Goal: Communication & Community: Answer question/provide support

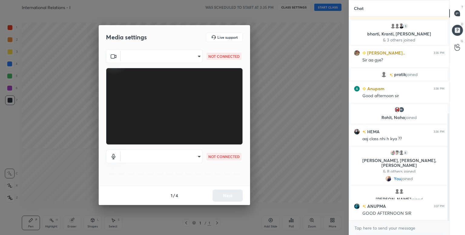
scroll to position [226, 0]
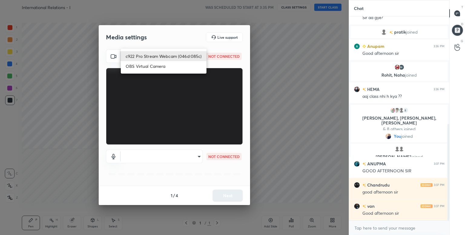
click at [190, 62] on body "1 2 3 4 5 6 7 C X Z C X Z E E Erase all H H International Relations - I WAS SCH…" at bounding box center [232, 117] width 465 height 235
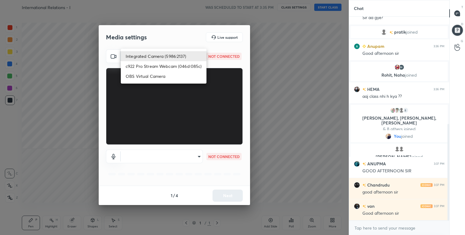
click at [182, 58] on li "Integrated Camera (5986:2137)" at bounding box center [164, 56] width 86 height 10
type input "ebea9e1a8066b0eaf7713960e5105e690ab366df386a885140b424e2343d08cd"
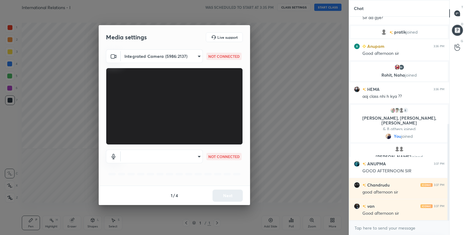
scroll to position [247, 0]
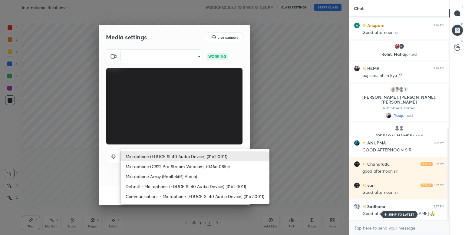
click at [192, 155] on body "1 2 3 4 5 6 7 C X Z C X Z E E Erase all H H International Relations - I WAS SCH…" at bounding box center [232, 117] width 465 height 235
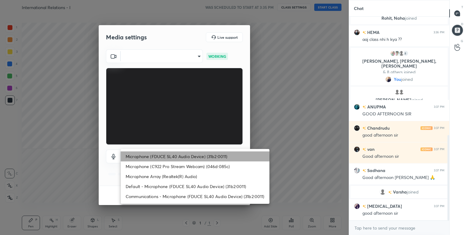
click at [192, 155] on li "Microphone (FDUCE SL40 Audio Device) (31b2:0011)" at bounding box center [195, 156] width 149 height 10
type input "5bf77070d831b0a2f3f131e00c404633b967112318ea5e29a4d64908d7c0639d"
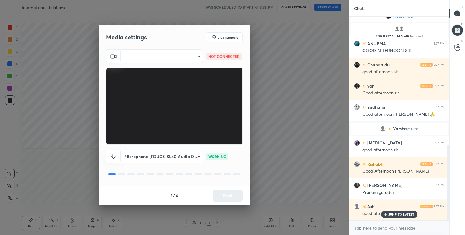
scroll to position [368, 0]
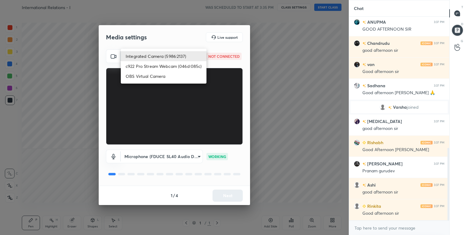
click at [185, 59] on body "1 2 3 4 5 6 7 C X Z C X Z E E Erase all H H International Relations - I WAS SCH…" at bounding box center [232, 117] width 465 height 235
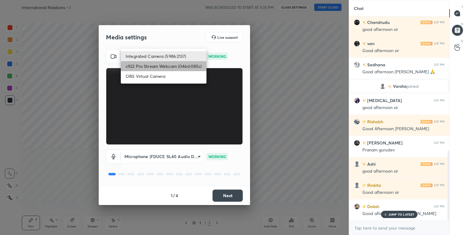
click at [176, 65] on li "c922 Pro Stream Webcam (046d:085c)" at bounding box center [164, 66] width 86 height 10
type input "5362b629a4cfcd961057a07487ff29082f689b9318605284556700d360263e9f"
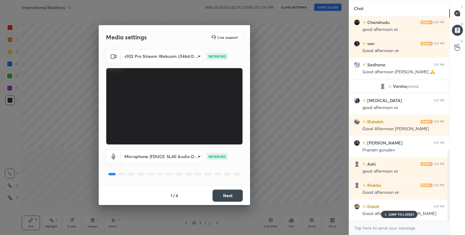
scroll to position [403, 0]
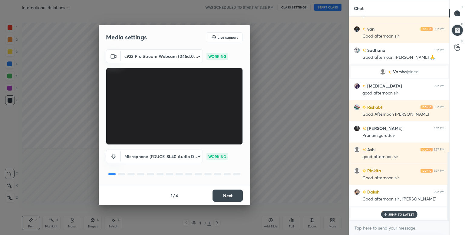
click at [230, 192] on button "Next" at bounding box center [228, 196] width 30 height 12
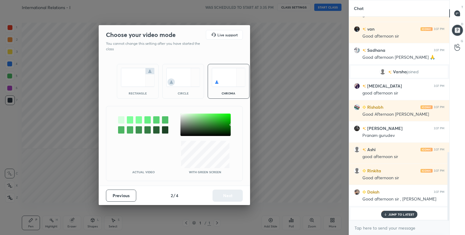
scroll to position [436, 0]
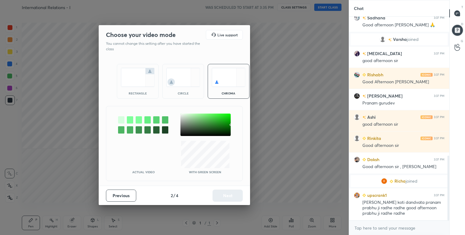
click at [121, 122] on div at bounding box center [121, 119] width 6 height 7
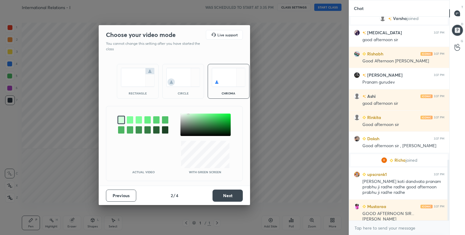
scroll to position [478, 0]
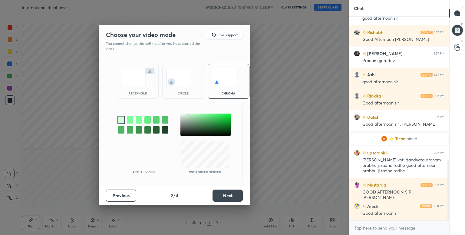
click at [241, 195] on button "Next" at bounding box center [228, 196] width 30 height 12
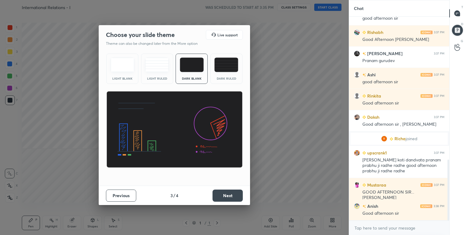
click at [241, 195] on button "Next" at bounding box center [228, 196] width 30 height 12
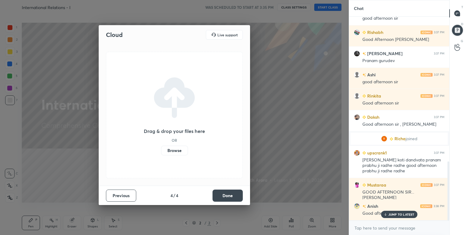
click at [241, 195] on button "Done" at bounding box center [228, 196] width 30 height 12
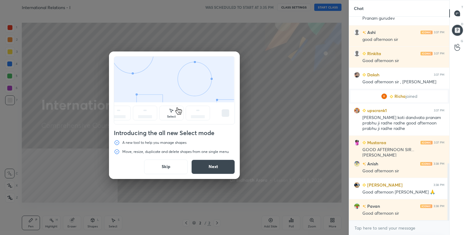
click at [161, 166] on button "Skip" at bounding box center [166, 167] width 44 height 15
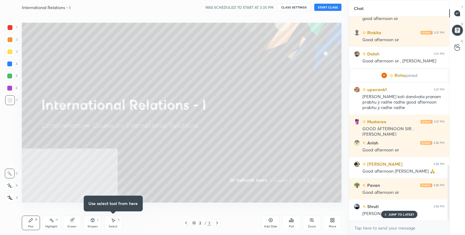
click at [325, 8] on button "START CLASS" at bounding box center [327, 7] width 27 height 7
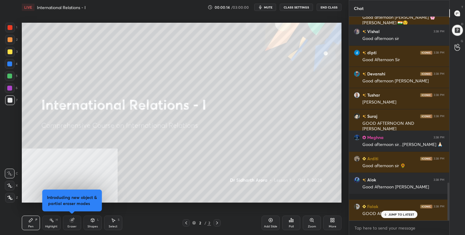
click at [334, 220] on icon at bounding box center [334, 219] width 2 height 2
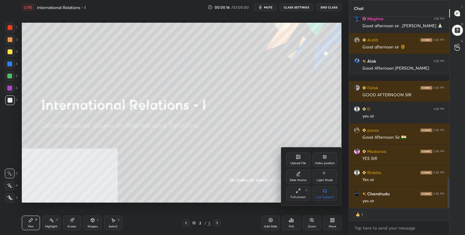
click at [296, 161] on div "Upload File" at bounding box center [298, 159] width 24 height 15
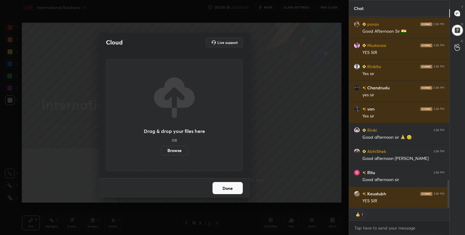
click at [175, 151] on label "Browse" at bounding box center [174, 151] width 27 height 10
click at [161, 151] on input "Browse" at bounding box center [161, 151] width 0 height 10
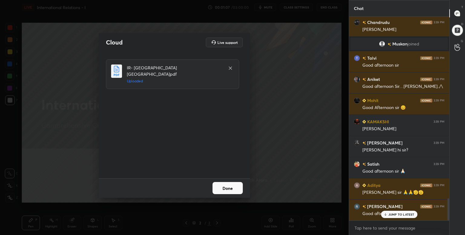
click at [241, 192] on button "Done" at bounding box center [228, 188] width 30 height 12
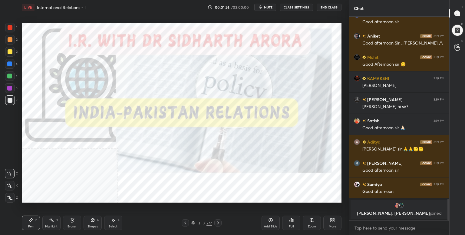
click at [331, 222] on icon at bounding box center [332, 221] width 2 height 2
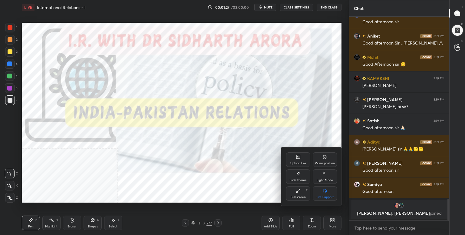
click at [300, 197] on div "Full screen" at bounding box center [298, 197] width 15 height 3
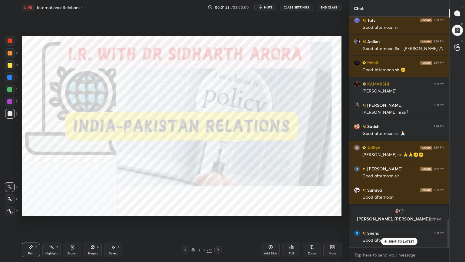
scroll to position [1646, 0]
click at [334, 235] on div "More" at bounding box center [332, 249] width 18 height 15
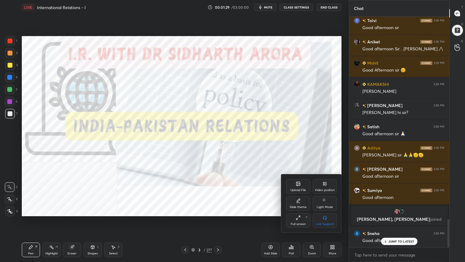
click at [329, 187] on div "Video position" at bounding box center [325, 186] width 24 height 15
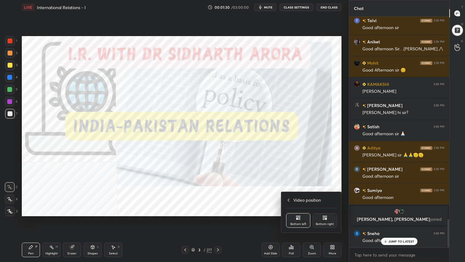
click at [327, 217] on icon at bounding box center [326, 217] width 2 height 2
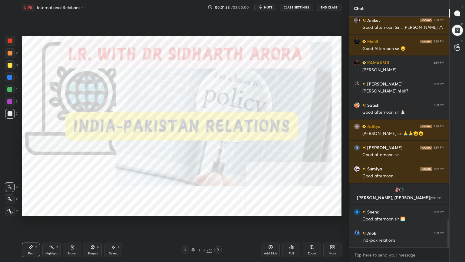
scroll to position [1682, 0]
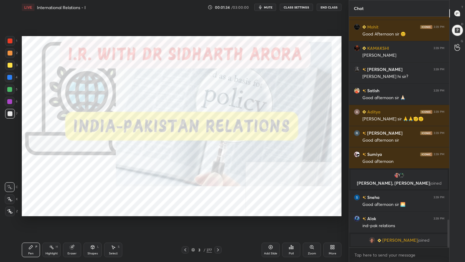
click at [10, 212] on icon at bounding box center [9, 211] width 5 height 4
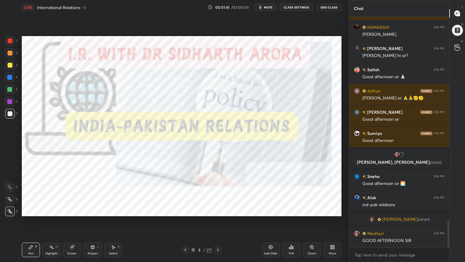
scroll to position [1713, 0]
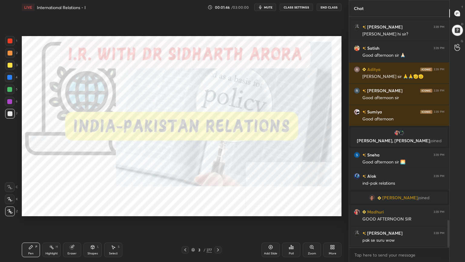
drag, startPoint x: 10, startPoint y: 189, endPoint x: 11, endPoint y: 193, distance: 3.5
click at [10, 189] on div at bounding box center [10, 187] width 10 height 10
click at [9, 198] on icon at bounding box center [9, 199] width 5 height 4
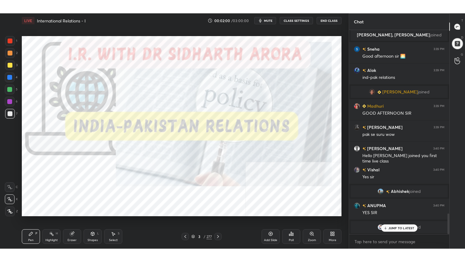
scroll to position [1842, 0]
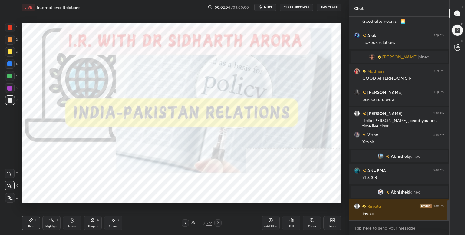
click at [331, 221] on icon at bounding box center [332, 220] width 5 height 5
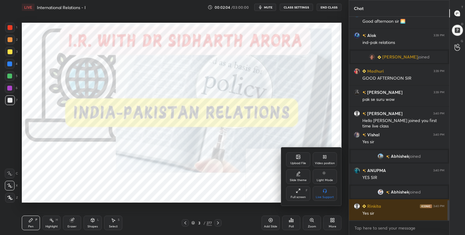
click at [299, 192] on icon at bounding box center [298, 190] width 5 height 5
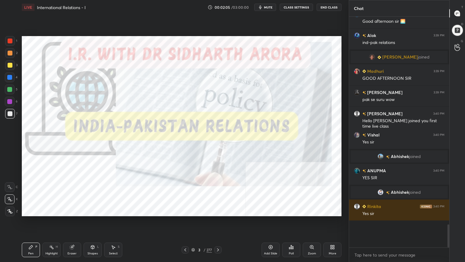
scroll to position [178, 98]
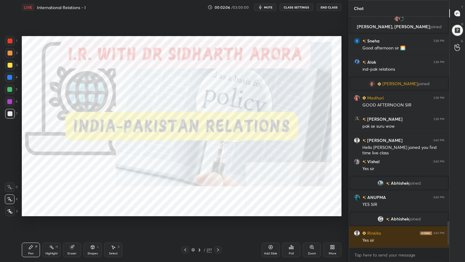
click at [272, 235] on icon at bounding box center [270, 246] width 5 height 5
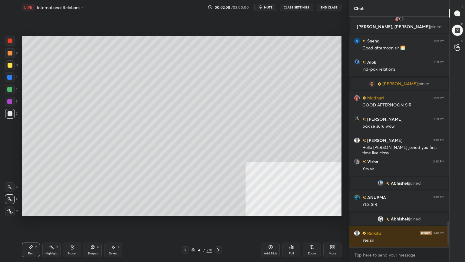
click at [13, 124] on div "1 2 3 4 5 6 7 C X Z C X Z E E Erase all H H" at bounding box center [9, 126] width 19 height 180
click at [9, 213] on icon at bounding box center [9, 211] width 5 height 4
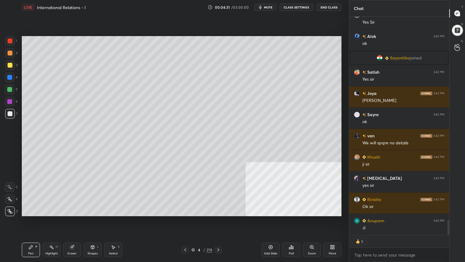
scroll to position [2915, 0]
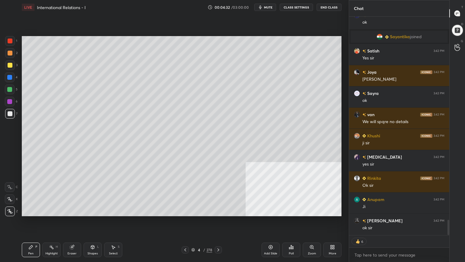
click at [192, 235] on icon at bounding box center [193, 250] width 4 height 4
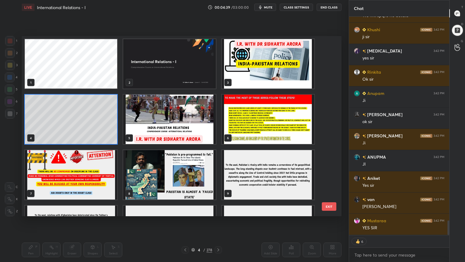
scroll to position [3042, 0]
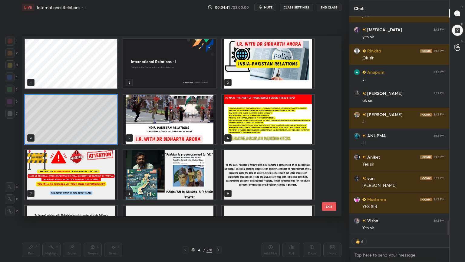
click at [263, 126] on img "grid" at bounding box center [268, 118] width 92 height 49
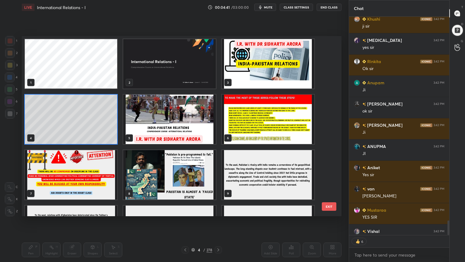
scroll to position [229, 98]
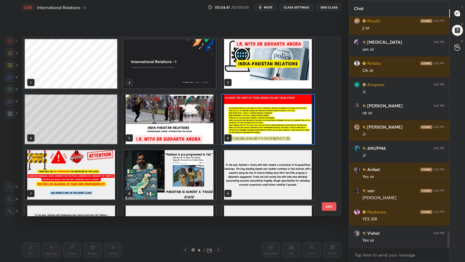
click at [263, 126] on img "grid" at bounding box center [268, 118] width 92 height 49
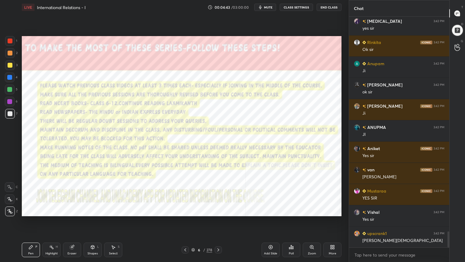
scroll to position [3072, 0]
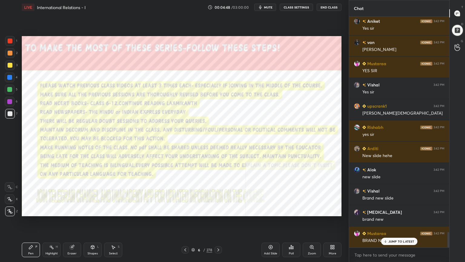
click at [9, 38] on div at bounding box center [10, 41] width 10 height 10
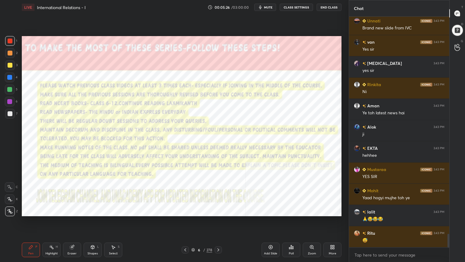
click at [193, 235] on icon at bounding box center [193, 249] width 3 height 2
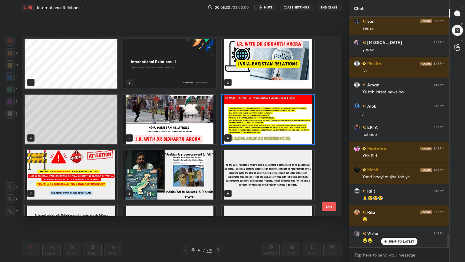
click at [181, 130] on img "grid" at bounding box center [169, 118] width 92 height 49
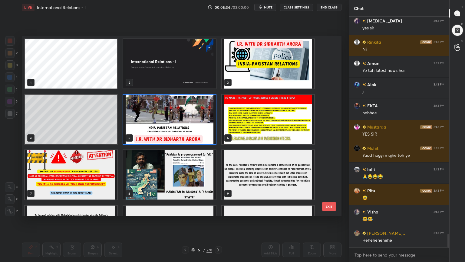
click at [181, 131] on img "grid" at bounding box center [169, 118] width 92 height 49
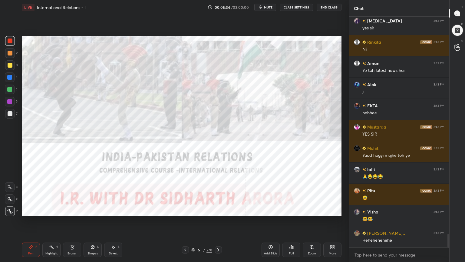
click at [181, 131] on img "grid" at bounding box center [169, 118] width 92 height 49
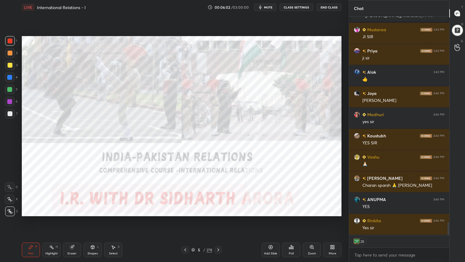
scroll to position [3555, 0]
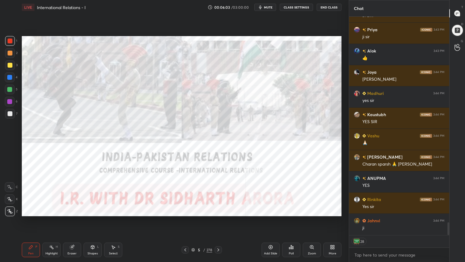
click at [9, 39] on div at bounding box center [10, 40] width 5 height 5
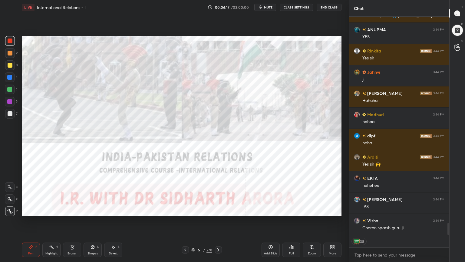
scroll to position [3725, 0]
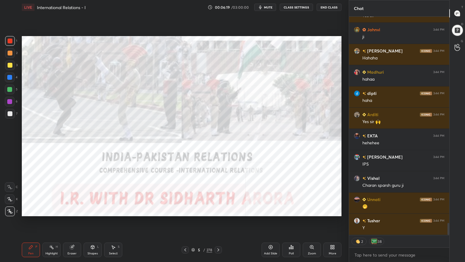
click at [11, 40] on div at bounding box center [10, 40] width 5 height 5
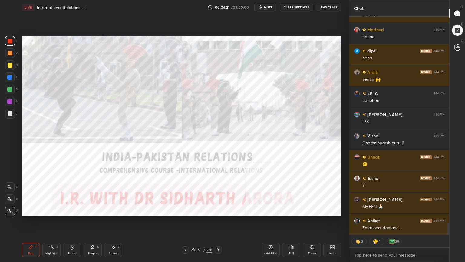
click at [10, 77] on div at bounding box center [9, 77] width 5 height 5
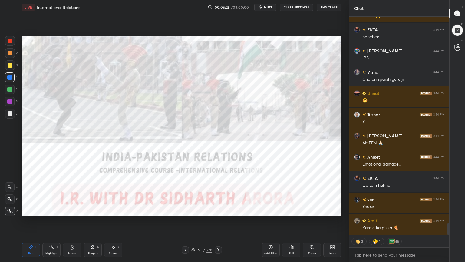
scroll to position [3873, 0]
click at [193, 235] on icon at bounding box center [193, 250] width 4 height 4
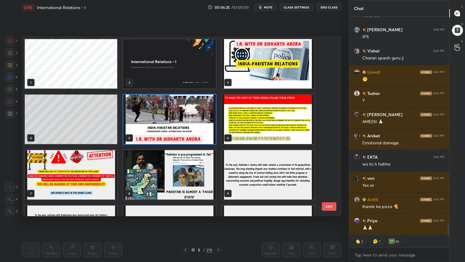
scroll to position [178, 317]
click at [190, 188] on img "grid" at bounding box center [169, 174] width 92 height 49
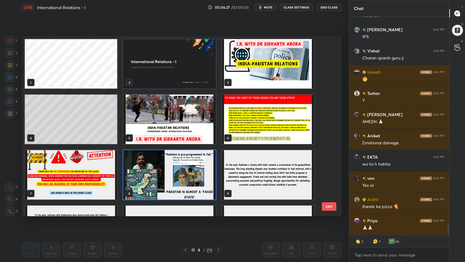
click at [190, 188] on img "grid" at bounding box center [169, 174] width 92 height 49
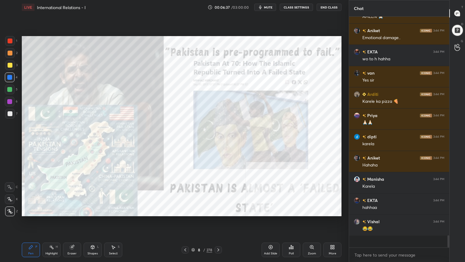
scroll to position [229, 98]
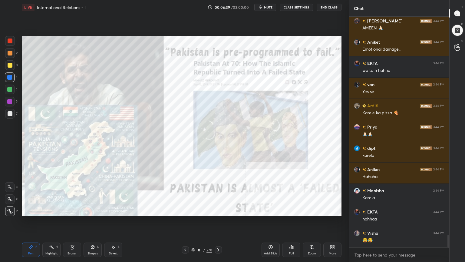
click at [328, 235] on div "More" at bounding box center [332, 249] width 18 height 15
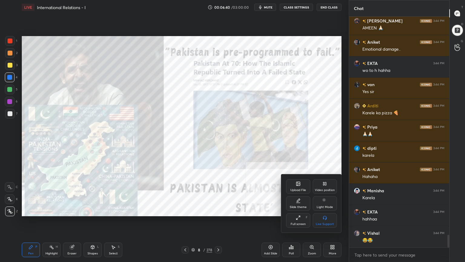
click at [326, 187] on div "Video position" at bounding box center [325, 186] width 24 height 15
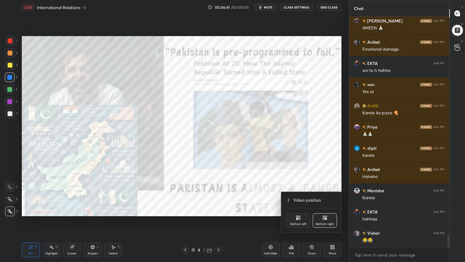
click at [297, 217] on icon at bounding box center [297, 217] width 2 height 2
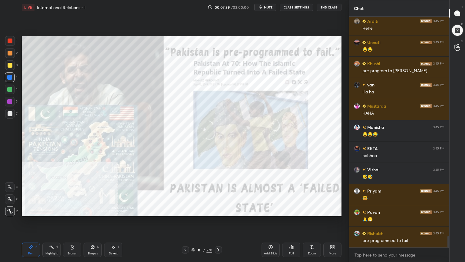
scroll to position [4438, 0]
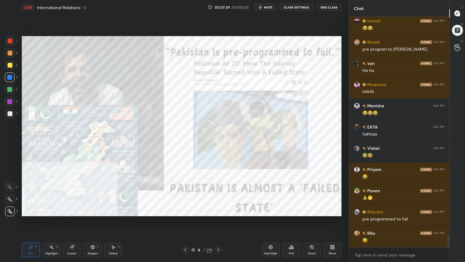
click at [273, 235] on div "Add Slide" at bounding box center [270, 253] width 13 height 3
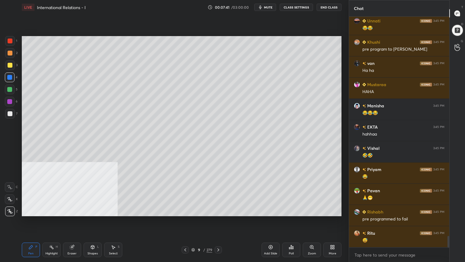
click at [8, 115] on div at bounding box center [10, 113] width 5 height 5
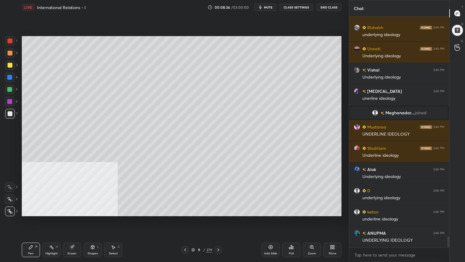
scroll to position [4674, 0]
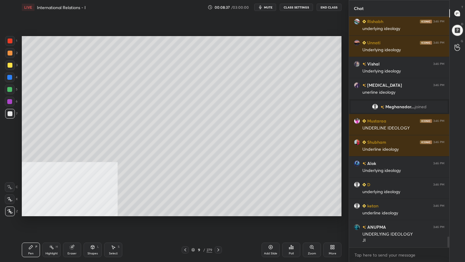
click at [274, 235] on div "Add Slide" at bounding box center [271, 249] width 18 height 15
click at [5, 61] on div "1 2 3 4 5 6 7 C X Z C X Z E E Erase all H H" at bounding box center [9, 126] width 19 height 180
click at [10, 64] on div at bounding box center [10, 65] width 5 height 5
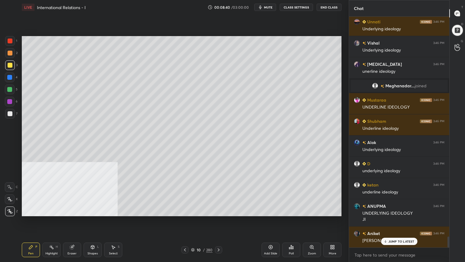
click at [94, 235] on div "Shapes" at bounding box center [93, 253] width 10 height 3
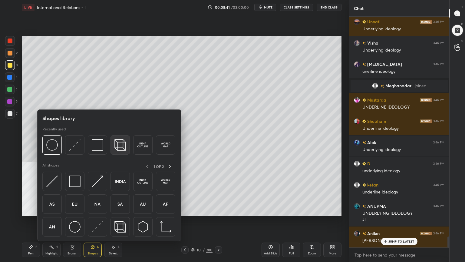
scroll to position [4717, 0]
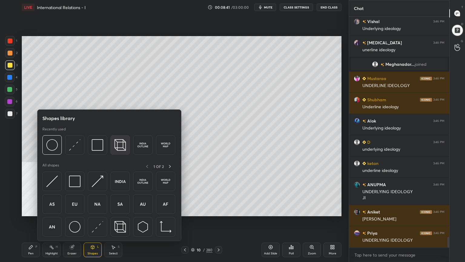
click at [121, 149] on img at bounding box center [120, 145] width 12 height 12
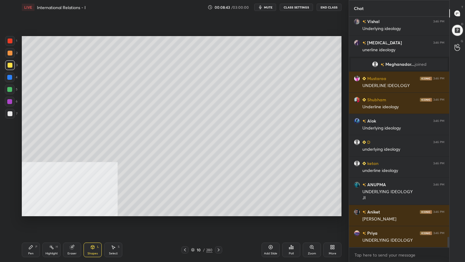
scroll to position [4743, 0]
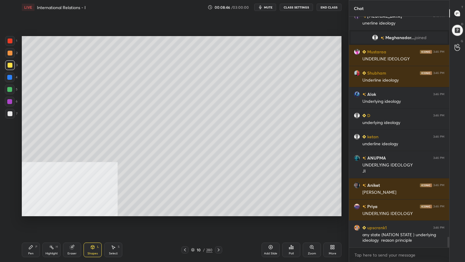
click at [30, 235] on div "Pen P" at bounding box center [31, 249] width 18 height 15
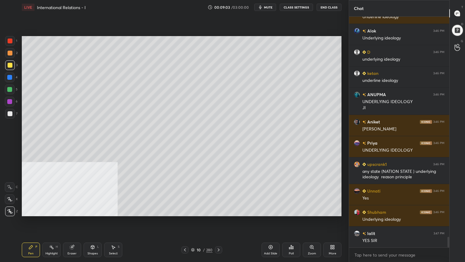
scroll to position [4828, 0]
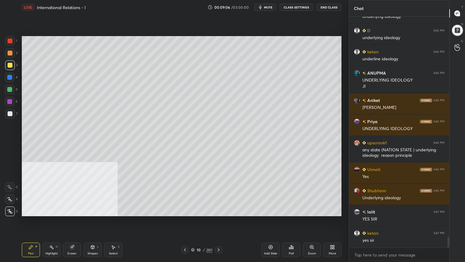
click at [322, 34] on div "Setting up your live class Poll for secs No correct answer Start poll" at bounding box center [181, 126] width 325 height 223
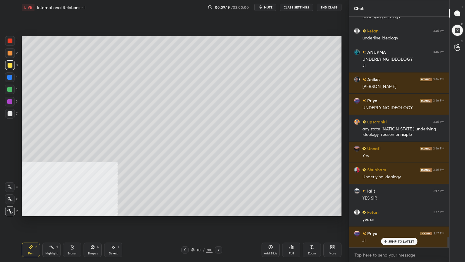
scroll to position [4871, 0]
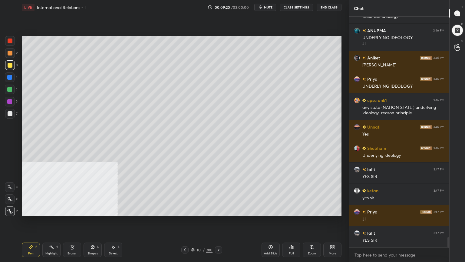
drag, startPoint x: 10, startPoint y: 38, endPoint x: 11, endPoint y: 43, distance: 4.7
click at [10, 39] on div at bounding box center [10, 40] width 5 height 5
click at [93, 235] on div "Shapes L" at bounding box center [93, 249] width 18 height 15
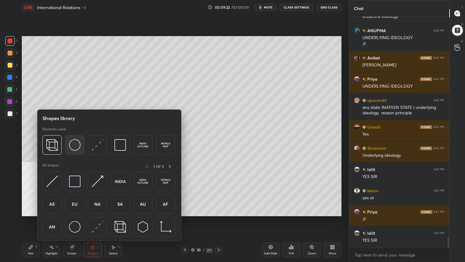
scroll to position [4891, 0]
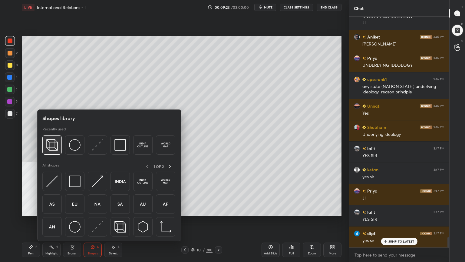
click at [54, 143] on img at bounding box center [52, 145] width 12 height 12
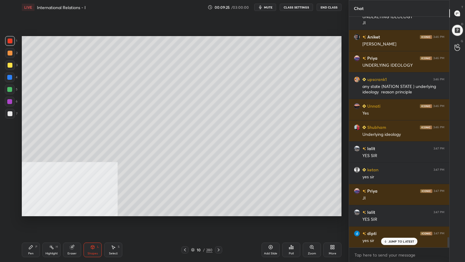
scroll to position [4913, 0]
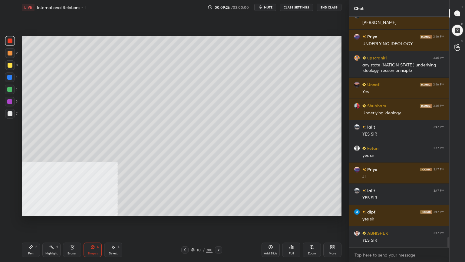
drag, startPoint x: 30, startPoint y: 253, endPoint x: 36, endPoint y: 235, distance: 19.2
click at [30, 235] on div "Pen" at bounding box center [30, 253] width 5 height 3
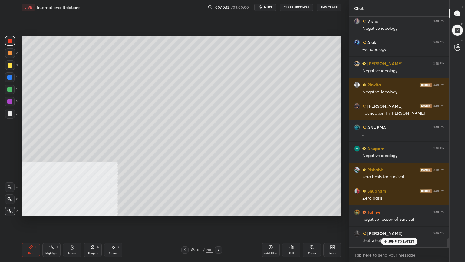
scroll to position [5585, 0]
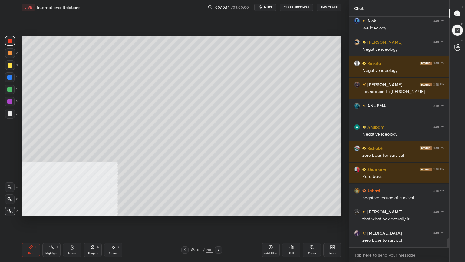
click at [12, 111] on div at bounding box center [10, 114] width 10 height 10
click at [9, 75] on div at bounding box center [9, 77] width 5 height 5
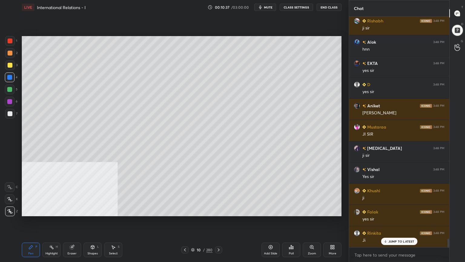
scroll to position [5903, 0]
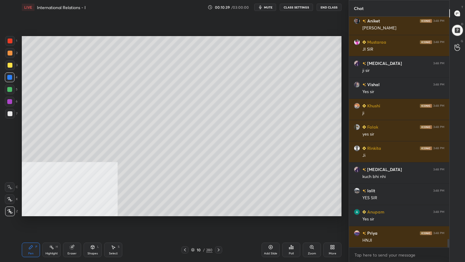
drag, startPoint x: 272, startPoint y: 251, endPoint x: 268, endPoint y: 253, distance: 4.7
click at [272, 235] on div "Add Slide" at bounding box center [271, 249] width 18 height 15
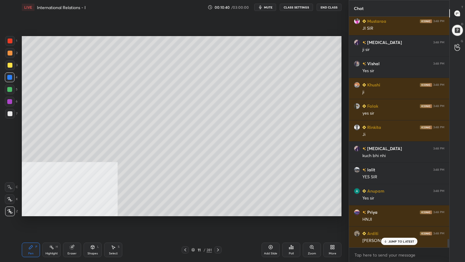
drag, startPoint x: 10, startPoint y: 114, endPoint x: 18, endPoint y: 108, distance: 9.9
click at [10, 113] on div at bounding box center [10, 113] width 5 height 5
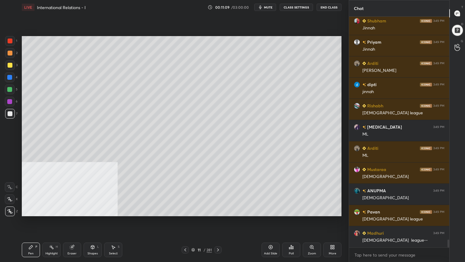
scroll to position [6454, 0]
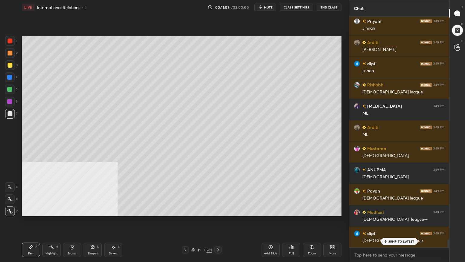
click at [193, 235] on icon at bounding box center [193, 250] width 4 height 4
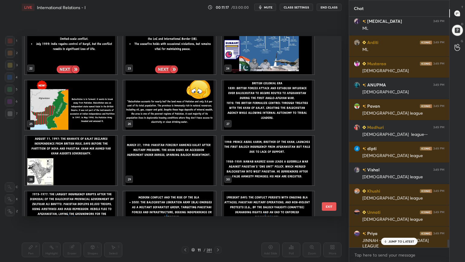
scroll to position [6560, 0]
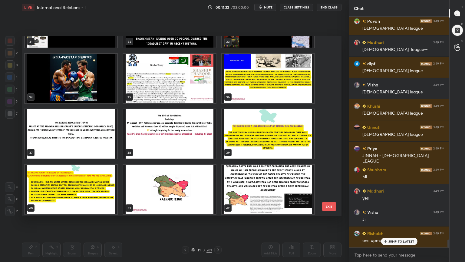
click at [86, 141] on img "grid" at bounding box center [71, 133] width 92 height 49
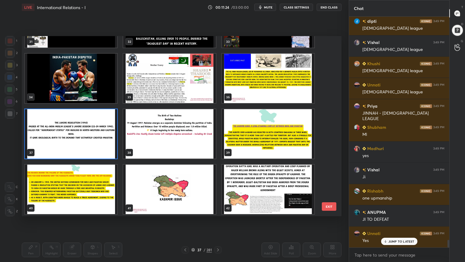
click at [86, 142] on img "grid" at bounding box center [71, 133] width 92 height 49
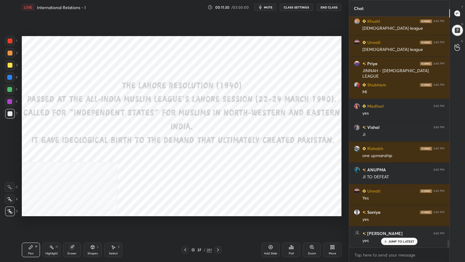
click at [6, 40] on div at bounding box center [10, 41] width 10 height 10
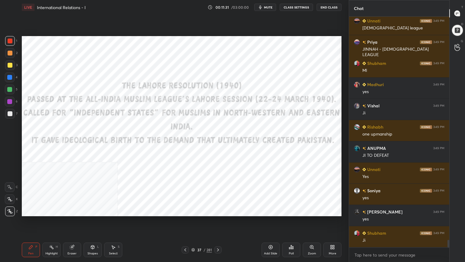
click at [8, 41] on div at bounding box center [10, 40] width 5 height 5
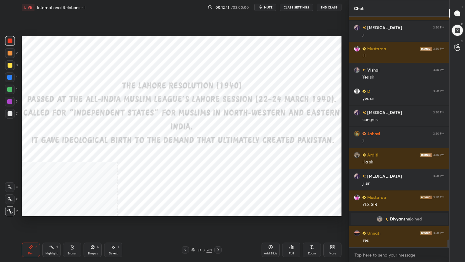
scroll to position [6660, 0]
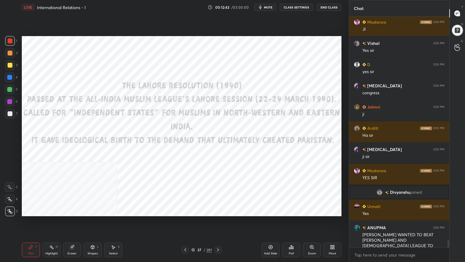
click at [272, 235] on icon at bounding box center [270, 246] width 5 height 5
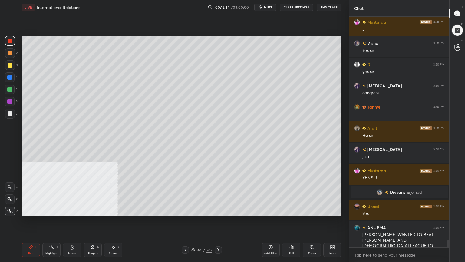
click at [11, 113] on div at bounding box center [10, 113] width 5 height 5
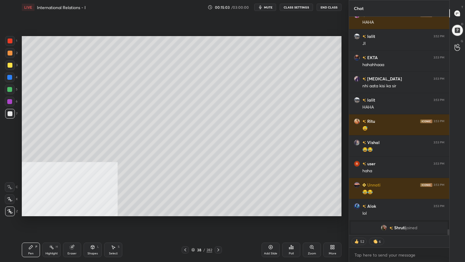
scroll to position [7946, 0]
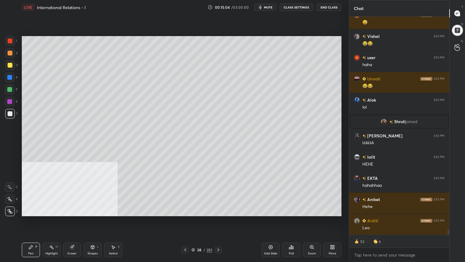
drag, startPoint x: 10, startPoint y: 63, endPoint x: 21, endPoint y: 65, distance: 11.1
click at [9, 64] on div at bounding box center [10, 65] width 5 height 5
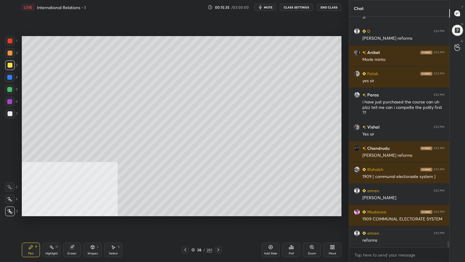
scroll to position [8374, 0]
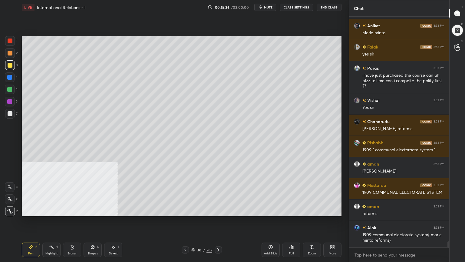
click at [268, 235] on div "Add Slide" at bounding box center [271, 249] width 18 height 15
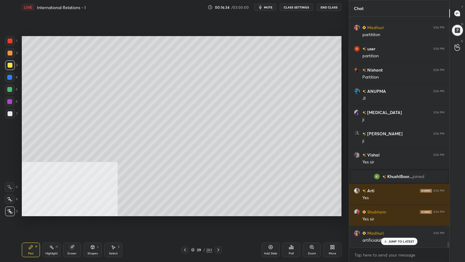
scroll to position [9241, 0]
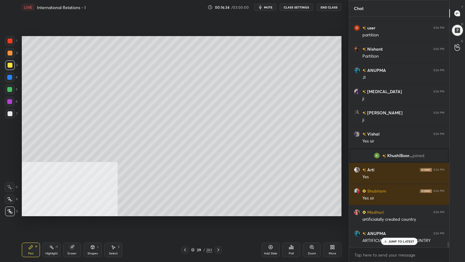
click at [8, 90] on div at bounding box center [9, 89] width 5 height 5
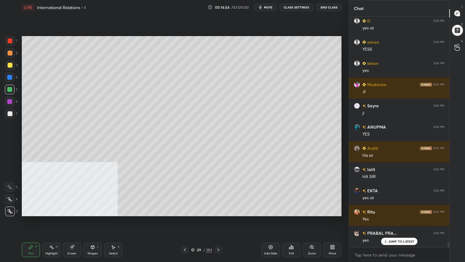
scroll to position [9807, 0]
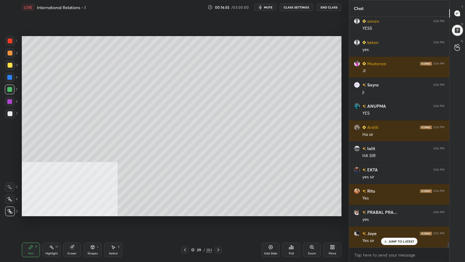
click at [191, 235] on icon at bounding box center [193, 250] width 4 height 4
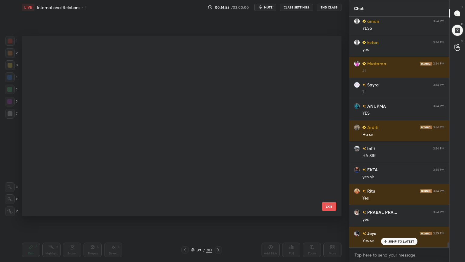
scroll to position [178, 317]
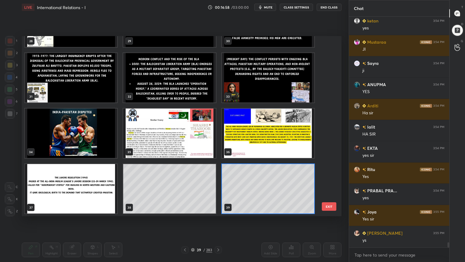
click at [198, 145] on img "grid" at bounding box center [169, 132] width 92 height 49
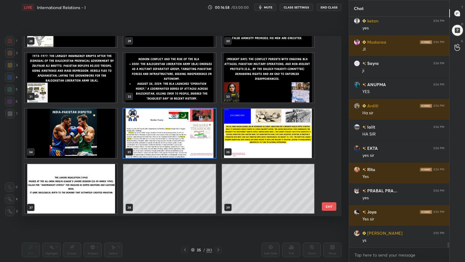
click at [198, 145] on img "grid" at bounding box center [169, 132] width 92 height 49
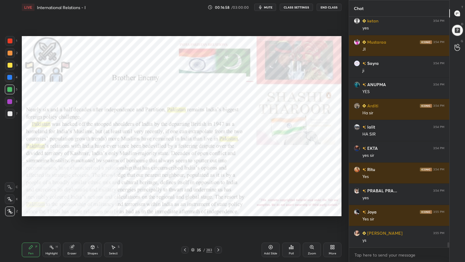
click at [198, 145] on img "grid" at bounding box center [169, 132] width 92 height 49
click at [336, 235] on div "More" at bounding box center [332, 249] width 18 height 15
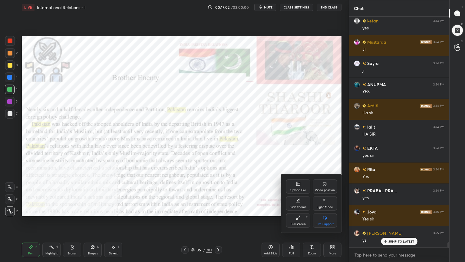
scroll to position [9850, 0]
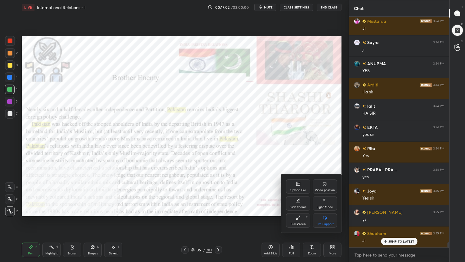
click at [331, 187] on div "Video position" at bounding box center [325, 186] width 24 height 15
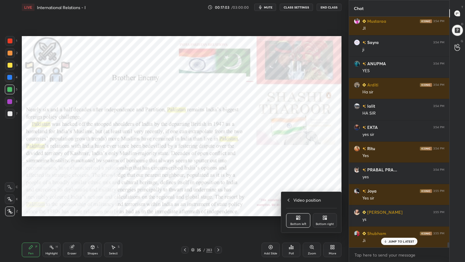
click at [327, 220] on div "Bottom right" at bounding box center [325, 220] width 24 height 15
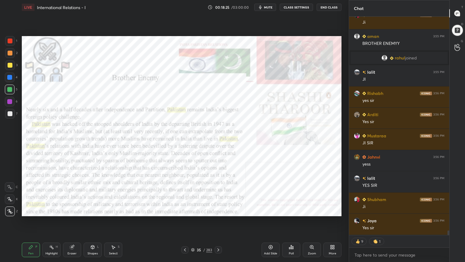
scroll to position [10204, 0]
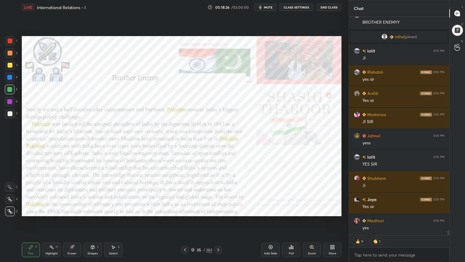
click at [74, 235] on div "Eraser" at bounding box center [72, 249] width 18 height 15
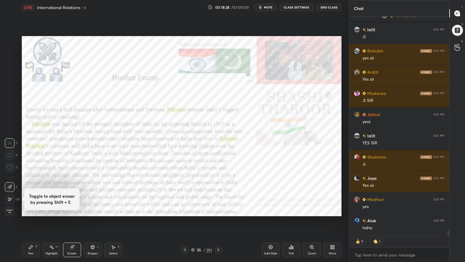
click at [11, 211] on span "Erase all" at bounding box center [9, 211] width 9 height 4
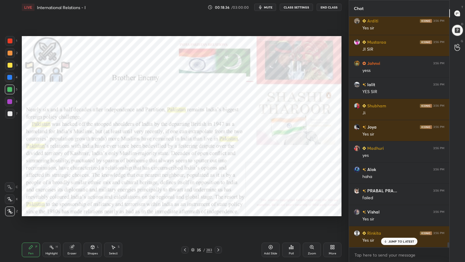
scroll to position [10298, 0]
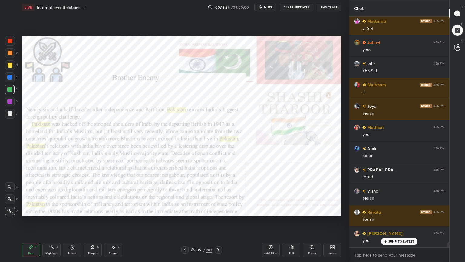
click at [219, 235] on icon at bounding box center [218, 249] width 5 height 5
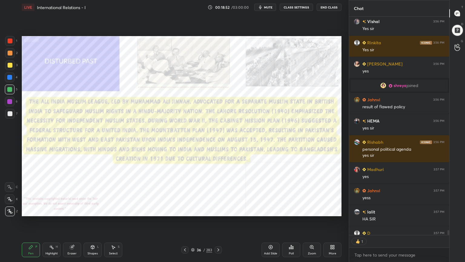
scroll to position [217, 98]
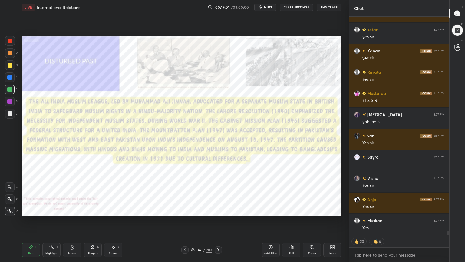
drag, startPoint x: 273, startPoint y: 249, endPoint x: 265, endPoint y: 247, distance: 7.5
click at [273, 235] on icon at bounding box center [270, 246] width 5 height 5
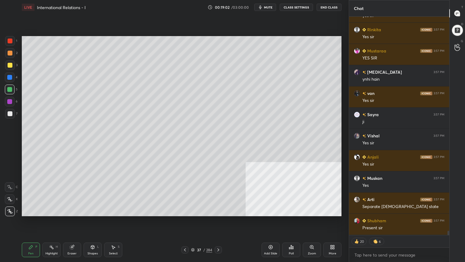
click at [8, 112] on div at bounding box center [10, 113] width 5 height 5
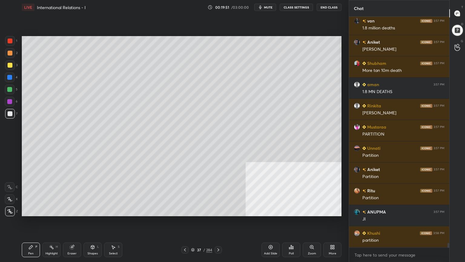
click at [194, 235] on icon at bounding box center [192, 250] width 3 height 1
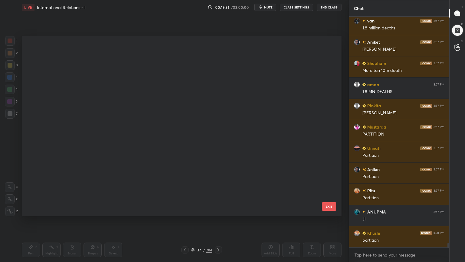
scroll to position [540, 0]
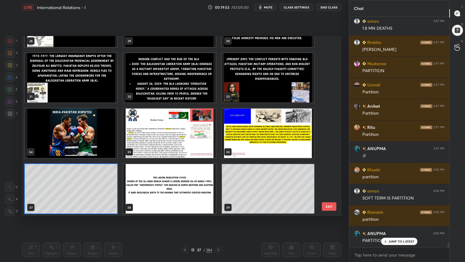
click at [331, 65] on div "25 26 27 28 29 30 31 32 33 34 35 36 37 38 39" at bounding box center [176, 126] width 309 height 180
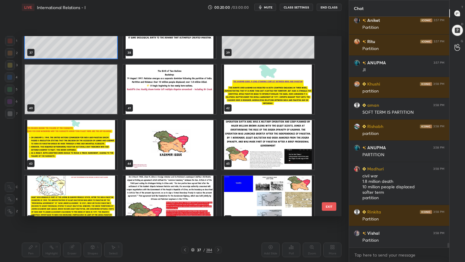
click at [178, 82] on img "grid" at bounding box center [169, 89] width 92 height 49
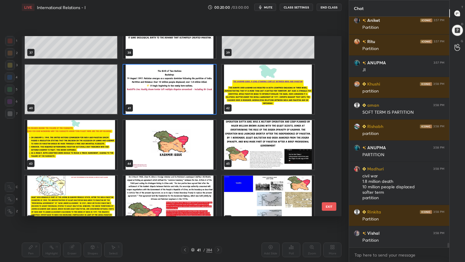
click at [179, 82] on img "grid" at bounding box center [169, 89] width 92 height 49
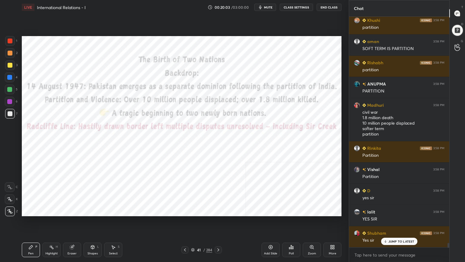
click at [9, 38] on div at bounding box center [10, 41] width 10 height 10
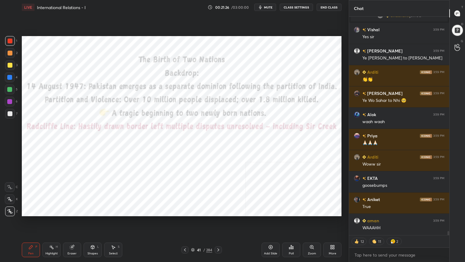
scroll to position [11871, 0]
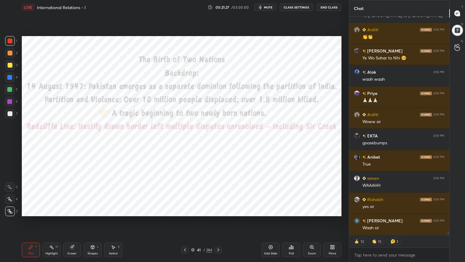
click at [194, 235] on div "41 / 284" at bounding box center [201, 249] width 21 height 5
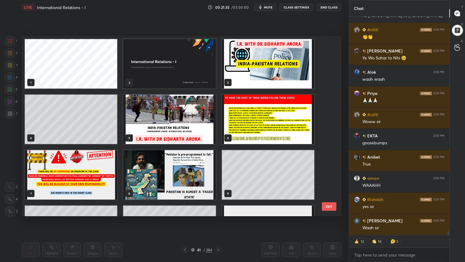
scroll to position [11892, 0]
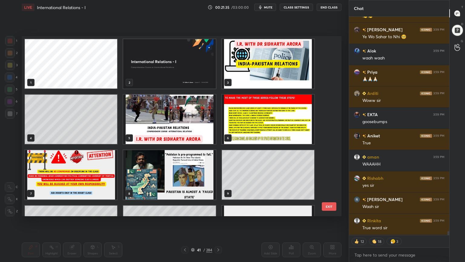
click at [171, 115] on img "grid" at bounding box center [169, 118] width 92 height 49
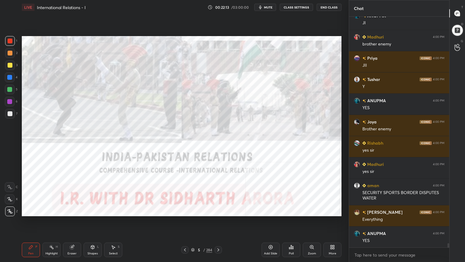
scroll to position [12479, 0]
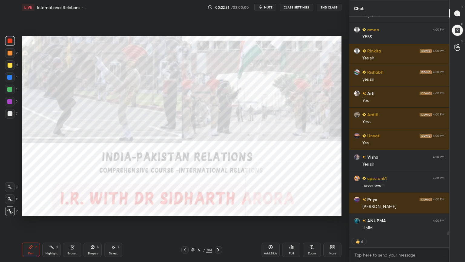
click at [274, 235] on div "Add Slide" at bounding box center [271, 249] width 18 height 15
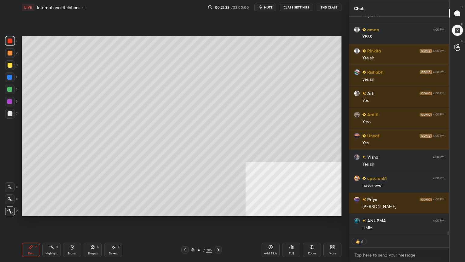
click at [11, 111] on div at bounding box center [10, 114] width 10 height 10
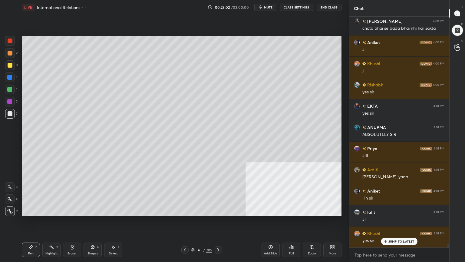
scroll to position [12967, 0]
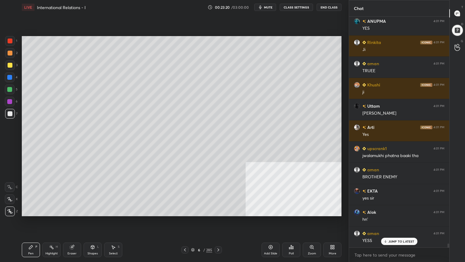
click at [193, 235] on icon at bounding box center [193, 250] width 4 height 4
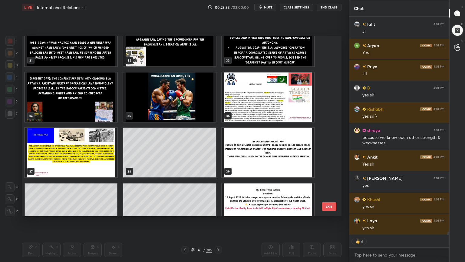
click at [205, 108] on img "grid" at bounding box center [169, 96] width 92 height 49
click at [206, 107] on img "grid" at bounding box center [169, 96] width 92 height 49
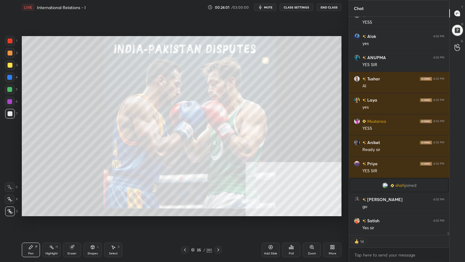
click at [192, 235] on div "35 / 285" at bounding box center [201, 249] width 21 height 5
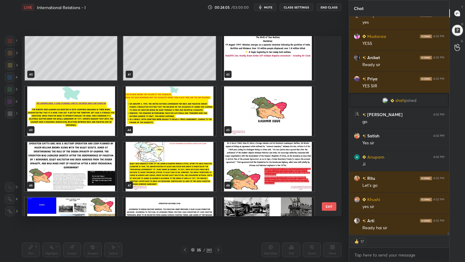
click at [273, 111] on img "grid" at bounding box center [268, 110] width 92 height 49
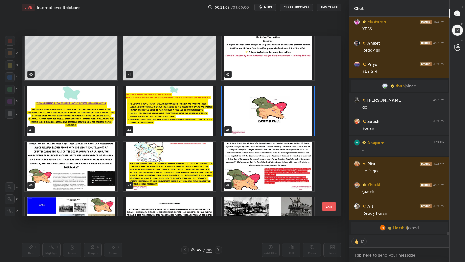
click at [273, 111] on img "grid" at bounding box center [268, 110] width 92 height 49
click at [272, 112] on img "grid" at bounding box center [268, 110] width 92 height 49
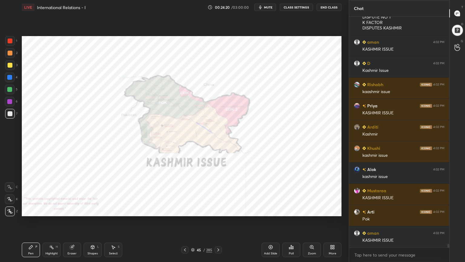
click at [314, 235] on icon at bounding box center [312, 246] width 5 height 5
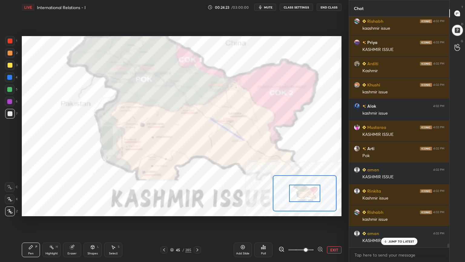
drag, startPoint x: 299, startPoint y: 247, endPoint x: 303, endPoint y: 248, distance: 3.9
click at [304, 235] on span at bounding box center [306, 250] width 4 height 4
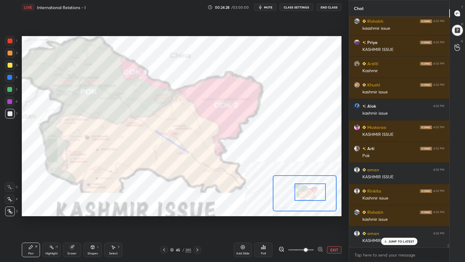
drag, startPoint x: 304, startPoint y: 195, endPoint x: 310, endPoint y: 194, distance: 5.6
click at [310, 194] on div at bounding box center [310, 191] width 31 height 17
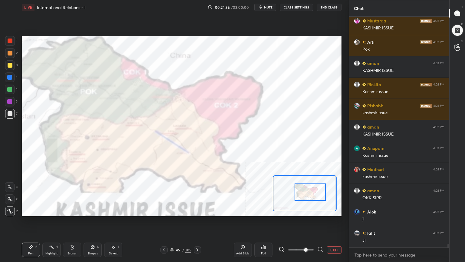
click at [54, 235] on div "Highlight H" at bounding box center [51, 249] width 18 height 15
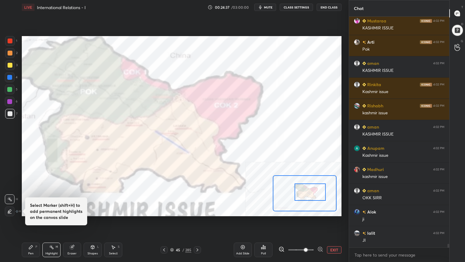
click at [7, 210] on icon at bounding box center [9, 211] width 5 height 5
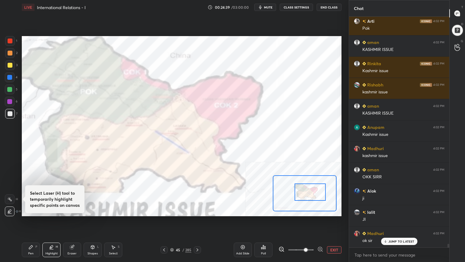
click at [11, 52] on div at bounding box center [10, 53] width 5 height 5
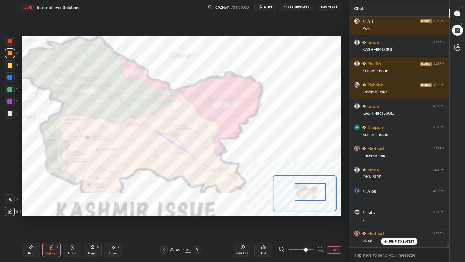
click at [31, 235] on icon at bounding box center [31, 247] width 4 height 4
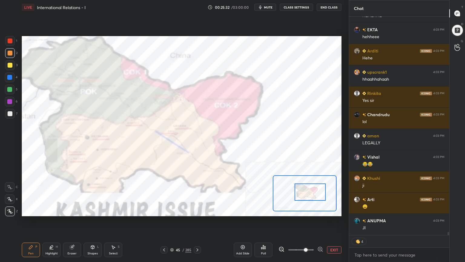
scroll to position [14852, 0]
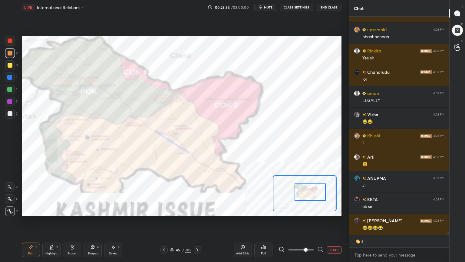
click at [10, 89] on div at bounding box center [9, 89] width 5 height 5
click at [53, 235] on div "Highlight H" at bounding box center [51, 249] width 18 height 15
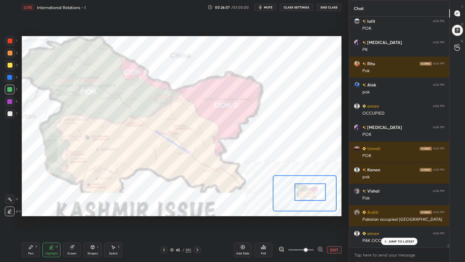
scroll to position [15327, 0]
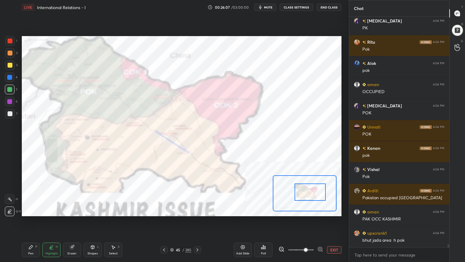
click at [9, 41] on div at bounding box center [10, 40] width 5 height 5
click at [92, 235] on icon at bounding box center [92, 246] width 5 height 5
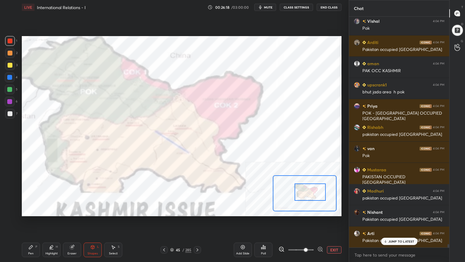
scroll to position [15497, 0]
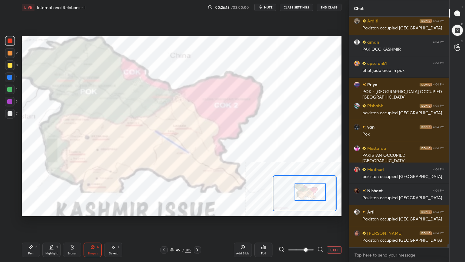
click at [32, 235] on div "Pen P" at bounding box center [31, 249] width 18 height 15
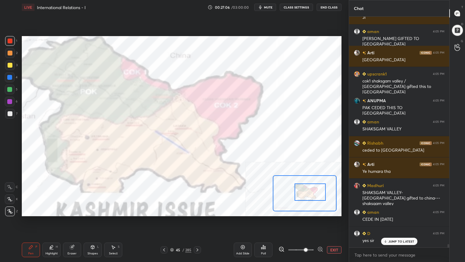
scroll to position [15767, 0]
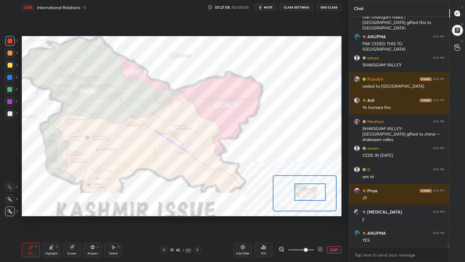
click at [8, 41] on div at bounding box center [10, 40] width 5 height 5
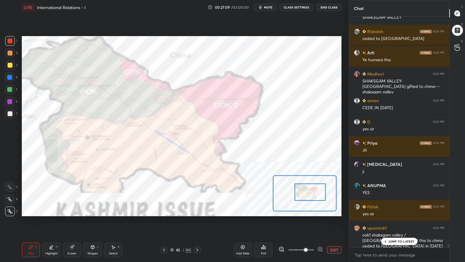
click at [93, 235] on icon at bounding box center [92, 247] width 3 height 4
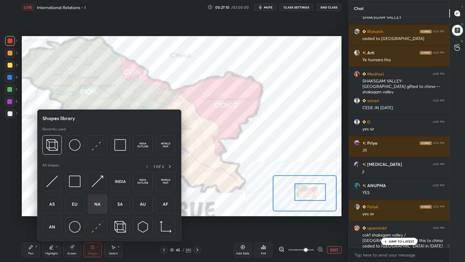
scroll to position [15899, 0]
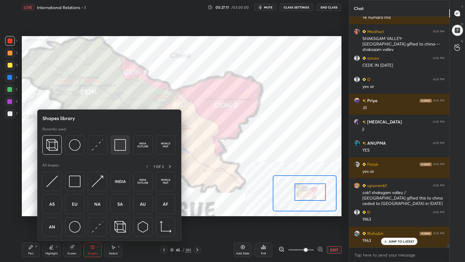
click at [121, 142] on img at bounding box center [120, 145] width 12 height 12
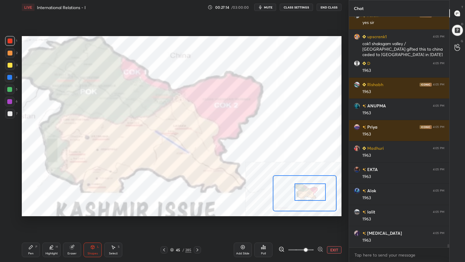
scroll to position [16069, 0]
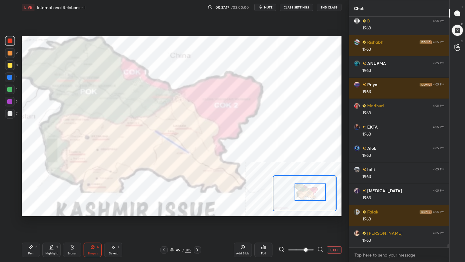
click at [30, 235] on div "Pen P" at bounding box center [31, 249] width 18 height 15
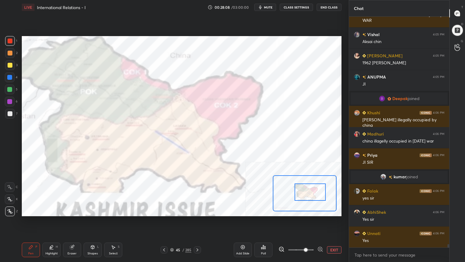
scroll to position [16252, 0]
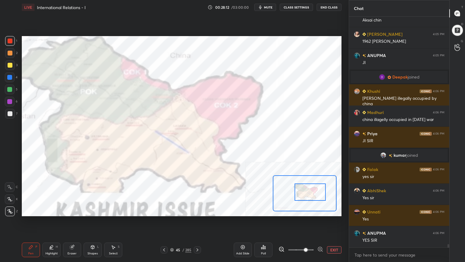
click at [9, 54] on div at bounding box center [10, 53] width 5 height 5
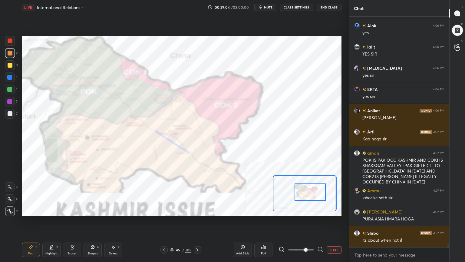
scroll to position [17131, 0]
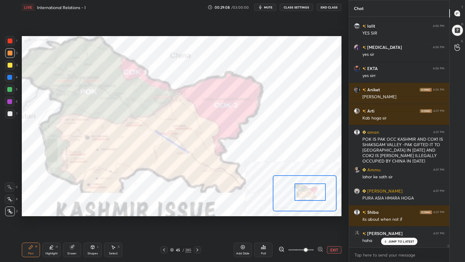
click at [334, 235] on button "EXIT" at bounding box center [334, 249] width 15 height 7
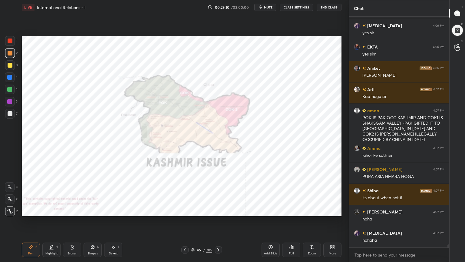
scroll to position [17173, 0]
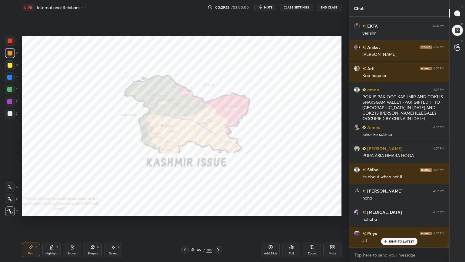
click at [193, 235] on icon at bounding box center [193, 250] width 4 height 4
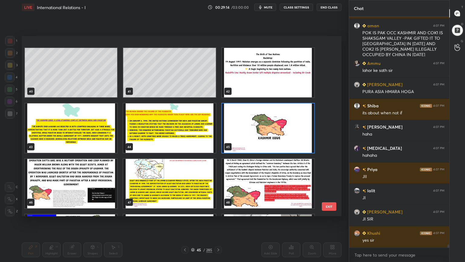
scroll to position [746, 0]
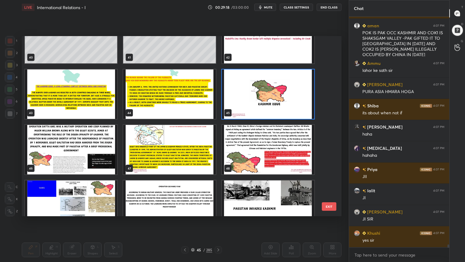
click at [277, 92] on img "grid" at bounding box center [268, 93] width 92 height 49
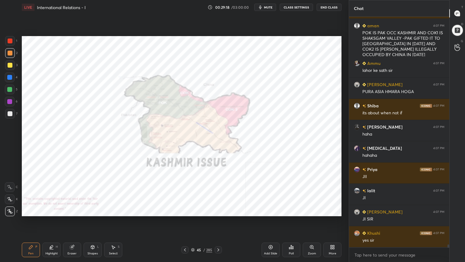
click at [278, 92] on img "grid" at bounding box center [268, 93] width 92 height 49
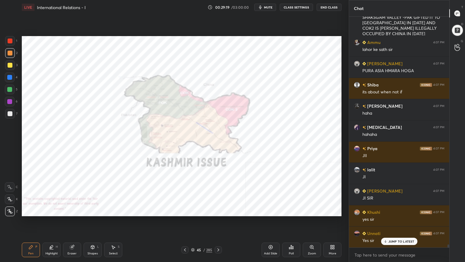
click at [272, 235] on div "Add Slide" at bounding box center [271, 249] width 18 height 15
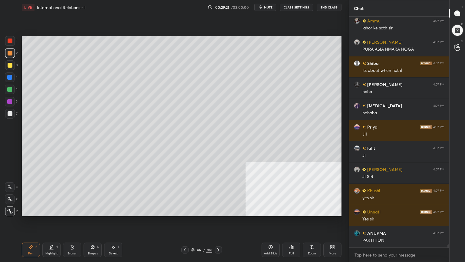
drag, startPoint x: 8, startPoint y: 113, endPoint x: 21, endPoint y: 105, distance: 14.5
click at [8, 113] on div at bounding box center [10, 113] width 5 height 5
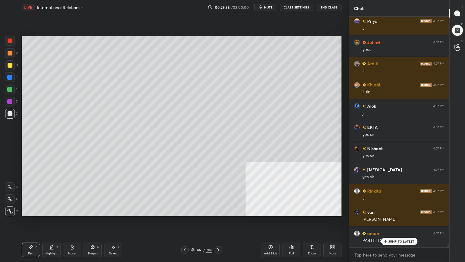
click at [270, 6] on span "mute" at bounding box center [268, 7] width 8 height 4
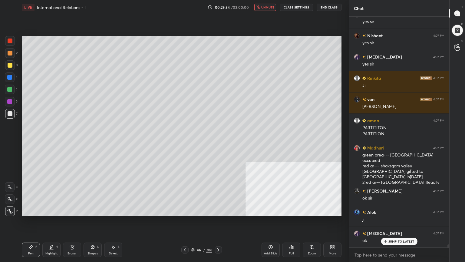
scroll to position [17694, 0]
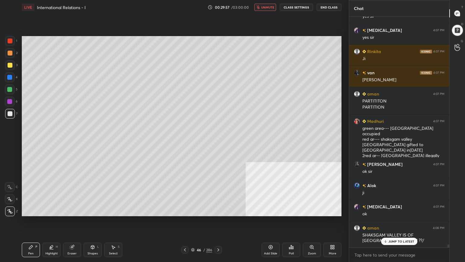
click at [269, 6] on span "unmute" at bounding box center [267, 7] width 13 height 4
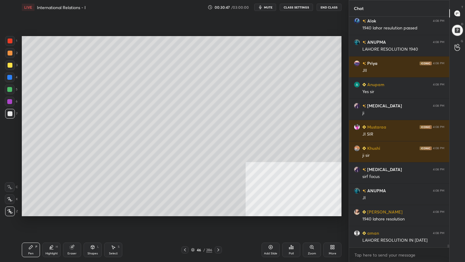
scroll to position [17600, 0]
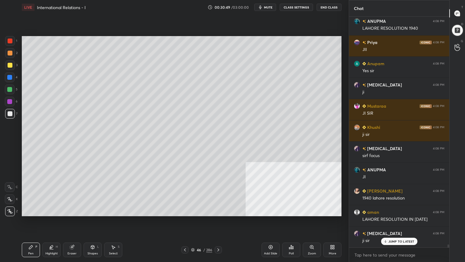
click at [183, 235] on icon at bounding box center [185, 249] width 5 height 5
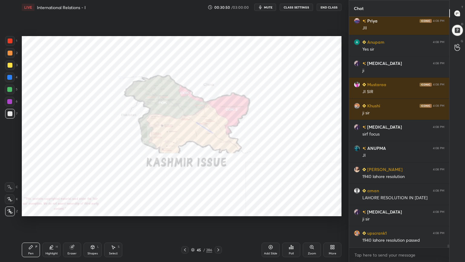
scroll to position [17642, 0]
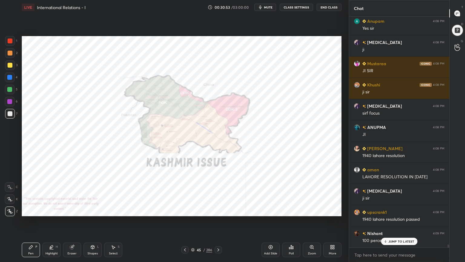
click at [219, 235] on icon at bounding box center [218, 249] width 5 height 5
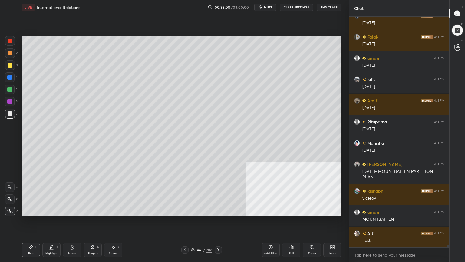
scroll to position [19631, 0]
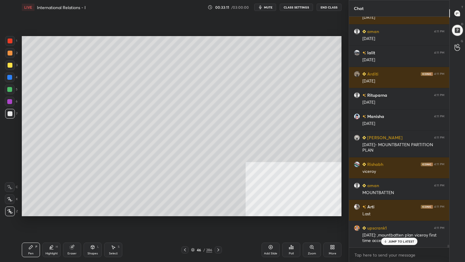
click at [342, 142] on div "Setting up your live class Poll for secs No correct answer Start poll" at bounding box center [181, 126] width 325 height 223
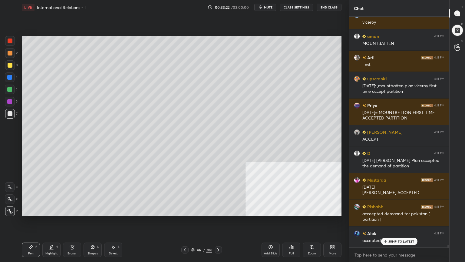
scroll to position [19807, 0]
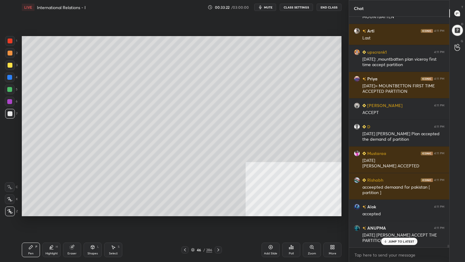
click at [9, 50] on div at bounding box center [10, 53] width 10 height 10
click at [11, 88] on div at bounding box center [9, 89] width 5 height 5
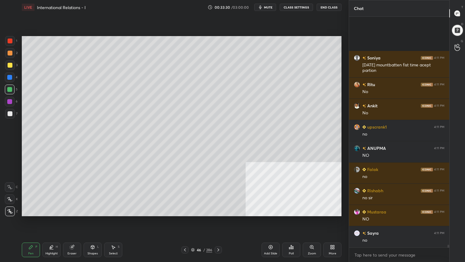
scroll to position [20258, 0]
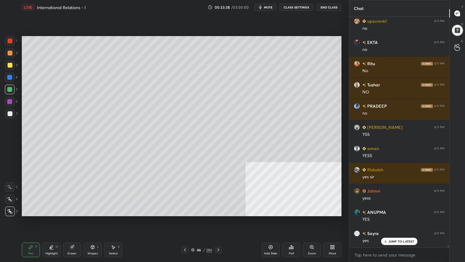
click at [342, 115] on div "Setting up your live class Poll for secs No correct answer Start poll" at bounding box center [181, 126] width 325 height 223
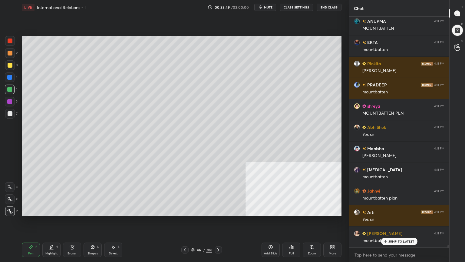
click at [10, 62] on div at bounding box center [10, 65] width 10 height 10
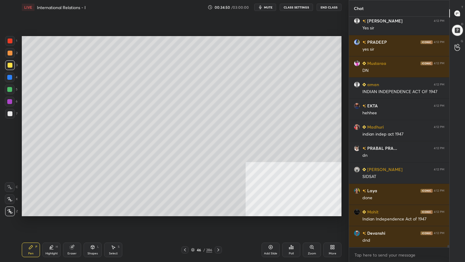
scroll to position [22925, 0]
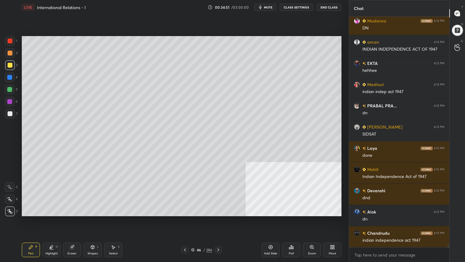
click at [277, 235] on div "Add Slide" at bounding box center [271, 249] width 18 height 15
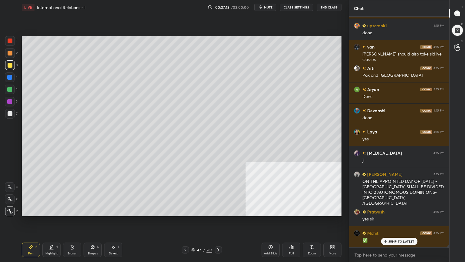
scroll to position [25121, 0]
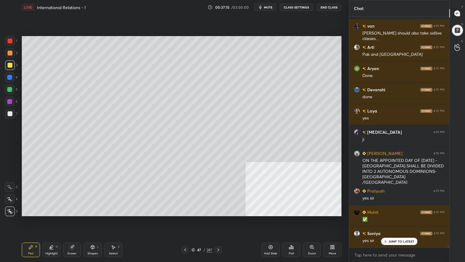
click at [10, 112] on div at bounding box center [10, 113] width 5 height 5
click at [92, 235] on div "Shapes L" at bounding box center [93, 249] width 18 height 15
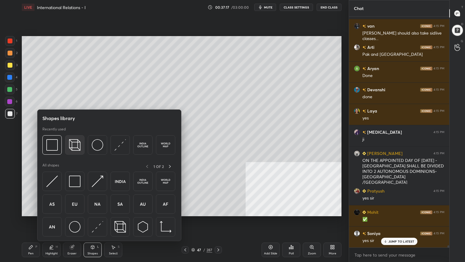
click at [80, 147] on img at bounding box center [75, 145] width 12 height 12
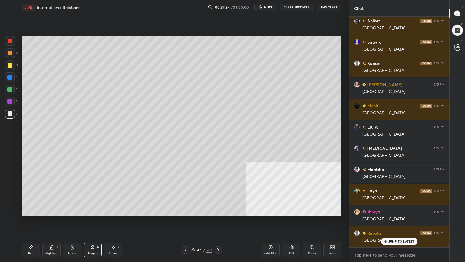
scroll to position [25503, 0]
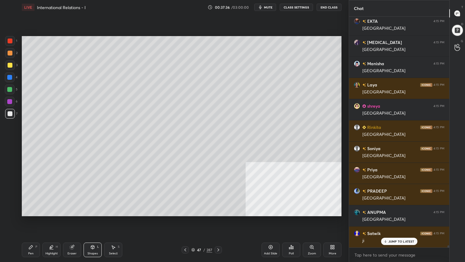
click at [33, 235] on div "Pen" at bounding box center [30, 253] width 5 height 3
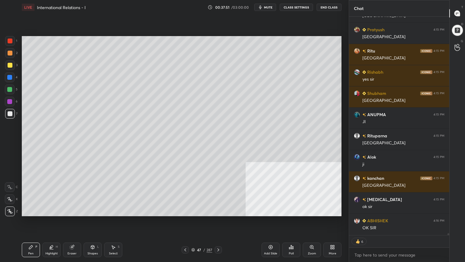
click at [267, 235] on div "Add Slide" at bounding box center [270, 253] width 13 height 3
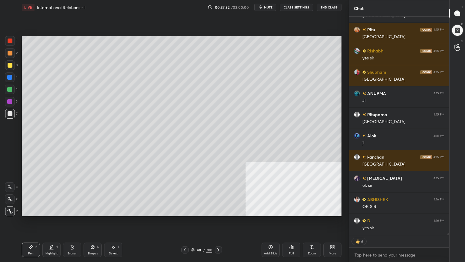
drag, startPoint x: 7, startPoint y: 115, endPoint x: 19, endPoint y: 111, distance: 13.1
click at [7, 115] on div at bounding box center [10, 114] width 10 height 10
click at [94, 235] on div "Shapes" at bounding box center [93, 253] width 10 height 3
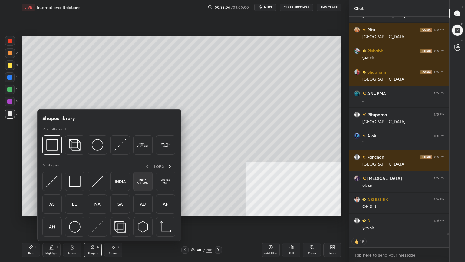
click at [143, 180] on img at bounding box center [143, 181] width 12 height 12
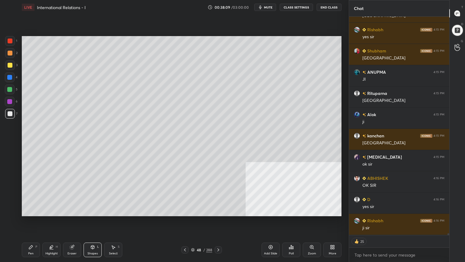
scroll to position [25939, 0]
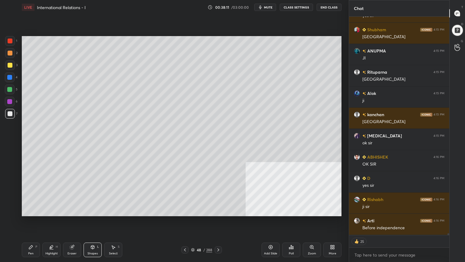
click at [31, 235] on icon at bounding box center [30, 246] width 5 height 5
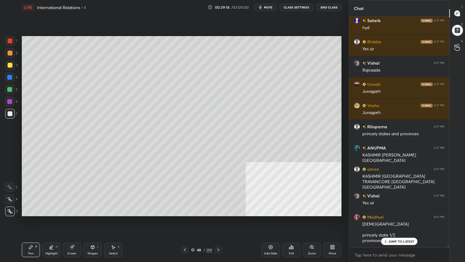
scroll to position [23952, 0]
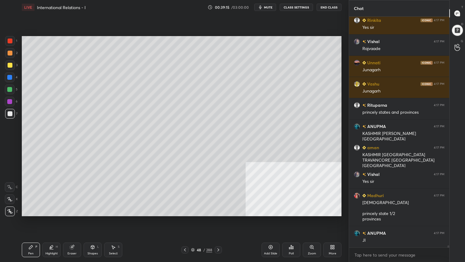
click at [121, 217] on div "Setting up your live class Poll for secs No correct answer Start poll" at bounding box center [181, 126] width 325 height 223
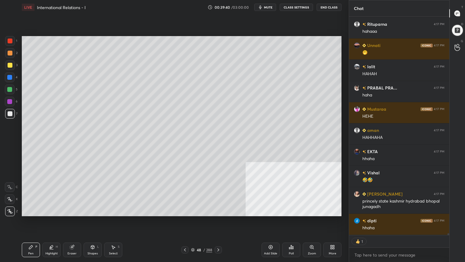
scroll to position [24456, 0]
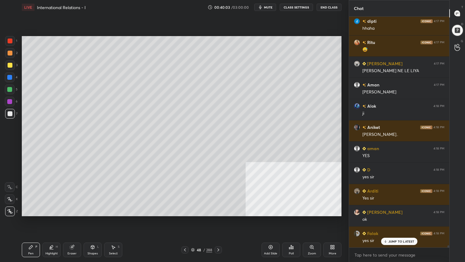
click at [11, 53] on div at bounding box center [10, 53] width 5 height 5
click at [9, 63] on div at bounding box center [10, 65] width 5 height 5
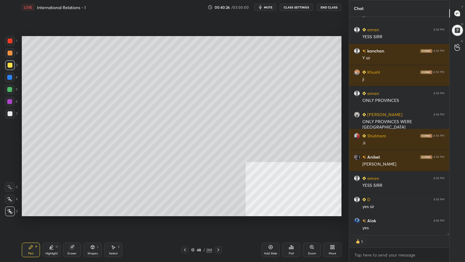
click at [11, 77] on div at bounding box center [9, 77] width 5 height 5
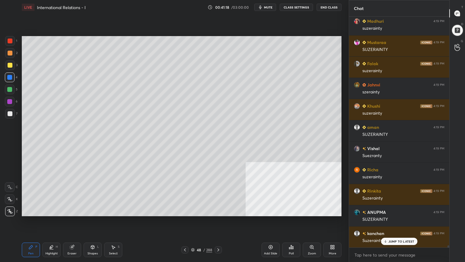
scroll to position [25690, 0]
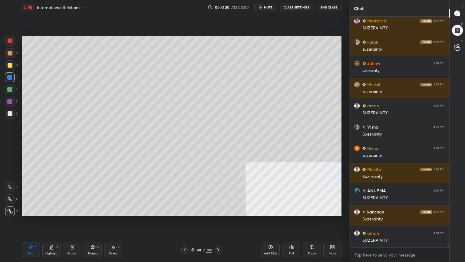
click at [273, 235] on icon at bounding box center [271, 247] width 4 height 4
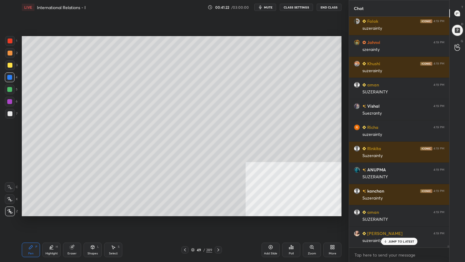
scroll to position [25733, 0]
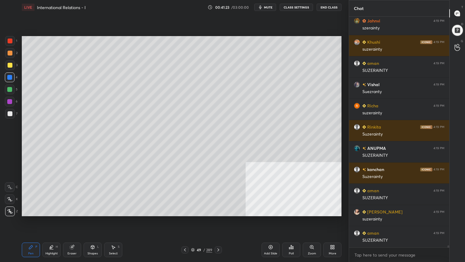
click at [10, 75] on div at bounding box center [9, 77] width 5 height 5
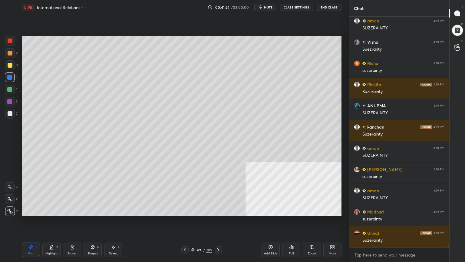
click at [94, 235] on icon at bounding box center [92, 246] width 5 height 5
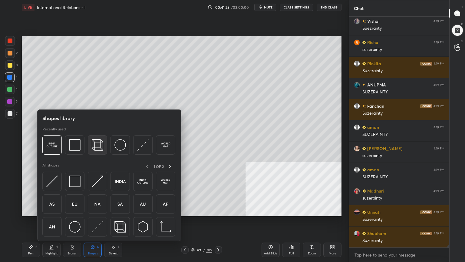
scroll to position [25817, 0]
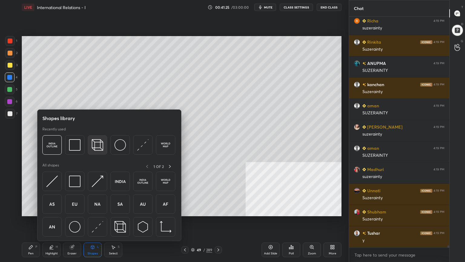
click at [94, 144] on img at bounding box center [98, 145] width 12 height 12
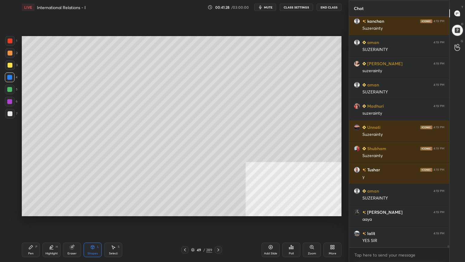
scroll to position [25902, 0]
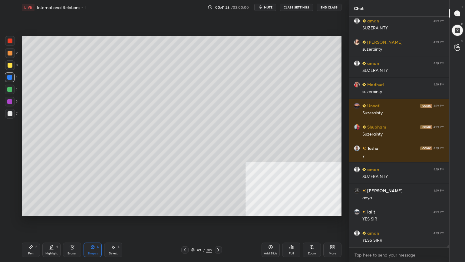
click at [34, 235] on div "Pen P" at bounding box center [31, 249] width 18 height 15
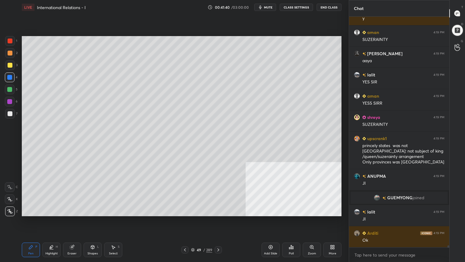
scroll to position [25202, 0]
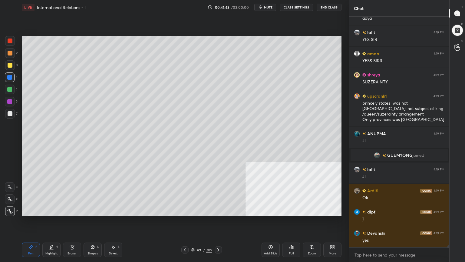
drag, startPoint x: 11, startPoint y: 64, endPoint x: 20, endPoint y: 67, distance: 10.1
click at [11, 64] on div at bounding box center [10, 65] width 5 height 5
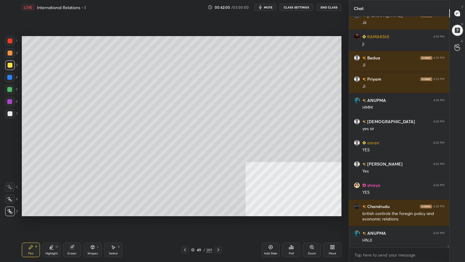
scroll to position [25568, 0]
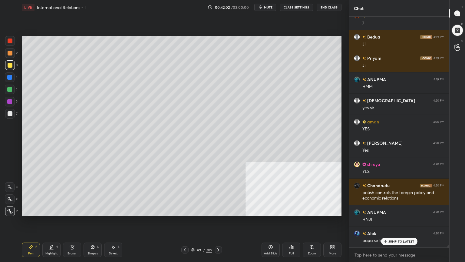
click at [10, 63] on div at bounding box center [10, 65] width 5 height 5
click at [11, 63] on div at bounding box center [10, 65] width 5 height 5
click at [10, 76] on div at bounding box center [9, 77] width 5 height 5
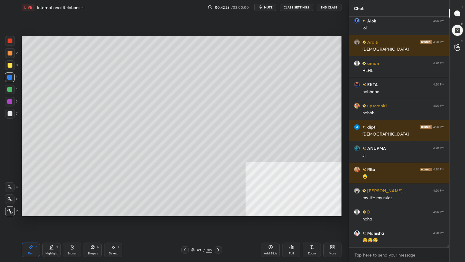
scroll to position [25865, 0]
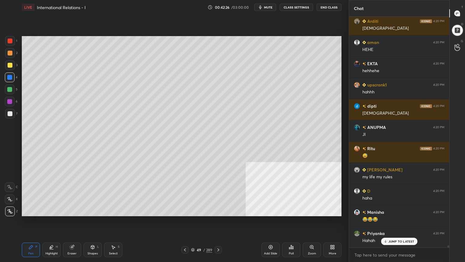
click at [10, 63] on div at bounding box center [10, 65] width 5 height 5
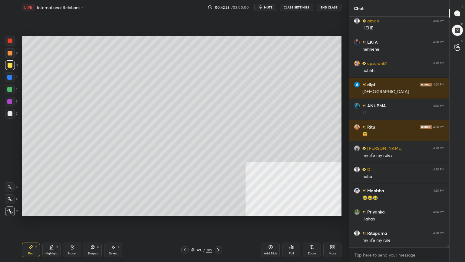
scroll to position [25907, 0]
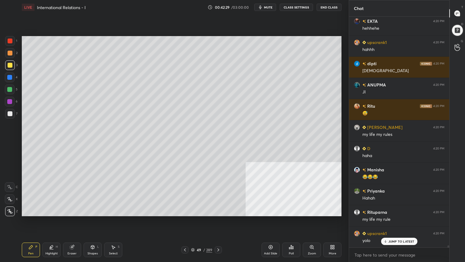
drag, startPoint x: 10, startPoint y: 76, endPoint x: 22, endPoint y: 102, distance: 28.0
click at [9, 77] on div at bounding box center [9, 77] width 5 height 5
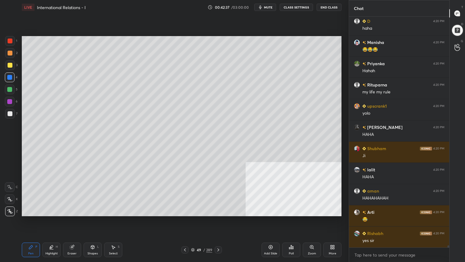
scroll to position [26056, 0]
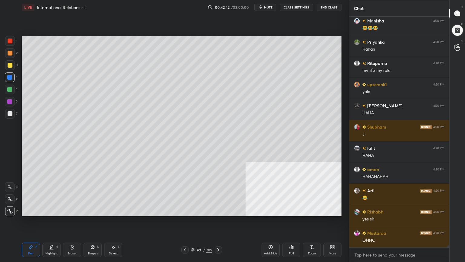
drag, startPoint x: 10, startPoint y: 62, endPoint x: 15, endPoint y: 62, distance: 4.2
click at [11, 61] on div at bounding box center [10, 65] width 10 height 10
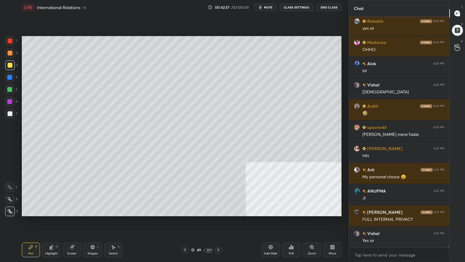
scroll to position [26268, 0]
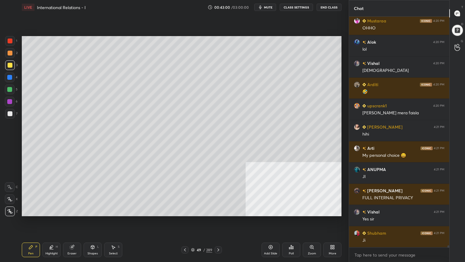
click at [9, 86] on div at bounding box center [10, 89] width 10 height 10
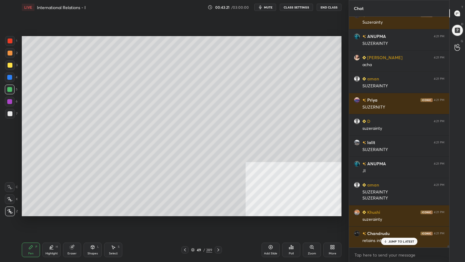
scroll to position [26571, 0]
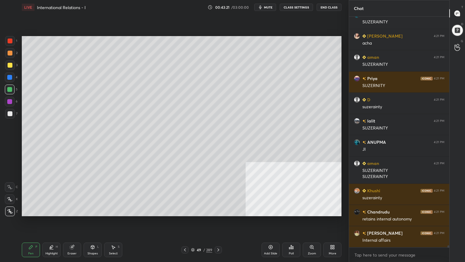
drag, startPoint x: 9, startPoint y: 64, endPoint x: 21, endPoint y: 67, distance: 11.6
click at [10, 64] on div at bounding box center [10, 65] width 5 height 5
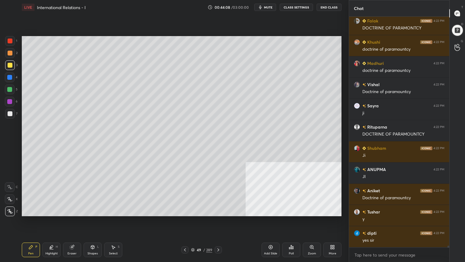
scroll to position [27411, 0]
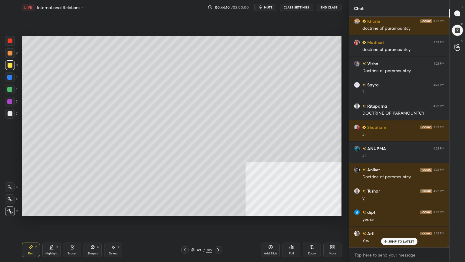
click at [273, 235] on icon at bounding box center [270, 246] width 5 height 5
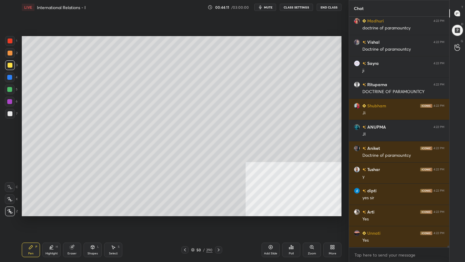
click at [91, 235] on icon at bounding box center [92, 246] width 5 height 5
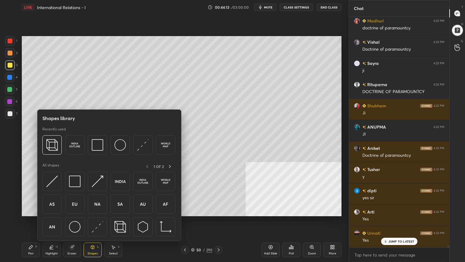
scroll to position [27453, 0]
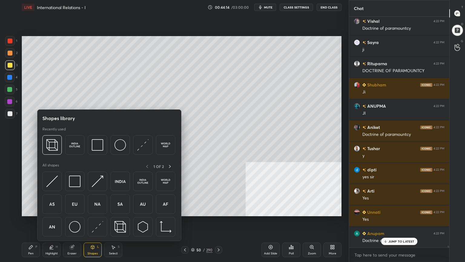
click at [10, 113] on div at bounding box center [10, 113] width 5 height 5
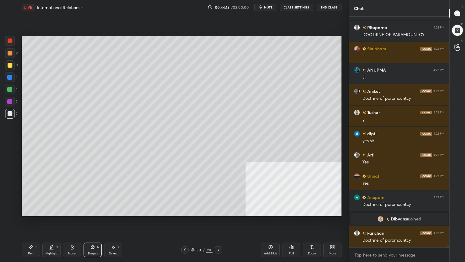
scroll to position [27510, 0]
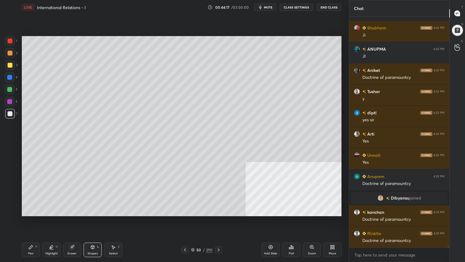
click at [29, 235] on div "Pen" at bounding box center [30, 253] width 5 height 3
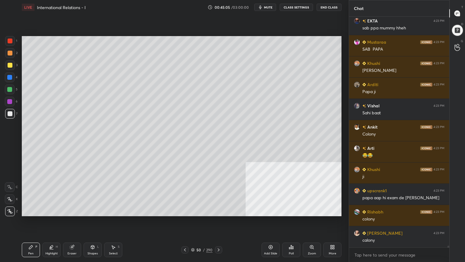
scroll to position [28033, 0]
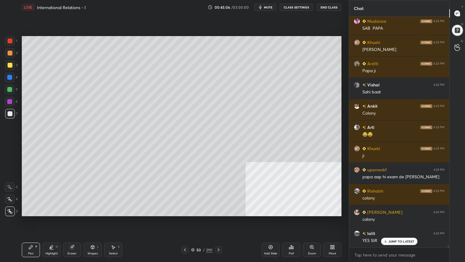
click at [10, 65] on div at bounding box center [10, 65] width 5 height 5
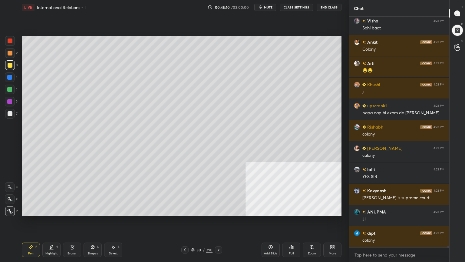
scroll to position [28118, 0]
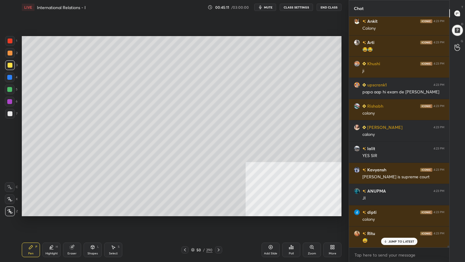
click at [184, 235] on icon at bounding box center [185, 249] width 5 height 5
click at [185, 235] on icon at bounding box center [185, 249] width 2 height 3
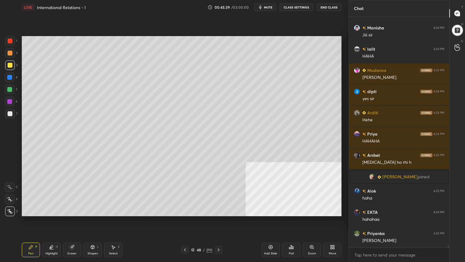
scroll to position [27688, 0]
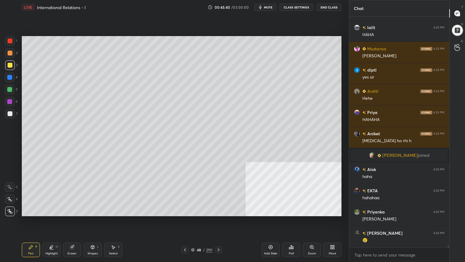
click at [187, 235] on div "Pen P Highlight H Eraser Shapes L Select S 48 / 290 Add Slide Poll Zoom More" at bounding box center [182, 249] width 320 height 24
click at [186, 235] on icon at bounding box center [185, 249] width 5 height 5
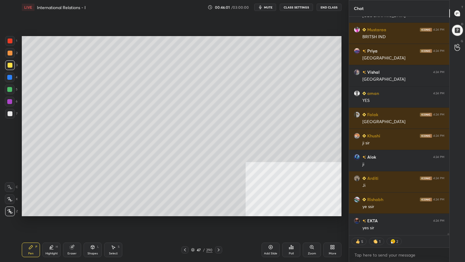
scroll to position [28145, 0]
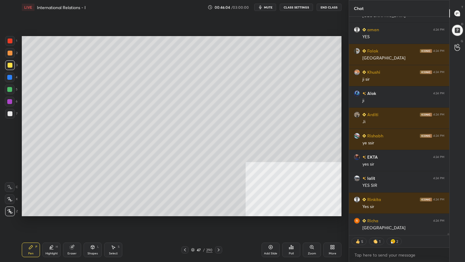
click at [274, 235] on div "Add Slide" at bounding box center [271, 249] width 18 height 15
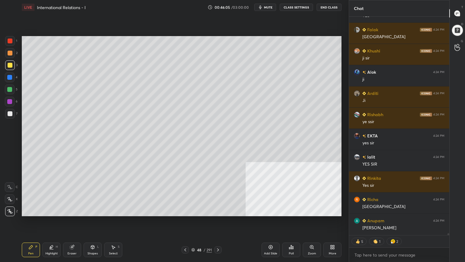
drag, startPoint x: 11, startPoint y: 113, endPoint x: 20, endPoint y: 111, distance: 9.4
click at [11, 114] on div at bounding box center [10, 113] width 5 height 5
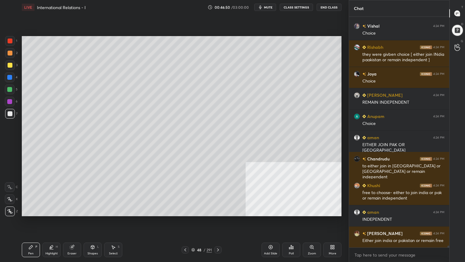
scroll to position [28621, 0]
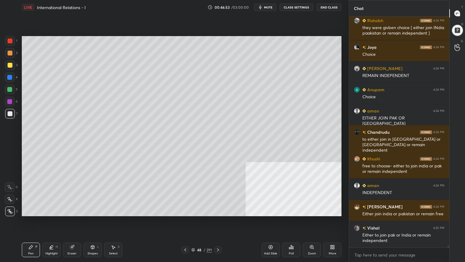
click at [343, 132] on div "Setting up your live class Poll for secs No correct answer Start poll" at bounding box center [181, 126] width 325 height 223
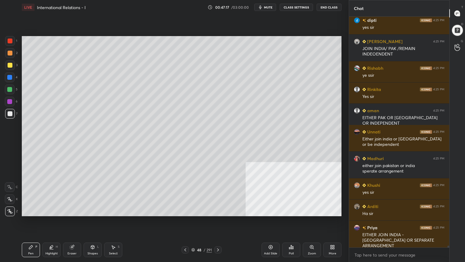
scroll to position [29041, 0]
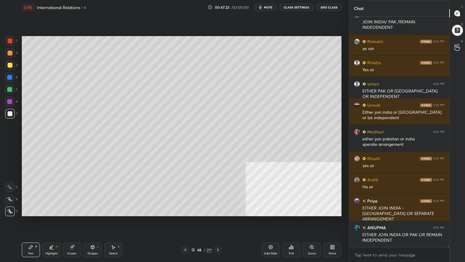
click at [219, 235] on icon at bounding box center [218, 249] width 5 height 5
click at [222, 235] on div at bounding box center [217, 249] width 7 height 7
click at [222, 235] on div "50 / 291" at bounding box center [202, 249] width 120 height 7
click at [187, 235] on icon at bounding box center [185, 249] width 5 height 5
click at [186, 235] on icon at bounding box center [185, 249] width 5 height 5
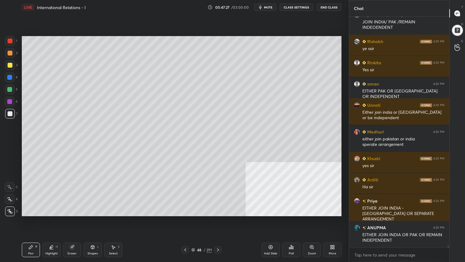
click at [186, 235] on icon at bounding box center [185, 249] width 5 height 5
drag, startPoint x: 10, startPoint y: 89, endPoint x: 13, endPoint y: 85, distance: 4.5
click at [10, 89] on div at bounding box center [9, 89] width 5 height 5
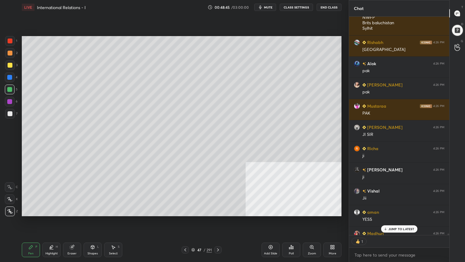
scroll to position [2, 2]
click at [271, 235] on div "Add Slide" at bounding box center [271, 249] width 18 height 15
click at [10, 114] on div at bounding box center [10, 113] width 5 height 5
click at [11, 65] on div at bounding box center [10, 65] width 5 height 5
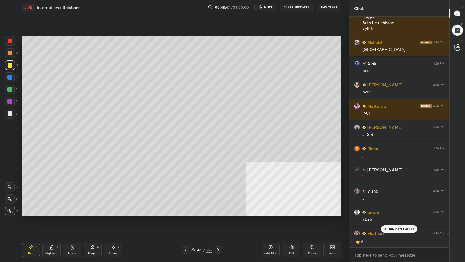
scroll to position [30237, 0]
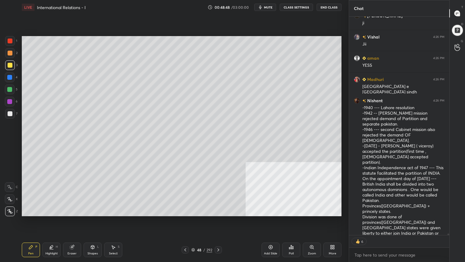
drag, startPoint x: 193, startPoint y: 249, endPoint x: 191, endPoint y: 245, distance: 3.8
click at [193, 235] on icon at bounding box center [193, 250] width 4 height 4
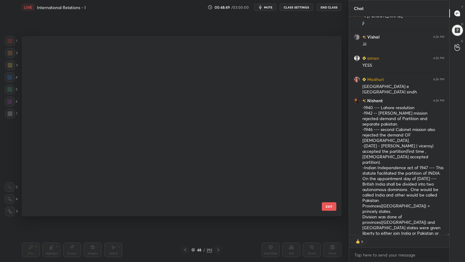
scroll to position [178, 317]
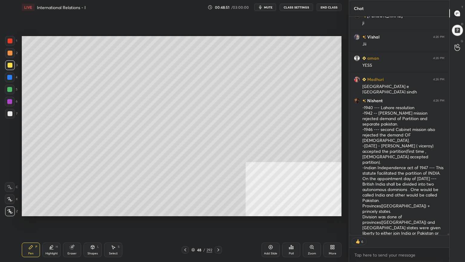
click at [93, 235] on icon at bounding box center [93, 248] width 0 height 2
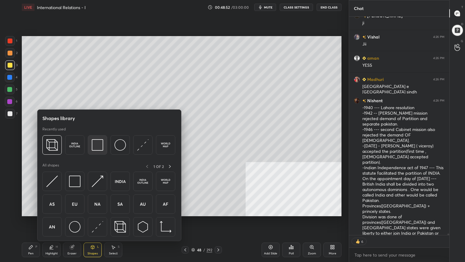
click at [98, 143] on img at bounding box center [98, 145] width 12 height 12
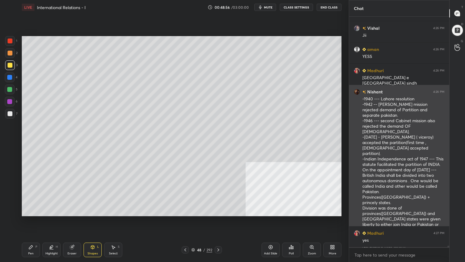
scroll to position [30245, 0]
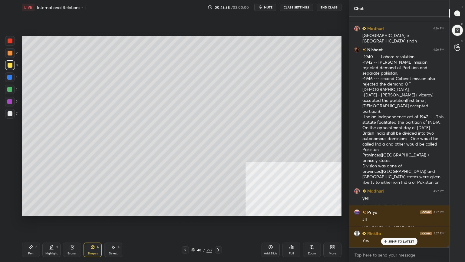
click at [28, 235] on div "Pen" at bounding box center [30, 253] width 5 height 3
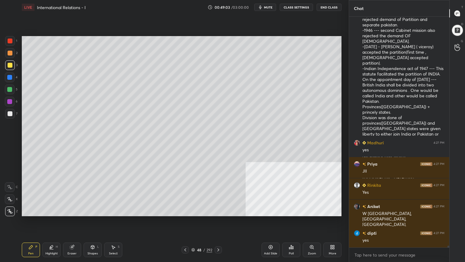
click at [9, 86] on div at bounding box center [10, 89] width 10 height 10
click at [9, 114] on div at bounding box center [10, 113] width 5 height 5
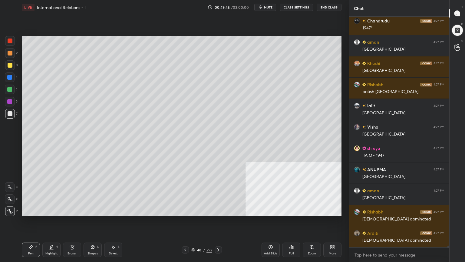
click at [9, 88] on div at bounding box center [9, 89] width 5 height 5
click at [9, 52] on div at bounding box center [10, 53] width 5 height 5
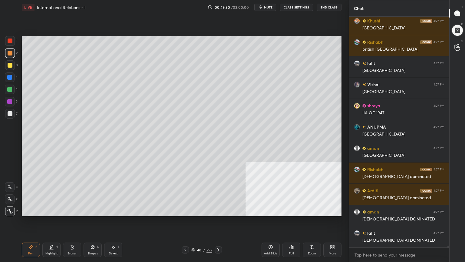
click at [8, 112] on div at bounding box center [10, 113] width 5 height 5
click at [9, 86] on div at bounding box center [10, 89] width 10 height 10
click at [11, 75] on div at bounding box center [9, 77] width 5 height 5
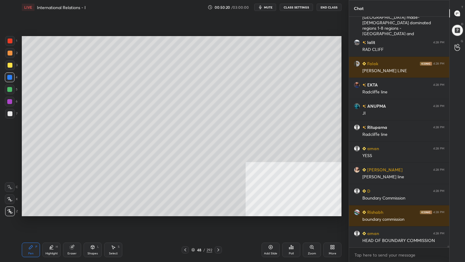
scroll to position [31385, 0]
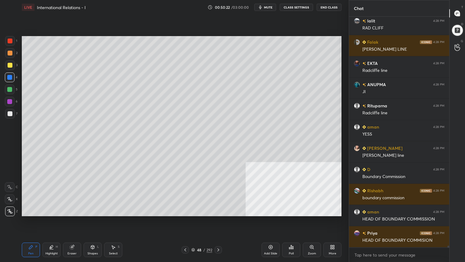
click at [192, 235] on icon at bounding box center [193, 250] width 4 height 4
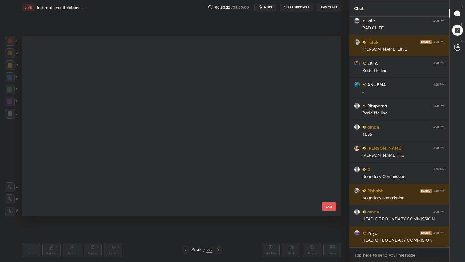
click at [192, 235] on icon at bounding box center [193, 250] width 3 height 1
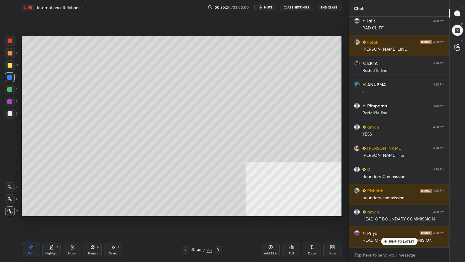
scroll to position [31406, 0]
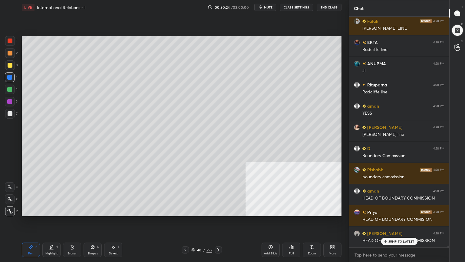
click at [193, 235] on icon at bounding box center [193, 250] width 4 height 4
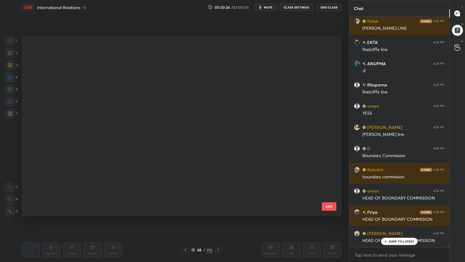
scroll to position [2, 3]
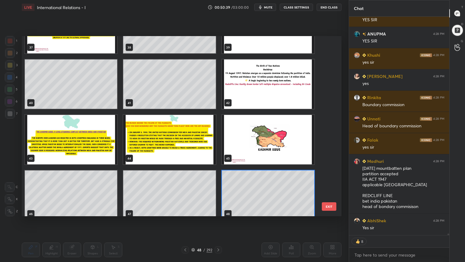
click at [160, 144] on img "grid" at bounding box center [169, 139] width 92 height 49
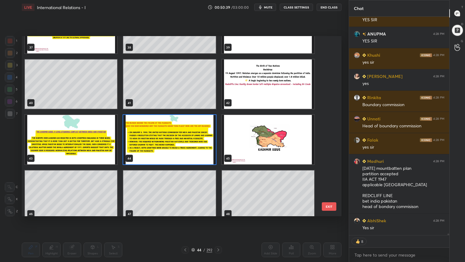
click at [160, 144] on img "grid" at bounding box center [169, 139] width 92 height 49
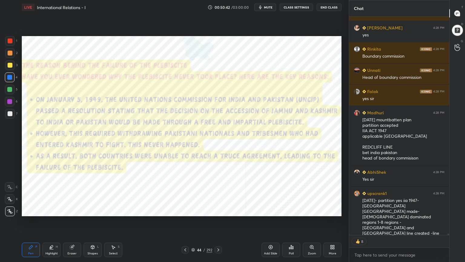
click at [184, 235] on icon at bounding box center [185, 249] width 2 height 3
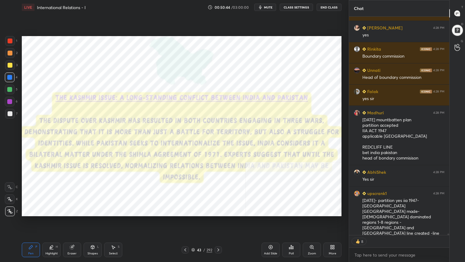
click at [184, 235] on icon at bounding box center [185, 249] width 5 height 5
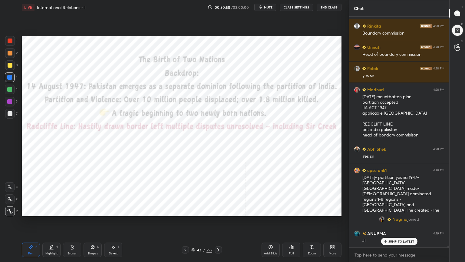
drag, startPoint x: 193, startPoint y: 248, endPoint x: 201, endPoint y: 241, distance: 11.2
click at [193, 235] on icon at bounding box center [193, 250] width 4 height 4
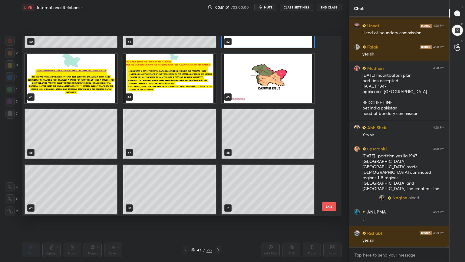
click at [283, 82] on img "grid" at bounding box center [268, 78] width 92 height 49
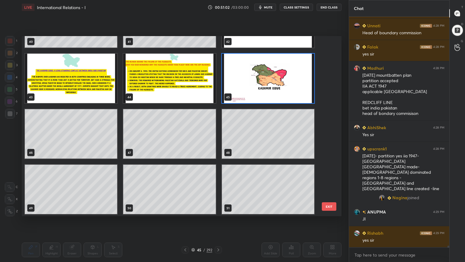
click at [284, 83] on img "grid" at bounding box center [268, 78] width 92 height 49
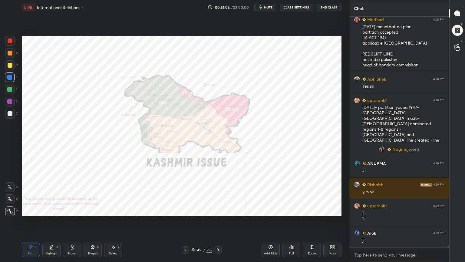
click at [270, 235] on div "Add Slide" at bounding box center [271, 249] width 18 height 15
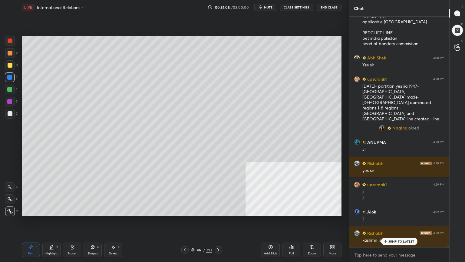
click at [12, 114] on div at bounding box center [10, 113] width 5 height 5
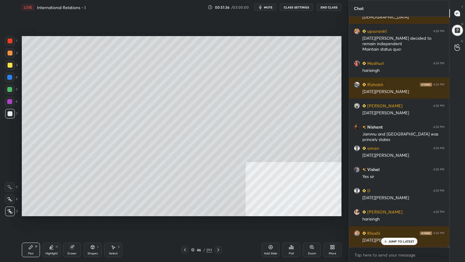
scroll to position [30965, 0]
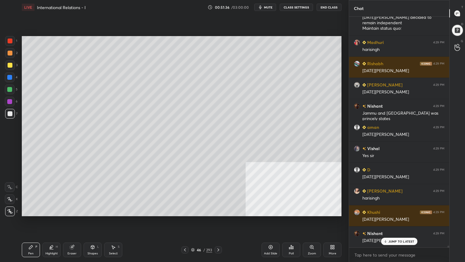
click at [94, 235] on div "Shapes" at bounding box center [93, 253] width 10 height 3
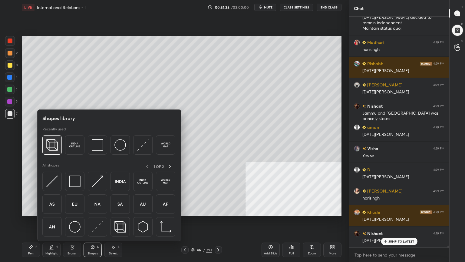
click at [54, 146] on img at bounding box center [52, 145] width 12 height 12
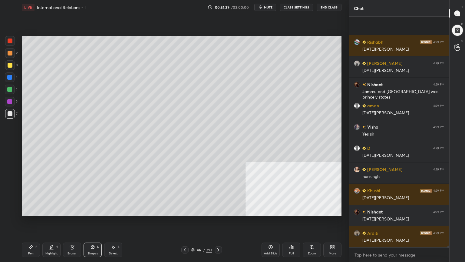
scroll to position [31029, 0]
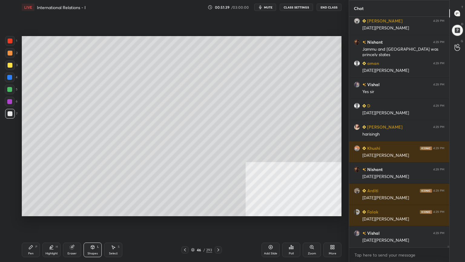
click at [12, 114] on div at bounding box center [10, 113] width 5 height 5
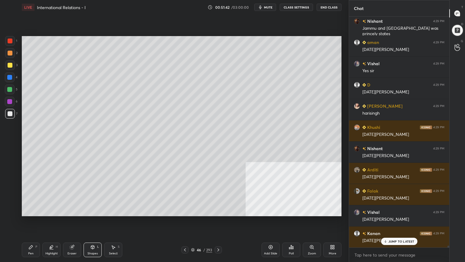
scroll to position [31071, 0]
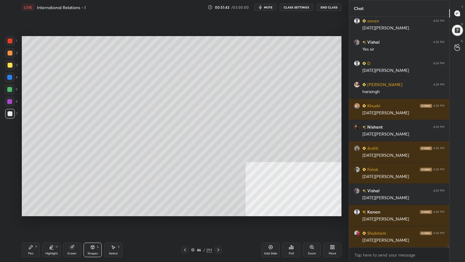
click at [9, 89] on div at bounding box center [9, 89] width 5 height 5
click at [53, 235] on div "Highlight H" at bounding box center [51, 249] width 18 height 15
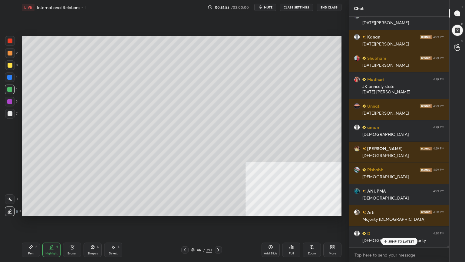
scroll to position [31267, 0]
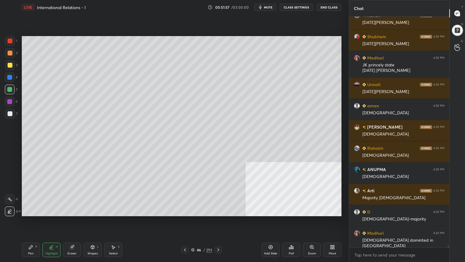
click at [9, 51] on div at bounding box center [10, 53] width 5 height 5
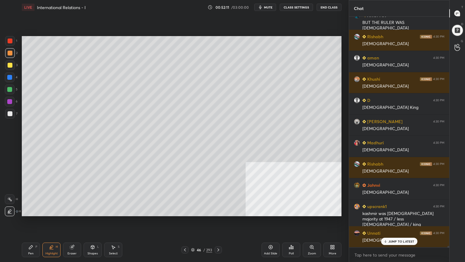
scroll to position [31723, 0]
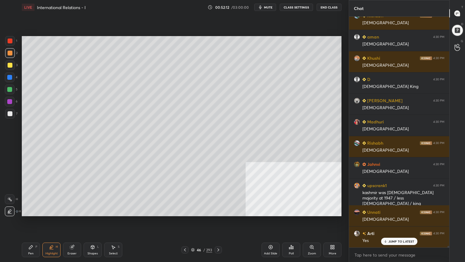
click at [7, 85] on div at bounding box center [10, 89] width 10 height 10
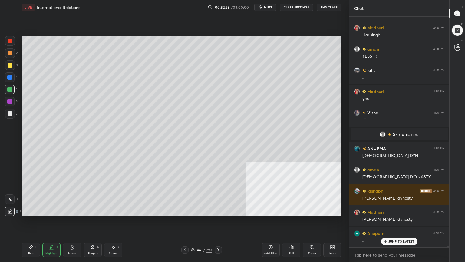
scroll to position [31526, 0]
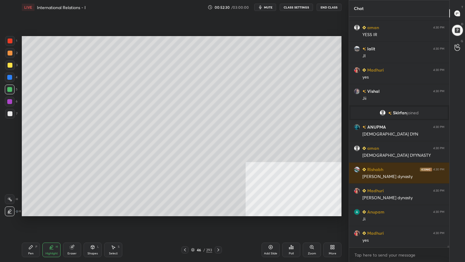
click at [9, 114] on div at bounding box center [10, 113] width 5 height 5
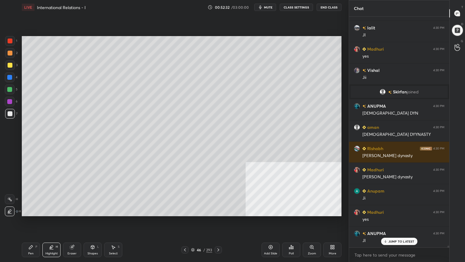
click at [30, 235] on div "Pen" at bounding box center [30, 253] width 5 height 3
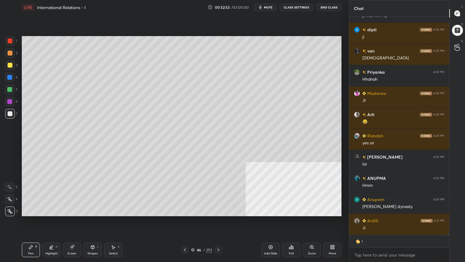
scroll to position [2, 2]
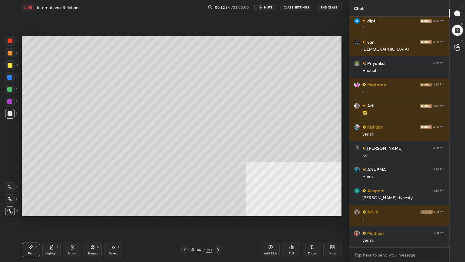
click at [10, 64] on div at bounding box center [10, 65] width 5 height 5
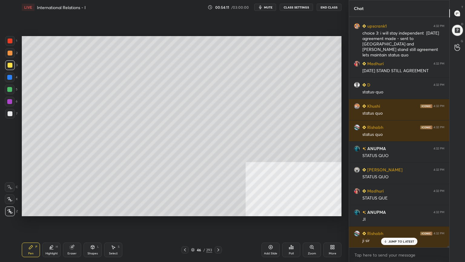
scroll to position [32698, 0]
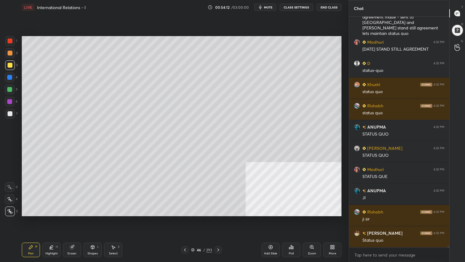
click at [194, 235] on icon at bounding box center [193, 250] width 4 height 4
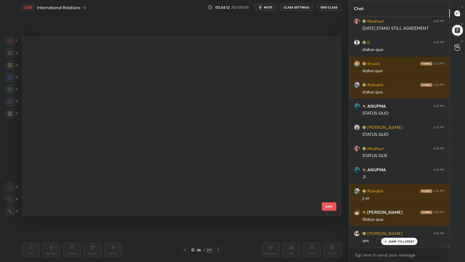
scroll to position [2, 3]
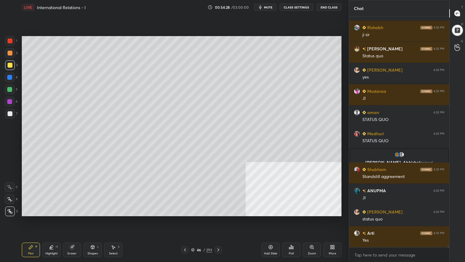
click at [9, 76] on div at bounding box center [9, 77] width 5 height 5
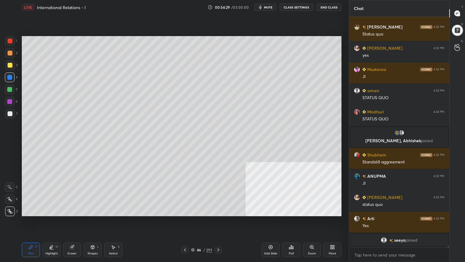
click at [11, 99] on div at bounding box center [9, 101] width 5 height 5
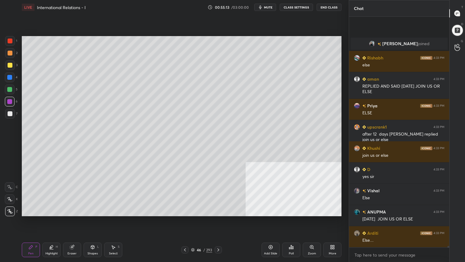
scroll to position [32950, 0]
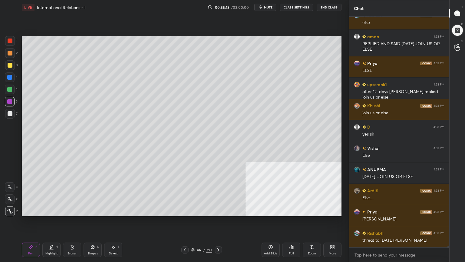
click at [269, 235] on icon at bounding box center [271, 247] width 4 height 4
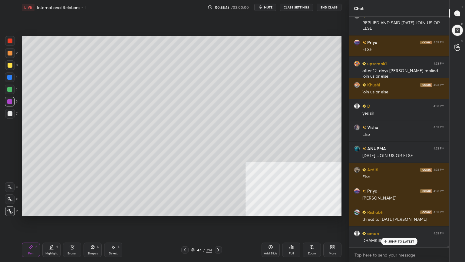
click at [10, 112] on div at bounding box center [10, 113] width 5 height 5
click at [184, 235] on icon at bounding box center [185, 249] width 5 height 5
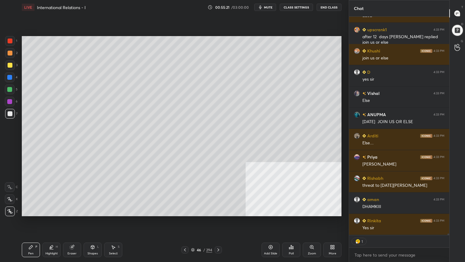
click at [8, 87] on div at bounding box center [9, 89] width 5 height 5
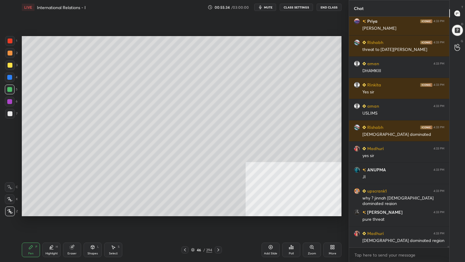
scroll to position [33183, 0]
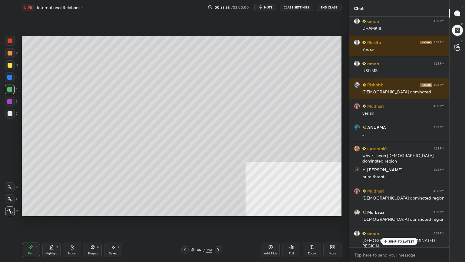
click at [193, 235] on icon at bounding box center [193, 250] width 4 height 4
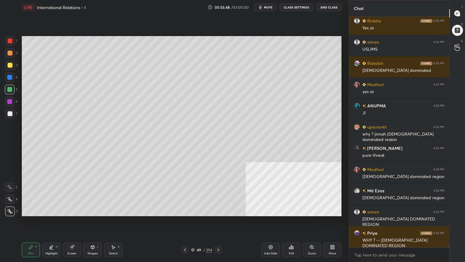
scroll to position [33225, 0]
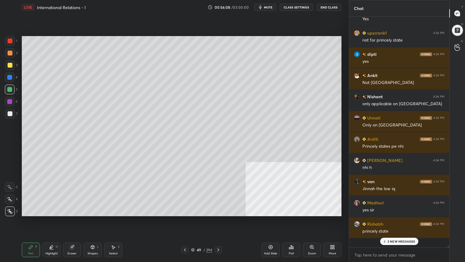
click at [218, 235] on icon at bounding box center [218, 249] width 5 height 5
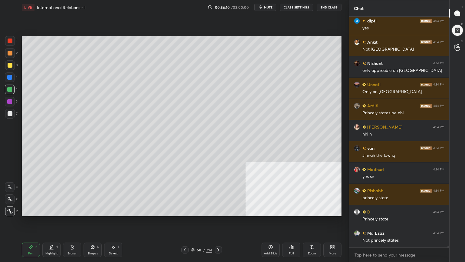
click at [220, 235] on icon at bounding box center [218, 249] width 5 height 5
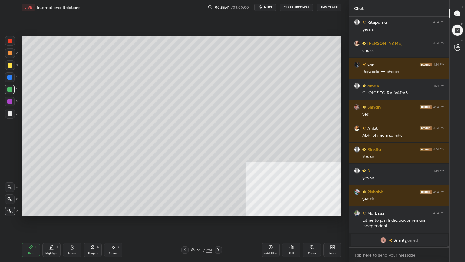
drag, startPoint x: 11, startPoint y: 41, endPoint x: 15, endPoint y: 45, distance: 4.7
click at [11, 41] on div at bounding box center [10, 40] width 5 height 5
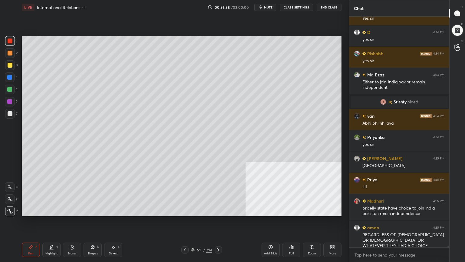
click at [185, 235] on icon at bounding box center [185, 249] width 2 height 3
click at [187, 235] on icon at bounding box center [185, 249] width 5 height 5
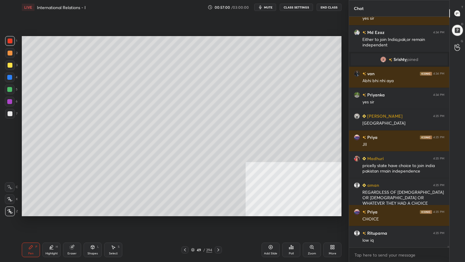
click at [188, 235] on div at bounding box center [184, 249] width 7 height 7
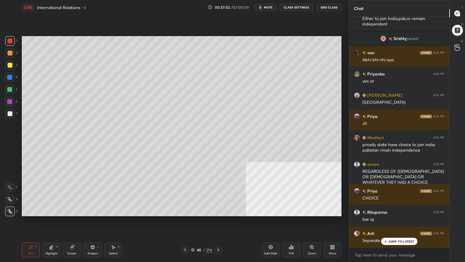
click at [189, 235] on div "48 / 294" at bounding box center [201, 249] width 41 height 7
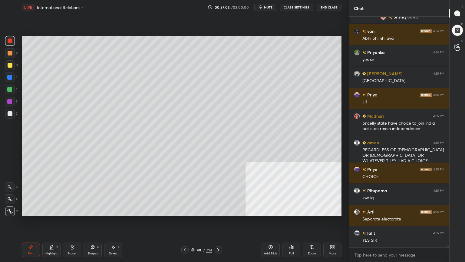
click at [184, 235] on icon at bounding box center [185, 249] width 5 height 5
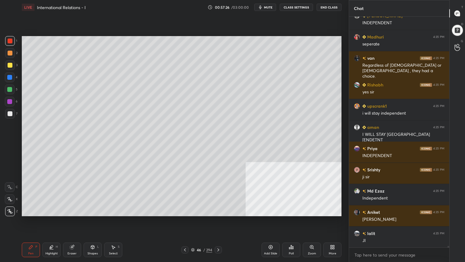
scroll to position [34426, 0]
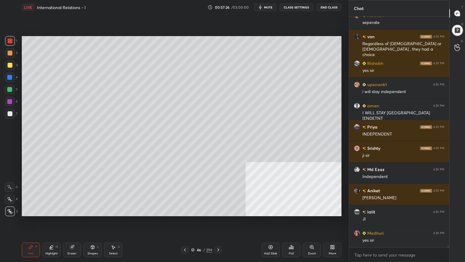
click at [192, 235] on icon at bounding box center [193, 250] width 4 height 4
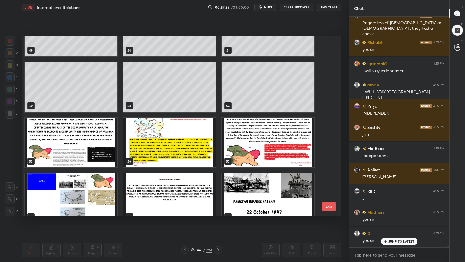
scroll to position [34469, 0]
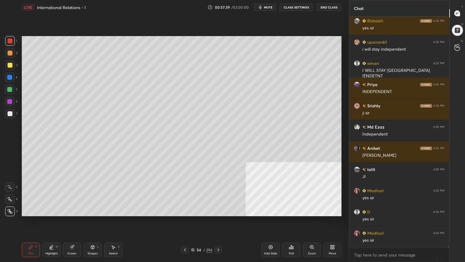
click at [273, 235] on div "Add Slide" at bounding box center [271, 249] width 18 height 15
click at [9, 115] on div at bounding box center [10, 113] width 5 height 5
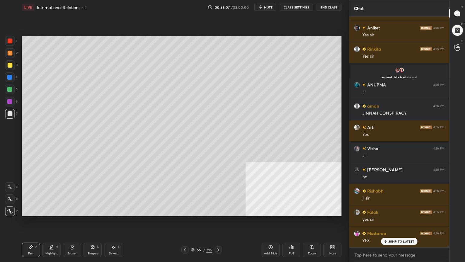
scroll to position [34546, 0]
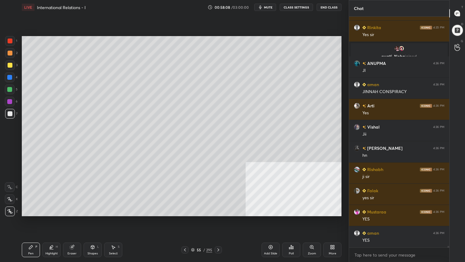
click at [219, 235] on icon at bounding box center [218, 249] width 5 height 5
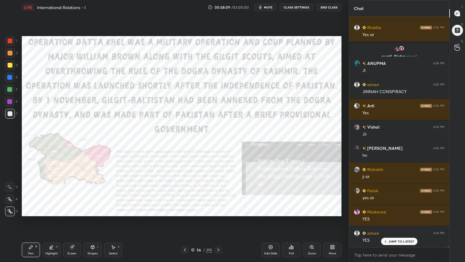
scroll to position [34567, 0]
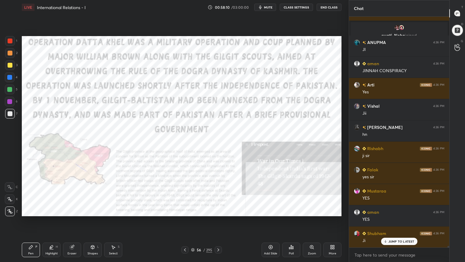
click at [10, 40] on div at bounding box center [10, 40] width 5 height 5
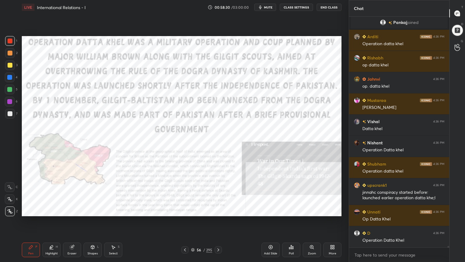
scroll to position [34807, 0]
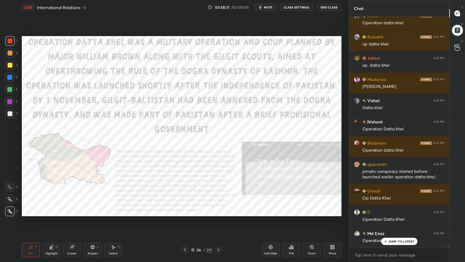
click at [336, 235] on div "More" at bounding box center [332, 249] width 18 height 15
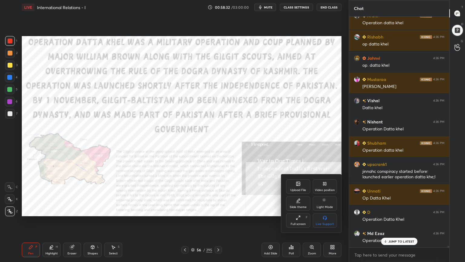
scroll to position [34829, 0]
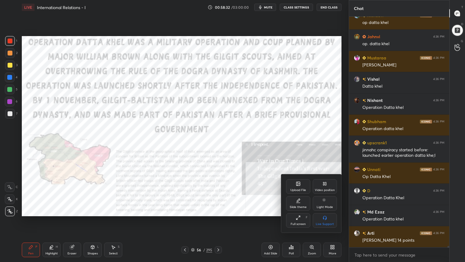
click at [325, 185] on icon at bounding box center [325, 183] width 5 height 5
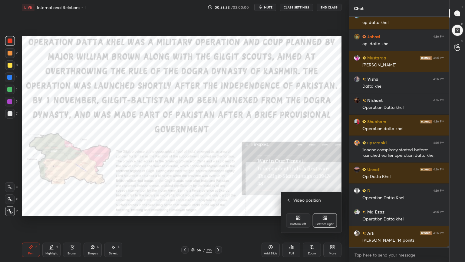
click at [300, 221] on div "Bottom left" at bounding box center [298, 220] width 24 height 15
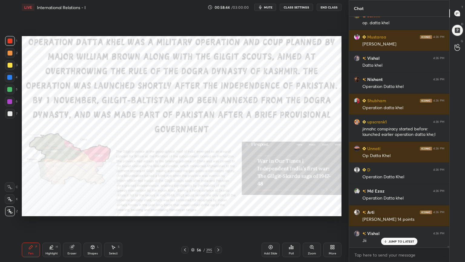
scroll to position [34871, 0]
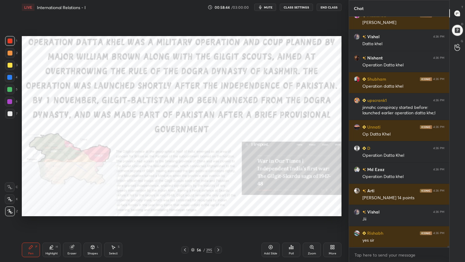
click at [194, 235] on icon at bounding box center [192, 250] width 3 height 1
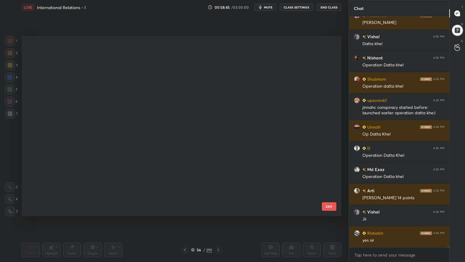
scroll to position [178, 317]
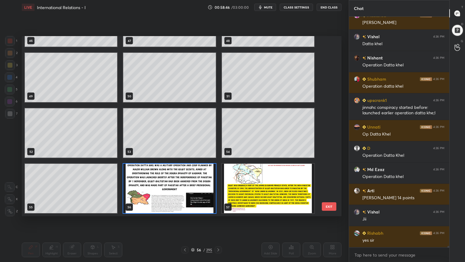
click at [257, 190] on img "grid" at bounding box center [268, 188] width 92 height 49
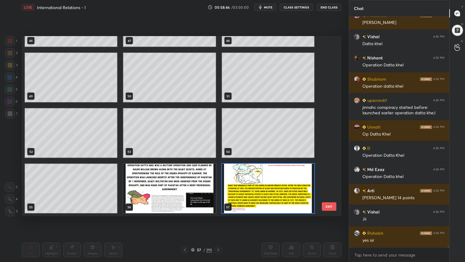
click at [258, 190] on img "grid" at bounding box center [268, 188] width 92 height 49
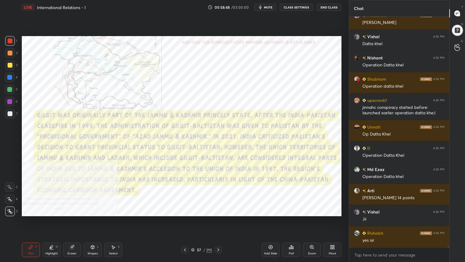
scroll to position [34892, 0]
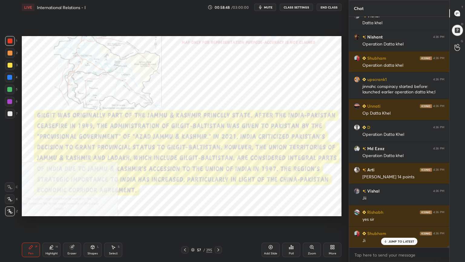
click at [217, 235] on icon at bounding box center [218, 249] width 5 height 5
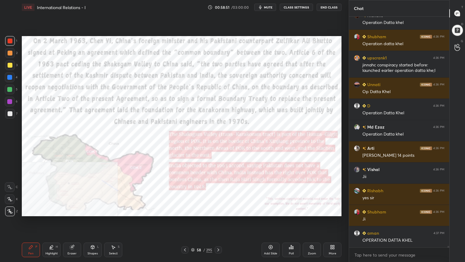
click at [219, 235] on icon at bounding box center [218, 249] width 5 height 5
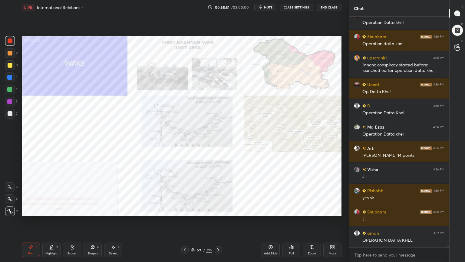
scroll to position [34951, 0]
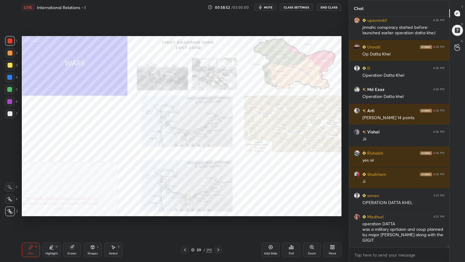
click at [220, 235] on icon at bounding box center [218, 249] width 5 height 5
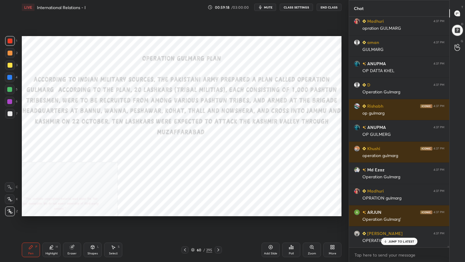
scroll to position [35165, 0]
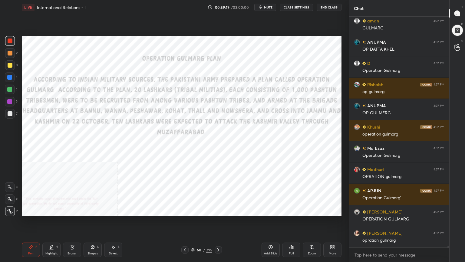
click at [271, 235] on icon at bounding box center [270, 246] width 5 height 5
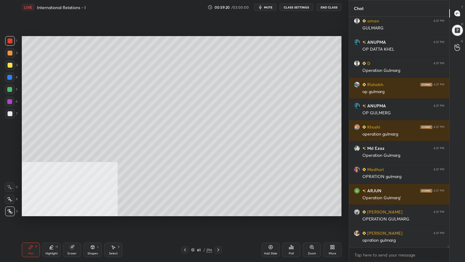
scroll to position [35186, 0]
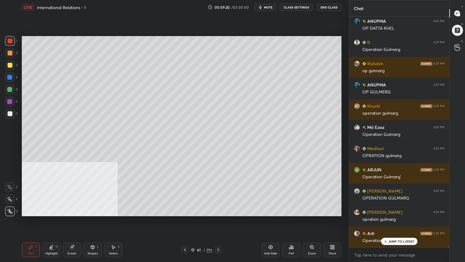
click at [12, 112] on div at bounding box center [10, 113] width 5 height 5
click at [94, 235] on icon at bounding box center [92, 246] width 5 height 5
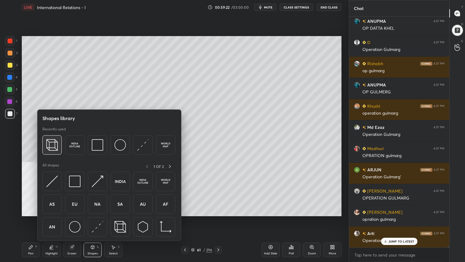
click at [51, 144] on img at bounding box center [52, 145] width 12 height 12
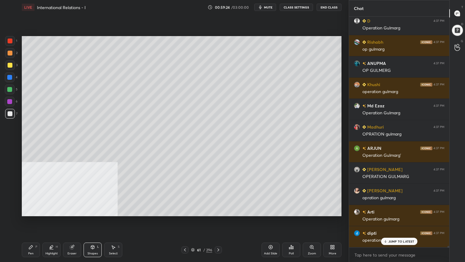
scroll to position [35229, 0]
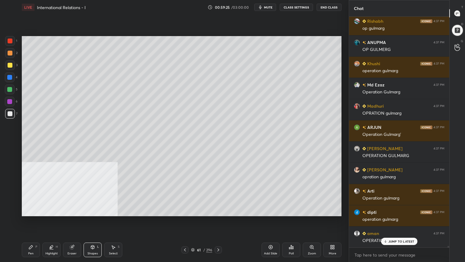
click at [31, 235] on div "Pen P" at bounding box center [31, 249] width 18 height 15
click at [35, 235] on div "Pen P" at bounding box center [31, 249] width 18 height 15
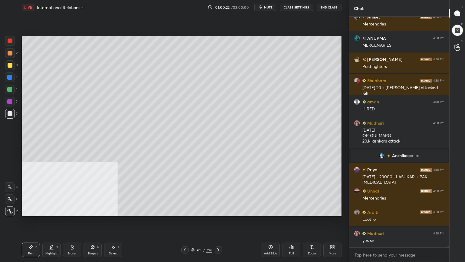
scroll to position [35719, 0]
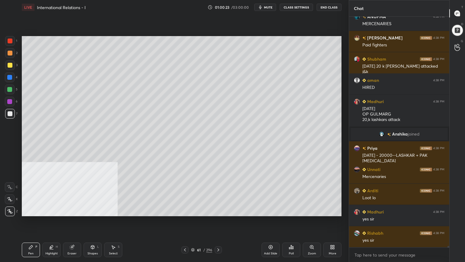
click at [191, 235] on icon at bounding box center [193, 250] width 4 height 4
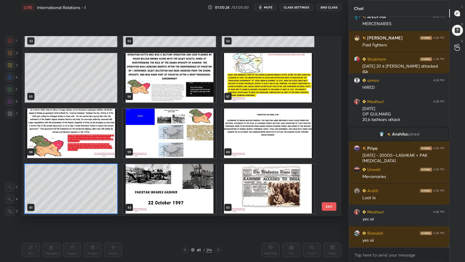
scroll to position [35740, 0]
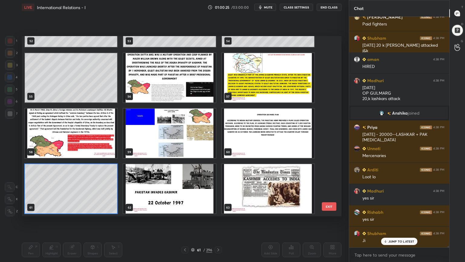
click at [171, 200] on img "grid" at bounding box center [169, 188] width 92 height 49
click at [172, 200] on img "grid" at bounding box center [169, 188] width 92 height 49
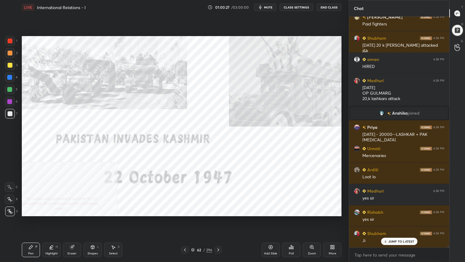
click at [331, 235] on div "More" at bounding box center [333, 253] width 8 height 3
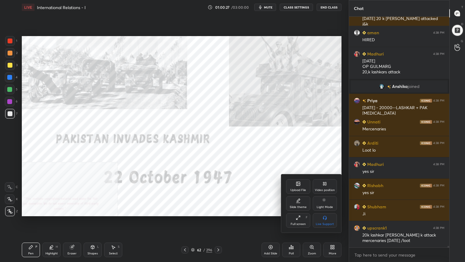
click at [326, 185] on icon at bounding box center [325, 183] width 5 height 5
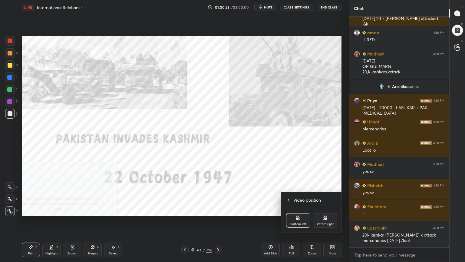
click at [328, 223] on div "Bottom right" at bounding box center [325, 223] width 18 height 3
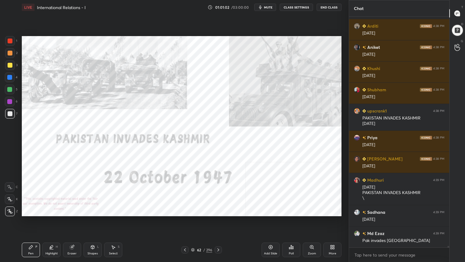
scroll to position [36250, 0]
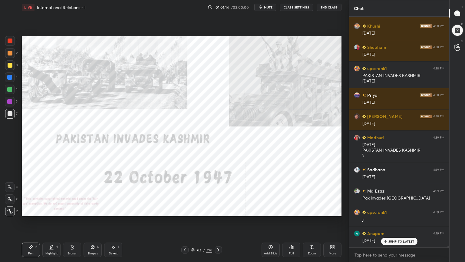
drag, startPoint x: 8, startPoint y: 39, endPoint x: 22, endPoint y: 53, distance: 19.5
click at [8, 39] on div at bounding box center [10, 40] width 5 height 5
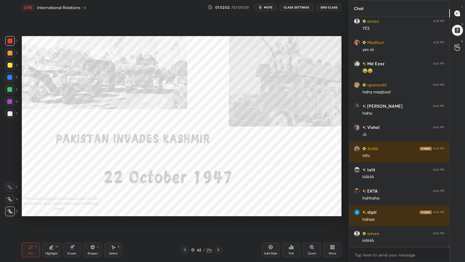
scroll to position [36589, 0]
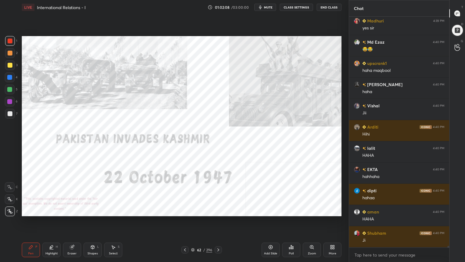
click at [218, 235] on icon at bounding box center [218, 249] width 5 height 5
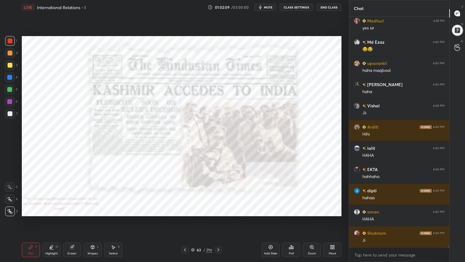
click at [186, 235] on icon at bounding box center [185, 249] width 5 height 5
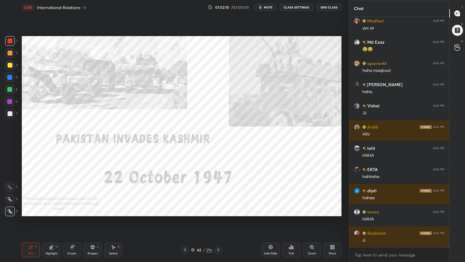
click at [192, 235] on icon at bounding box center [193, 250] width 4 height 4
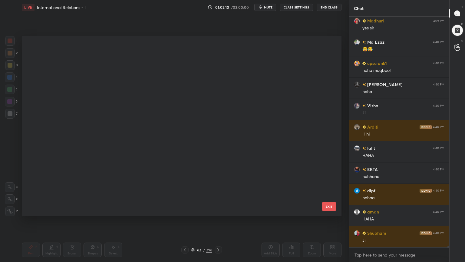
scroll to position [178, 317]
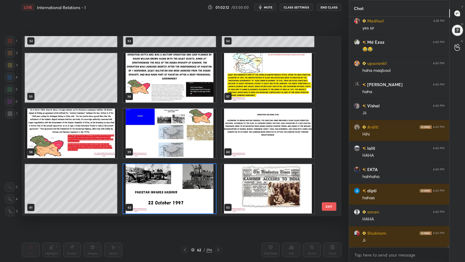
click at [161, 138] on img "grid" at bounding box center [169, 132] width 92 height 49
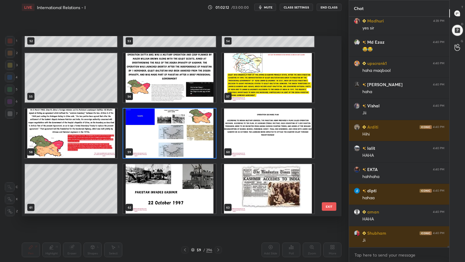
click at [162, 138] on img "grid" at bounding box center [169, 132] width 92 height 49
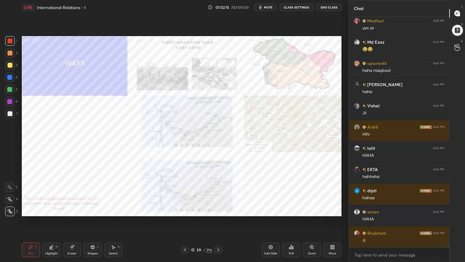
click at [315, 235] on div "Zoom" at bounding box center [312, 249] width 18 height 15
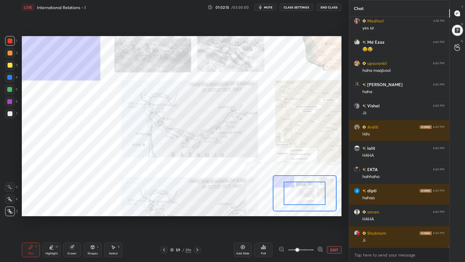
scroll to position [36610, 0]
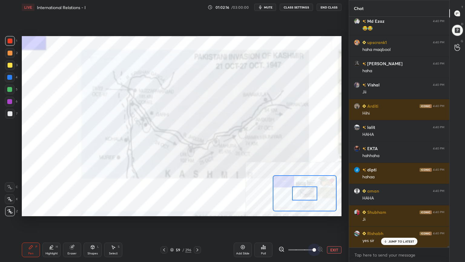
drag, startPoint x: 317, startPoint y: 245, endPoint x: 321, endPoint y: 245, distance: 3.6
click at [321, 235] on div "Add Slide Poll EXIT" at bounding box center [288, 250] width 108 height 34
click at [316, 235] on span at bounding box center [315, 250] width 4 height 4
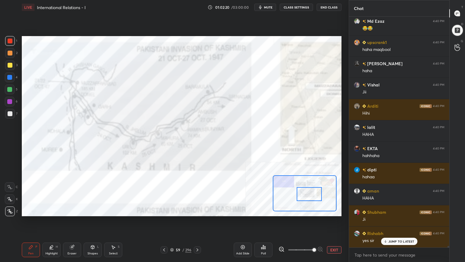
drag, startPoint x: 308, startPoint y: 194, endPoint x: 313, endPoint y: 194, distance: 4.3
click at [313, 194] on div at bounding box center [309, 194] width 25 height 14
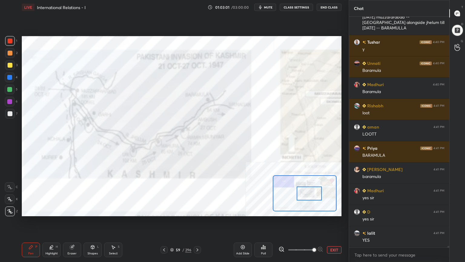
scroll to position [36986, 0]
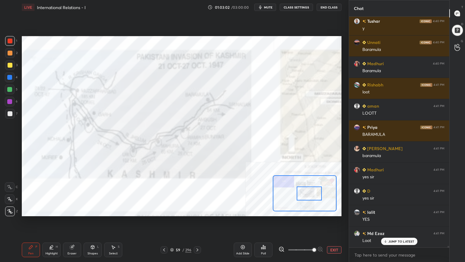
click at [172, 235] on icon at bounding box center [172, 250] width 4 height 4
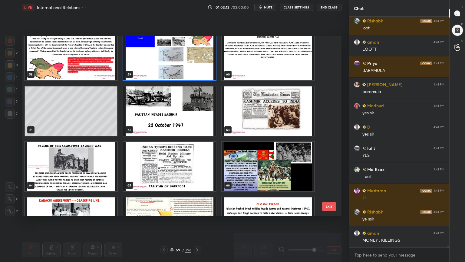
scroll to position [37065, 0]
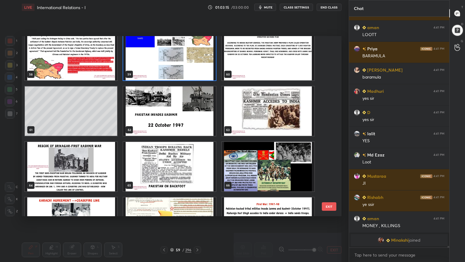
click at [198, 121] on img "grid" at bounding box center [169, 110] width 92 height 49
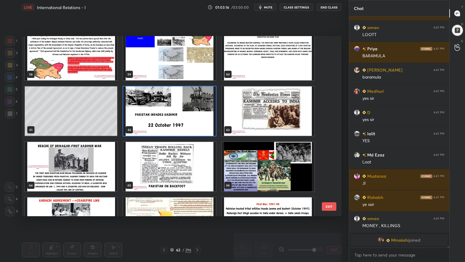
click at [198, 121] on img "grid" at bounding box center [169, 110] width 92 height 49
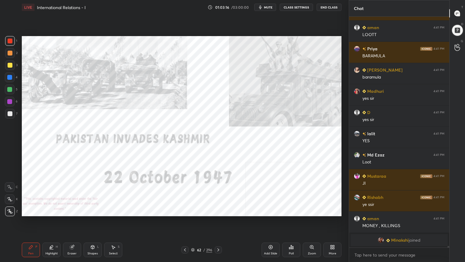
scroll to position [36565, 0]
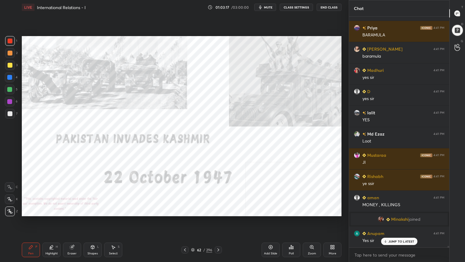
click at [270, 235] on div "Add Slide" at bounding box center [270, 253] width 13 height 3
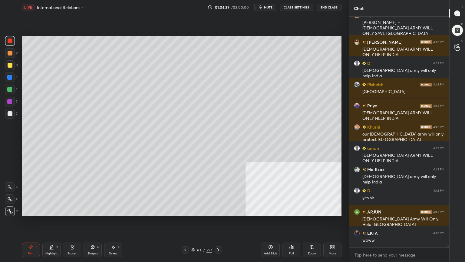
scroll to position [37195, 0]
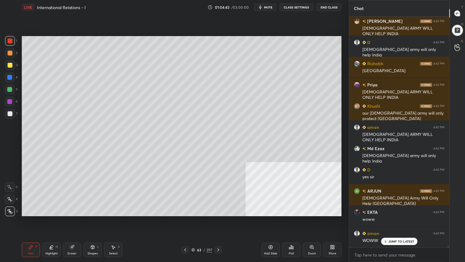
click at [185, 235] on icon at bounding box center [185, 249] width 5 height 5
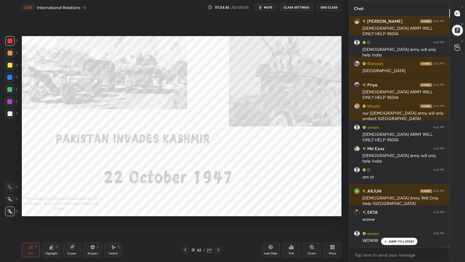
scroll to position [37216, 0]
click at [217, 235] on icon at bounding box center [218, 249] width 5 height 5
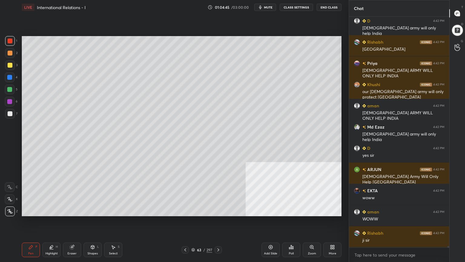
click at [218, 235] on icon at bounding box center [218, 249] width 5 height 5
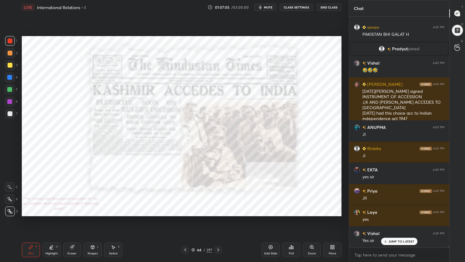
scroll to position [39710, 0]
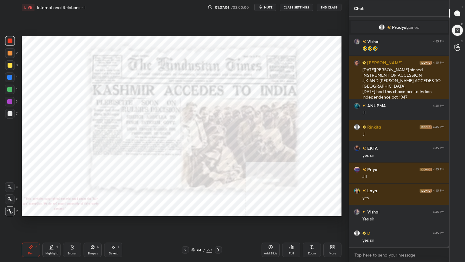
drag, startPoint x: 192, startPoint y: 250, endPoint x: 194, endPoint y: 246, distance: 4.6
click at [192, 235] on icon at bounding box center [193, 250] width 4 height 4
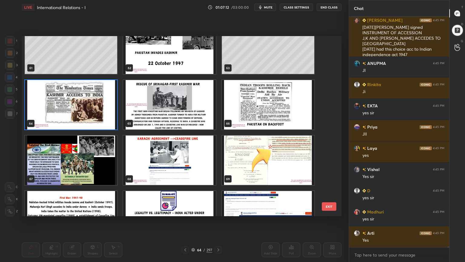
scroll to position [39774, 0]
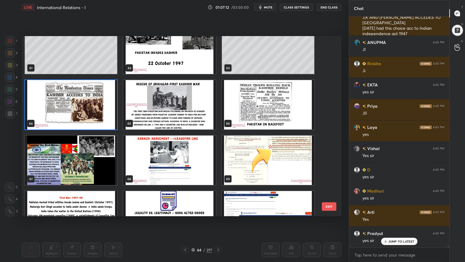
click at [180, 111] on img "grid" at bounding box center [169, 104] width 92 height 49
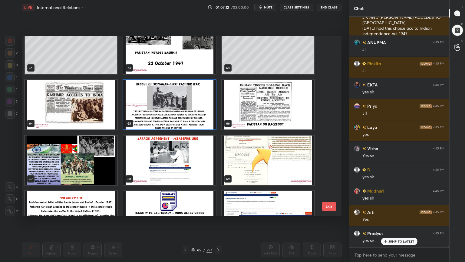
click at [182, 110] on img "grid" at bounding box center [169, 104] width 92 height 49
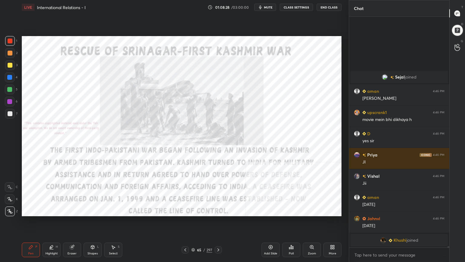
scroll to position [39409, 0]
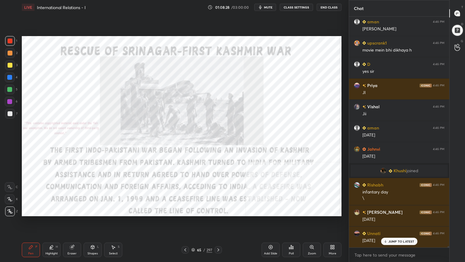
click at [193, 235] on icon at bounding box center [193, 250] width 4 height 4
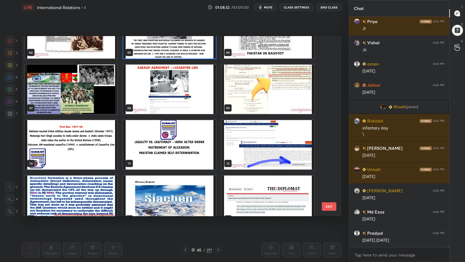
scroll to position [39494, 0]
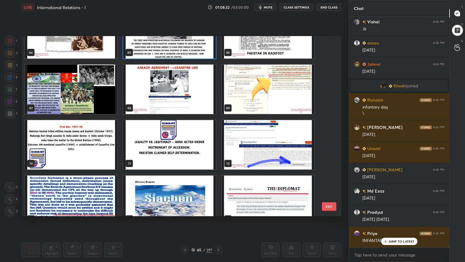
click at [92, 104] on img "grid" at bounding box center [71, 89] width 92 height 49
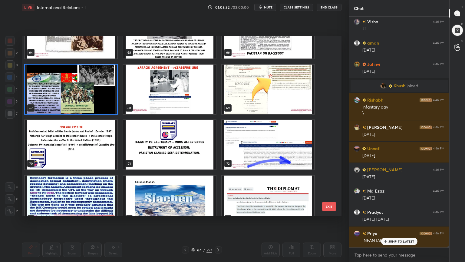
click at [93, 104] on img "grid" at bounding box center [71, 89] width 92 height 49
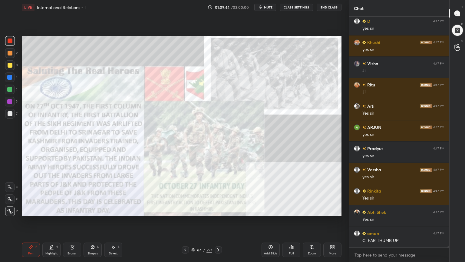
scroll to position [40280, 0]
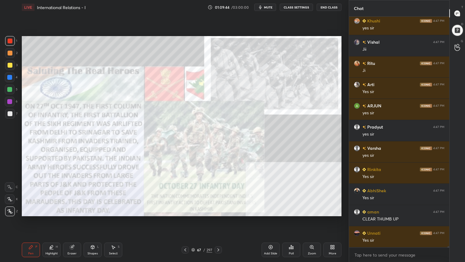
click at [192, 235] on icon at bounding box center [193, 250] width 4 height 4
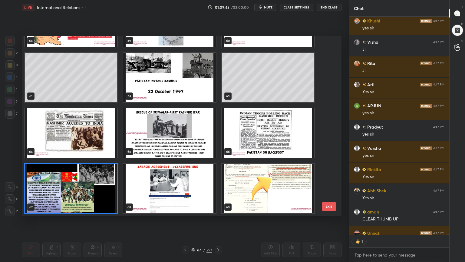
scroll to position [40313, 0]
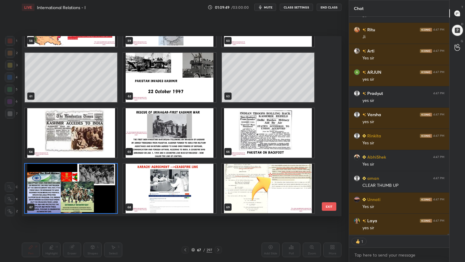
click at [256, 140] on img "grid" at bounding box center [268, 132] width 92 height 49
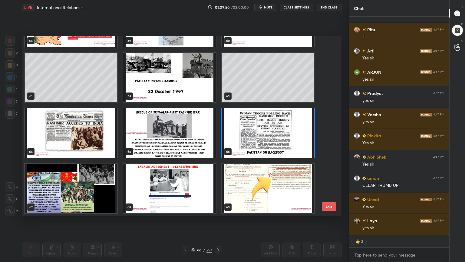
scroll to position [40335, 0]
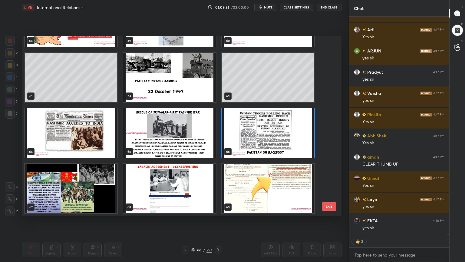
click at [256, 143] on img "grid" at bounding box center [268, 132] width 92 height 49
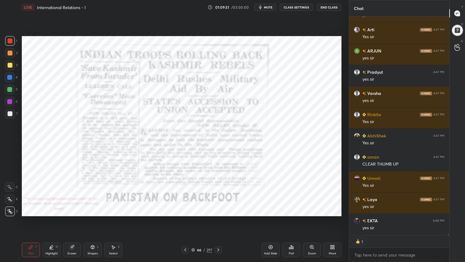
click at [256, 143] on img "grid" at bounding box center [268, 132] width 92 height 49
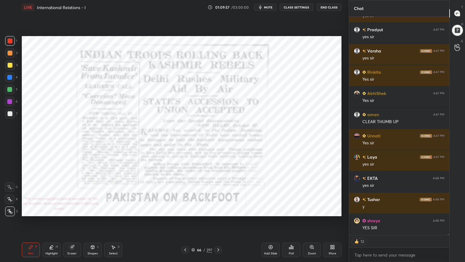
scroll to position [40415, 0]
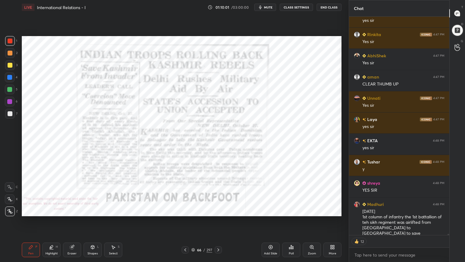
click at [192, 235] on icon at bounding box center [193, 250] width 4 height 4
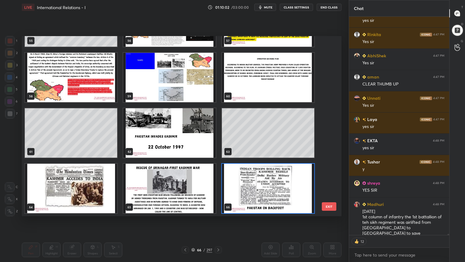
scroll to position [40436, 0]
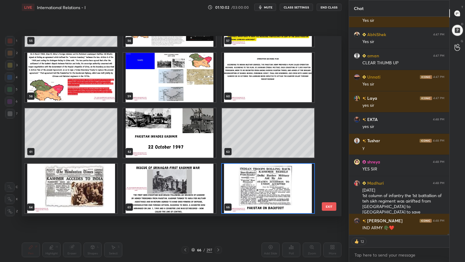
click at [192, 95] on img "grid" at bounding box center [169, 77] width 92 height 49
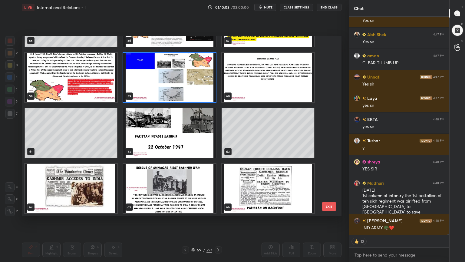
click at [192, 94] on img "grid" at bounding box center [169, 77] width 92 height 49
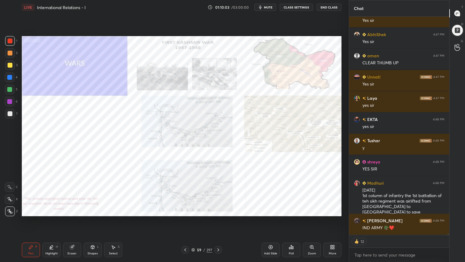
scroll to position [40457, 0]
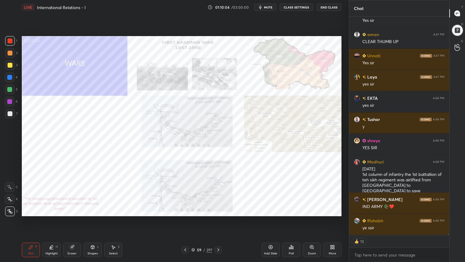
click at [313, 235] on div "Zoom" at bounding box center [312, 249] width 18 height 15
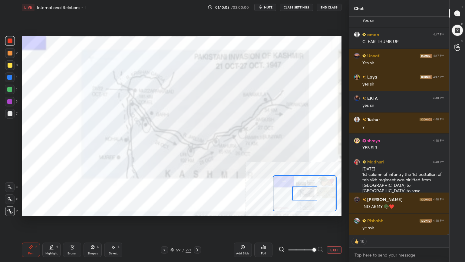
drag, startPoint x: 299, startPoint y: 248, endPoint x: 317, endPoint y: 247, distance: 18.8
click at [316, 235] on span at bounding box center [315, 250] width 4 height 4
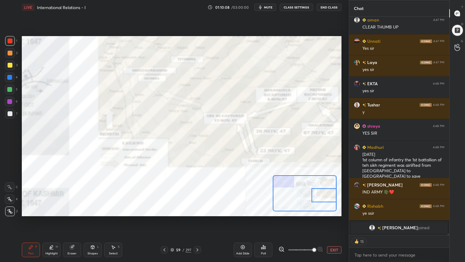
drag, startPoint x: 308, startPoint y: 193, endPoint x: 329, endPoint y: 195, distance: 20.4
click at [329, 194] on div at bounding box center [324, 195] width 25 height 14
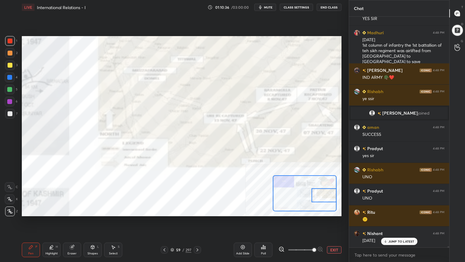
scroll to position [40223, 0]
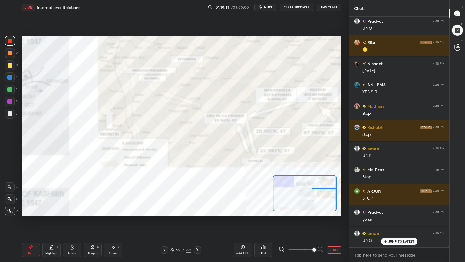
click at [171, 235] on div "59 / 297" at bounding box center [180, 249] width 21 height 5
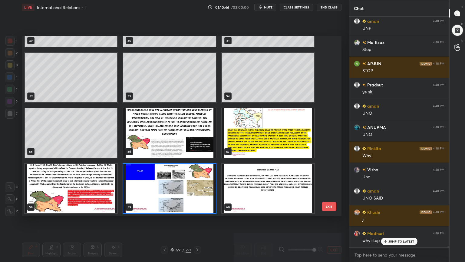
scroll to position [40499, 0]
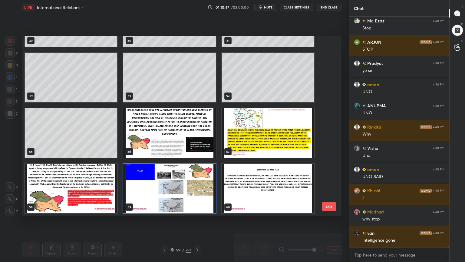
click at [88, 199] on img "grid" at bounding box center [71, 188] width 92 height 49
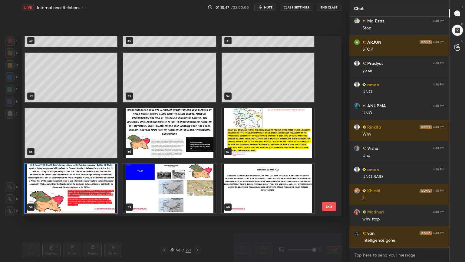
click at [88, 199] on img "grid" at bounding box center [71, 188] width 92 height 49
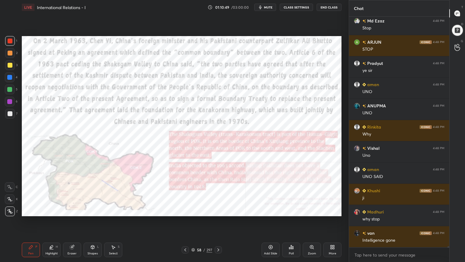
click at [219, 235] on icon at bounding box center [218, 249] width 5 height 5
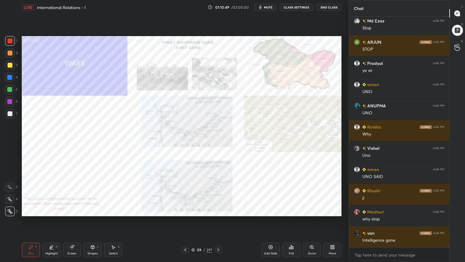
click at [219, 235] on icon at bounding box center [218, 249] width 5 height 5
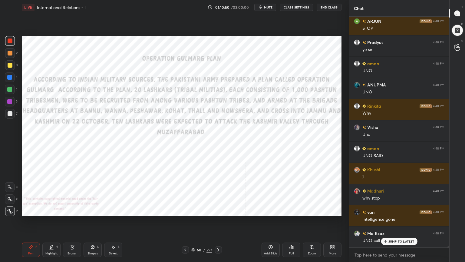
click at [219, 235] on icon at bounding box center [218, 249] width 5 height 5
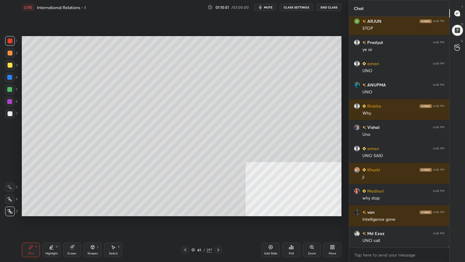
scroll to position [40541, 0]
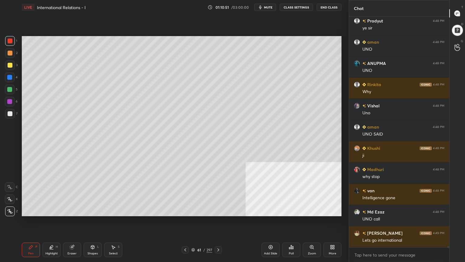
click at [219, 235] on icon at bounding box center [218, 249] width 5 height 5
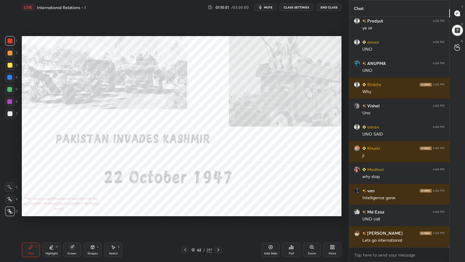
click at [219, 235] on icon at bounding box center [218, 249] width 5 height 5
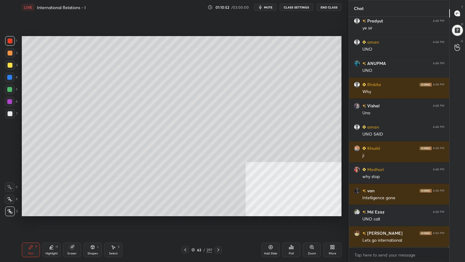
click at [219, 235] on icon at bounding box center [218, 249] width 5 height 5
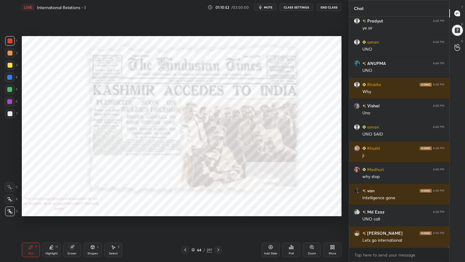
click at [219, 235] on icon at bounding box center [218, 249] width 5 height 5
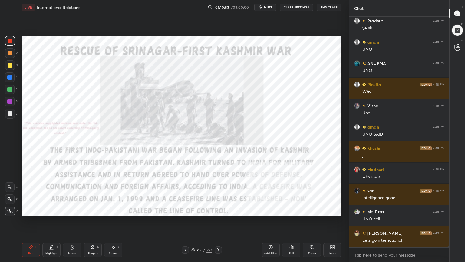
scroll to position [40562, 0]
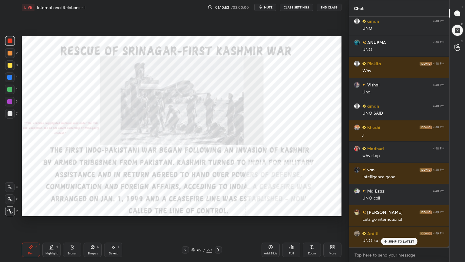
click at [219, 235] on icon at bounding box center [218, 249] width 5 height 5
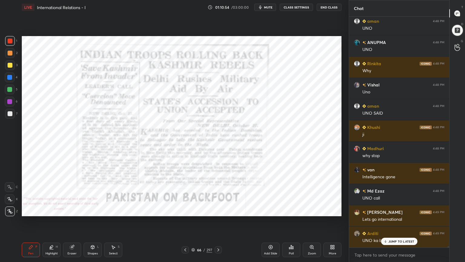
click at [219, 235] on icon at bounding box center [218, 249] width 5 height 5
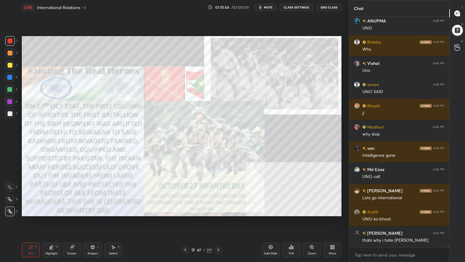
click at [220, 235] on div at bounding box center [218, 249] width 7 height 7
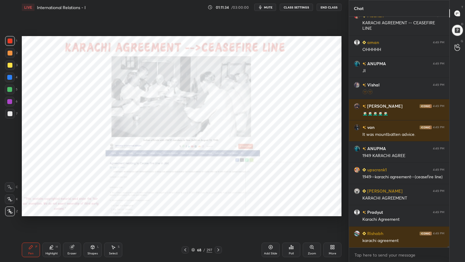
scroll to position [40992, 0]
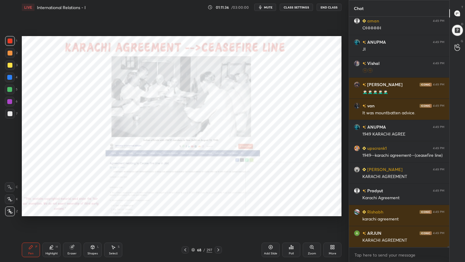
click at [193, 235] on icon at bounding box center [193, 250] width 4 height 4
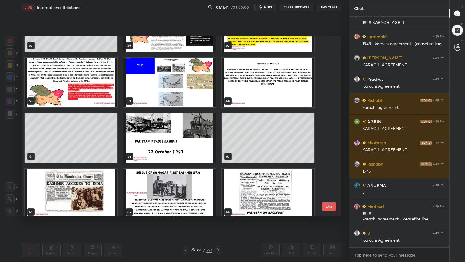
scroll to position [991, 0]
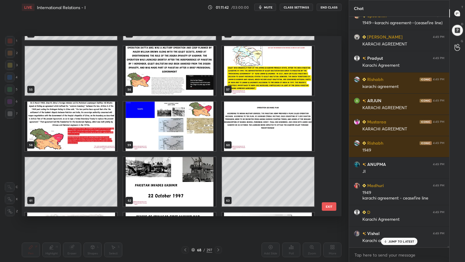
click at [181, 121] on img "grid" at bounding box center [169, 125] width 92 height 49
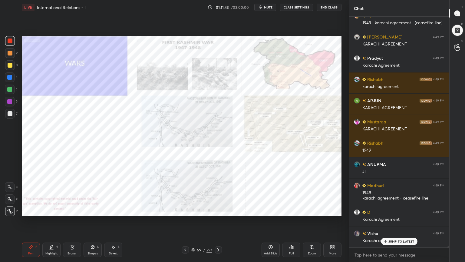
scroll to position [41146, 0]
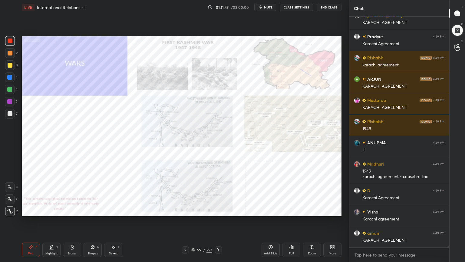
click at [18, 118] on div "1 2 3 4 5 6 7 C X Z C X Z E E Erase all H H LIVE International Relations - I 01…" at bounding box center [172, 131] width 344 height 262
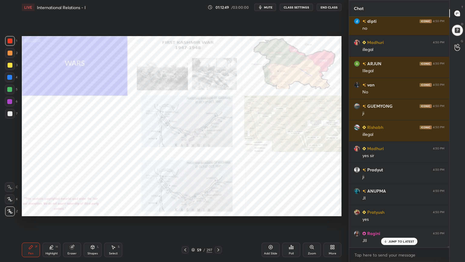
scroll to position [42820, 0]
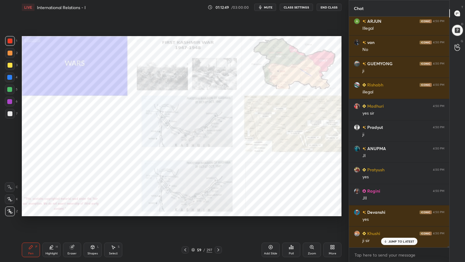
click at [193, 235] on icon at bounding box center [193, 250] width 4 height 4
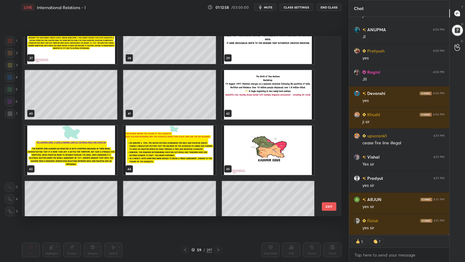
click at [99, 150] on img "grid" at bounding box center [71, 149] width 92 height 49
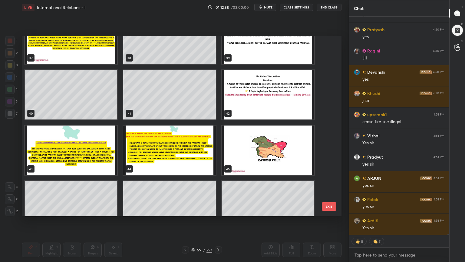
click at [100, 150] on img "grid" at bounding box center [71, 149] width 92 height 49
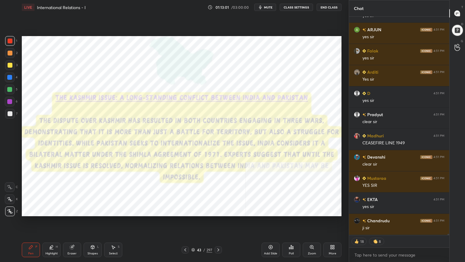
click at [218, 235] on icon at bounding box center [218, 249] width 5 height 5
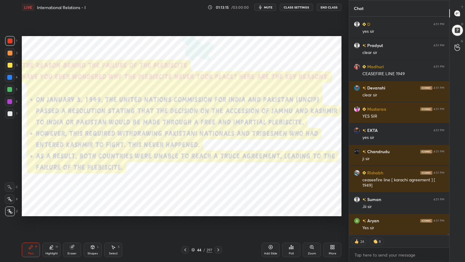
click at [193, 235] on icon at bounding box center [193, 250] width 3 height 1
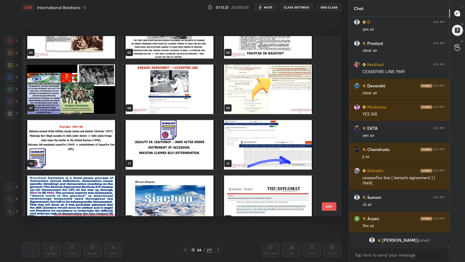
click at [292, 92] on img "grid" at bounding box center [268, 89] width 92 height 49
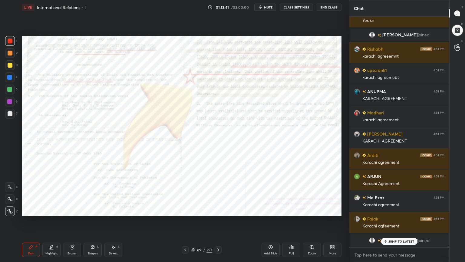
click at [315, 235] on div "Zoom" at bounding box center [312, 249] width 18 height 15
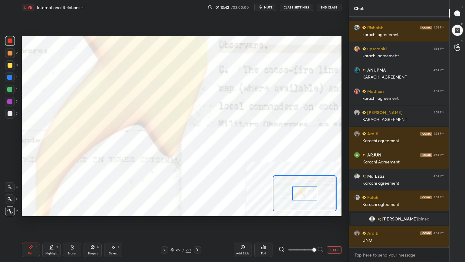
drag, startPoint x: 299, startPoint y: 249, endPoint x: 314, endPoint y: 246, distance: 15.1
click at [314, 235] on span at bounding box center [315, 250] width 4 height 4
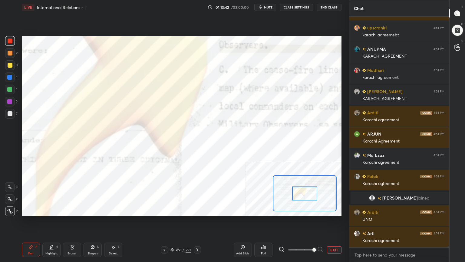
click at [303, 193] on div at bounding box center [304, 193] width 25 height 14
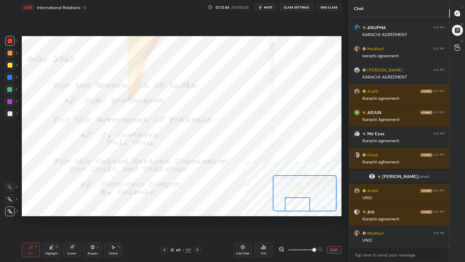
drag, startPoint x: 303, startPoint y: 195, endPoint x: 296, endPoint y: 203, distance: 10.5
click at [296, 207] on div at bounding box center [297, 204] width 25 height 14
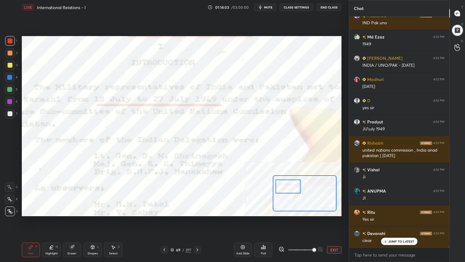
scroll to position [42978, 0]
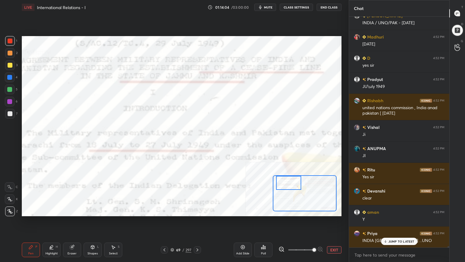
drag, startPoint x: 299, startPoint y: 206, endPoint x: 290, endPoint y: 181, distance: 26.3
click at [290, 181] on div at bounding box center [288, 183] width 25 height 14
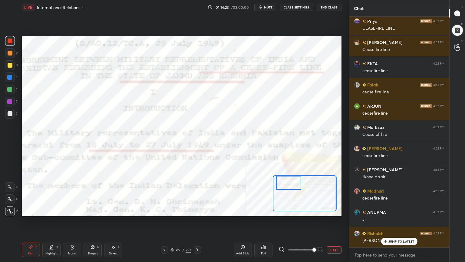
scroll to position [43533, 0]
click at [335, 235] on button "EXIT" at bounding box center [334, 249] width 15 height 7
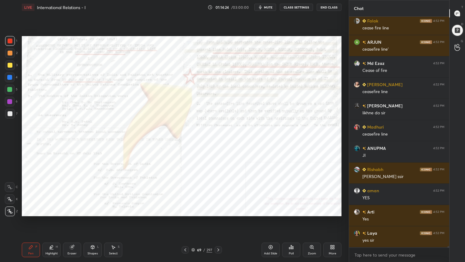
click at [273, 235] on div "Add Slide" at bounding box center [270, 253] width 13 height 3
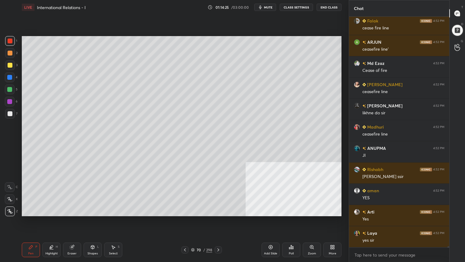
scroll to position [43597, 0]
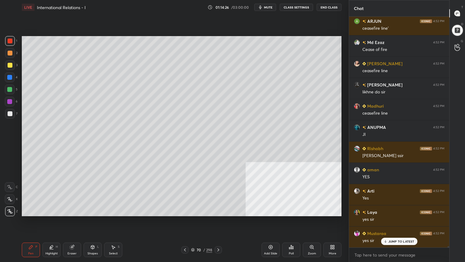
click at [8, 114] on div at bounding box center [10, 113] width 5 height 5
click at [92, 235] on icon at bounding box center [92, 247] width 3 height 4
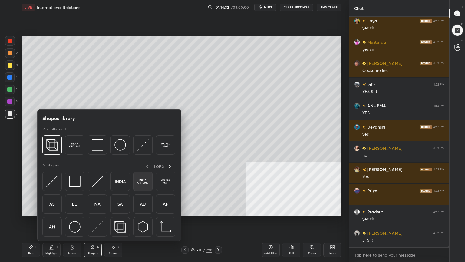
scroll to position [218, 98]
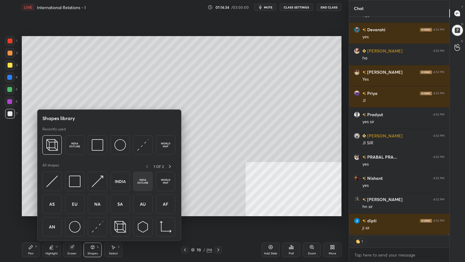
click at [144, 181] on img at bounding box center [143, 181] width 12 height 12
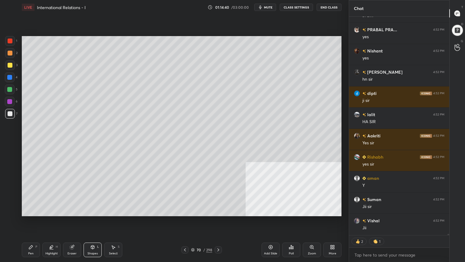
click at [31, 235] on div "Pen" at bounding box center [30, 253] width 5 height 3
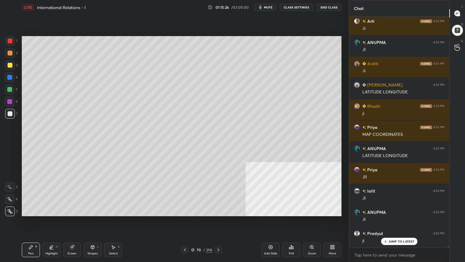
click at [314, 235] on div "Zoom" at bounding box center [312, 249] width 18 height 15
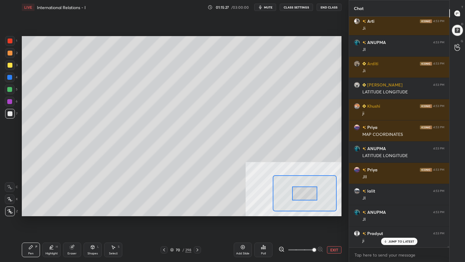
drag, startPoint x: 296, startPoint y: 248, endPoint x: 316, endPoint y: 243, distance: 21.0
click at [316, 235] on span at bounding box center [315, 250] width 4 height 4
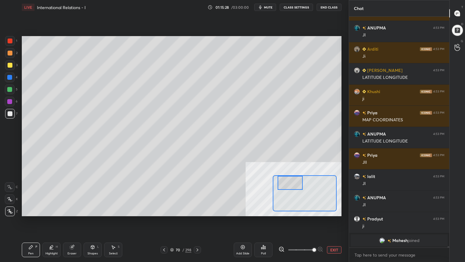
click at [290, 168] on div "Setting up your live class Poll for secs No correct answer Start poll" at bounding box center [182, 126] width 320 height 180
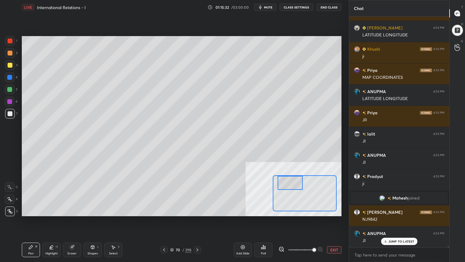
click at [71, 235] on icon at bounding box center [72, 247] width 4 height 4
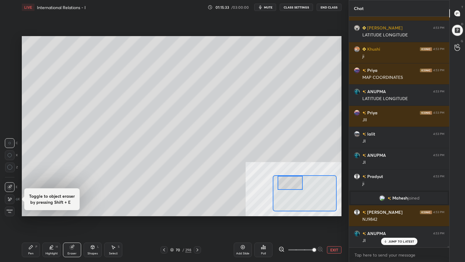
click at [9, 186] on icon at bounding box center [9, 186] width 5 height 5
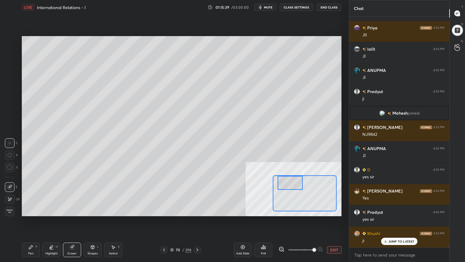
scroll to position [44813, 0]
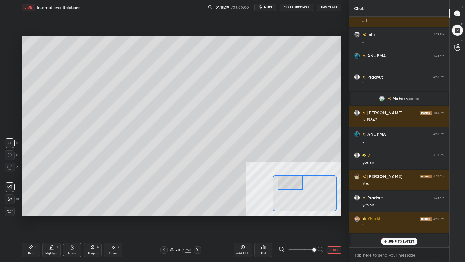
click at [333, 235] on button "EXIT" at bounding box center [334, 249] width 15 height 7
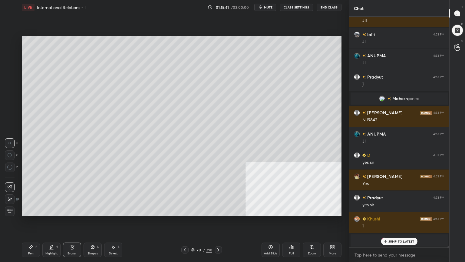
click at [274, 235] on div "Add Slide" at bounding box center [271, 249] width 18 height 15
click at [93, 235] on div "Shapes L" at bounding box center [93, 249] width 18 height 15
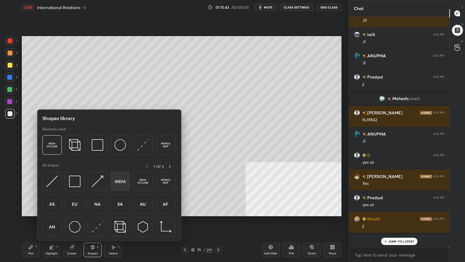
scroll to position [44834, 0]
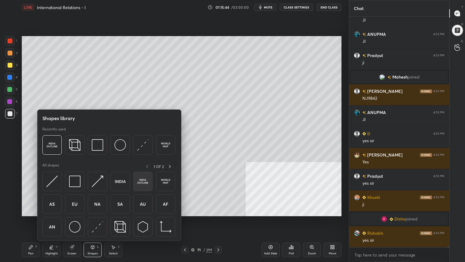
click at [144, 181] on img at bounding box center [143, 181] width 12 height 12
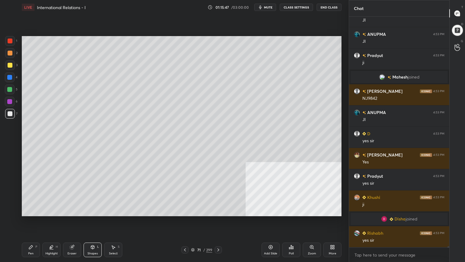
click at [293, 224] on div "Setting up your live class Poll for secs No correct answer Start poll" at bounding box center [181, 126] width 325 height 223
click at [335, 235] on div "More" at bounding box center [332, 249] width 18 height 15
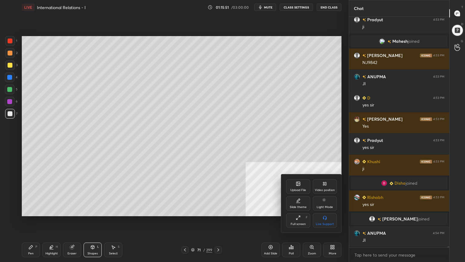
scroll to position [44131, 0]
click at [311, 235] on div at bounding box center [232, 131] width 465 height 262
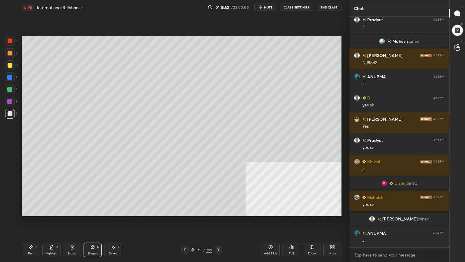
click at [313, 235] on icon at bounding box center [312, 246] width 5 height 5
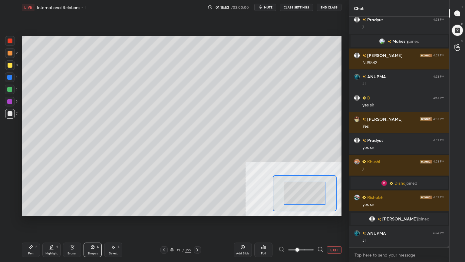
scroll to position [44152, 0]
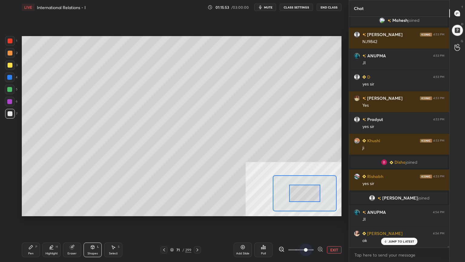
drag, startPoint x: 302, startPoint y: 247, endPoint x: 320, endPoint y: 242, distance: 19.5
click at [320, 235] on div "Add Slide Poll EXIT" at bounding box center [288, 250] width 108 height 34
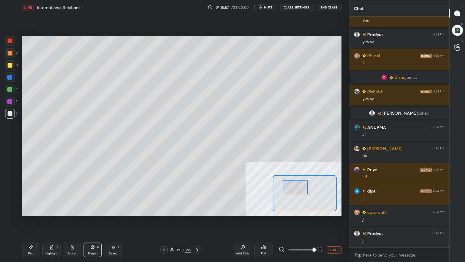
drag, startPoint x: 304, startPoint y: 191, endPoint x: 296, endPoint y: 187, distance: 8.7
click at [298, 187] on div at bounding box center [295, 187] width 25 height 14
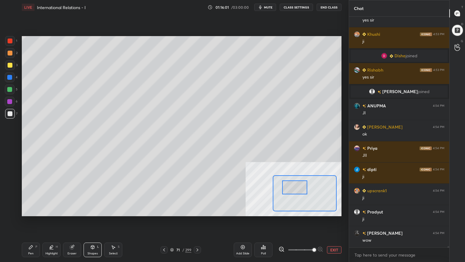
scroll to position [44279, 0]
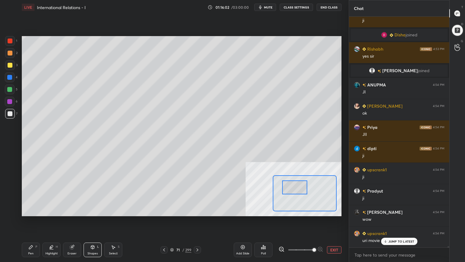
click at [305, 223] on div "Setting up your live class Poll for secs No correct answer Start poll" at bounding box center [181, 126] width 325 height 223
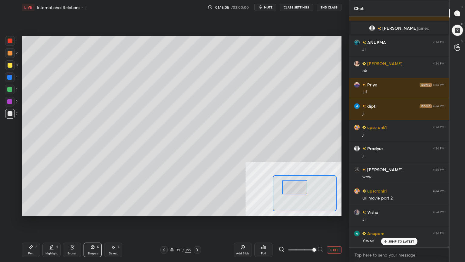
scroll to position [44364, 0]
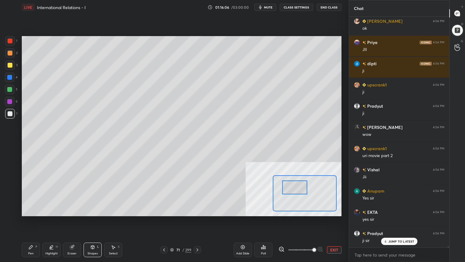
click at [332, 235] on button "EXIT" at bounding box center [334, 249] width 15 height 7
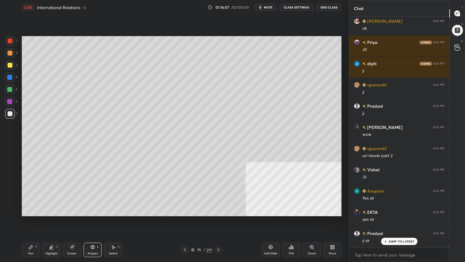
click at [319, 231] on div "Setting up your live class Poll for secs No correct answer Start poll" at bounding box center [181, 126] width 325 height 223
click at [332, 235] on icon at bounding box center [332, 246] width 5 height 5
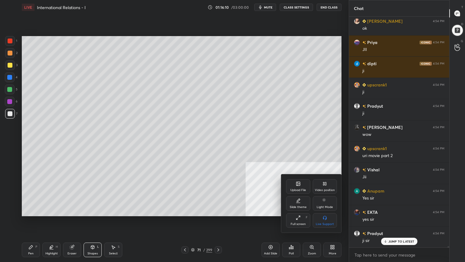
click at [310, 235] on div at bounding box center [232, 131] width 465 height 262
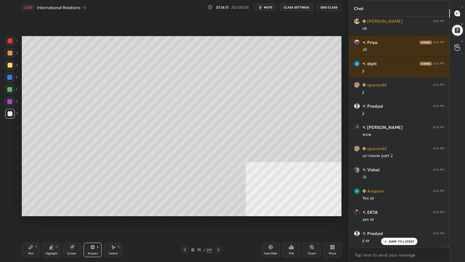
click at [311, 235] on icon at bounding box center [311, 246] width 3 height 3
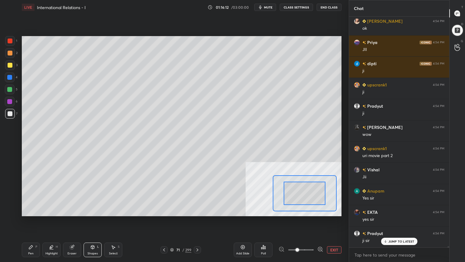
drag, startPoint x: 296, startPoint y: 248, endPoint x: 310, endPoint y: 247, distance: 14.0
click at [299, 235] on span at bounding box center [298, 250] width 4 height 4
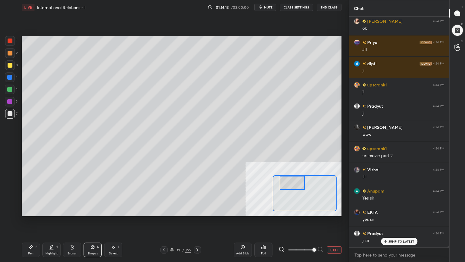
scroll to position [44378, 0]
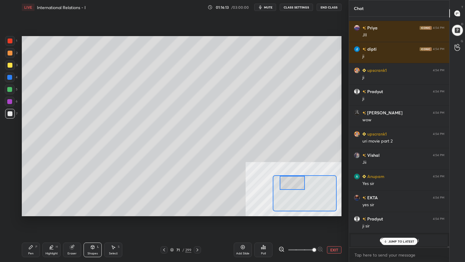
drag, startPoint x: 303, startPoint y: 195, endPoint x: 290, endPoint y: 182, distance: 18.2
click at [290, 182] on div at bounding box center [292, 183] width 25 height 14
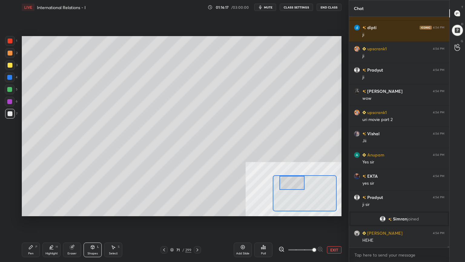
scroll to position [44442, 0]
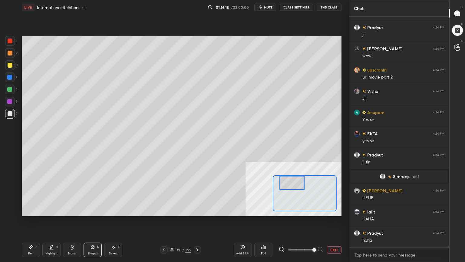
click at [334, 235] on button "EXIT" at bounding box center [334, 249] width 15 height 7
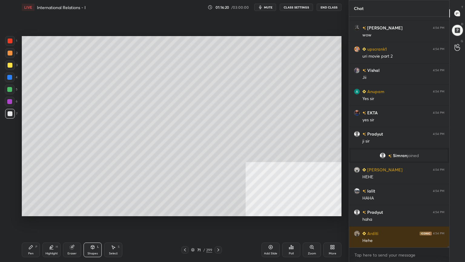
scroll to position [44484, 0]
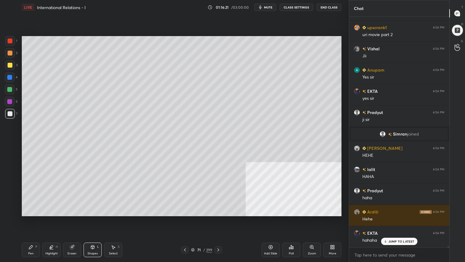
click at [302, 218] on div "Setting up your live class Poll for secs No correct answer Start poll" at bounding box center [181, 126] width 325 height 223
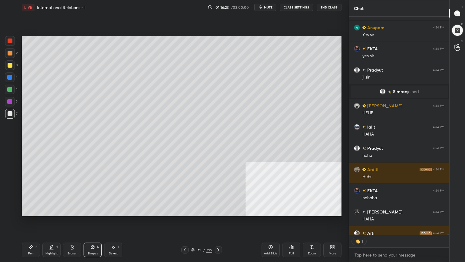
scroll to position [217, 98]
click at [294, 226] on div "Setting up your live class Poll for secs No correct answer Start poll" at bounding box center [181, 126] width 325 height 223
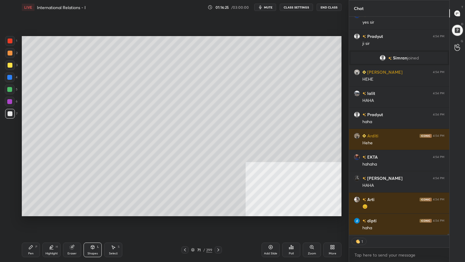
scroll to position [44582, 0]
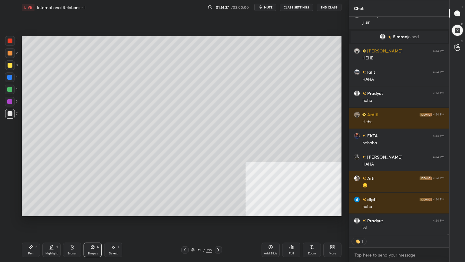
click at [329, 235] on div "More" at bounding box center [333, 253] width 8 height 3
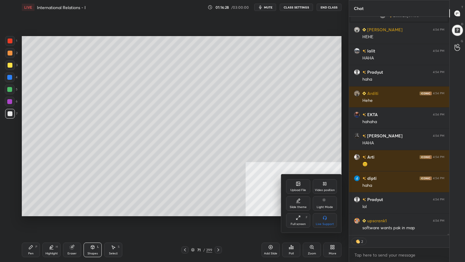
scroll to position [44645, 0]
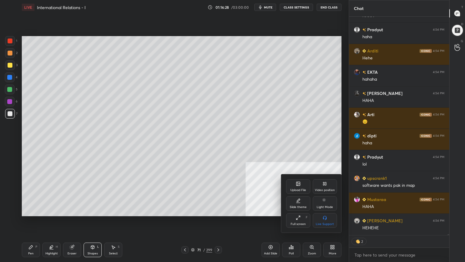
drag, startPoint x: 273, startPoint y: 251, endPoint x: 259, endPoint y: 249, distance: 14.4
click at [273, 235] on div at bounding box center [232, 131] width 465 height 262
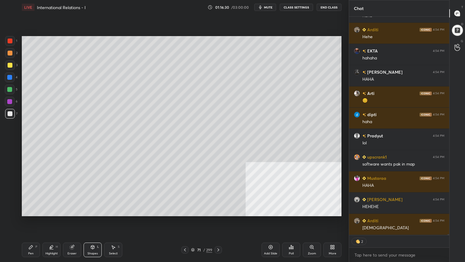
scroll to position [44688, 0]
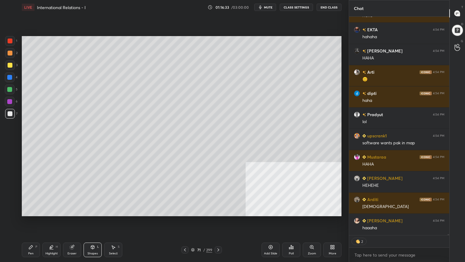
drag, startPoint x: 10, startPoint y: 111, endPoint x: 13, endPoint y: 112, distance: 3.3
click at [10, 112] on div at bounding box center [10, 113] width 5 height 5
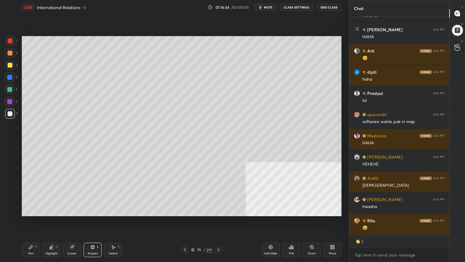
click at [313, 235] on div "Zoom" at bounding box center [312, 249] width 18 height 15
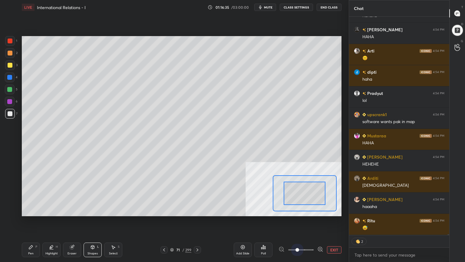
scroll to position [44730, 0]
drag, startPoint x: 296, startPoint y: 250, endPoint x: 326, endPoint y: 243, distance: 30.9
click at [326, 235] on div "Add Slide Poll EXIT" at bounding box center [288, 250] width 108 height 34
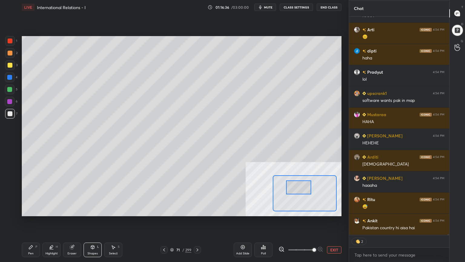
scroll to position [44751, 0]
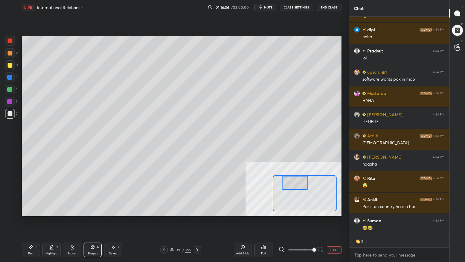
drag, startPoint x: 305, startPoint y: 193, endPoint x: 295, endPoint y: 182, distance: 15.0
click at [296, 182] on div at bounding box center [295, 183] width 25 height 14
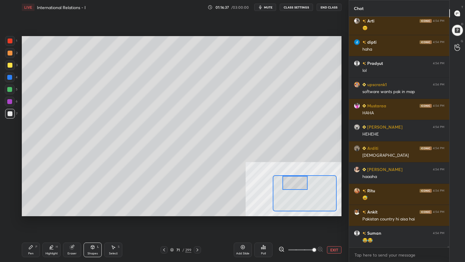
scroll to position [44739, 0]
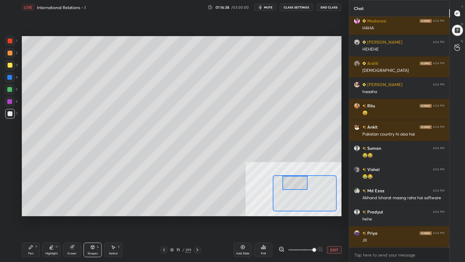
drag, startPoint x: 2, startPoint y: 64, endPoint x: 7, endPoint y: 64, distance: 4.2
click at [7, 64] on div "1 2 3 4 5 6 7 C X Z C X Z E E Erase all H H" at bounding box center [9, 126] width 19 height 180
click at [7, 64] on div at bounding box center [10, 65] width 10 height 10
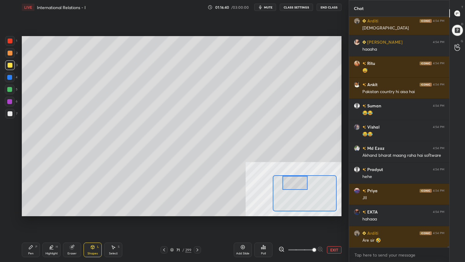
click at [34, 235] on div "Pen P" at bounding box center [31, 249] width 18 height 15
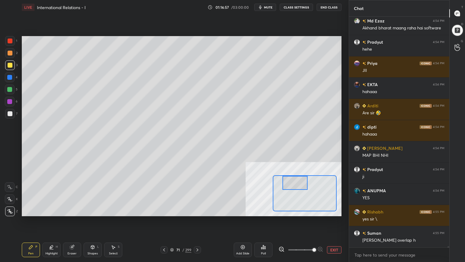
click at [10, 186] on icon at bounding box center [9, 187] width 5 height 4
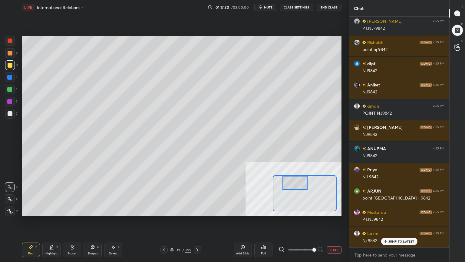
click at [9, 87] on div at bounding box center [9, 89] width 5 height 5
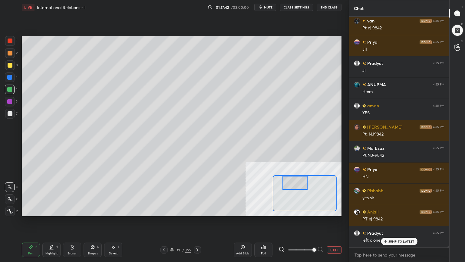
scroll to position [45749, 0]
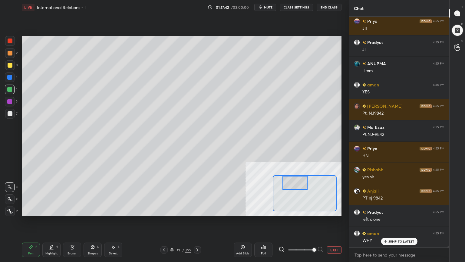
click at [9, 113] on div at bounding box center [10, 113] width 5 height 5
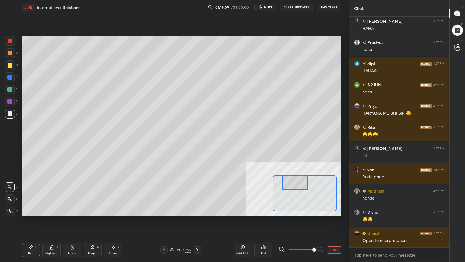
scroll to position [47491, 0]
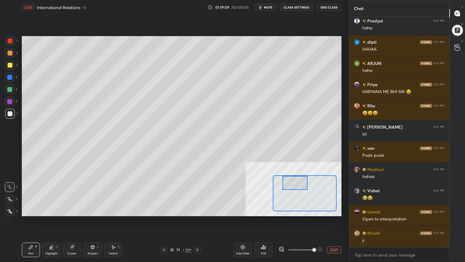
click at [165, 235] on icon at bounding box center [164, 249] width 5 height 5
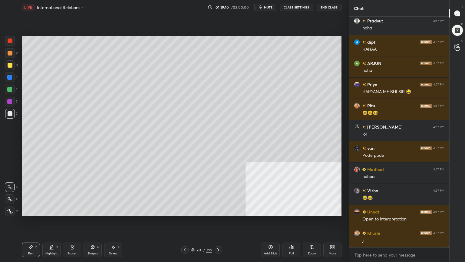
click at [166, 235] on div "70 / 299" at bounding box center [202, 249] width 120 height 7
click at [185, 235] on icon at bounding box center [185, 249] width 5 height 5
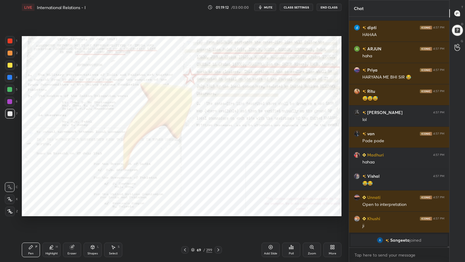
scroll to position [46582, 0]
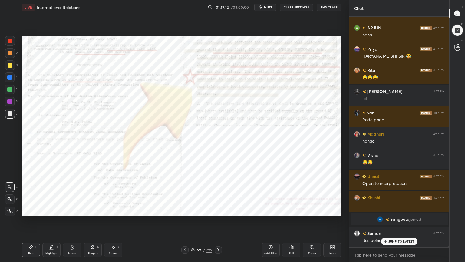
click at [313, 235] on div "Zoom" at bounding box center [312, 249] width 18 height 15
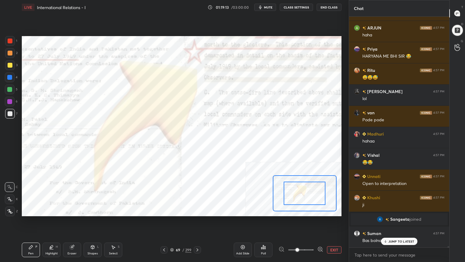
drag, startPoint x: 299, startPoint y: 248, endPoint x: 316, endPoint y: 246, distance: 17.2
click at [299, 235] on span at bounding box center [298, 250] width 4 height 4
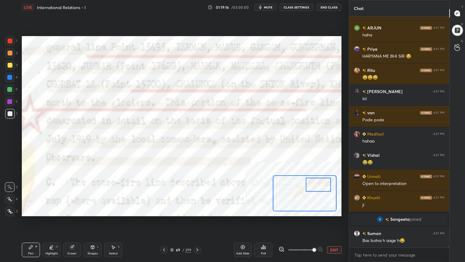
scroll to position [46603, 0]
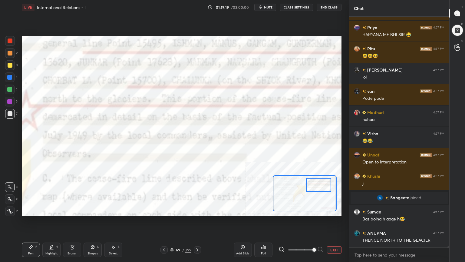
drag, startPoint x: 300, startPoint y: 194, endPoint x: 313, endPoint y: 186, distance: 14.3
click at [314, 185] on div at bounding box center [318, 185] width 25 height 14
click at [12, 39] on div at bounding box center [10, 40] width 5 height 5
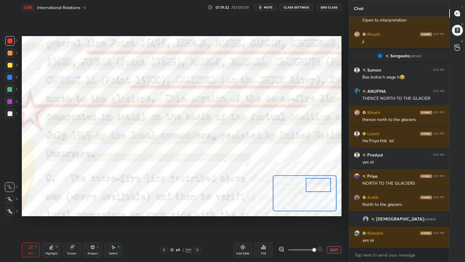
scroll to position [46766, 0]
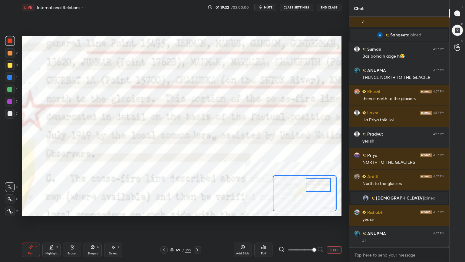
click at [172, 235] on icon at bounding box center [172, 250] width 4 height 4
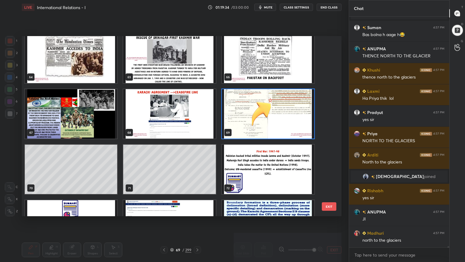
scroll to position [46808, 0]
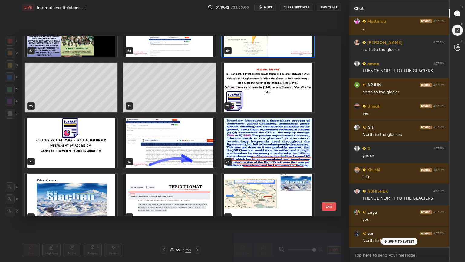
click at [197, 155] on img "grid" at bounding box center [169, 142] width 92 height 49
click at [196, 155] on img "grid" at bounding box center [169, 142] width 92 height 49
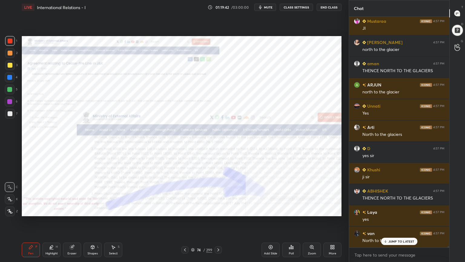
click at [196, 155] on img "grid" at bounding box center [169, 142] width 92 height 49
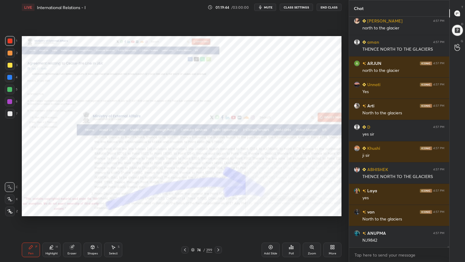
click at [332, 235] on icon at bounding box center [332, 246] width 5 height 5
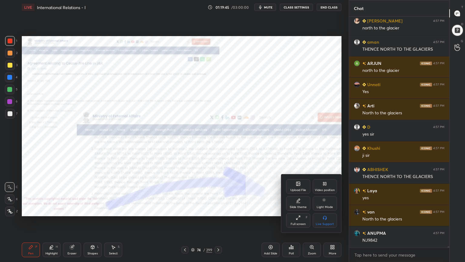
drag, startPoint x: 325, startPoint y: 184, endPoint x: 318, endPoint y: 194, distance: 12.3
click at [325, 184] on icon at bounding box center [325, 183] width 5 height 5
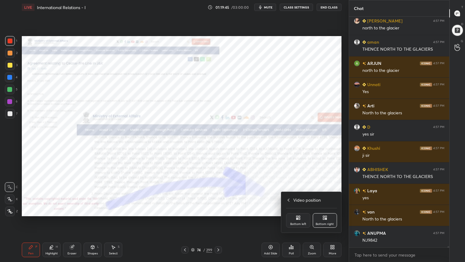
click at [301, 221] on div "Bottom left" at bounding box center [298, 220] width 24 height 15
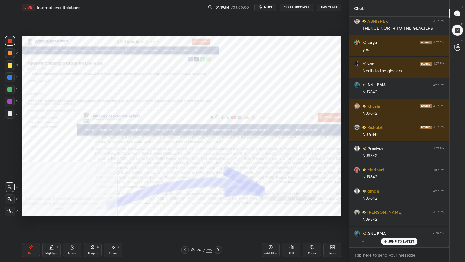
scroll to position [47211, 0]
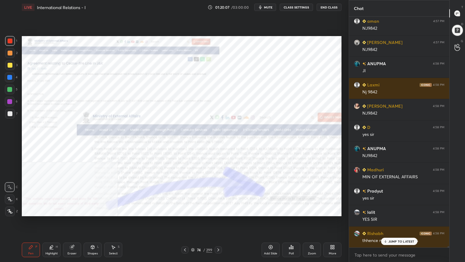
click at [273, 235] on div "Add Slide" at bounding box center [271, 249] width 18 height 15
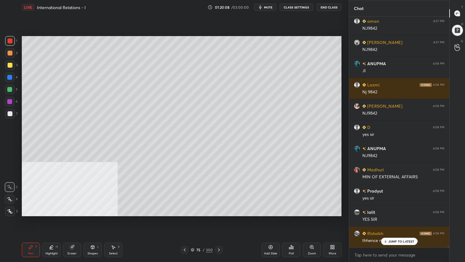
scroll to position [47381, 0]
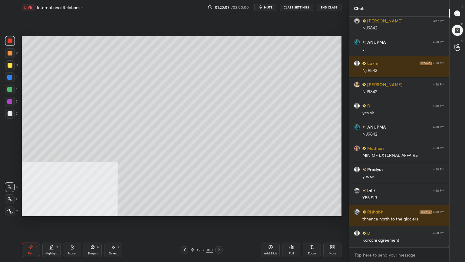
click at [10, 114] on div at bounding box center [10, 113] width 5 height 5
click at [9, 53] on div at bounding box center [10, 53] width 5 height 5
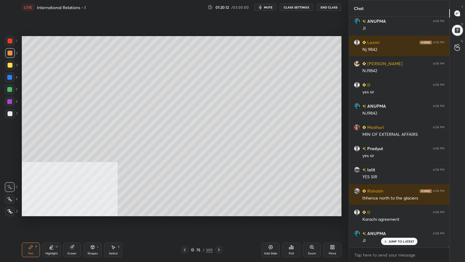
click at [10, 40] on div at bounding box center [10, 40] width 5 height 5
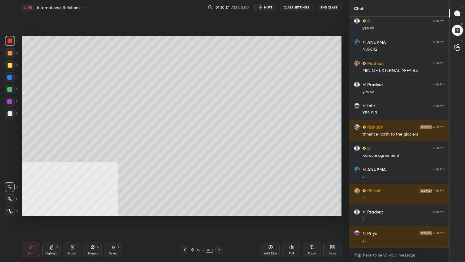
click at [10, 210] on icon at bounding box center [9, 211] width 5 height 4
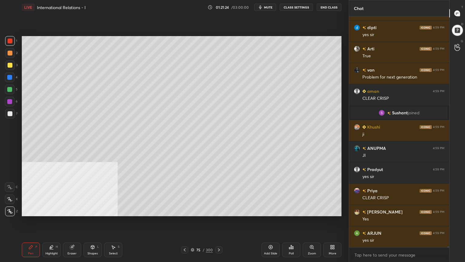
scroll to position [48040, 0]
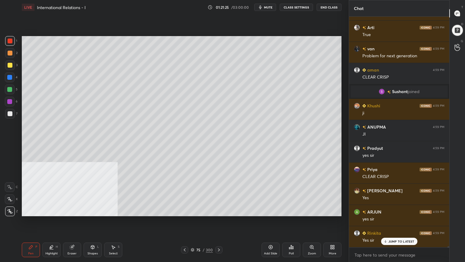
drag, startPoint x: 275, startPoint y: 254, endPoint x: 268, endPoint y: 250, distance: 8.7
click at [275, 235] on div "Add Slide" at bounding box center [270, 253] width 13 height 3
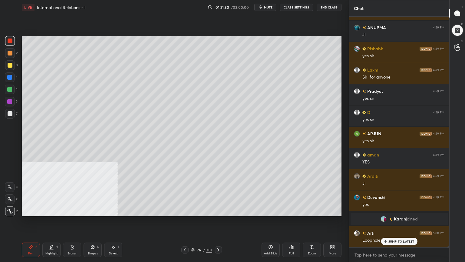
scroll to position [48244, 0]
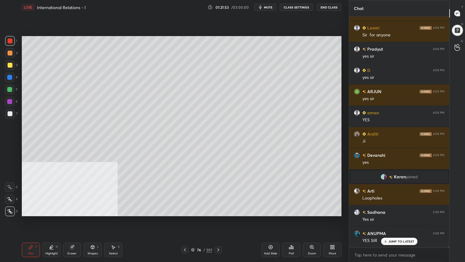
click at [9, 77] on div at bounding box center [9, 77] width 5 height 5
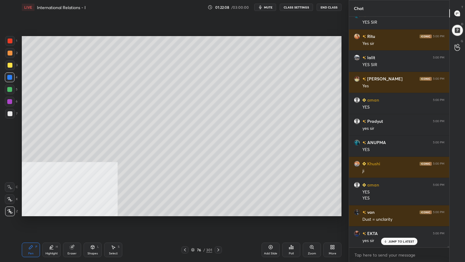
scroll to position [48531, 0]
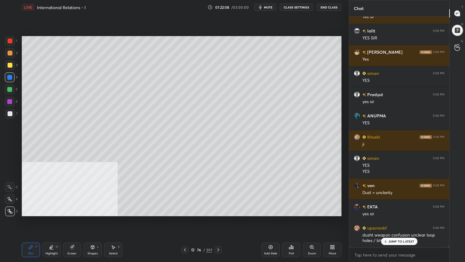
drag, startPoint x: 10, startPoint y: 64, endPoint x: 20, endPoint y: 67, distance: 10.7
click at [10, 64] on div at bounding box center [10, 65] width 5 height 5
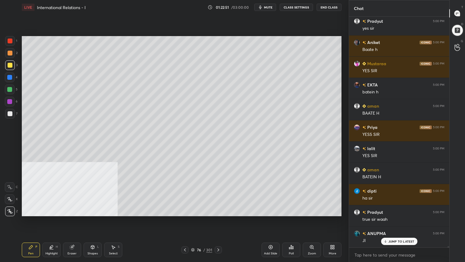
scroll to position [49018, 0]
click at [193, 235] on div "76 / 301" at bounding box center [201, 249] width 21 height 5
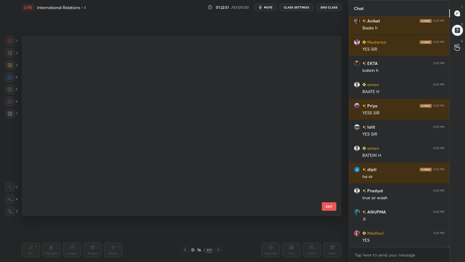
scroll to position [178, 317]
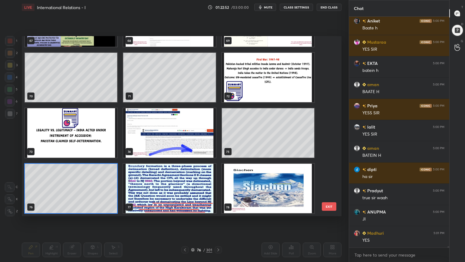
click at [190, 195] on img "grid" at bounding box center [169, 188] width 92 height 49
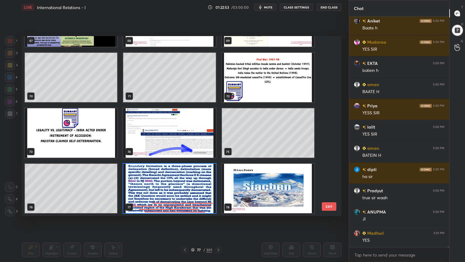
click at [192, 195] on img "grid" at bounding box center [169, 188] width 92 height 49
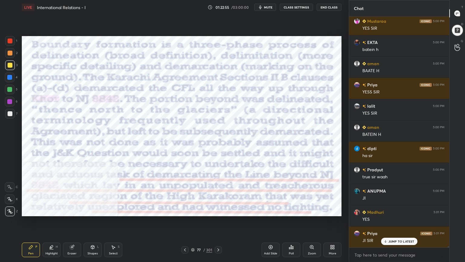
scroll to position [49082, 0]
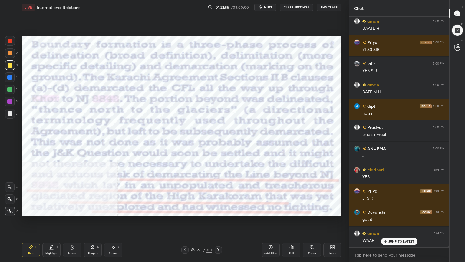
click at [337, 235] on div "More" at bounding box center [332, 249] width 18 height 15
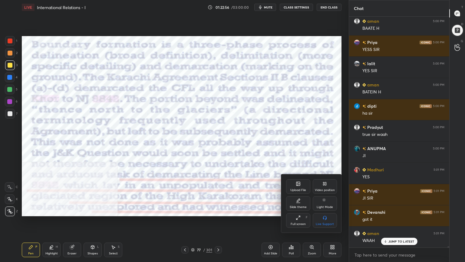
click at [328, 184] on div "Video position" at bounding box center [325, 186] width 24 height 15
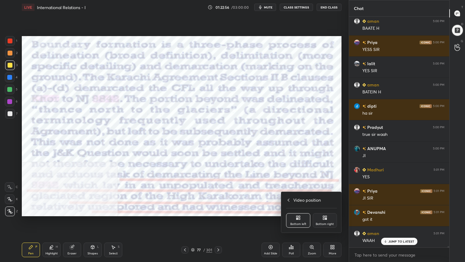
click at [324, 220] on icon at bounding box center [325, 217] width 5 height 5
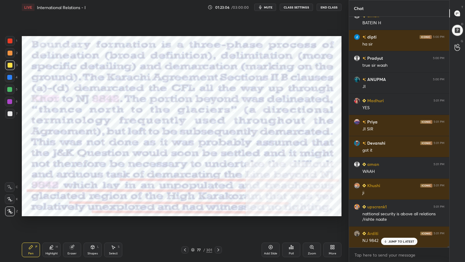
scroll to position [49193, 0]
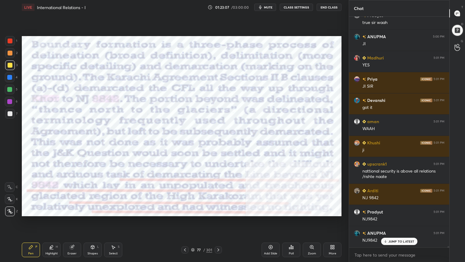
click at [11, 42] on div at bounding box center [10, 40] width 5 height 5
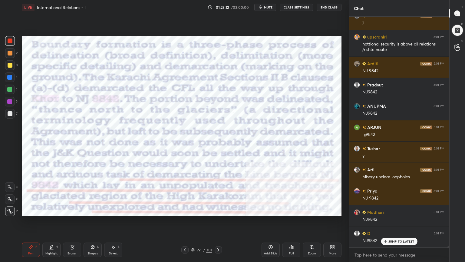
scroll to position [49363, 0]
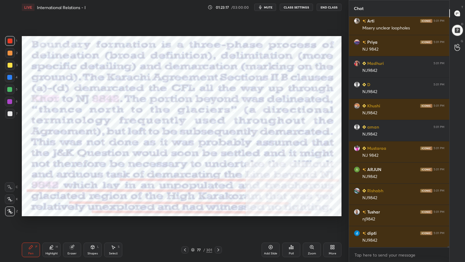
click at [193, 235] on icon at bounding box center [193, 250] width 4 height 4
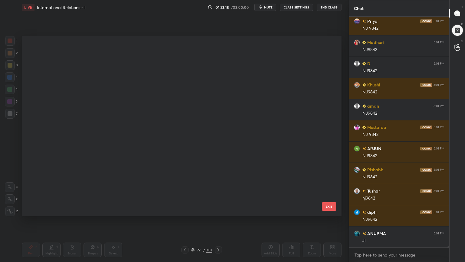
scroll to position [178, 317]
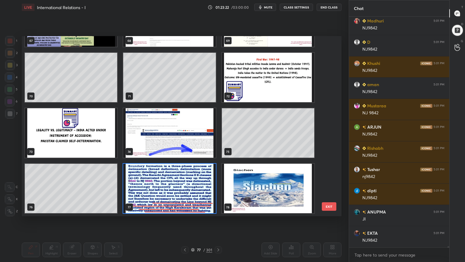
click at [271, 200] on img "grid" at bounding box center [268, 188] width 92 height 49
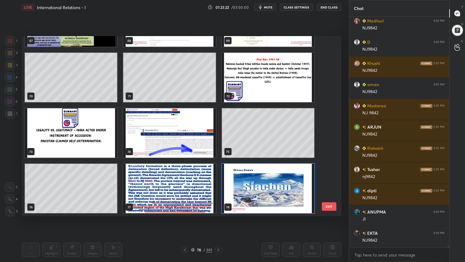
click at [271, 200] on img "grid" at bounding box center [268, 188] width 92 height 49
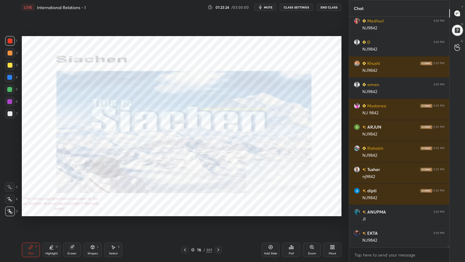
click at [313, 235] on icon at bounding box center [312, 246] width 5 height 5
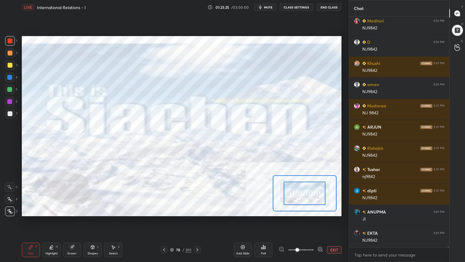
scroll to position [49532, 0]
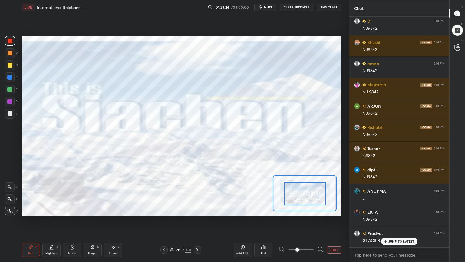
drag, startPoint x: 303, startPoint y: 195, endPoint x: 308, endPoint y: 203, distance: 8.9
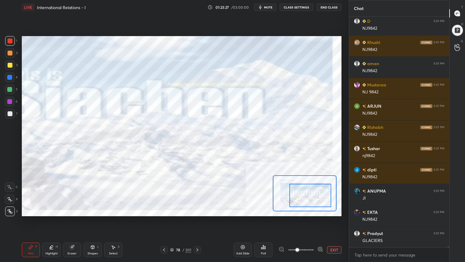
scroll to position [49554, 0]
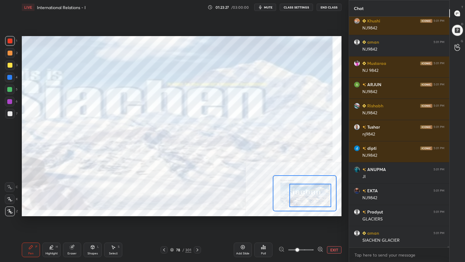
drag, startPoint x: 308, startPoint y: 200, endPoint x: 313, endPoint y: 202, distance: 5.5
click at [313, 202] on div at bounding box center [311, 195] width 42 height 23
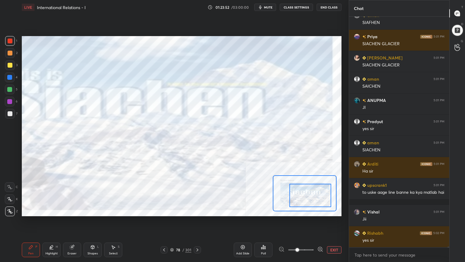
scroll to position [50025, 0]
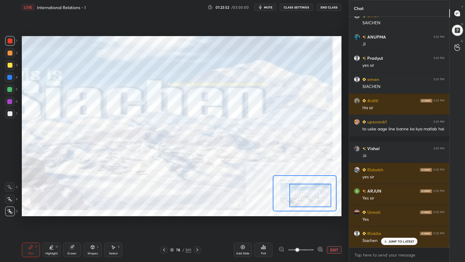
click at [333, 235] on button "EXIT" at bounding box center [334, 249] width 15 height 7
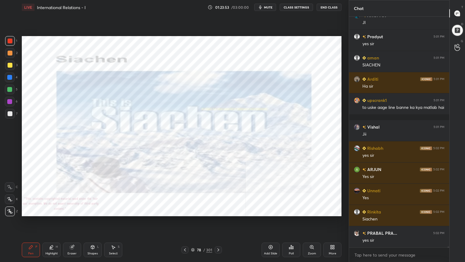
scroll to position [50068, 0]
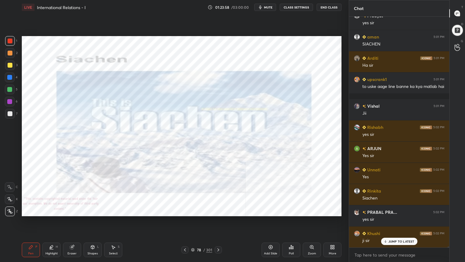
click at [10, 95] on div "1 2 3 4 5 6 7 C X Z C X Z E E Erase all H H LIVE International Relations - I 01…" at bounding box center [172, 131] width 344 height 262
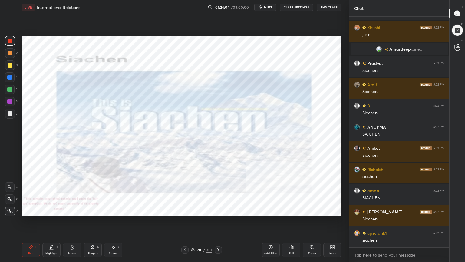
scroll to position [50294, 0]
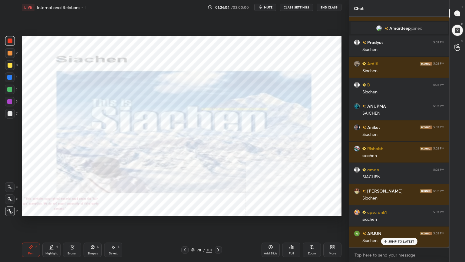
click at [193, 235] on icon at bounding box center [193, 250] width 4 height 4
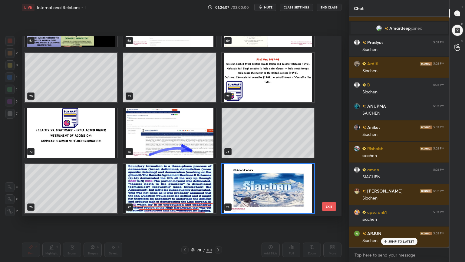
scroll to position [50316, 0]
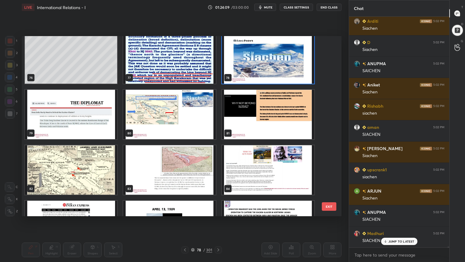
click at [156, 124] on img "grid" at bounding box center [169, 114] width 92 height 49
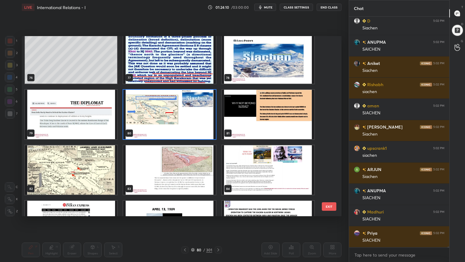
click at [157, 124] on img "grid" at bounding box center [169, 114] width 92 height 49
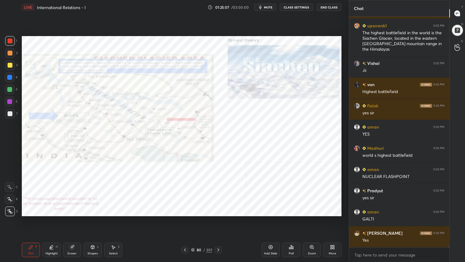
scroll to position [51180, 0]
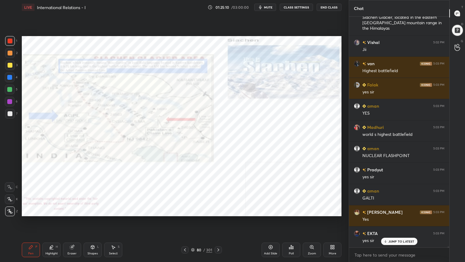
click at [186, 235] on icon at bounding box center [185, 249] width 5 height 5
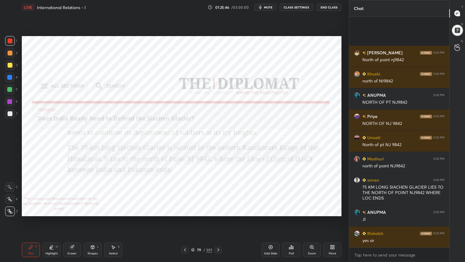
scroll to position [51578, 0]
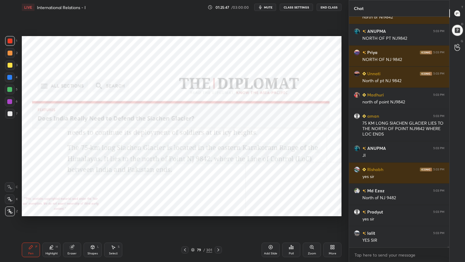
click at [268, 8] on span "mute" at bounding box center [268, 7] width 8 height 4
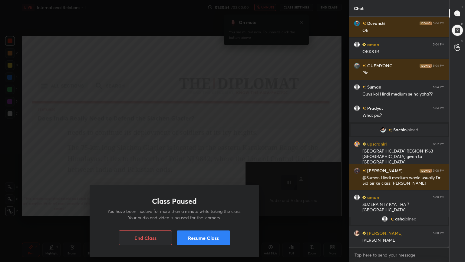
scroll to position [51051, 0]
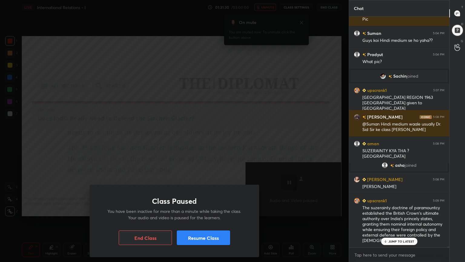
click at [204, 235] on button "Resume Class" at bounding box center [203, 237] width 53 height 15
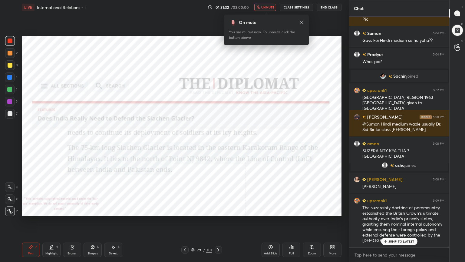
click at [262, 6] on button "unmute" at bounding box center [265, 7] width 22 height 7
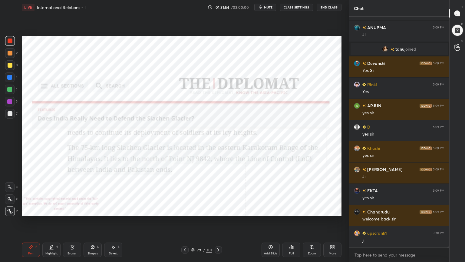
scroll to position [51363, 0]
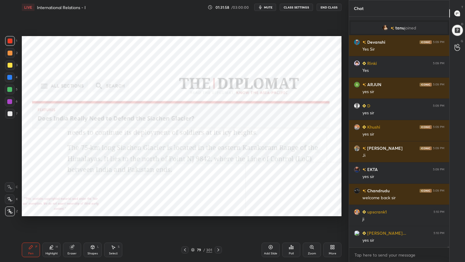
click at [272, 235] on div "Add Slide" at bounding box center [271, 249] width 18 height 15
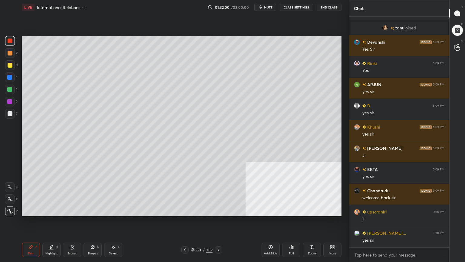
click at [11, 114] on div at bounding box center [10, 113] width 5 height 5
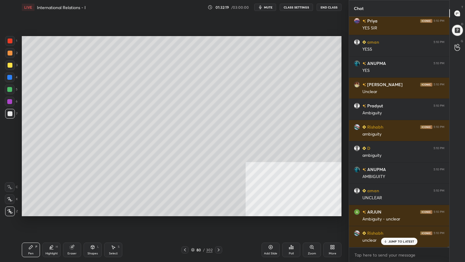
scroll to position [51617, 0]
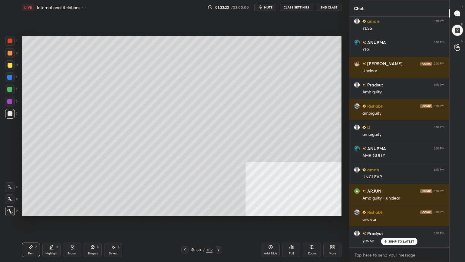
click at [193, 235] on icon at bounding box center [193, 250] width 4 height 4
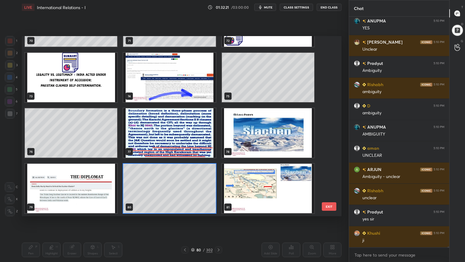
scroll to position [178, 317]
click at [256, 194] on img "grid" at bounding box center [268, 188] width 92 height 49
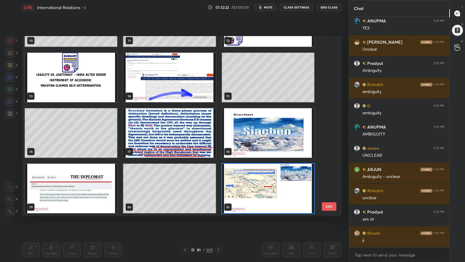
click at [256, 194] on img "grid" at bounding box center [268, 188] width 92 height 49
click at [257, 194] on img "grid" at bounding box center [268, 188] width 92 height 49
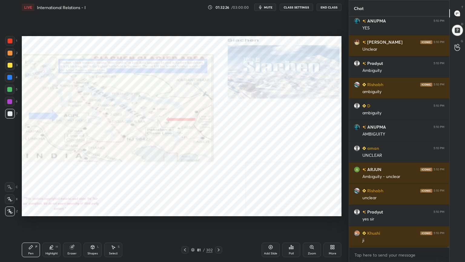
click at [73, 235] on div "Eraser" at bounding box center [72, 249] width 18 height 15
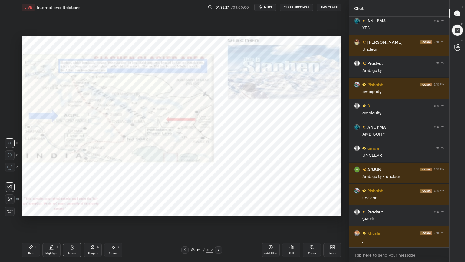
scroll to position [51660, 0]
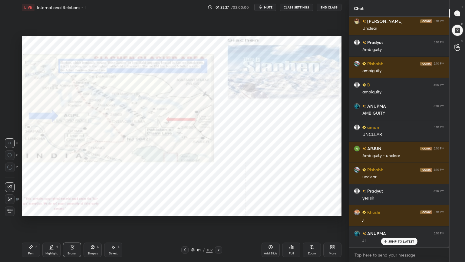
click at [12, 213] on span "Erase all" at bounding box center [9, 211] width 9 height 4
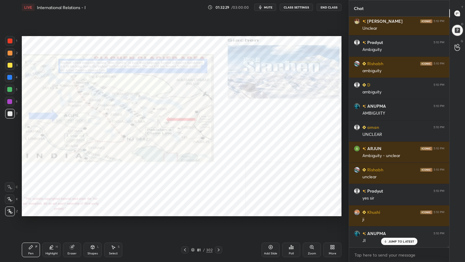
click at [11, 40] on div at bounding box center [10, 40] width 5 height 5
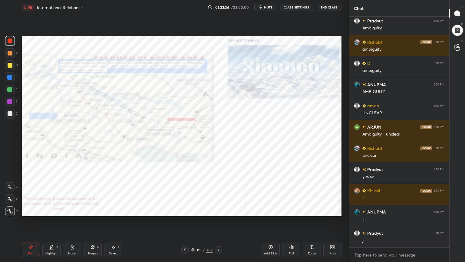
click at [11, 89] on div at bounding box center [9, 89] width 5 height 5
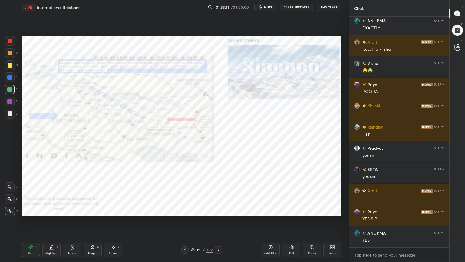
scroll to position [52126, 0]
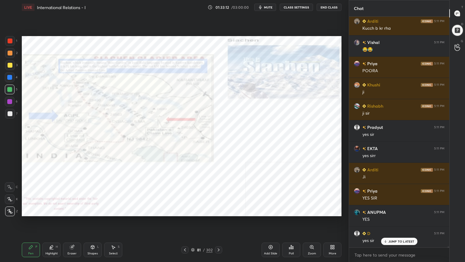
click at [316, 235] on div "Zoom" at bounding box center [312, 249] width 18 height 15
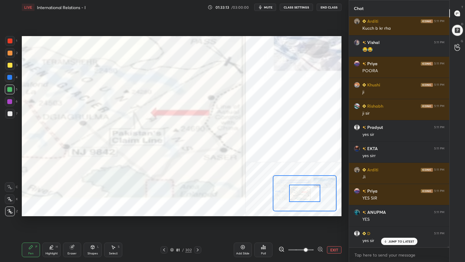
click at [304, 235] on span at bounding box center [306, 250] width 4 height 4
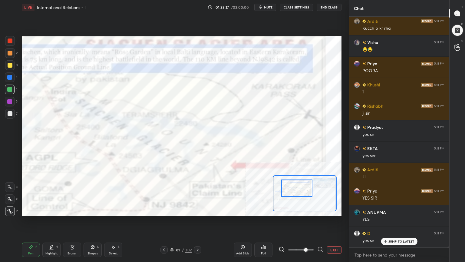
drag, startPoint x: 302, startPoint y: 197, endPoint x: 294, endPoint y: 191, distance: 9.4
click at [294, 191] on div at bounding box center [296, 187] width 31 height 17
click at [8, 39] on div at bounding box center [10, 40] width 5 height 5
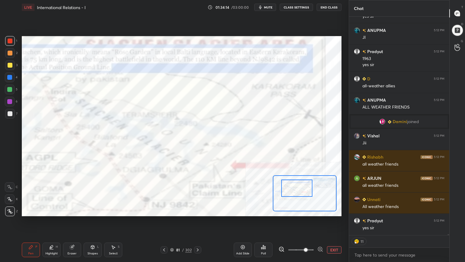
scroll to position [52610, 0]
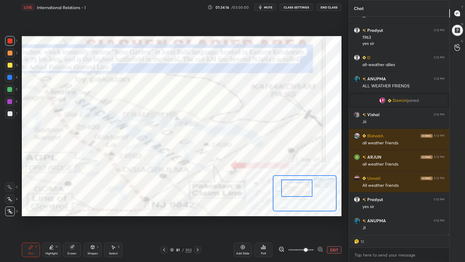
click at [335, 235] on button "EXIT" at bounding box center [334, 249] width 15 height 7
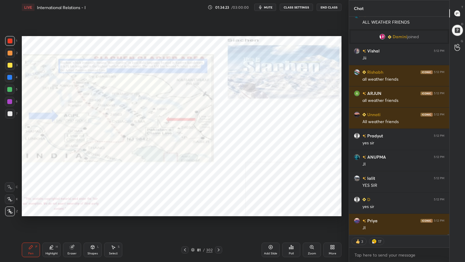
scroll to position [52801, 0]
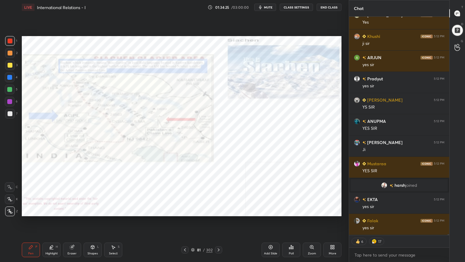
click at [315, 235] on div "Zoom" at bounding box center [312, 249] width 18 height 15
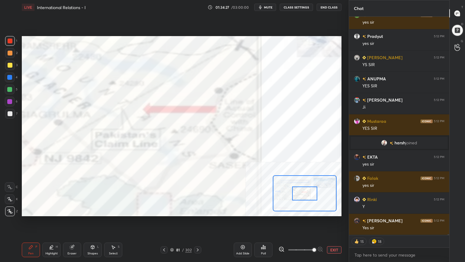
scroll to position [52342, 0]
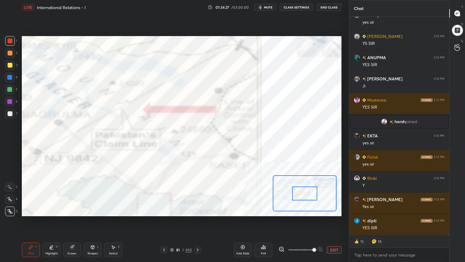
drag, startPoint x: 299, startPoint y: 249, endPoint x: 314, endPoint y: 246, distance: 14.8
click at [314, 235] on span at bounding box center [315, 250] width 4 height 4
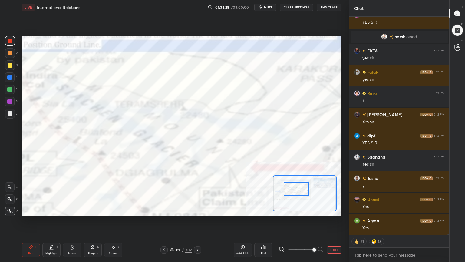
drag, startPoint x: 302, startPoint y: 191, endPoint x: 294, endPoint y: 187, distance: 9.1
click at [294, 187] on div at bounding box center [296, 189] width 25 height 14
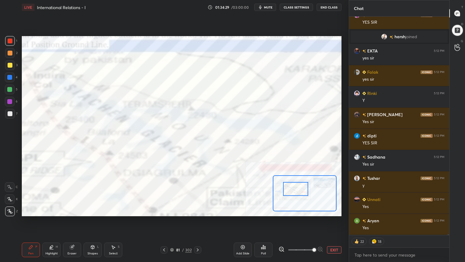
scroll to position [52448, 0]
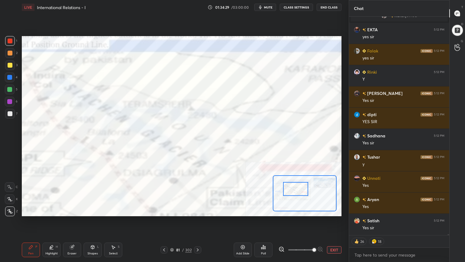
click at [73, 235] on div "Eraser" at bounding box center [72, 249] width 18 height 15
click at [9, 210] on span "Erase all" at bounding box center [9, 211] width 9 height 4
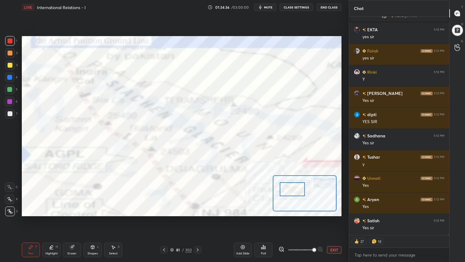
drag, startPoint x: 292, startPoint y: 189, endPoint x: 288, endPoint y: 189, distance: 3.6
click at [288, 189] on div at bounding box center [292, 189] width 25 height 14
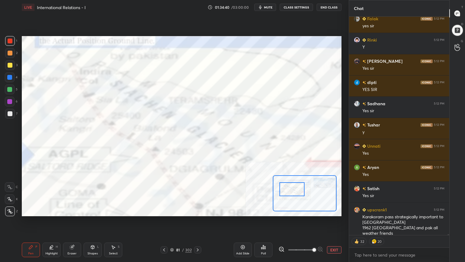
click at [11, 40] on div at bounding box center [10, 40] width 5 height 5
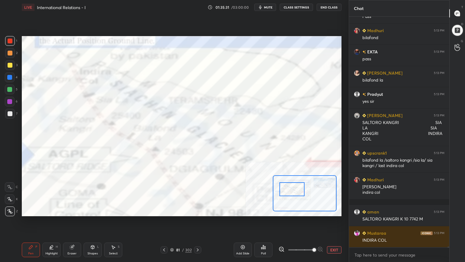
scroll to position [53030, 0]
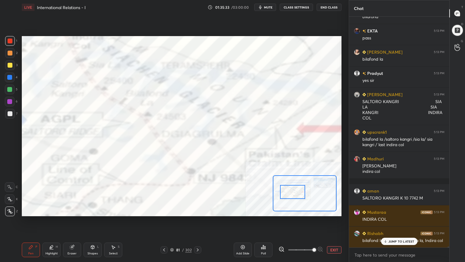
drag, startPoint x: 291, startPoint y: 191, endPoint x: 283, endPoint y: 194, distance: 9.2
click at [292, 194] on div at bounding box center [292, 192] width 25 height 14
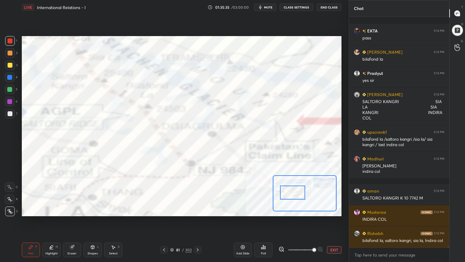
scroll to position [53073, 0]
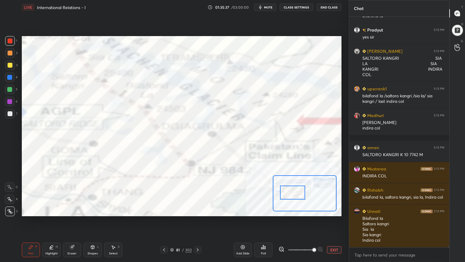
click at [8, 89] on div at bounding box center [9, 89] width 5 height 5
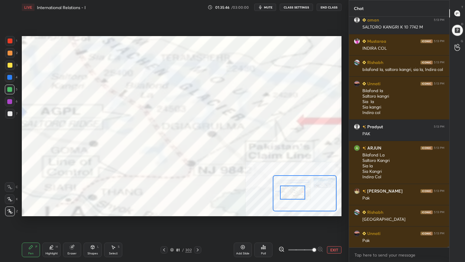
scroll to position [53222, 0]
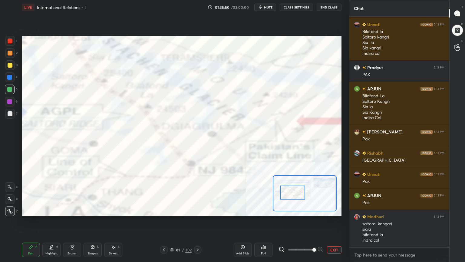
click at [337, 235] on button "EXIT" at bounding box center [334, 249] width 15 height 7
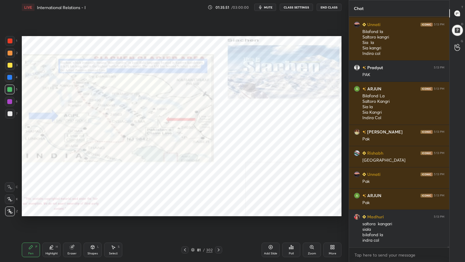
scroll to position [53280, 0]
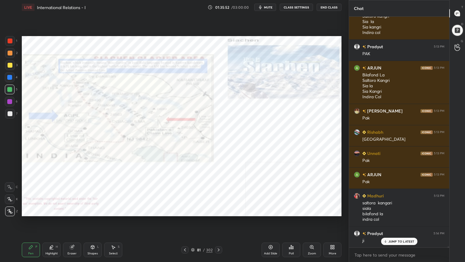
click at [272, 235] on icon at bounding box center [270, 246] width 5 height 5
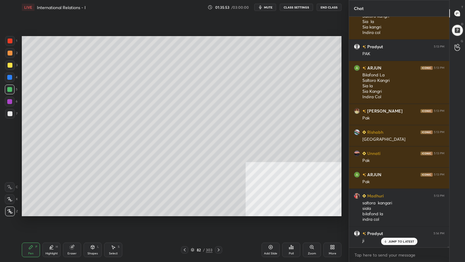
click at [8, 111] on div at bounding box center [10, 113] width 5 height 5
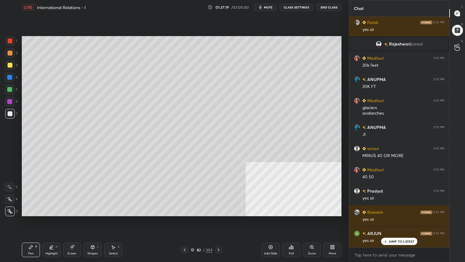
scroll to position [54254, 0]
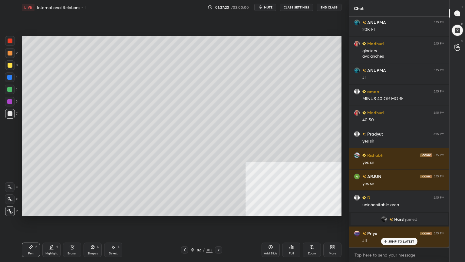
click at [192, 235] on icon at bounding box center [193, 250] width 4 height 4
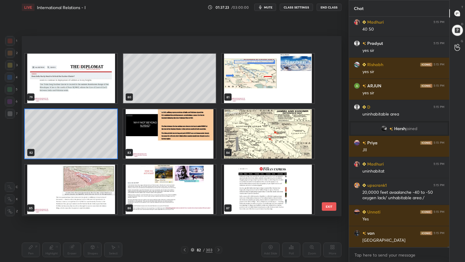
scroll to position [1490, 0]
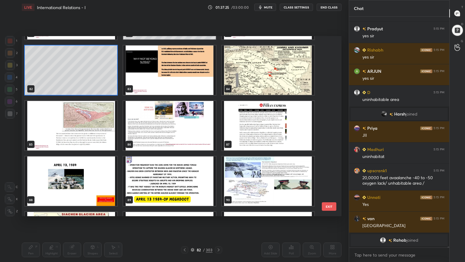
click at [171, 131] on img "grid" at bounding box center [169, 125] width 92 height 49
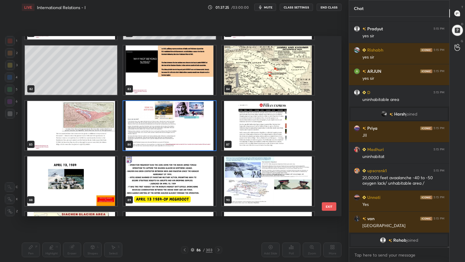
click at [171, 130] on img "grid" at bounding box center [169, 125] width 92 height 49
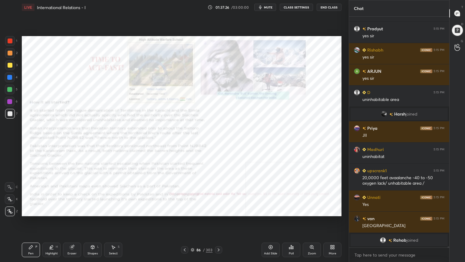
scroll to position [53711, 0]
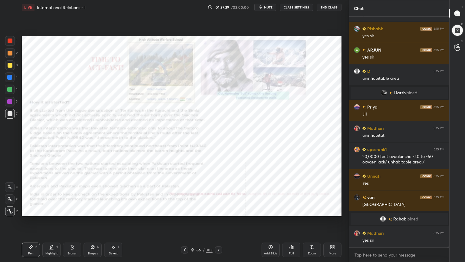
click at [11, 38] on div at bounding box center [10, 40] width 5 height 5
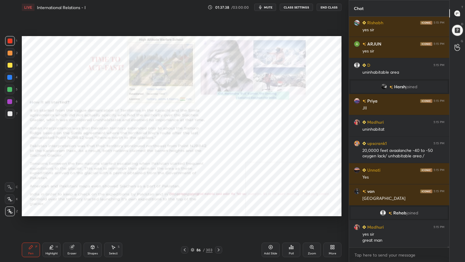
scroll to position [53738, 0]
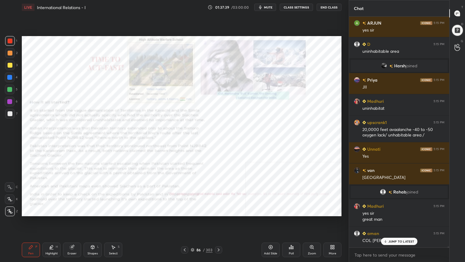
click at [314, 235] on div "Zoom" at bounding box center [312, 253] width 8 height 3
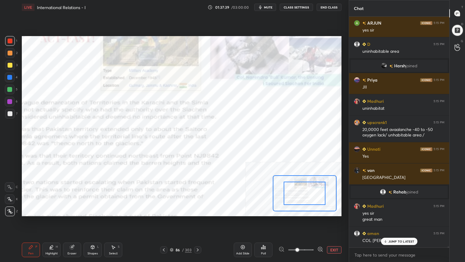
scroll to position [53760, 0]
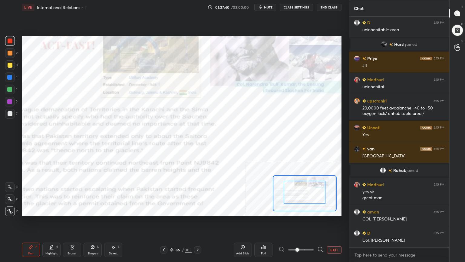
drag, startPoint x: 307, startPoint y: 197, endPoint x: 310, endPoint y: 191, distance: 6.1
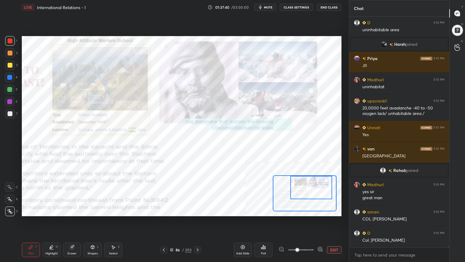
scroll to position [53823, 0]
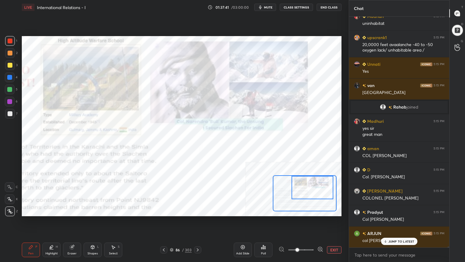
drag, startPoint x: 310, startPoint y: 194, endPoint x: 316, endPoint y: 185, distance: 10.2
click at [317, 187] on div at bounding box center [313, 187] width 42 height 23
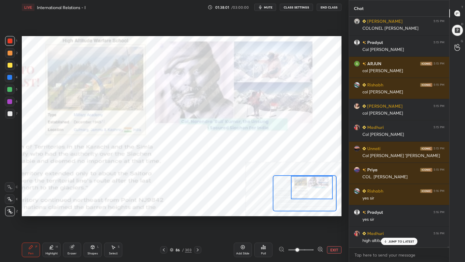
scroll to position [54007, 0]
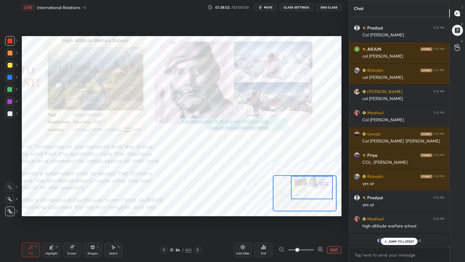
click at [336, 235] on button "EXIT" at bounding box center [334, 249] width 15 height 7
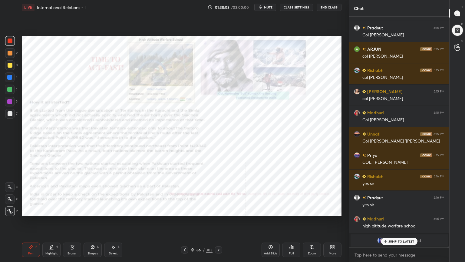
click at [273, 235] on div "Add Slide" at bounding box center [270, 253] width 13 height 3
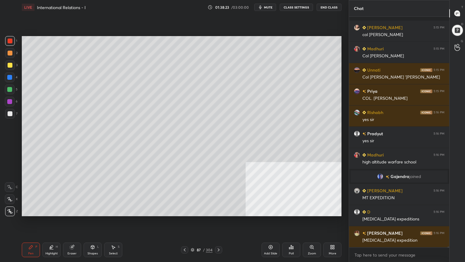
scroll to position [54103, 0]
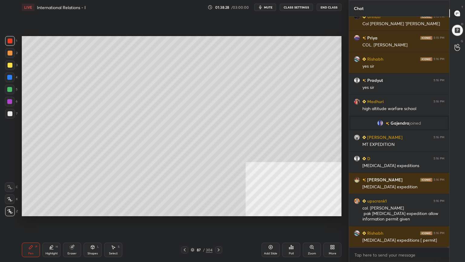
click at [270, 235] on icon at bounding box center [270, 246] width 5 height 5
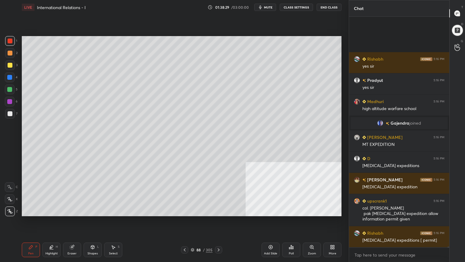
scroll to position [54193, 0]
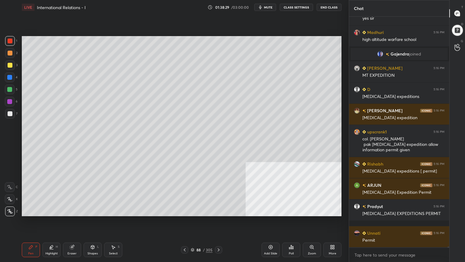
drag, startPoint x: 11, startPoint y: 111, endPoint x: 21, endPoint y: 91, distance: 22.5
click at [11, 110] on div at bounding box center [10, 114] width 10 height 10
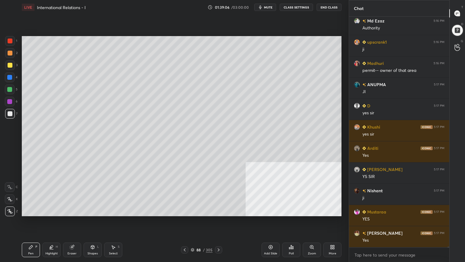
scroll to position [54898, 0]
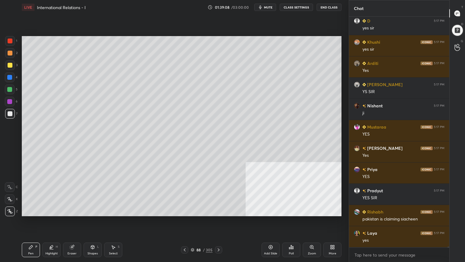
click at [9, 65] on div at bounding box center [10, 65] width 5 height 5
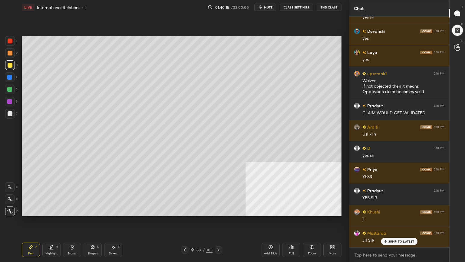
scroll to position [55830, 0]
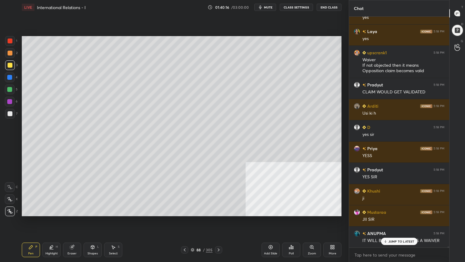
click at [184, 235] on icon at bounding box center [184, 249] width 5 height 5
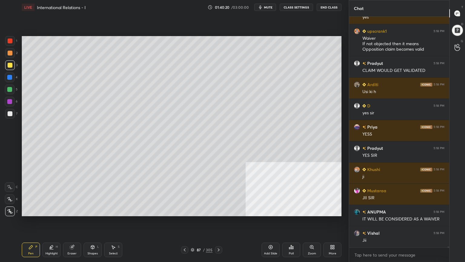
drag, startPoint x: 9, startPoint y: 53, endPoint x: 13, endPoint y: 65, distance: 12.7
click at [10, 53] on div at bounding box center [10, 53] width 5 height 5
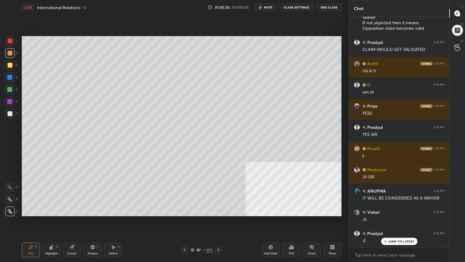
click at [9, 76] on div at bounding box center [9, 77] width 5 height 5
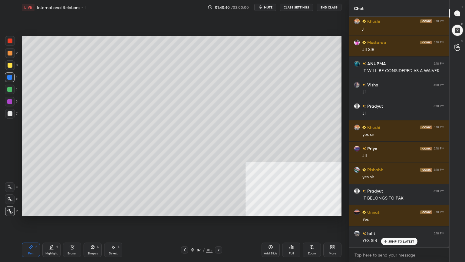
scroll to position [56021, 0]
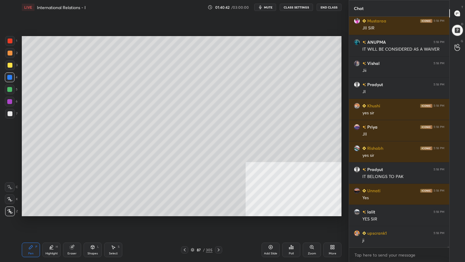
click at [11, 76] on div at bounding box center [9, 77] width 5 height 5
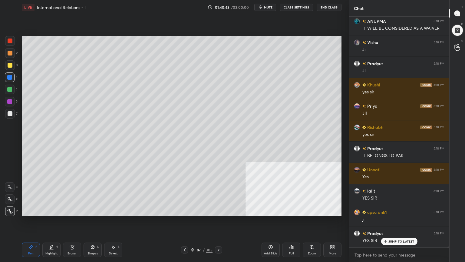
click at [11, 91] on div at bounding box center [9, 89] width 5 height 5
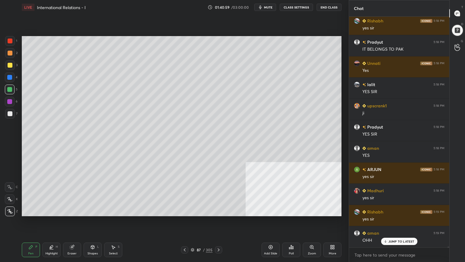
scroll to position [56196, 0]
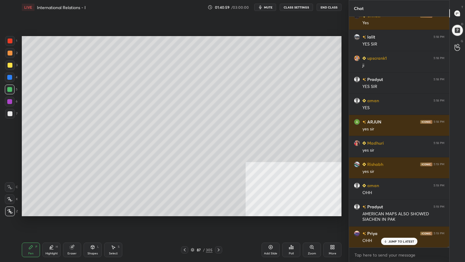
click at [6, 113] on div at bounding box center [10, 114] width 10 height 10
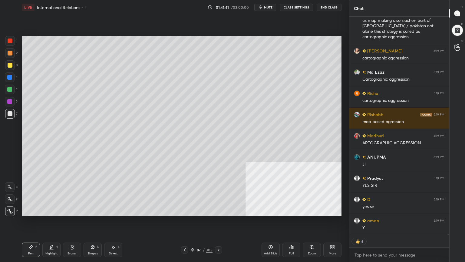
scroll to position [56861, 0]
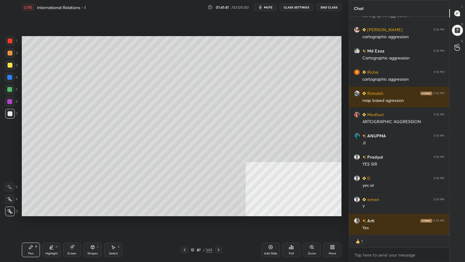
click at [191, 235] on icon at bounding box center [193, 250] width 4 height 4
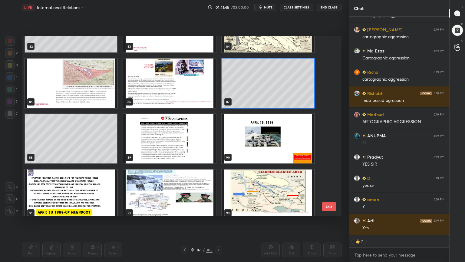
scroll to position [1560, 0]
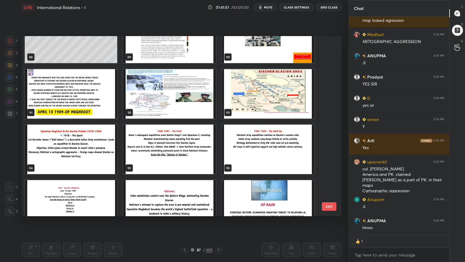
click at [49, 159] on img "grid" at bounding box center [71, 148] width 92 height 49
click at [50, 159] on img "grid" at bounding box center [71, 148] width 92 height 49
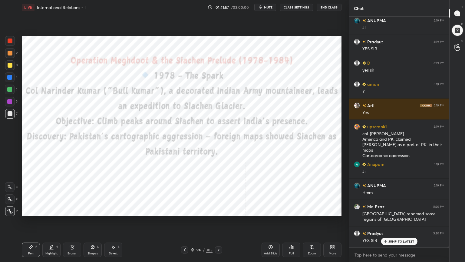
click at [10, 40] on div at bounding box center [10, 40] width 5 height 5
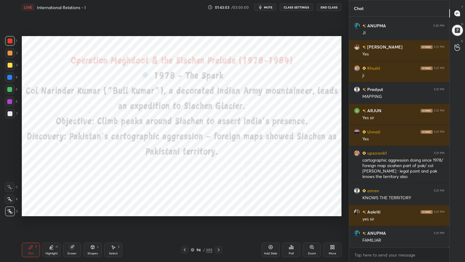
scroll to position [57390, 0]
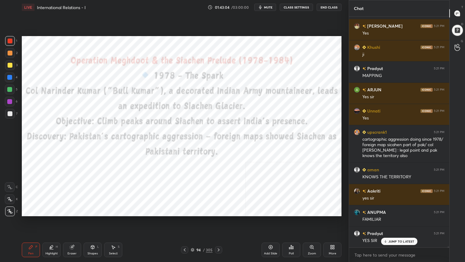
click at [193, 235] on icon at bounding box center [193, 250] width 4 height 4
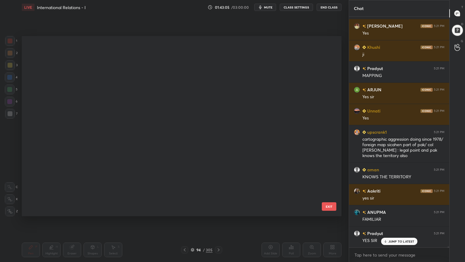
scroll to position [178, 317]
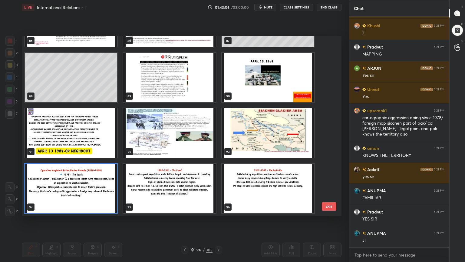
click at [182, 142] on img "grid" at bounding box center [169, 132] width 92 height 49
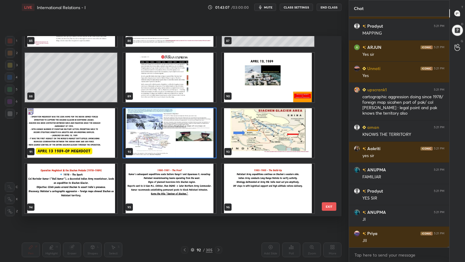
click at [182, 142] on img "grid" at bounding box center [169, 132] width 92 height 49
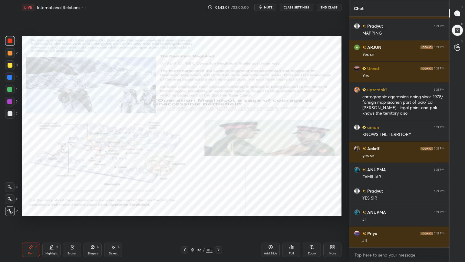
click at [183, 142] on img "grid" at bounding box center [169, 132] width 92 height 49
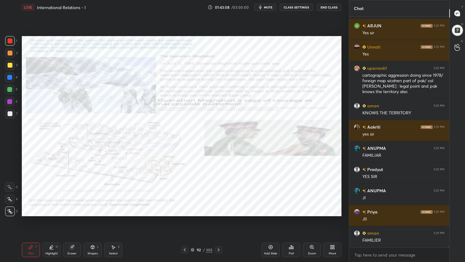
click at [314, 235] on div "Zoom" at bounding box center [312, 253] width 8 height 3
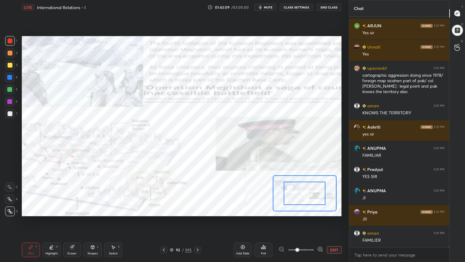
drag, startPoint x: 298, startPoint y: 246, endPoint x: 303, endPoint y: 246, distance: 5.1
click at [299, 235] on span at bounding box center [298, 250] width 4 height 4
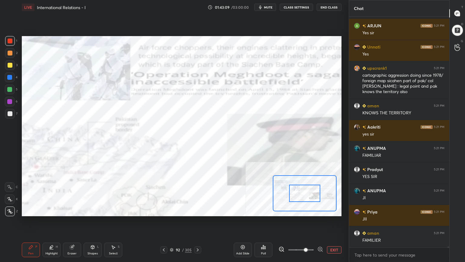
scroll to position [57486, 0]
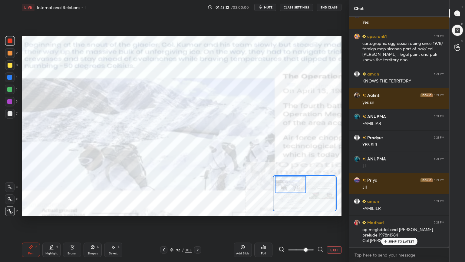
drag, startPoint x: 302, startPoint y: 193, endPoint x: 288, endPoint y: 180, distance: 19.1
click at [288, 180] on div at bounding box center [290, 184] width 31 height 17
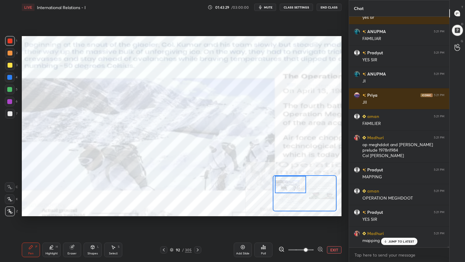
scroll to position [57592, 0]
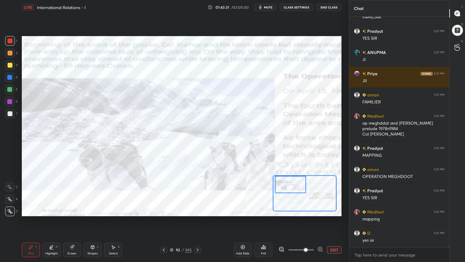
click at [336, 235] on button "EXIT" at bounding box center [334, 249] width 15 height 7
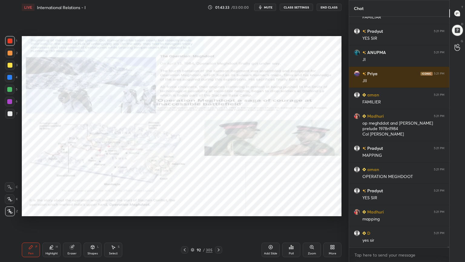
click at [194, 235] on icon at bounding box center [193, 250] width 4 height 4
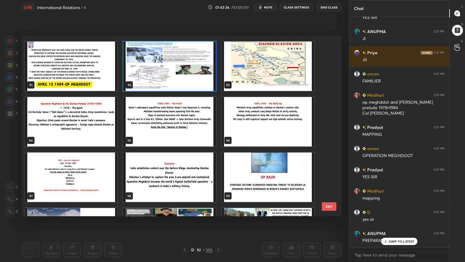
scroll to position [1678, 0]
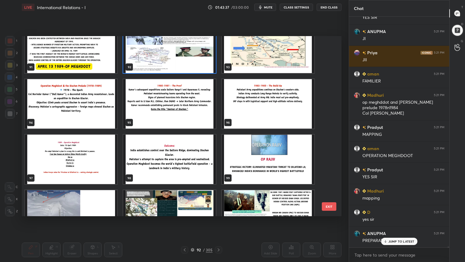
click at [194, 111] on img "grid" at bounding box center [169, 103] width 92 height 49
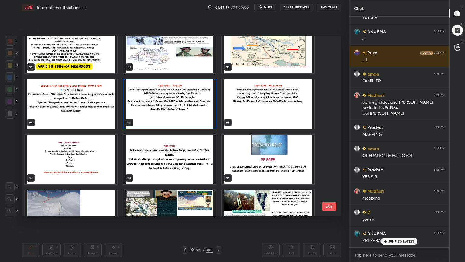
click at [195, 111] on img "grid" at bounding box center [169, 103] width 92 height 49
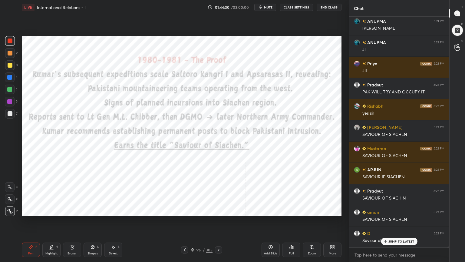
scroll to position [57932, 0]
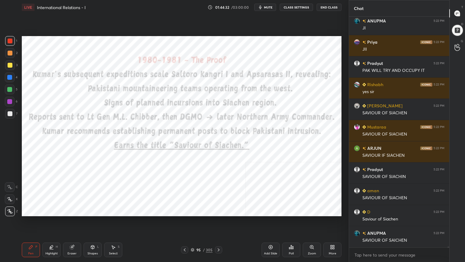
click at [192, 235] on icon at bounding box center [193, 250] width 4 height 4
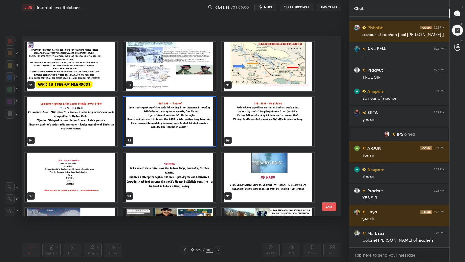
scroll to position [58179, 0]
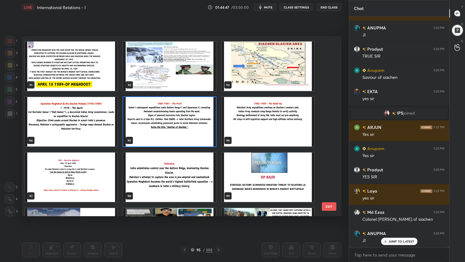
click at [268, 127] on img "grid" at bounding box center [268, 121] width 92 height 49
click at [268, 126] on img "grid" at bounding box center [268, 121] width 92 height 49
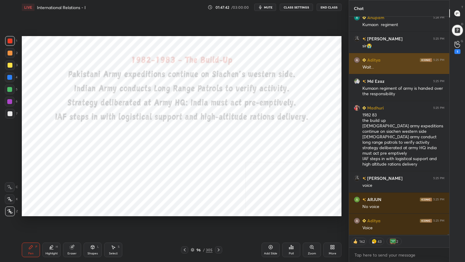
scroll to position [59228, 0]
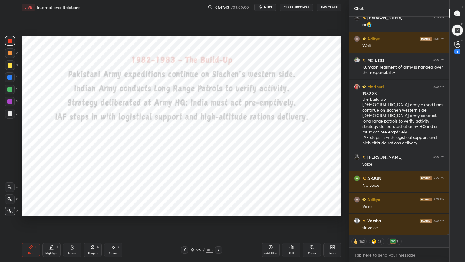
click at [303, 6] on button "CLASS SETTINGS" at bounding box center [296, 7] width 33 height 7
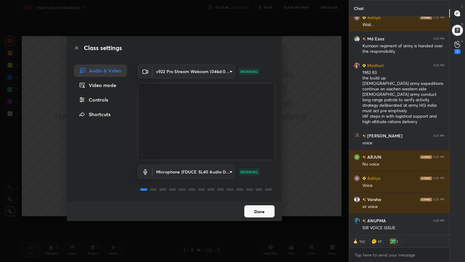
scroll to position [59270, 0]
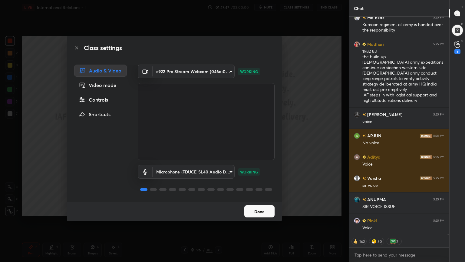
click at [259, 213] on button "Done" at bounding box center [259, 211] width 30 height 12
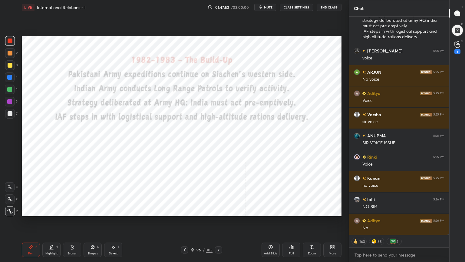
scroll to position [59409, 0]
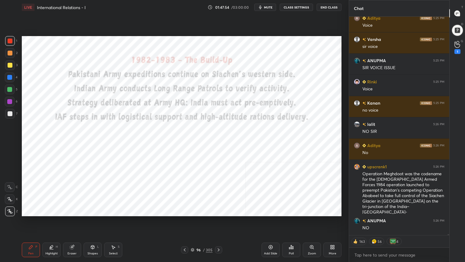
click at [299, 7] on button "CLASS SETTINGS" at bounding box center [296, 7] width 33 height 7
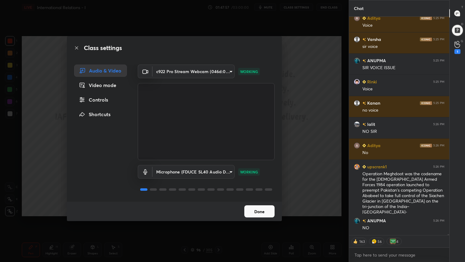
click at [258, 212] on button "Done" at bounding box center [259, 211] width 30 height 12
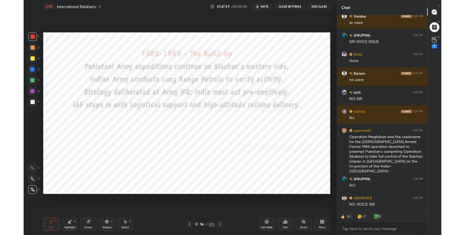
scroll to position [30088, 29959]
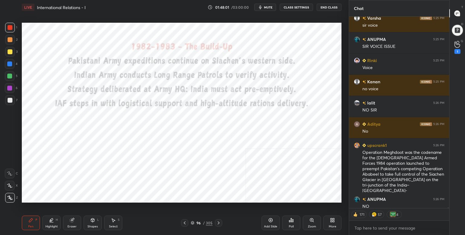
type textarea "x"
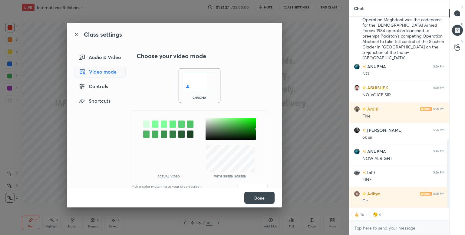
scroll to position [362, 0]
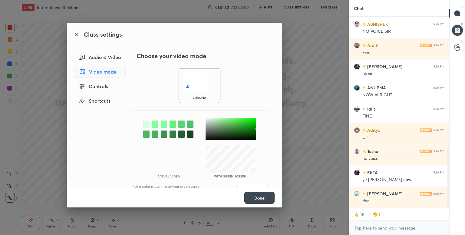
click at [147, 124] on div at bounding box center [146, 124] width 6 height 7
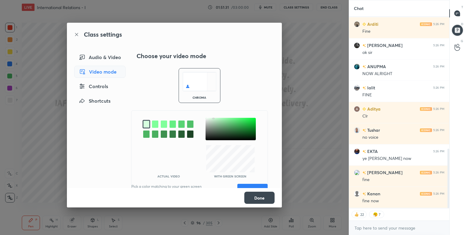
click at [245, 184] on button "Save" at bounding box center [252, 190] width 30 height 12
click at [108, 72] on div "Video mode" at bounding box center [99, 72] width 51 height 12
click at [103, 59] on div "Audio & Video" at bounding box center [99, 57] width 51 height 12
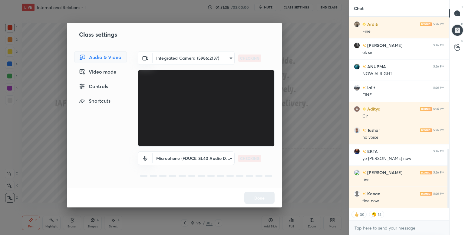
type textarea "x"
click at [211, 58] on body "1 2 3 4 5 6 7 C X Z C X Z E E Erase all H H LIVE International Relations - I 01…" at bounding box center [232, 117] width 465 height 235
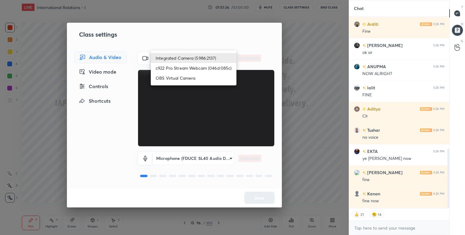
scroll to position [447, 0]
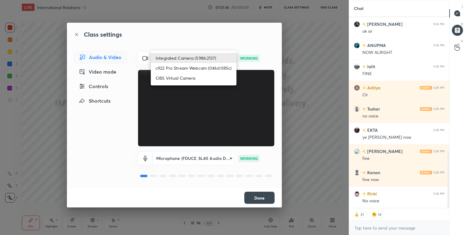
click at [203, 68] on li "c922 Pro Stream Webcam (046d:085c)" at bounding box center [194, 68] width 86 height 10
type input "59cb3b4c6a4f42da7ae6e7b6ae8e4b00d2adda5520630c8ec8387796700fc6db"
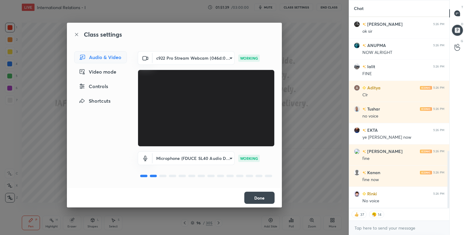
click at [262, 197] on button "Done" at bounding box center [259, 198] width 30 height 12
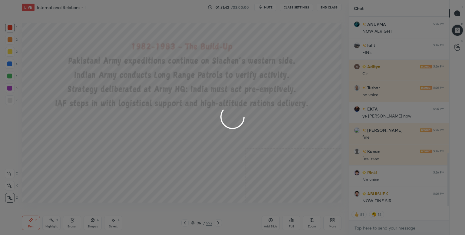
scroll to position [489, 0]
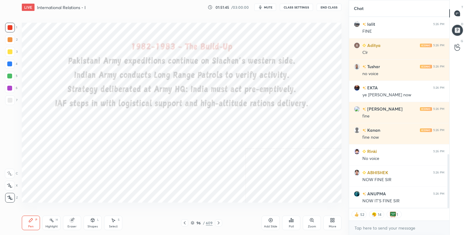
click at [335, 222] on div "More" at bounding box center [332, 223] width 18 height 15
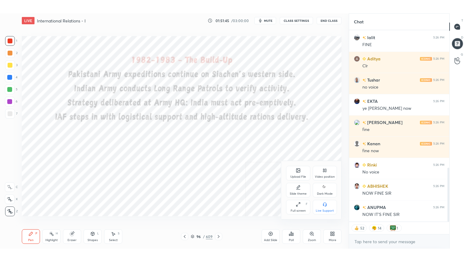
scroll to position [504, 0]
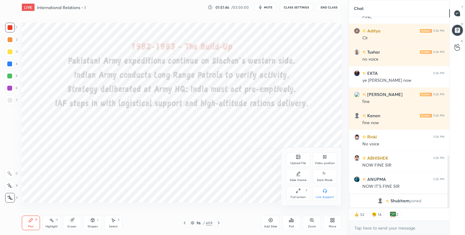
click at [303, 196] on div "Full screen" at bounding box center [298, 197] width 15 height 3
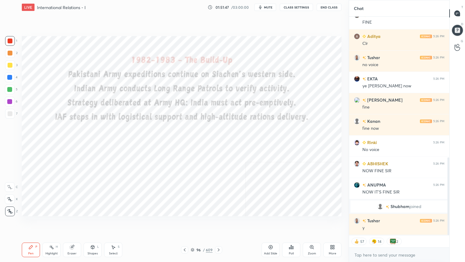
click at [334, 235] on icon at bounding box center [332, 246] width 5 height 5
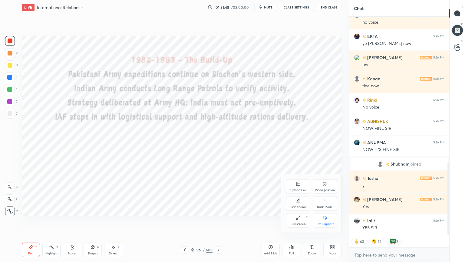
drag, startPoint x: 329, startPoint y: 204, endPoint x: 332, endPoint y: 203, distance: 3.3
click at [329, 202] on div "Dark Mode" at bounding box center [325, 203] width 24 height 15
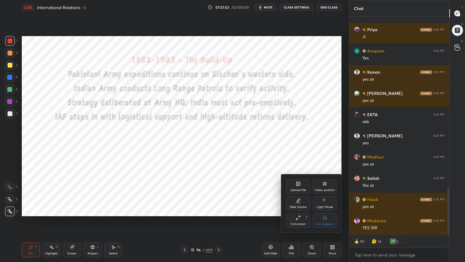
click at [272, 235] on div at bounding box center [232, 131] width 465 height 262
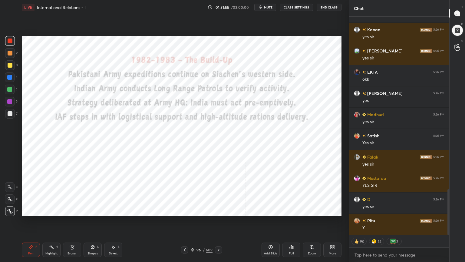
click at [268, 235] on div "Add Slide" at bounding box center [271, 249] width 18 height 15
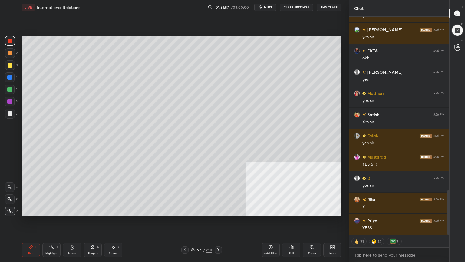
click at [12, 114] on div at bounding box center [10, 113] width 5 height 5
click at [194, 235] on icon at bounding box center [193, 250] width 4 height 4
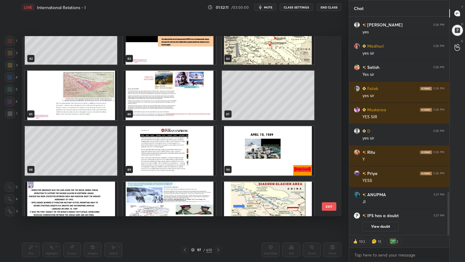
click at [280, 141] on img "grid" at bounding box center [268, 150] width 92 height 49
click at [280, 142] on img "grid" at bounding box center [268, 150] width 92 height 49
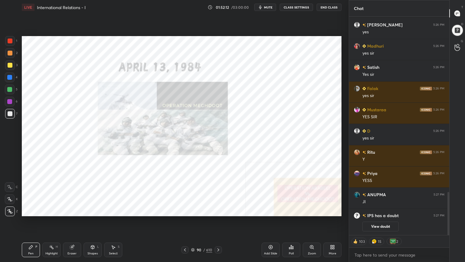
click at [280, 142] on img "grid" at bounding box center [268, 150] width 92 height 49
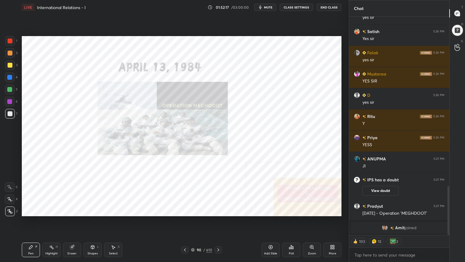
click at [8, 40] on div at bounding box center [10, 40] width 5 height 5
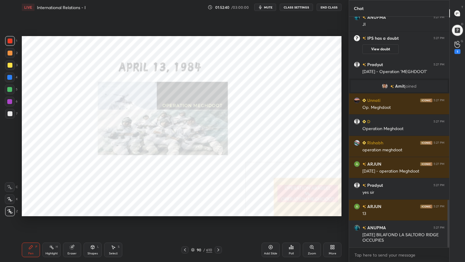
click at [333, 235] on div "More" at bounding box center [332, 249] width 18 height 15
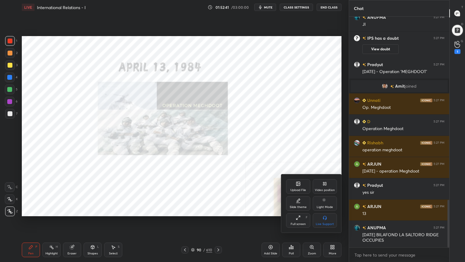
click at [327, 187] on div "Video position" at bounding box center [325, 186] width 24 height 15
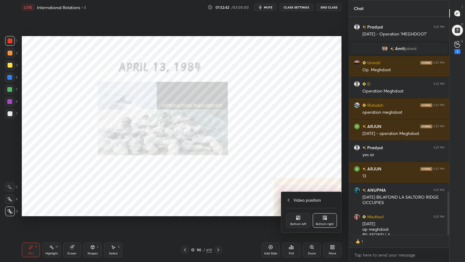
click at [301, 222] on div "Bottom left" at bounding box center [298, 220] width 24 height 15
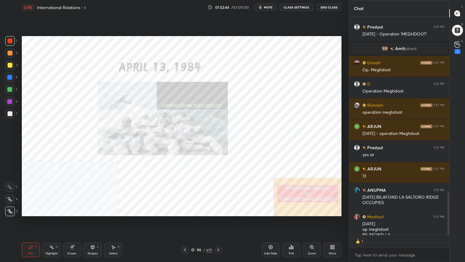
click at [314, 235] on div "Zoom" at bounding box center [312, 249] width 18 height 15
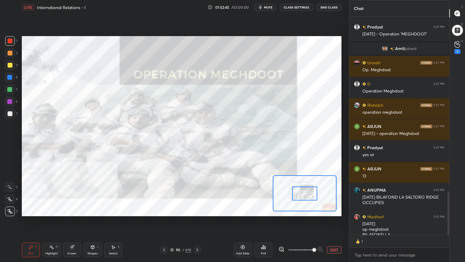
drag, startPoint x: 299, startPoint y: 248, endPoint x: 316, endPoint y: 246, distance: 17.1
click at [316, 235] on span at bounding box center [315, 250] width 4 height 4
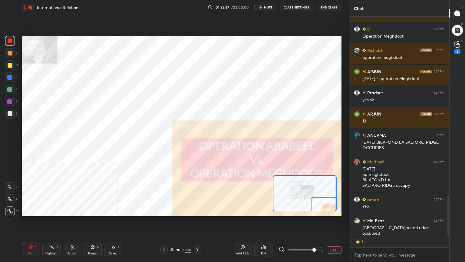
drag, startPoint x: 306, startPoint y: 196, endPoint x: 331, endPoint y: 209, distance: 28.4
click at [331, 209] on div at bounding box center [324, 204] width 25 height 14
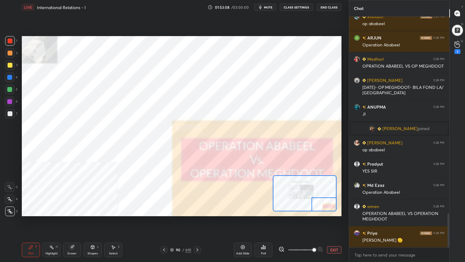
click at [338, 235] on button "EXIT" at bounding box center [334, 249] width 15 height 7
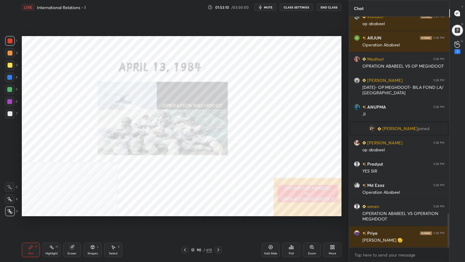
click at [194, 235] on icon at bounding box center [193, 250] width 4 height 4
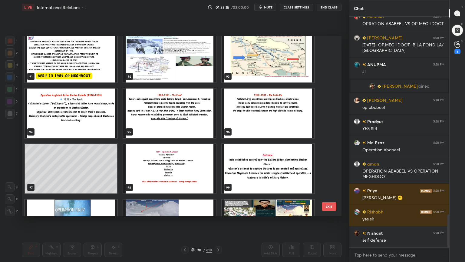
click at [176, 65] on img "grid" at bounding box center [169, 57] width 92 height 49
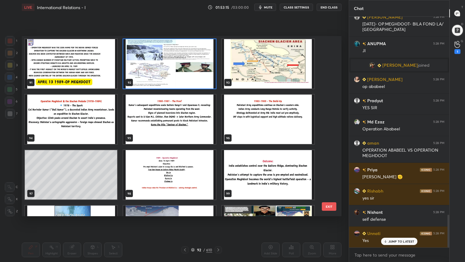
click at [176, 65] on div "91 92 93 94 95 96 97 98 99 100 101 102 103 104 105" at bounding box center [176, 126] width 309 height 180
click at [177, 65] on img "grid" at bounding box center [169, 63] width 92 height 49
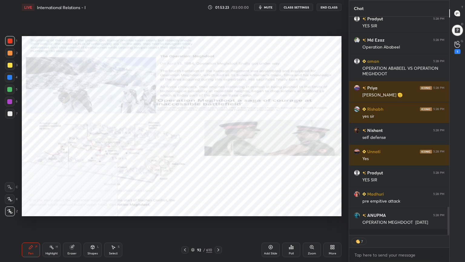
click at [269, 7] on span "mute" at bounding box center [268, 7] width 8 height 4
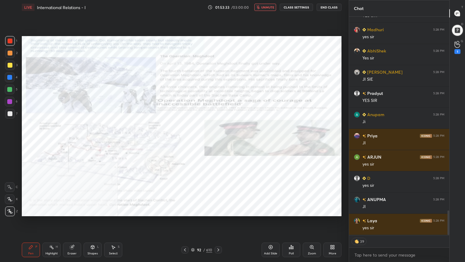
click at [191, 235] on icon at bounding box center [193, 250] width 4 height 4
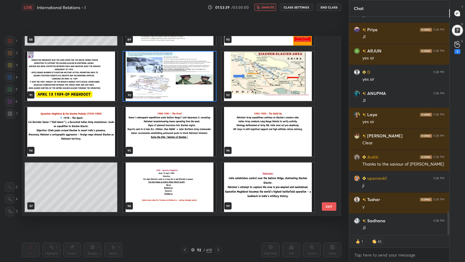
click at [188, 197] on img "grid" at bounding box center [169, 186] width 92 height 49
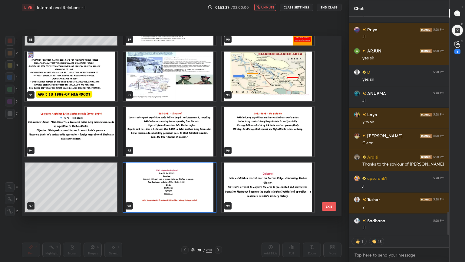
click at [189, 196] on img "grid" at bounding box center [169, 186] width 92 height 49
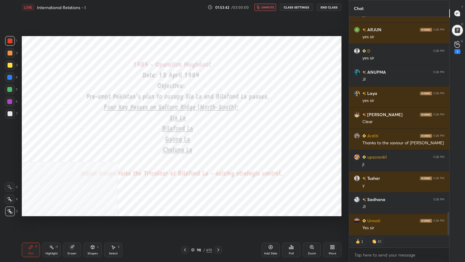
click at [267, 5] on button "unmute" at bounding box center [265, 7] width 22 height 7
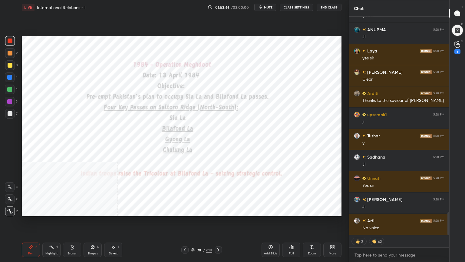
click at [330, 235] on div "More" at bounding box center [332, 249] width 18 height 15
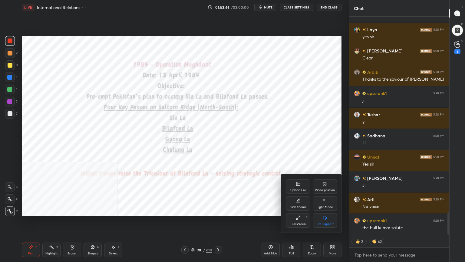
click at [325, 182] on icon at bounding box center [325, 183] width 1 height 3
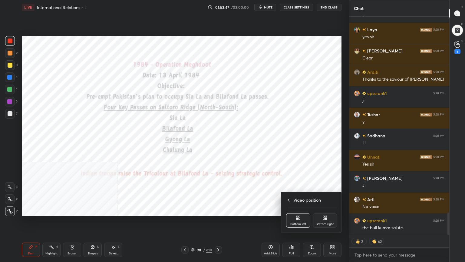
click at [325, 214] on div "Bottom right" at bounding box center [325, 220] width 24 height 15
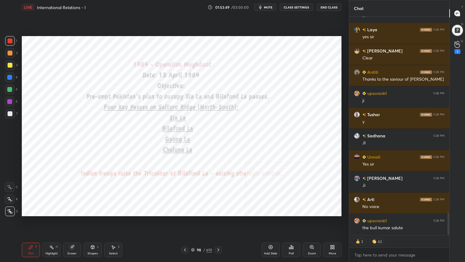
click at [268, 4] on button "mute" at bounding box center [265, 7] width 22 height 7
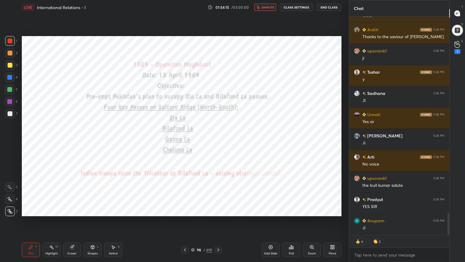
click at [264, 4] on button "unmute" at bounding box center [265, 7] width 22 height 7
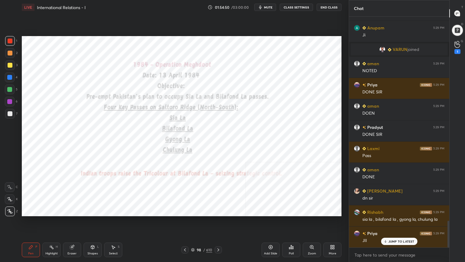
scroll to position [1794, 0]
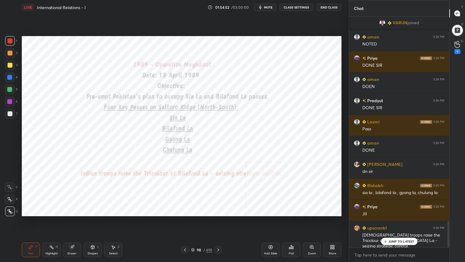
click at [193, 235] on icon at bounding box center [193, 250] width 4 height 4
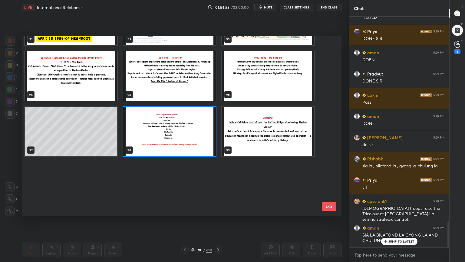
scroll to position [1743, 0]
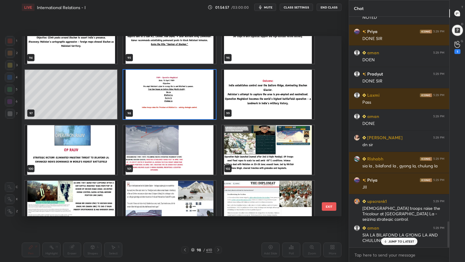
click at [151, 151] on img "grid" at bounding box center [169, 149] width 92 height 49
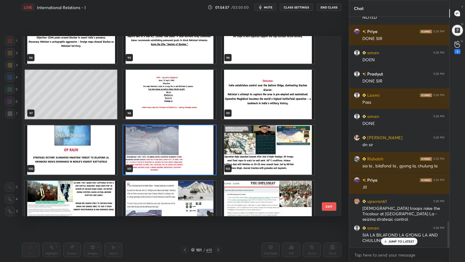
click at [151, 151] on img "grid" at bounding box center [169, 149] width 92 height 49
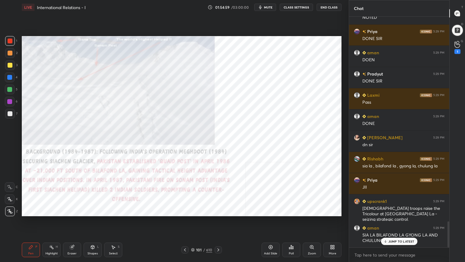
click at [316, 235] on div "Zoom" at bounding box center [312, 249] width 18 height 15
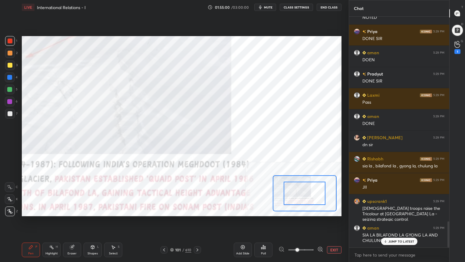
drag, startPoint x: 299, startPoint y: 249, endPoint x: 310, endPoint y: 245, distance: 11.8
click at [299, 235] on span at bounding box center [298, 250] width 4 height 4
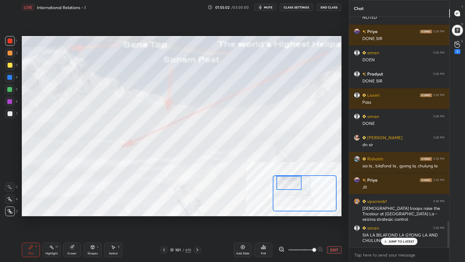
drag, startPoint x: 302, startPoint y: 194, endPoint x: 286, endPoint y: 179, distance: 22.1
click at [286, 180] on div at bounding box center [288, 183] width 25 height 14
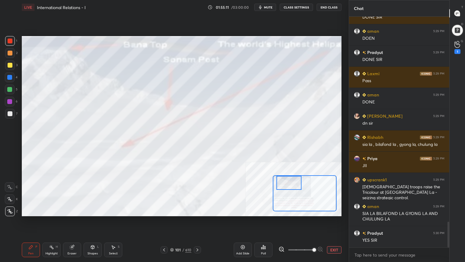
click at [281, 235] on icon at bounding box center [282, 249] width 6 height 6
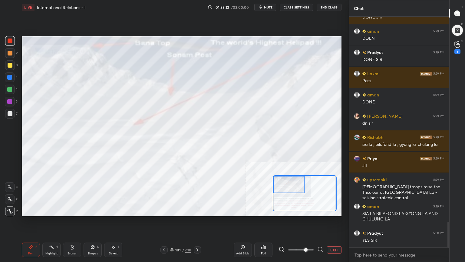
click at [280, 235] on icon at bounding box center [282, 249] width 6 height 6
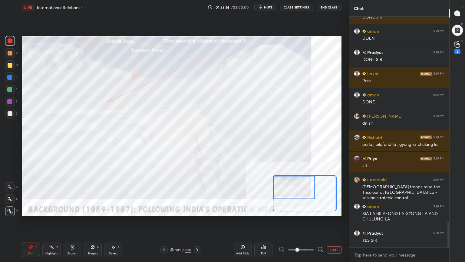
click at [294, 189] on div at bounding box center [294, 187] width 42 height 23
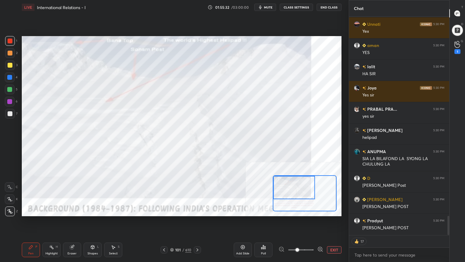
scroll to position [2305, 0]
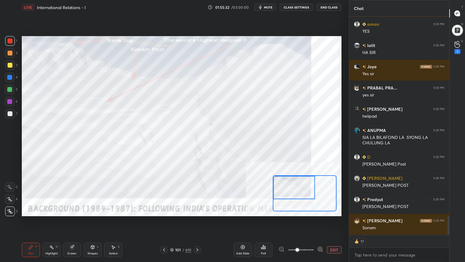
click at [10, 48] on div at bounding box center [10, 53] width 10 height 10
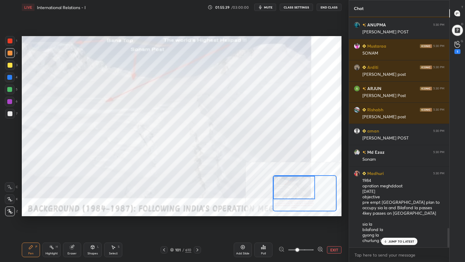
scroll to position [2564, 0]
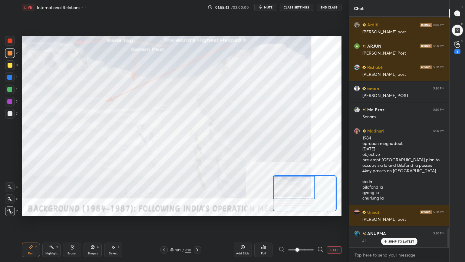
click at [11, 78] on div at bounding box center [9, 77] width 5 height 5
drag, startPoint x: 12, startPoint y: 88, endPoint x: 21, endPoint y: 88, distance: 8.5
click at [12, 88] on div at bounding box center [9, 89] width 5 height 5
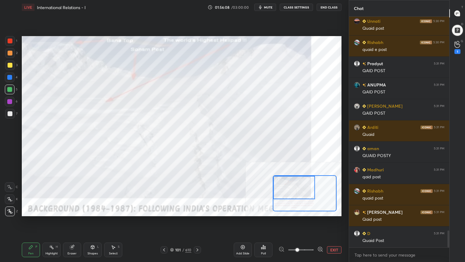
scroll to position [2925, 0]
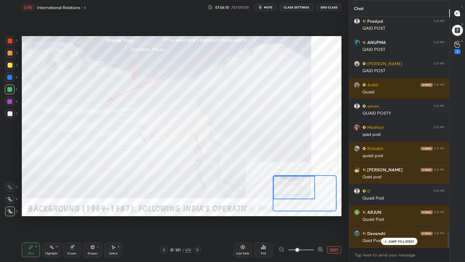
click at [335, 235] on button "EXIT" at bounding box center [334, 249] width 15 height 7
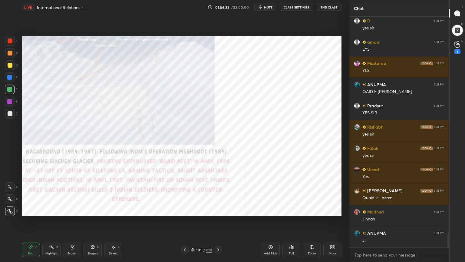
scroll to position [3365, 0]
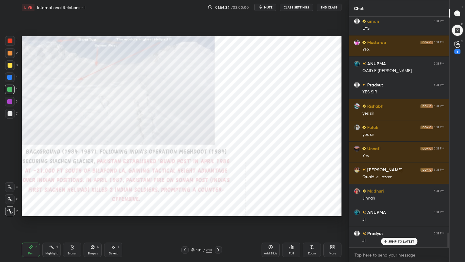
click at [313, 235] on div "Zoom" at bounding box center [312, 249] width 18 height 15
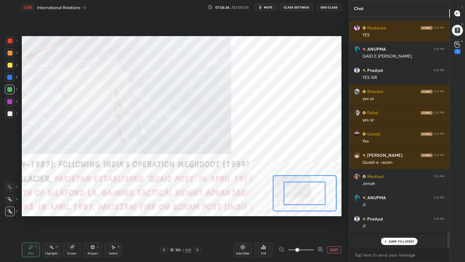
click at [336, 235] on button "EXIT" at bounding box center [334, 249] width 15 height 7
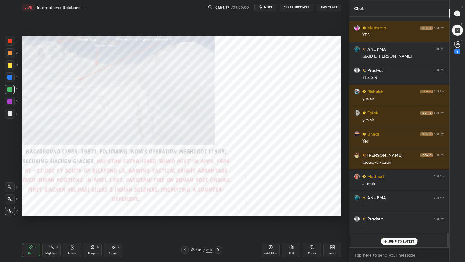
click at [273, 235] on icon at bounding box center [270, 246] width 5 height 5
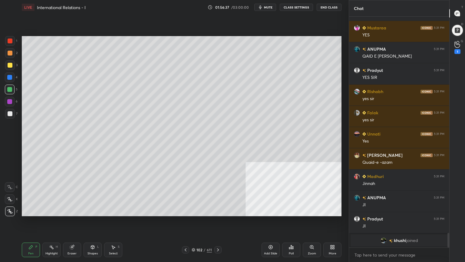
scroll to position [3401, 0]
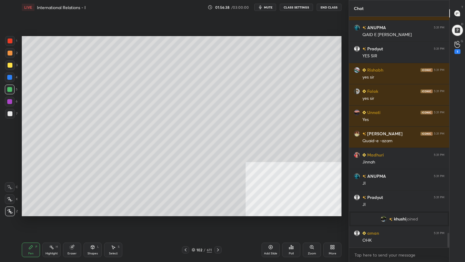
click at [6, 113] on div at bounding box center [10, 114] width 10 height 10
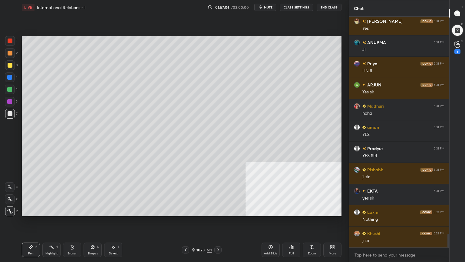
scroll to position [3698, 0]
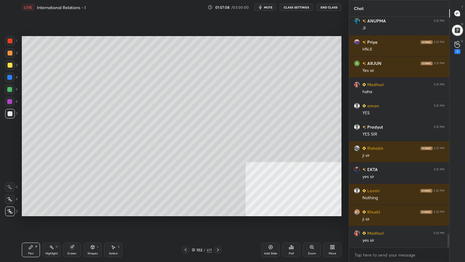
click at [10, 89] on div at bounding box center [9, 89] width 5 height 5
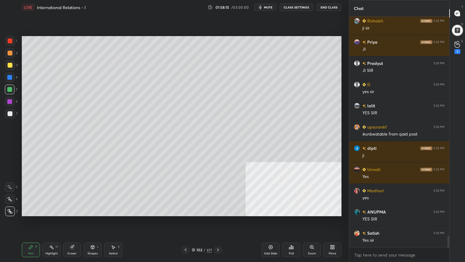
scroll to position [4318, 0]
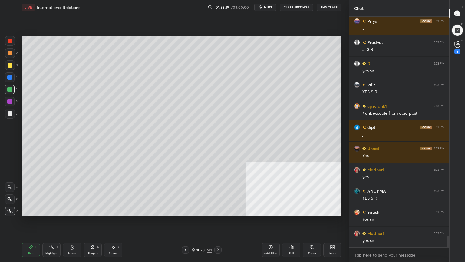
click at [194, 235] on icon at bounding box center [194, 250] width 4 height 4
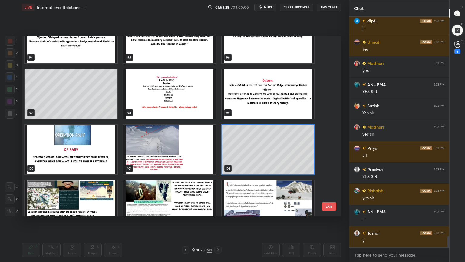
scroll to position [1799, 0]
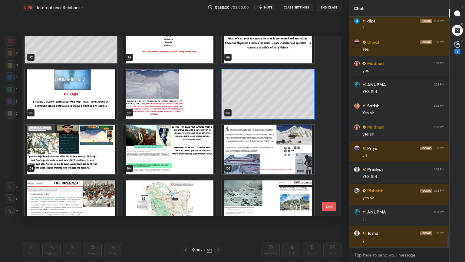
click at [108, 162] on img "grid" at bounding box center [71, 149] width 92 height 49
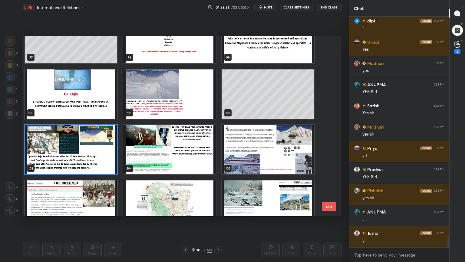
click at [108, 162] on img "grid" at bounding box center [71, 149] width 92 height 49
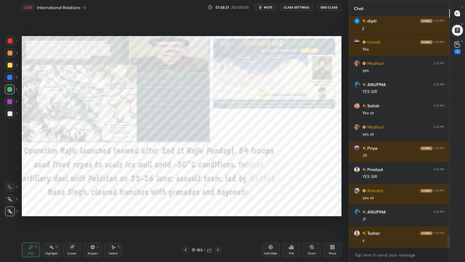
click at [108, 162] on img "grid" at bounding box center [71, 149] width 92 height 49
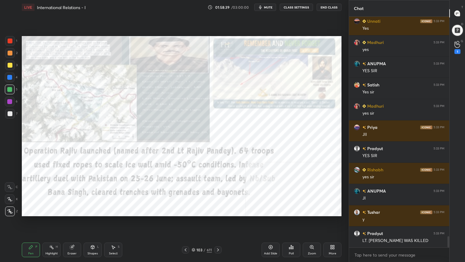
scroll to position [4467, 0]
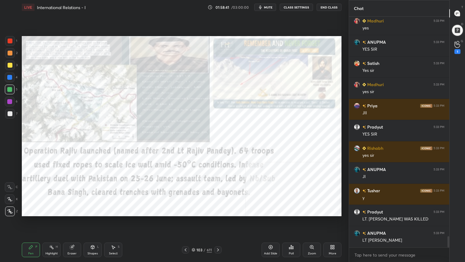
click at [9, 38] on div at bounding box center [10, 40] width 5 height 5
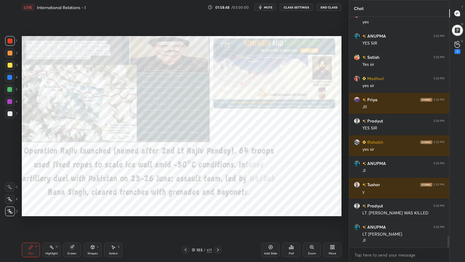
click at [186, 235] on icon at bounding box center [185, 249] width 5 height 5
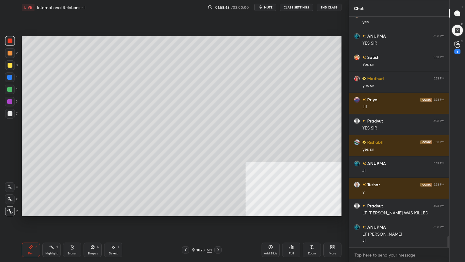
click at [186, 235] on icon at bounding box center [185, 249] width 5 height 5
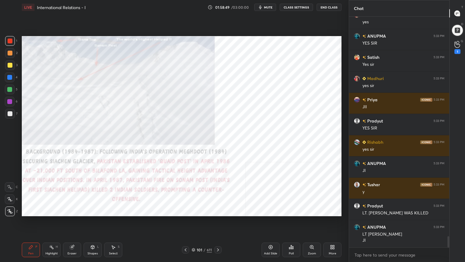
click at [188, 235] on div at bounding box center [185, 249] width 7 height 7
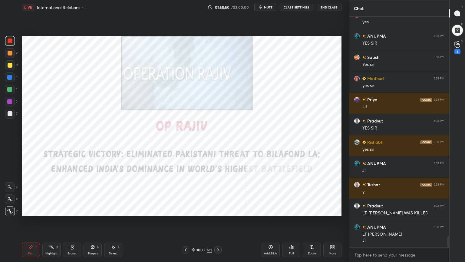
scroll to position [4494, 0]
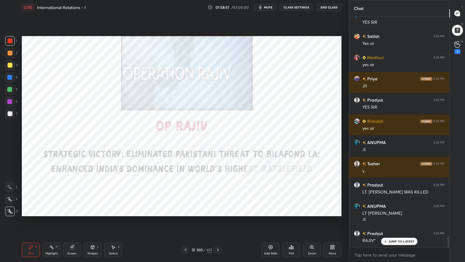
click at [191, 235] on div "100 / 611" at bounding box center [202, 249] width 40 height 7
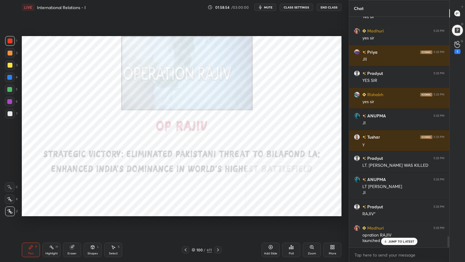
scroll to position [4542, 0]
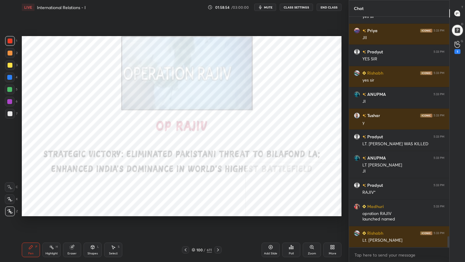
click at [314, 235] on div "Zoom" at bounding box center [312, 249] width 18 height 15
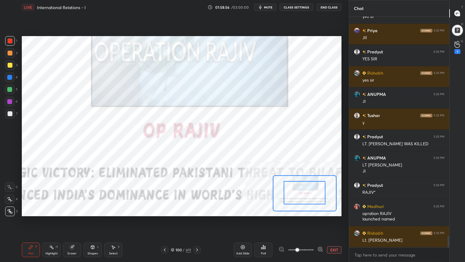
drag, startPoint x: 309, startPoint y: 194, endPoint x: 308, endPoint y: 190, distance: 4.6
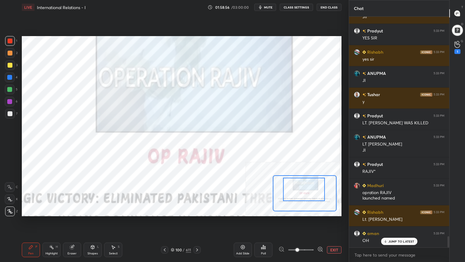
drag, startPoint x: 308, startPoint y: 191, endPoint x: 307, endPoint y: 187, distance: 3.5
click at [307, 187] on div at bounding box center [304, 188] width 42 height 23
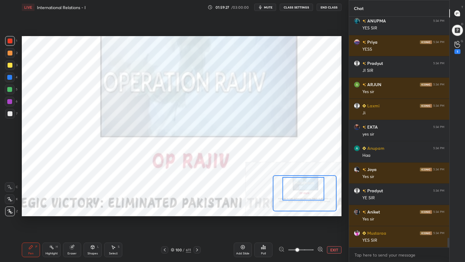
scroll to position [5353, 0]
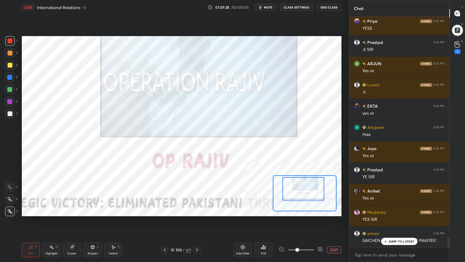
click at [244, 235] on icon at bounding box center [242, 246] width 5 height 5
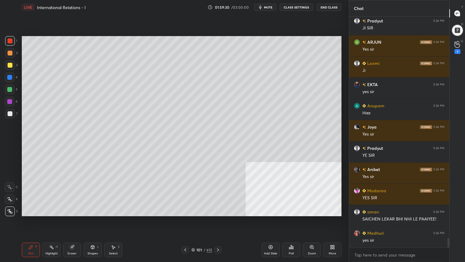
click at [8, 113] on div at bounding box center [10, 113] width 5 height 5
click at [93, 235] on icon at bounding box center [92, 247] width 3 height 4
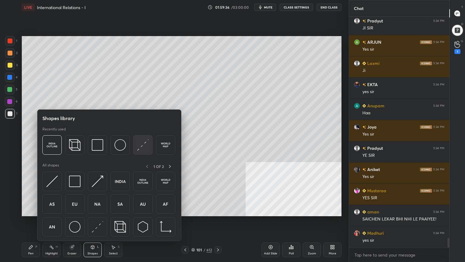
click at [141, 146] on img at bounding box center [143, 145] width 12 height 12
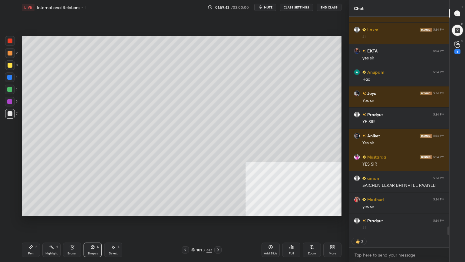
scroll to position [5429, 0]
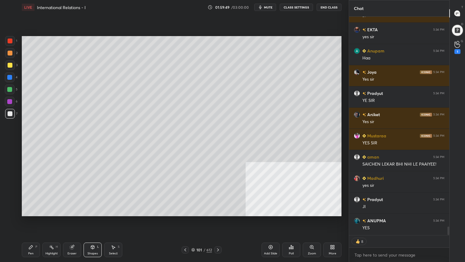
click at [9, 64] on div at bounding box center [10, 65] width 5 height 5
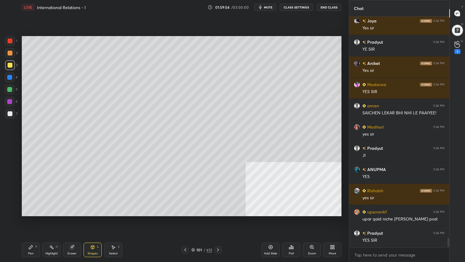
scroll to position [229, 98]
click at [9, 91] on div at bounding box center [9, 89] width 5 height 5
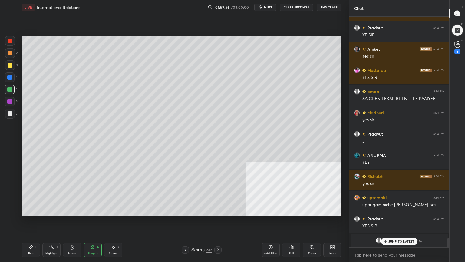
click at [7, 50] on div at bounding box center [10, 53] width 10 height 10
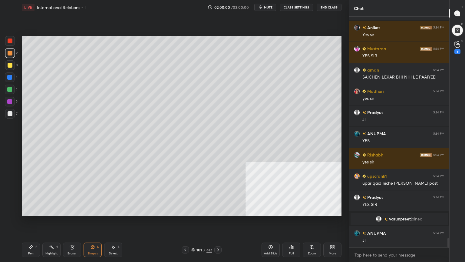
drag, startPoint x: 31, startPoint y: 249, endPoint x: 68, endPoint y: 222, distance: 45.2
click at [32, 235] on icon at bounding box center [30, 246] width 5 height 5
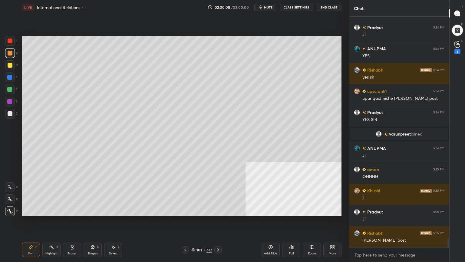
scroll to position [5622, 0]
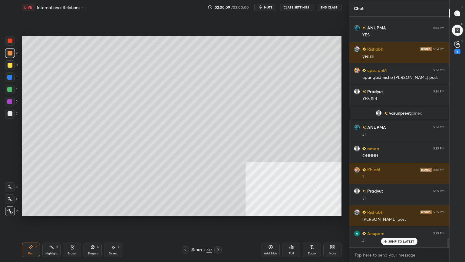
click at [9, 89] on div at bounding box center [9, 89] width 5 height 5
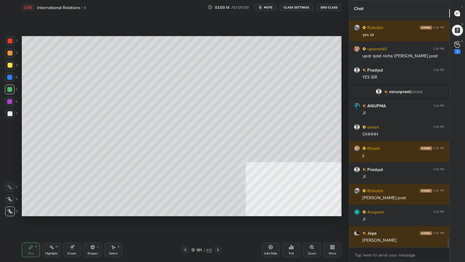
scroll to position [5664, 0]
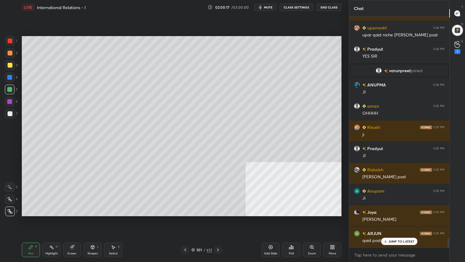
click at [8, 65] on div at bounding box center [10, 65] width 5 height 5
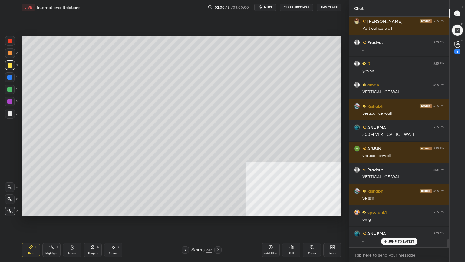
scroll to position [6013, 0]
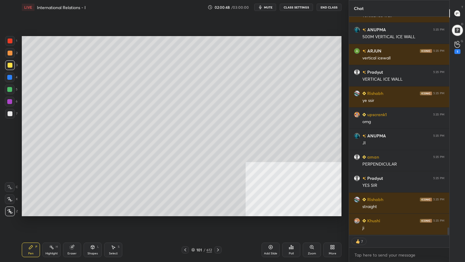
drag, startPoint x: 12, startPoint y: 86, endPoint x: 15, endPoint y: 84, distance: 4.4
click at [12, 86] on div at bounding box center [10, 89] width 10 height 10
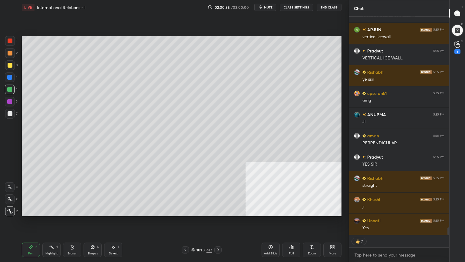
click at [7, 52] on div at bounding box center [10, 53] width 10 height 10
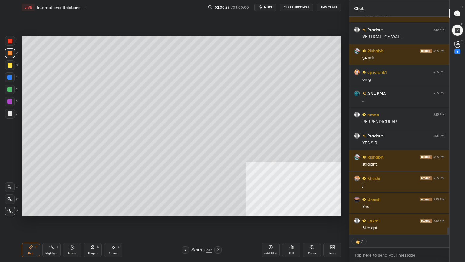
drag, startPoint x: 10, startPoint y: 90, endPoint x: 21, endPoint y: 88, distance: 11.2
click at [10, 91] on div at bounding box center [9, 89] width 5 height 5
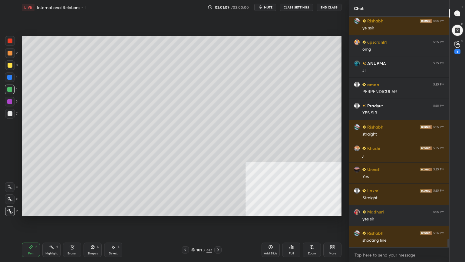
scroll to position [6131, 0]
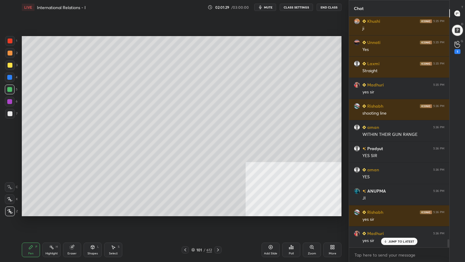
click at [8, 64] on div at bounding box center [10, 65] width 5 height 5
click at [9, 49] on div at bounding box center [10, 53] width 10 height 10
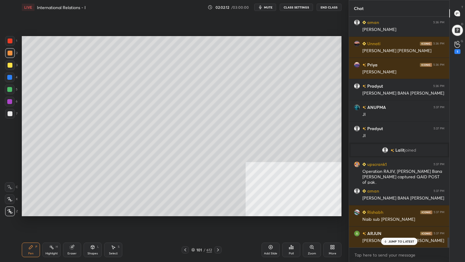
scroll to position [5141, 0]
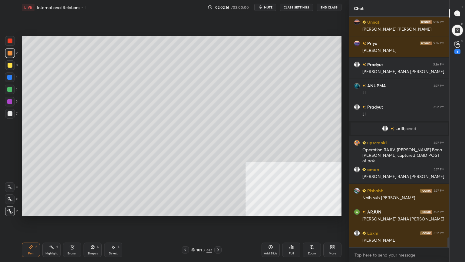
click at [9, 101] on div at bounding box center [9, 101] width 5 height 5
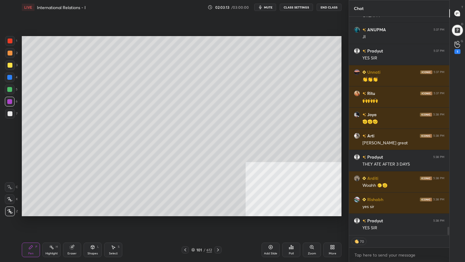
scroll to position [5534, 0]
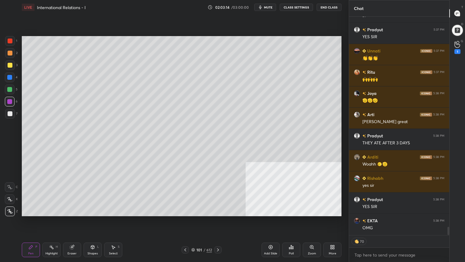
click at [9, 52] on div at bounding box center [10, 53] width 5 height 5
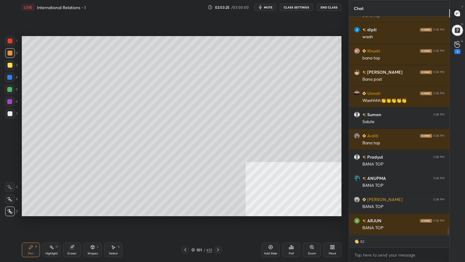
scroll to position [5831, 0]
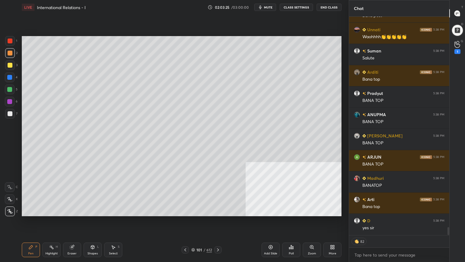
click at [218, 235] on icon at bounding box center [218, 249] width 2 height 3
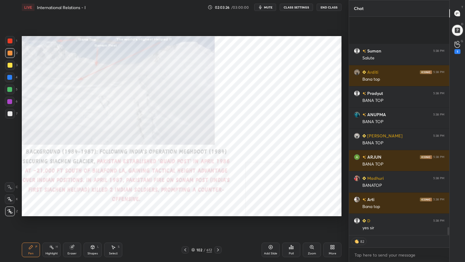
scroll to position [5894, 0]
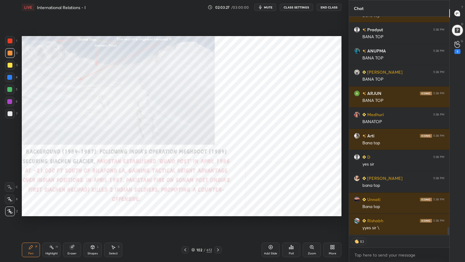
click at [194, 235] on icon at bounding box center [193, 249] width 3 height 2
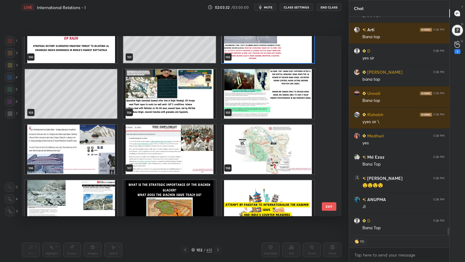
scroll to position [1891, 0]
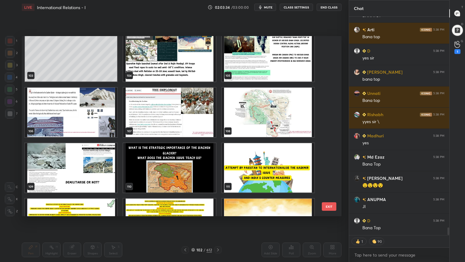
click at [292, 63] on img "grid" at bounding box center [268, 56] width 92 height 49
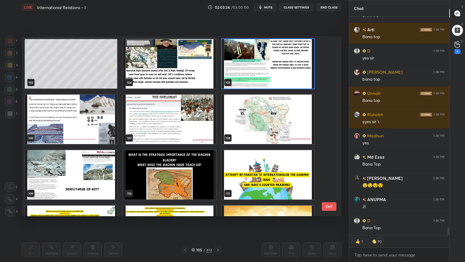
click at [292, 63] on div "103 104 105 106 107 108 109 110 111 112 113 114 115 116 117" at bounding box center [176, 126] width 309 height 180
click at [293, 63] on img "grid" at bounding box center [268, 63] width 92 height 49
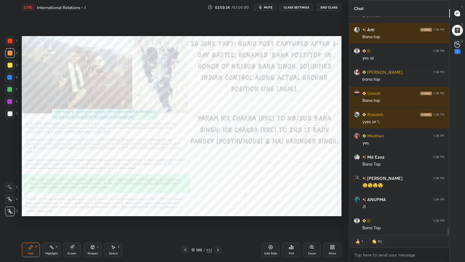
click at [293, 63] on img "grid" at bounding box center [268, 63] width 92 height 49
click at [293, 64] on img "grid" at bounding box center [268, 63] width 92 height 49
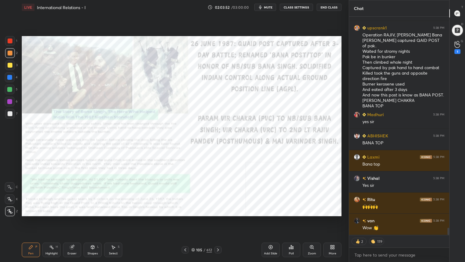
scroll to position [6257, 0]
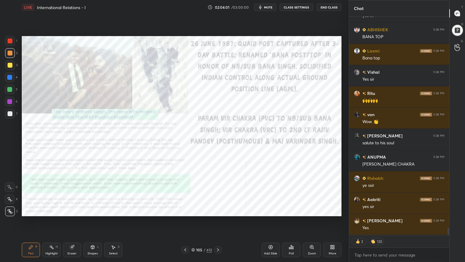
click at [314, 235] on div "Zoom" at bounding box center [312, 249] width 18 height 15
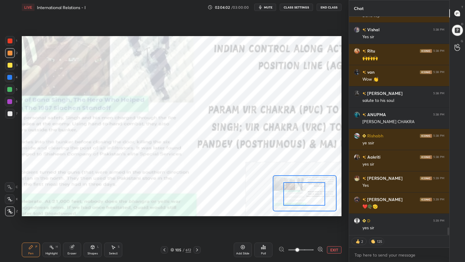
drag, startPoint x: 309, startPoint y: 196, endPoint x: 303, endPoint y: 197, distance: 6.2
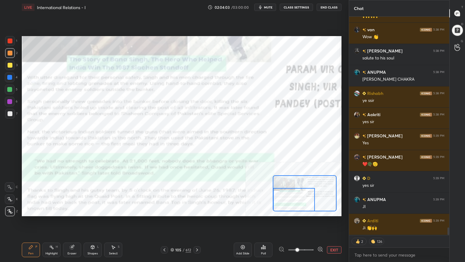
drag, startPoint x: 304, startPoint y: 194, endPoint x: 291, endPoint y: 207, distance: 18.2
click at [291, 207] on div at bounding box center [294, 199] width 42 height 23
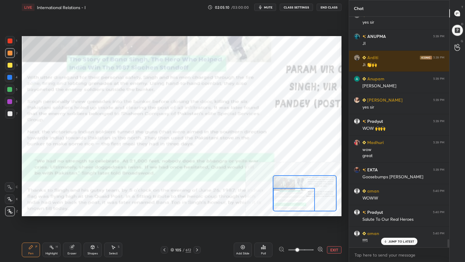
scroll to position [2, 2]
click at [336, 235] on button "EXIT" at bounding box center [334, 249] width 15 height 7
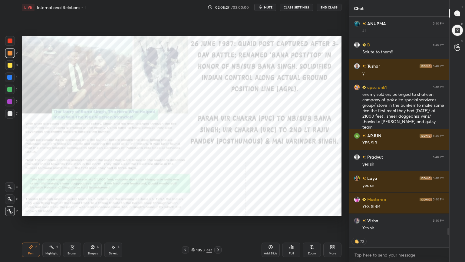
scroll to position [6558, 0]
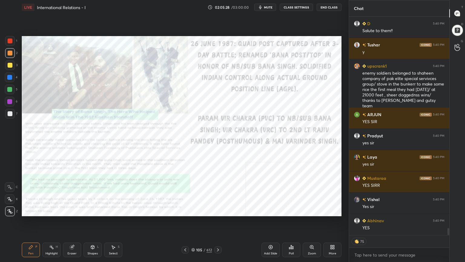
click at [194, 235] on div "105 / 612" at bounding box center [201, 249] width 21 height 5
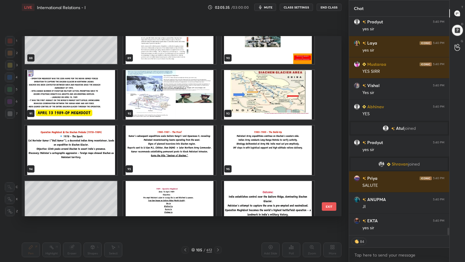
scroll to position [1724, 0]
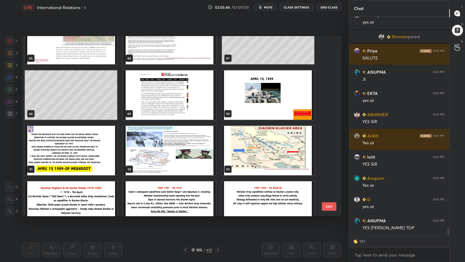
click at [263, 142] on img "grid" at bounding box center [268, 150] width 92 height 49
click at [264, 142] on img "grid" at bounding box center [268, 150] width 92 height 49
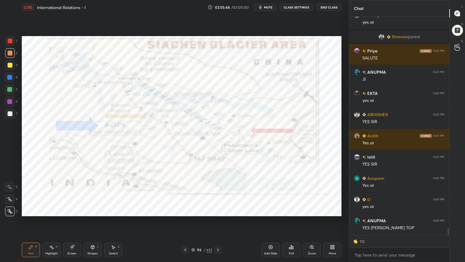
click at [264, 143] on img "grid" at bounding box center [268, 150] width 92 height 49
drag, startPoint x: 7, startPoint y: 49, endPoint x: 21, endPoint y: 60, distance: 17.6
click at [7, 49] on div at bounding box center [10, 53] width 10 height 10
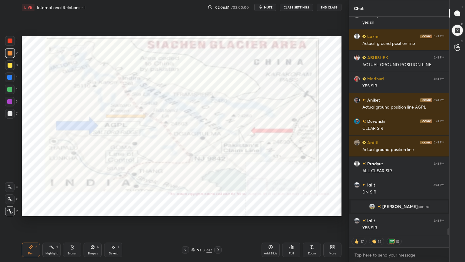
scroll to position [6992, 0]
click at [194, 235] on icon at bounding box center [193, 250] width 3 height 1
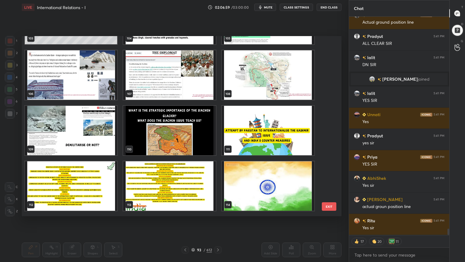
scroll to position [7140, 0]
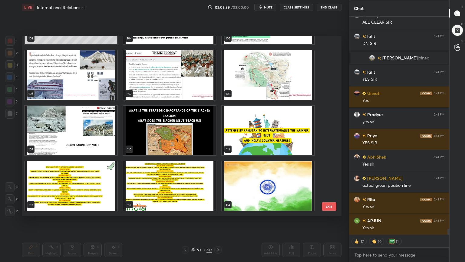
click at [272, 79] on img "grid" at bounding box center [268, 74] width 92 height 49
click at [102, 76] on img "grid" at bounding box center [71, 74] width 92 height 49
click at [101, 76] on img "grid" at bounding box center [71, 74] width 92 height 49
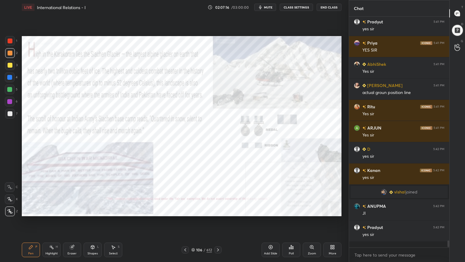
scroll to position [229, 98]
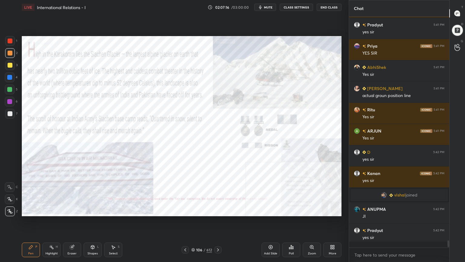
click at [337, 235] on div "More" at bounding box center [332, 249] width 18 height 15
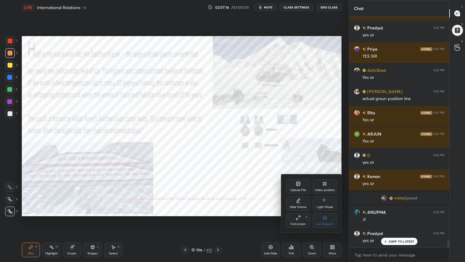
click at [327, 188] on div "Video position" at bounding box center [325, 186] width 24 height 15
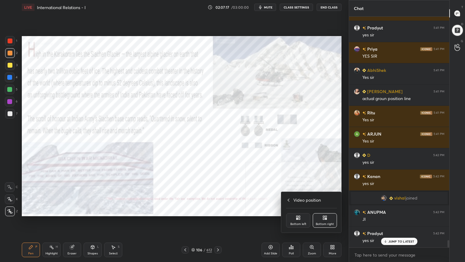
scroll to position [7170, 0]
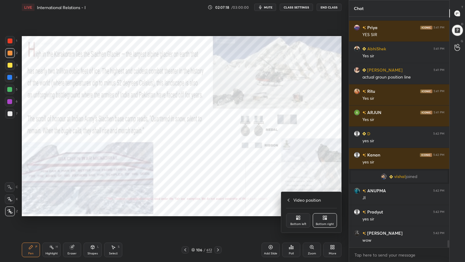
click at [303, 220] on div "Bottom left" at bounding box center [298, 220] width 24 height 15
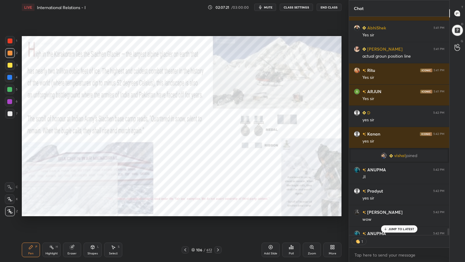
scroll to position [217, 98]
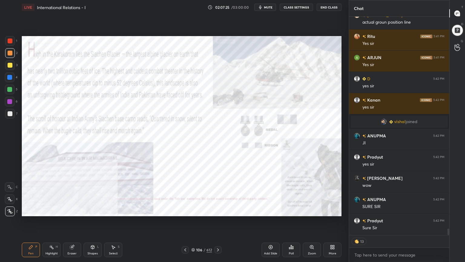
click at [219, 235] on icon at bounding box center [218, 249] width 5 height 5
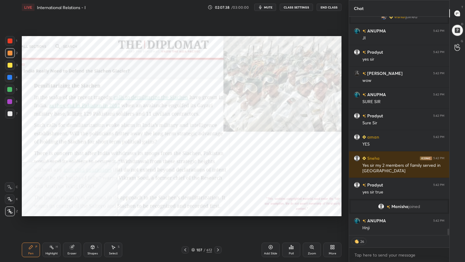
click at [218, 235] on icon at bounding box center [218, 249] width 5 height 5
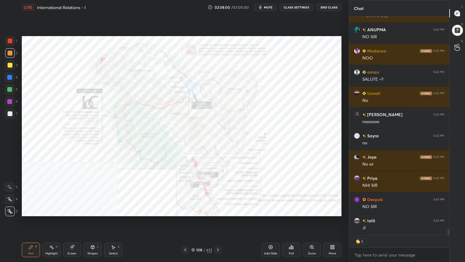
click at [193, 235] on icon at bounding box center [193, 250] width 4 height 4
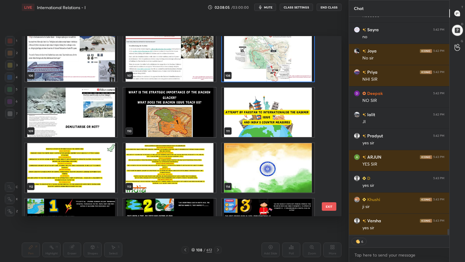
click at [99, 118] on img "grid" at bounding box center [71, 112] width 92 height 49
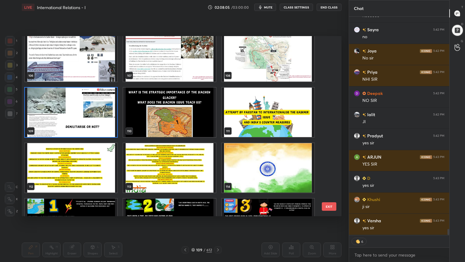
click at [101, 118] on img "grid" at bounding box center [71, 112] width 92 height 49
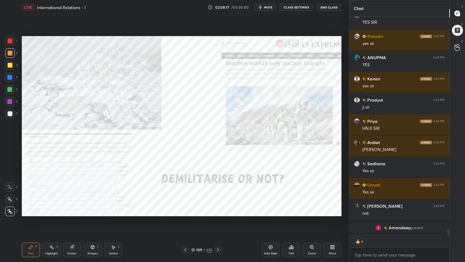
click at [334, 235] on div "More" at bounding box center [333, 253] width 8 height 3
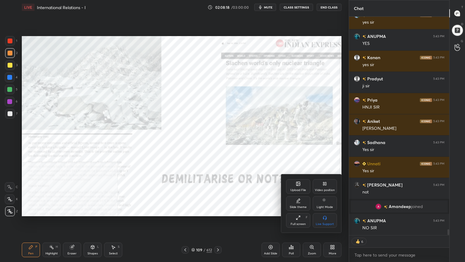
click at [327, 184] on div "Video position" at bounding box center [325, 186] width 24 height 15
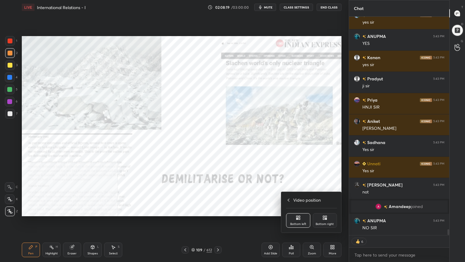
click at [326, 216] on icon at bounding box center [326, 217] width 2 height 2
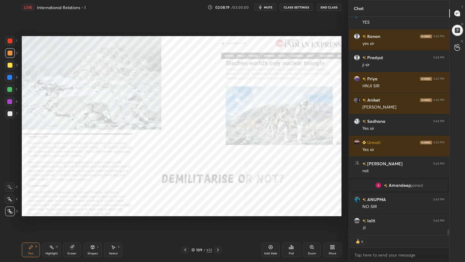
click at [313, 235] on icon at bounding box center [312, 246] width 5 height 5
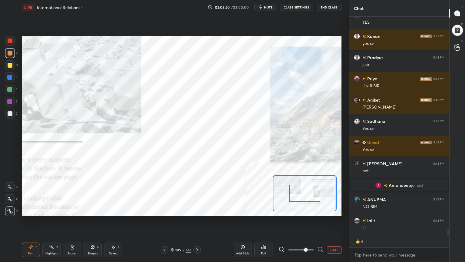
drag, startPoint x: 296, startPoint y: 249, endPoint x: 314, endPoint y: 245, distance: 18.6
click at [308, 235] on span at bounding box center [306, 250] width 4 height 4
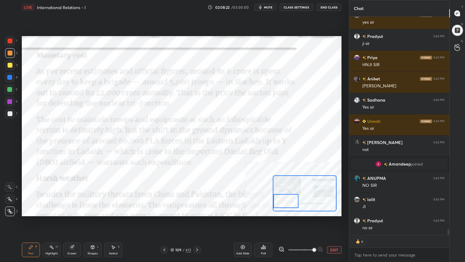
drag, startPoint x: 308, startPoint y: 193, endPoint x: 287, endPoint y: 200, distance: 22.5
click at [287, 200] on div at bounding box center [285, 201] width 25 height 14
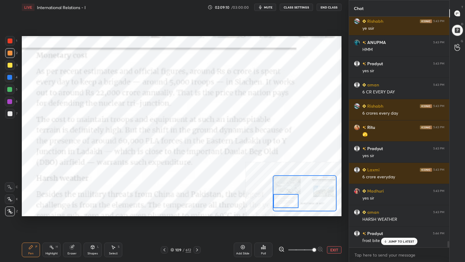
click at [335, 235] on button "EXIT" at bounding box center [334, 249] width 15 height 7
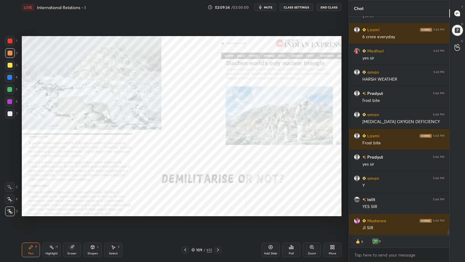
scroll to position [8367, 0]
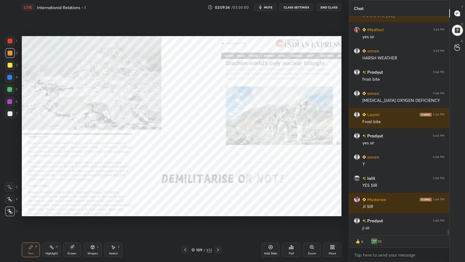
click at [193, 235] on div "109 / 612" at bounding box center [201, 249] width 21 height 5
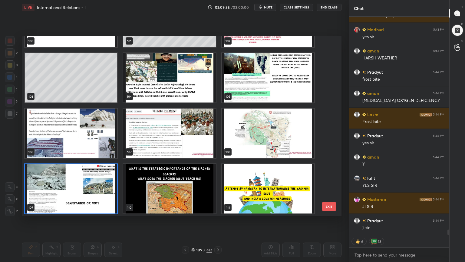
scroll to position [8432, 0]
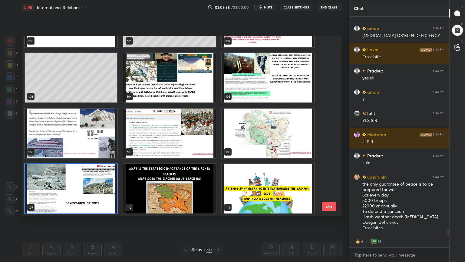
click at [157, 188] on img "grid" at bounding box center [169, 188] width 92 height 49
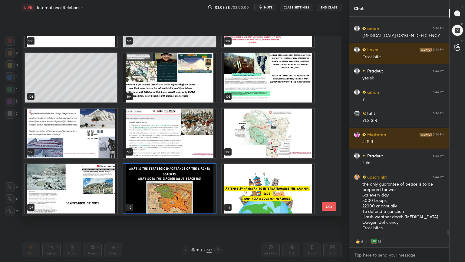
click at [157, 188] on img "grid" at bounding box center [169, 188] width 92 height 49
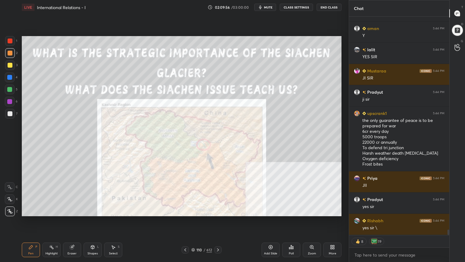
scroll to position [8538, 0]
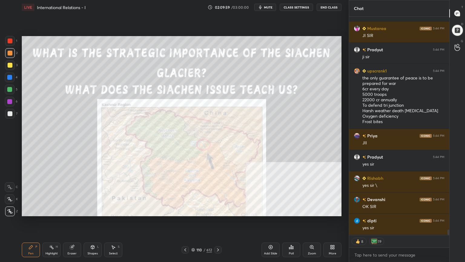
click at [316, 235] on div "Zoom" at bounding box center [312, 249] width 18 height 15
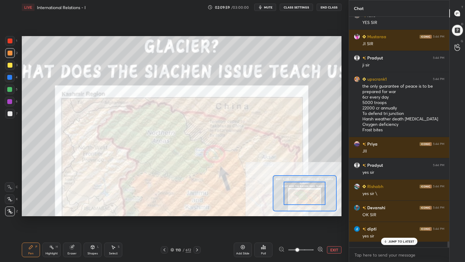
scroll to position [2, 2]
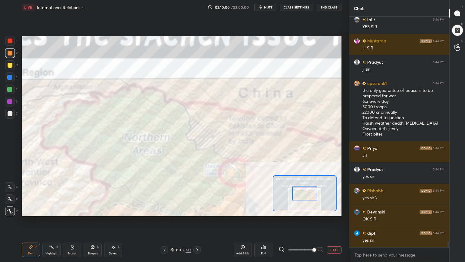
drag, startPoint x: 301, startPoint y: 248, endPoint x: 313, endPoint y: 246, distance: 11.9
click at [313, 235] on span at bounding box center [315, 250] width 4 height 4
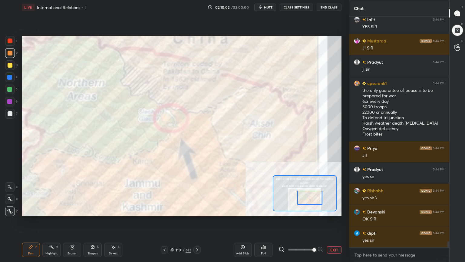
drag, startPoint x: 310, startPoint y: 195, endPoint x: 313, endPoint y: 201, distance: 6.4
click at [315, 200] on div at bounding box center [309, 197] width 25 height 14
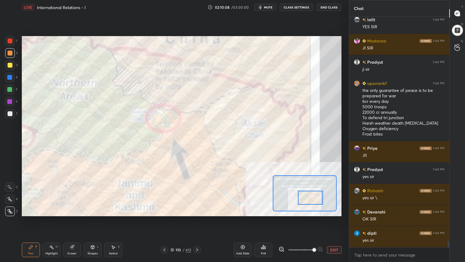
drag, startPoint x: 11, startPoint y: 77, endPoint x: 12, endPoint y: 72, distance: 4.4
click at [11, 76] on div at bounding box center [9, 77] width 5 height 5
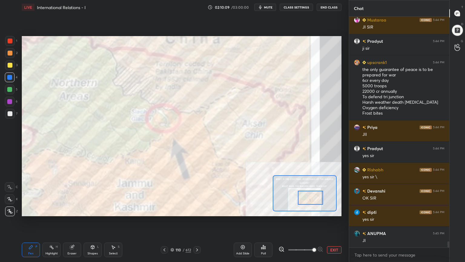
click at [8, 39] on div at bounding box center [10, 40] width 5 height 5
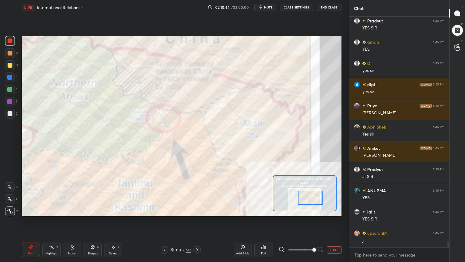
scroll to position [8928, 0]
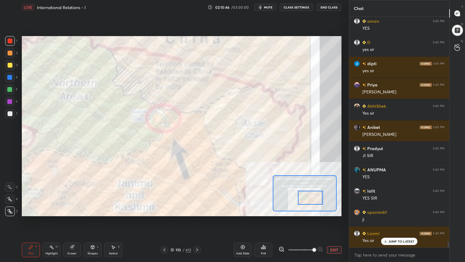
click at [338, 235] on button "EXIT" at bounding box center [334, 249] width 15 height 7
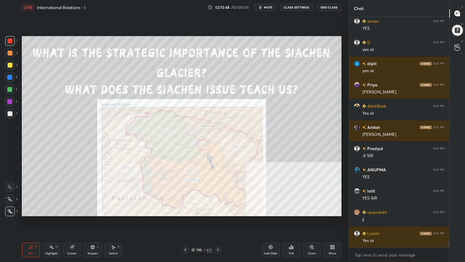
scroll to position [8949, 0]
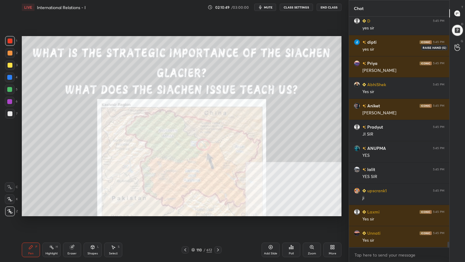
click at [458, 47] on icon at bounding box center [457, 48] width 5 height 6
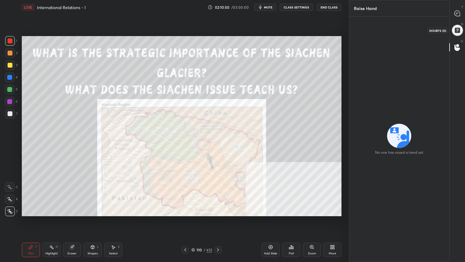
click at [460, 30] on div at bounding box center [458, 30] width 14 height 14
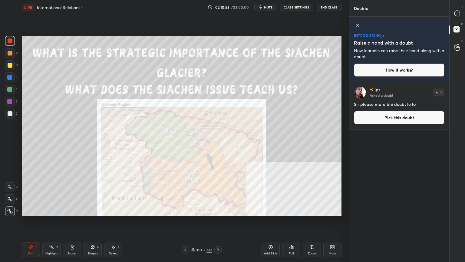
click at [405, 118] on button "Pick this doubt" at bounding box center [399, 117] width 91 height 13
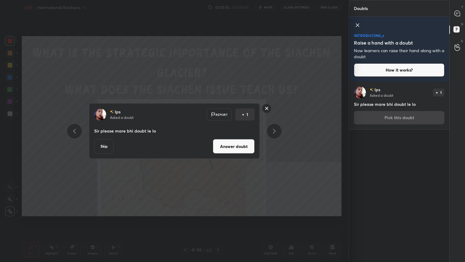
click at [222, 148] on button "Answer doubt" at bounding box center [234, 146] width 42 height 15
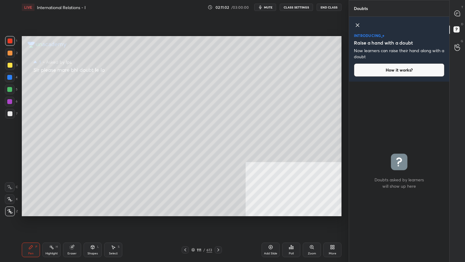
click at [464, 11] on div "T Messages (T)" at bounding box center [457, 13] width 15 height 17
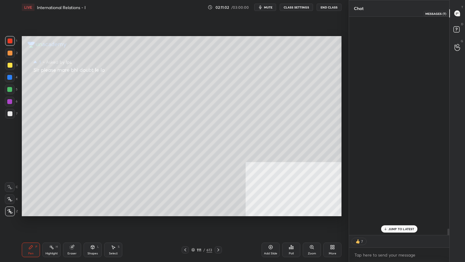
scroll to position [217, 98]
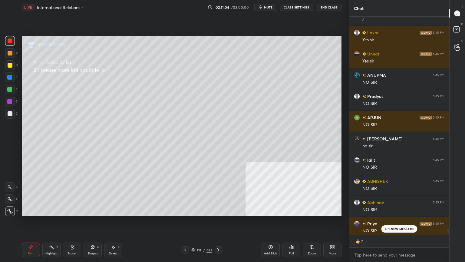
click at [397, 229] on p "1 NEW MESSAGE" at bounding box center [402, 229] width 26 height 4
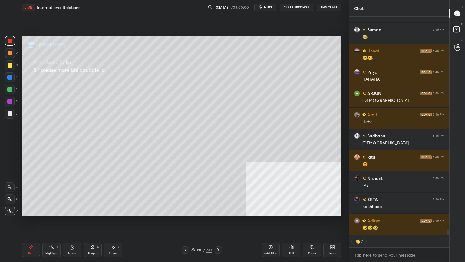
scroll to position [9142, 0]
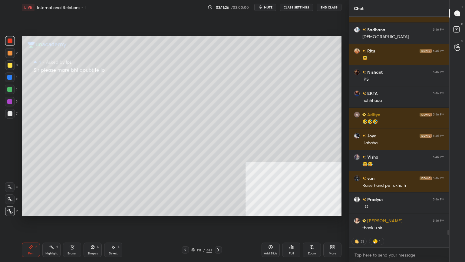
click at [459, 43] on div at bounding box center [458, 47] width 12 height 11
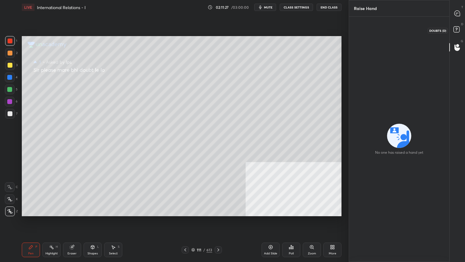
drag, startPoint x: 461, startPoint y: 27, endPoint x: 459, endPoint y: 20, distance: 6.9
click at [461, 26] on icon at bounding box center [457, 30] width 11 height 11
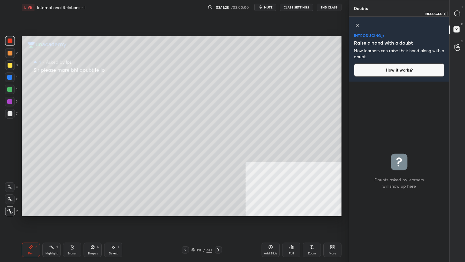
click at [459, 12] on icon at bounding box center [457, 13] width 5 height 5
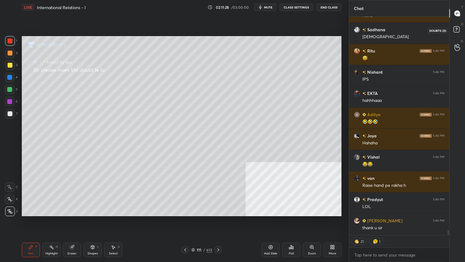
drag, startPoint x: 460, startPoint y: 28, endPoint x: 460, endPoint y: 36, distance: 7.9
click at [459, 28] on icon at bounding box center [457, 30] width 11 height 11
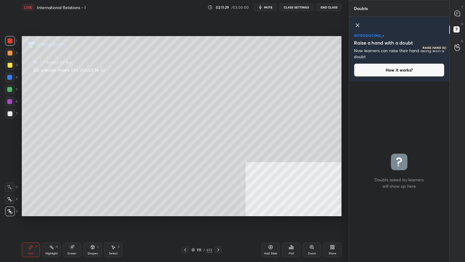
drag, startPoint x: 460, startPoint y: 47, endPoint x: 461, endPoint y: 35, distance: 11.9
click at [459, 47] on icon at bounding box center [457, 48] width 5 height 6
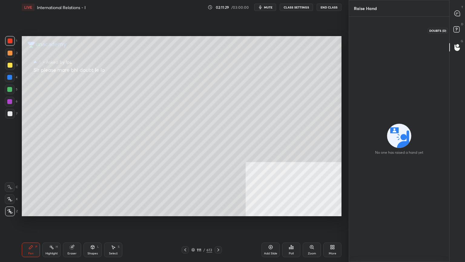
click at [460, 27] on icon at bounding box center [457, 30] width 11 height 11
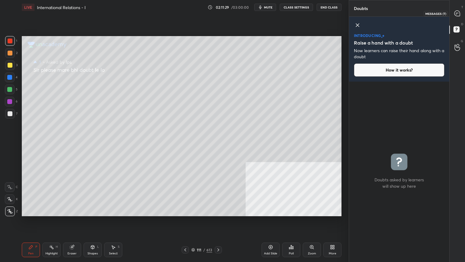
click at [458, 11] on icon at bounding box center [457, 13] width 6 height 6
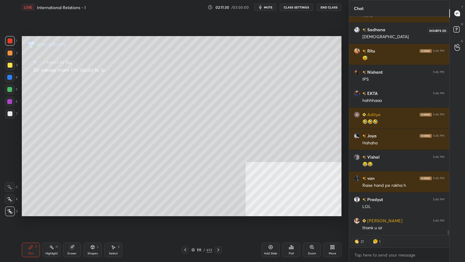
click at [458, 30] on rect at bounding box center [457, 30] width 6 height 6
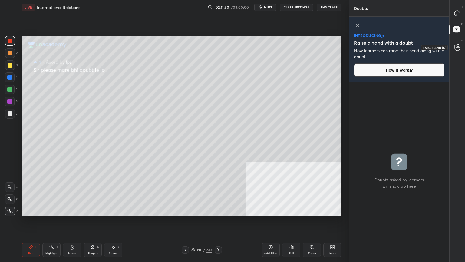
drag, startPoint x: 459, startPoint y: 45, endPoint x: 461, endPoint y: 35, distance: 10.3
click at [458, 45] on icon at bounding box center [458, 47] width 6 height 7
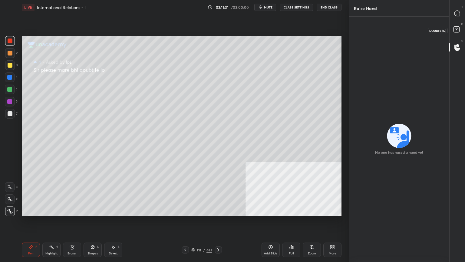
click at [458, 27] on rect at bounding box center [457, 30] width 6 height 6
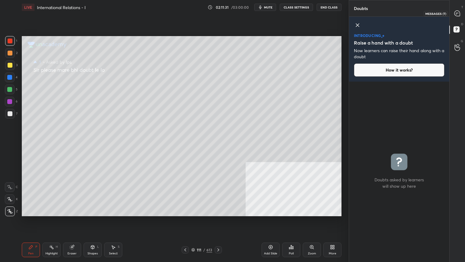
click at [459, 10] on icon at bounding box center [457, 13] width 6 height 6
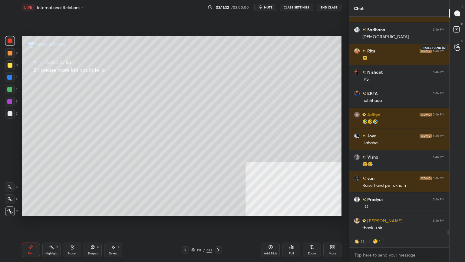
click at [459, 48] on icon at bounding box center [458, 47] width 6 height 7
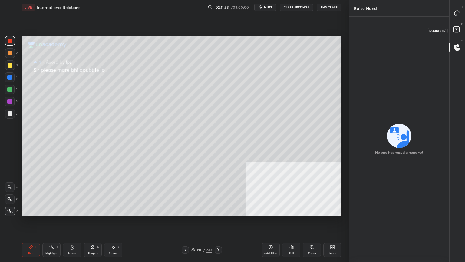
click at [458, 28] on rect at bounding box center [457, 30] width 6 height 6
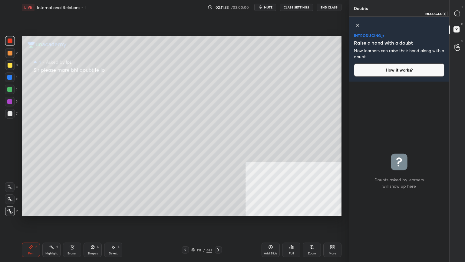
drag, startPoint x: 456, startPoint y: 11, endPoint x: 454, endPoint y: 15, distance: 4.5
click at [456, 11] on icon at bounding box center [457, 13] width 5 height 5
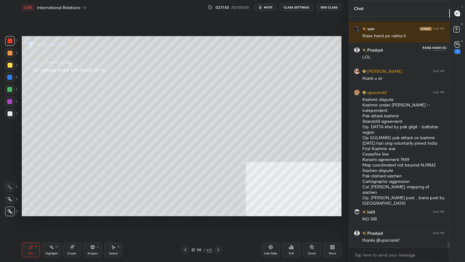
click at [459, 44] on icon at bounding box center [458, 44] width 6 height 7
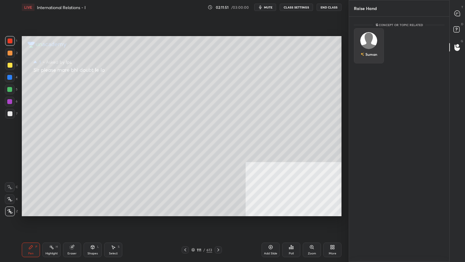
click at [370, 54] on div "Suman" at bounding box center [369, 54] width 17 height 10
click at [371, 58] on button "INVITE" at bounding box center [369, 59] width 25 height 8
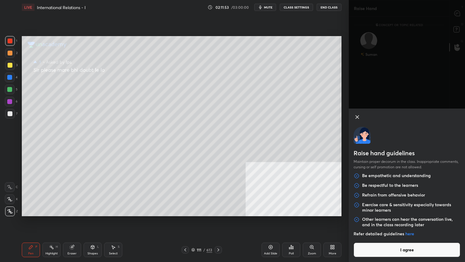
click at [401, 235] on button "I agree" at bounding box center [407, 249] width 107 height 15
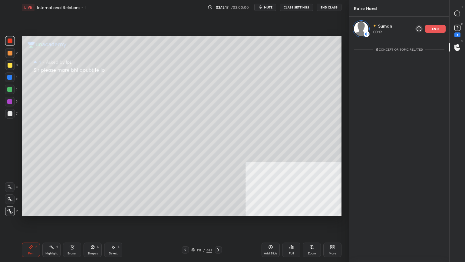
click at [9, 65] on div at bounding box center [10, 65] width 5 height 5
click at [458, 13] on icon at bounding box center [457, 13] width 2 height 0
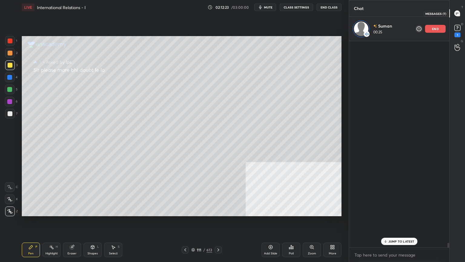
scroll to position [204, 98]
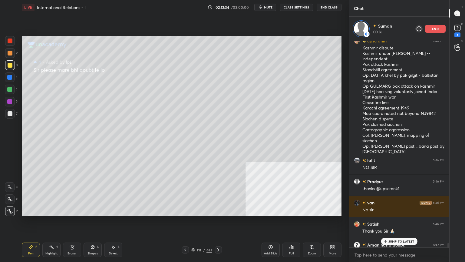
click at [9, 75] on div at bounding box center [9, 77] width 5 height 5
click at [8, 64] on div at bounding box center [10, 65] width 5 height 5
click at [398, 235] on p "JUMP TO LATEST" at bounding box center [402, 241] width 26 height 4
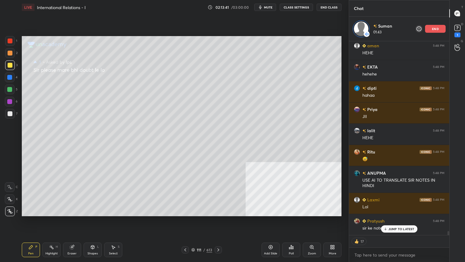
scroll to position [9657, 0]
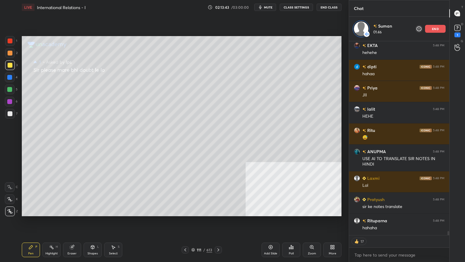
click at [437, 28] on p "end" at bounding box center [435, 28] width 7 height 3
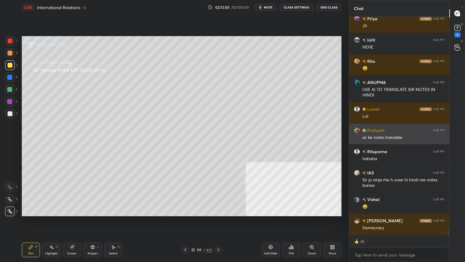
scroll to position [9722, 0]
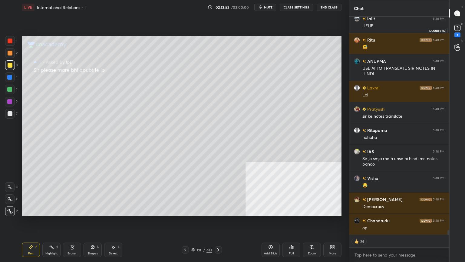
click at [459, 26] on rect at bounding box center [458, 28] width 6 height 6
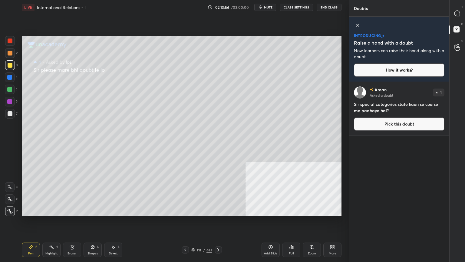
click at [391, 123] on button "Pick this doubt" at bounding box center [399, 123] width 91 height 13
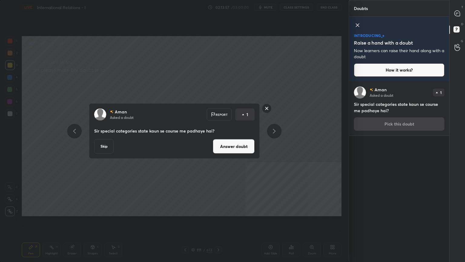
click at [248, 143] on button "Answer doubt" at bounding box center [234, 146] width 42 height 15
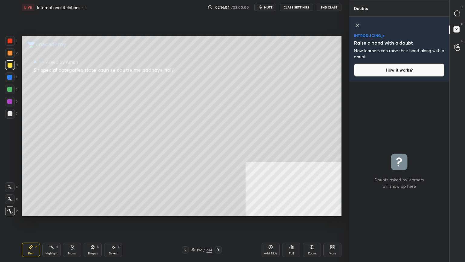
click at [186, 235] on icon at bounding box center [185, 249] width 5 height 5
click at [459, 30] on rect at bounding box center [457, 30] width 6 height 6
click at [457, 12] on icon at bounding box center [457, 13] width 5 height 5
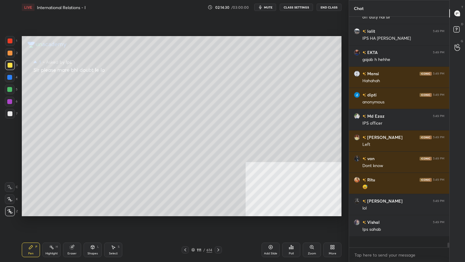
scroll to position [229, 98]
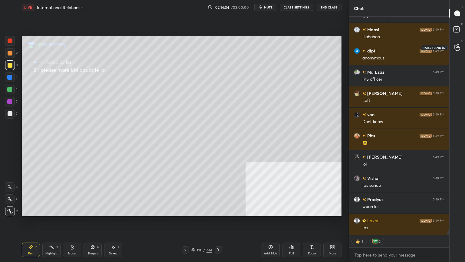
click at [459, 45] on icon at bounding box center [458, 47] width 6 height 7
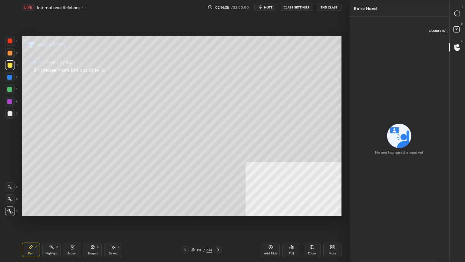
drag, startPoint x: 457, startPoint y: 28, endPoint x: 458, endPoint y: 36, distance: 8.2
click at [457, 28] on icon at bounding box center [457, 30] width 11 height 11
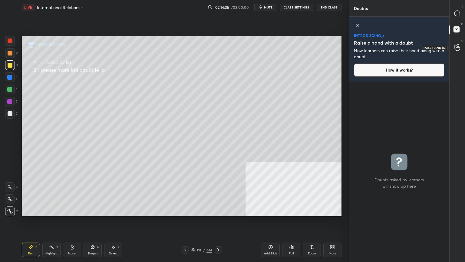
click at [459, 48] on icon at bounding box center [458, 47] width 6 height 7
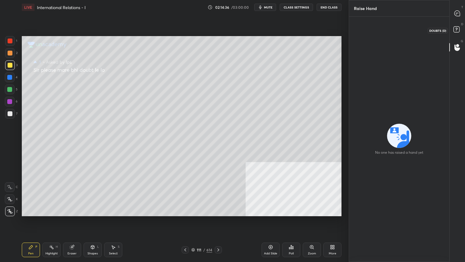
drag, startPoint x: 460, startPoint y: 30, endPoint x: 461, endPoint y: 26, distance: 3.5
click at [460, 29] on icon at bounding box center [457, 30] width 11 height 11
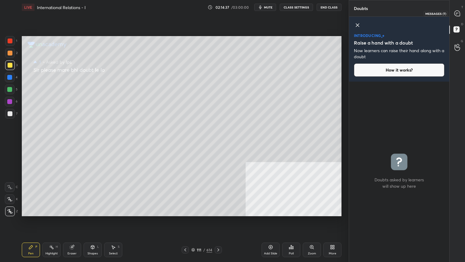
click at [458, 12] on icon at bounding box center [457, 13] width 5 height 5
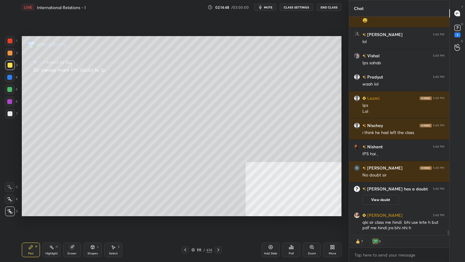
scroll to position [9997, 0]
click at [459, 26] on rect at bounding box center [458, 28] width 6 height 6
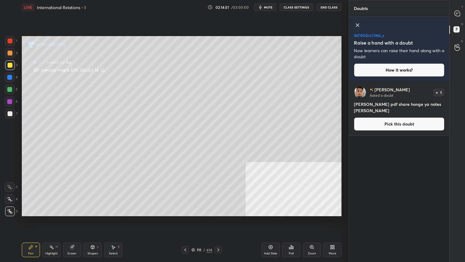
click at [392, 124] on button "Pick this doubt" at bounding box center [399, 123] width 91 height 13
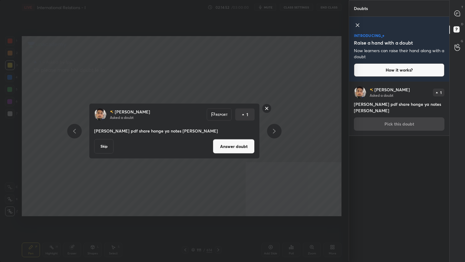
click at [228, 146] on button "Answer doubt" at bounding box center [234, 146] width 42 height 15
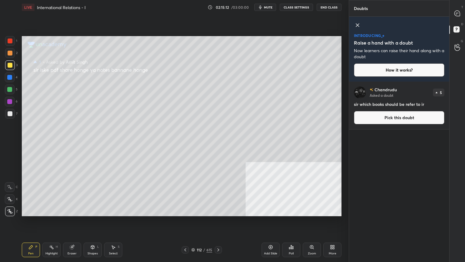
click at [400, 117] on button "Pick this doubt" at bounding box center [399, 117] width 91 height 13
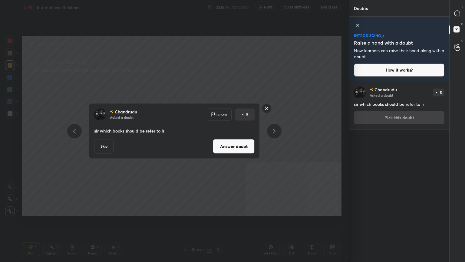
click at [230, 147] on button "Answer doubt" at bounding box center [234, 146] width 42 height 15
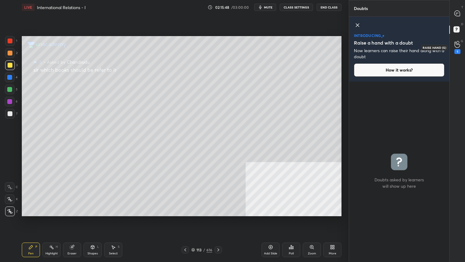
click at [459, 42] on circle at bounding box center [458, 42] width 2 height 2
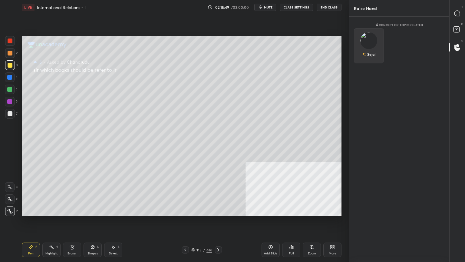
click at [375, 54] on div "Sejal" at bounding box center [368, 54] width 13 height 10
click at [371, 58] on button "INVITE" at bounding box center [369, 59] width 25 height 8
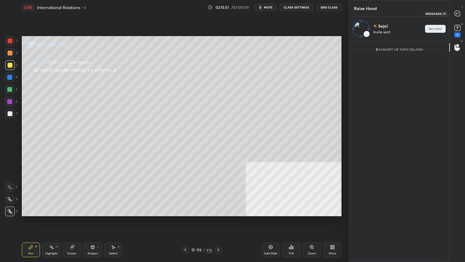
click at [459, 13] on icon at bounding box center [457, 13] width 5 height 5
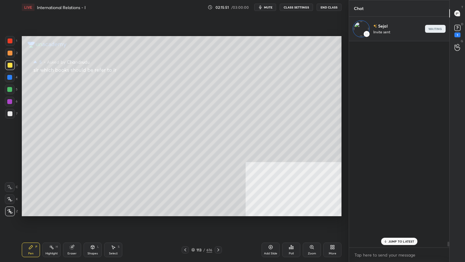
scroll to position [204, 98]
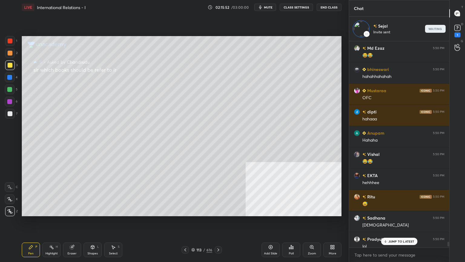
click at [399, 235] on p "JUMP TO LATEST" at bounding box center [402, 241] width 26 height 4
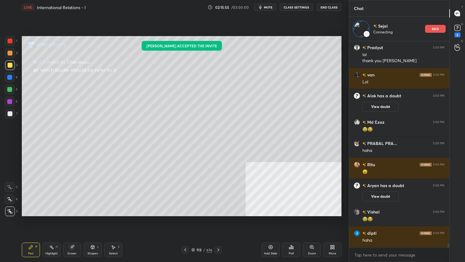
scroll to position [10318, 0]
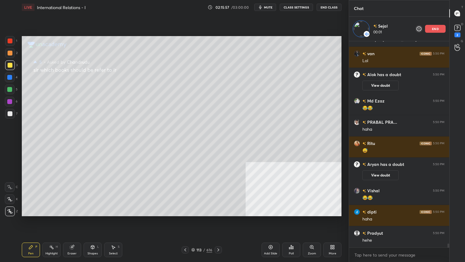
click at [273, 235] on icon at bounding box center [270, 246] width 5 height 5
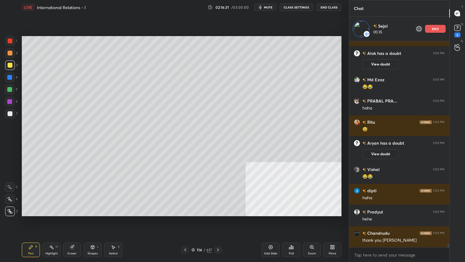
click at [11, 113] on div at bounding box center [10, 113] width 5 height 5
click at [10, 115] on div at bounding box center [10, 113] width 5 height 5
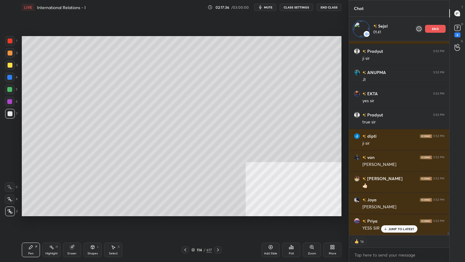
scroll to position [10576, 0]
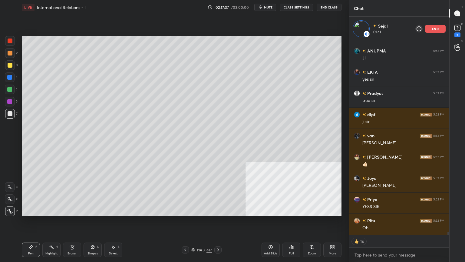
click at [271, 235] on div "Add Slide" at bounding box center [270, 253] width 13 height 3
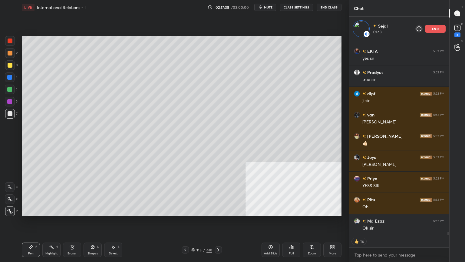
scroll to position [0, 0]
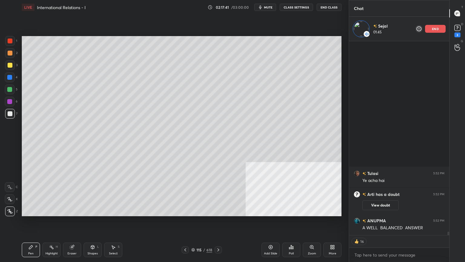
click at [11, 65] on div at bounding box center [10, 65] width 5 height 5
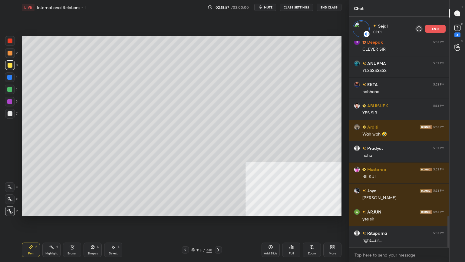
scroll to position [1137, 0]
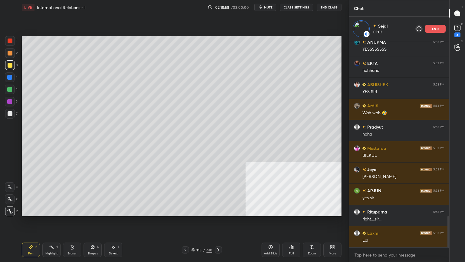
click at [10, 77] on div at bounding box center [9, 77] width 5 height 5
click at [435, 28] on p "end" at bounding box center [435, 28] width 7 height 3
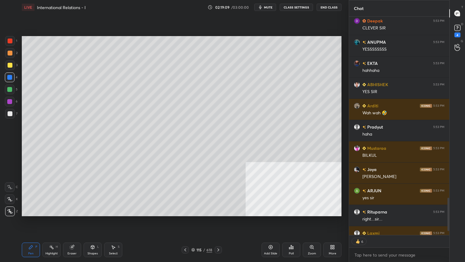
click at [272, 235] on icon at bounding box center [271, 247] width 4 height 4
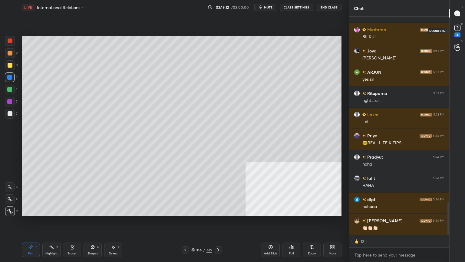
click at [460, 27] on rect at bounding box center [458, 28] width 6 height 6
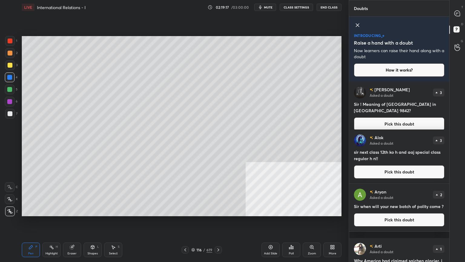
click at [389, 117] on button "Pick this doubt" at bounding box center [399, 123] width 91 height 13
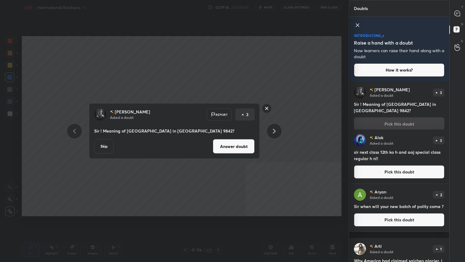
click at [237, 146] on button "Answer doubt" at bounding box center [234, 146] width 42 height 15
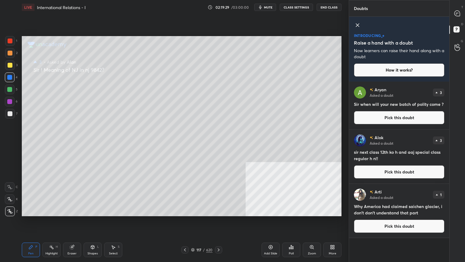
click at [389, 119] on button "Pick this doubt" at bounding box center [399, 117] width 91 height 13
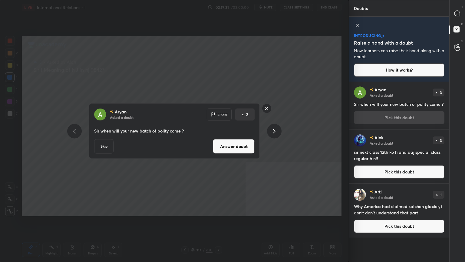
click at [243, 149] on button "Answer doubt" at bounding box center [234, 146] width 42 height 15
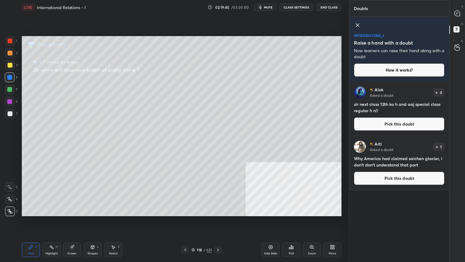
click at [387, 121] on button "Pick this doubt" at bounding box center [399, 123] width 91 height 13
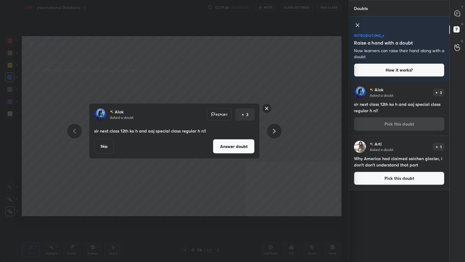
click at [238, 143] on button "Answer doubt" at bounding box center [234, 146] width 42 height 15
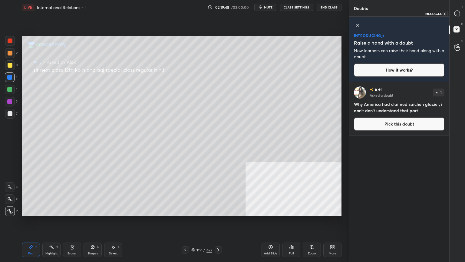
click at [457, 10] on div at bounding box center [458, 13] width 12 height 11
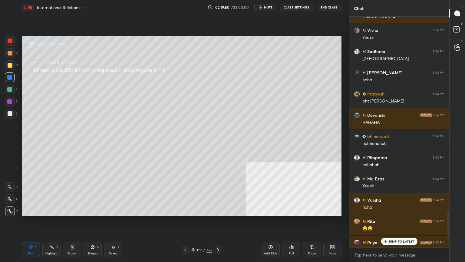
click at [396, 235] on p "JUMP TO LATEST" at bounding box center [402, 241] width 26 height 4
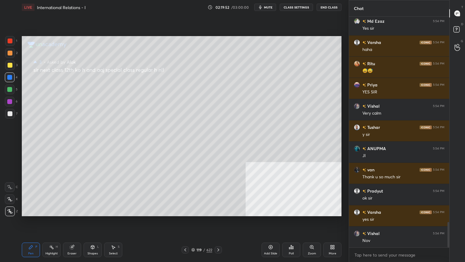
click at [10, 63] on div at bounding box center [10, 65] width 5 height 5
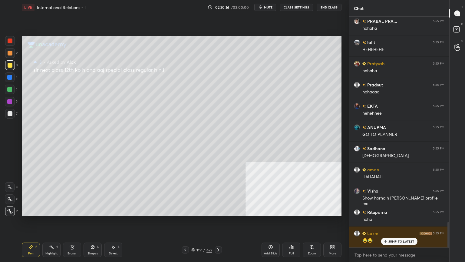
scroll to position [1871, 0]
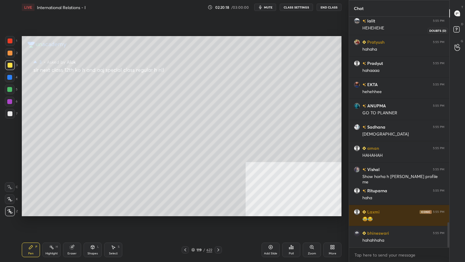
click at [460, 28] on icon at bounding box center [457, 30] width 11 height 11
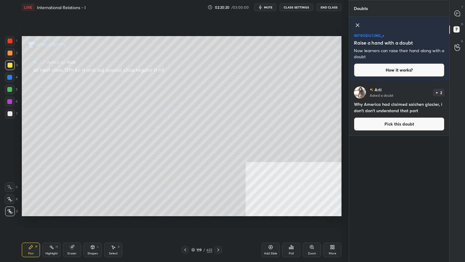
click at [399, 126] on button "Pick this doubt" at bounding box center [399, 123] width 91 height 13
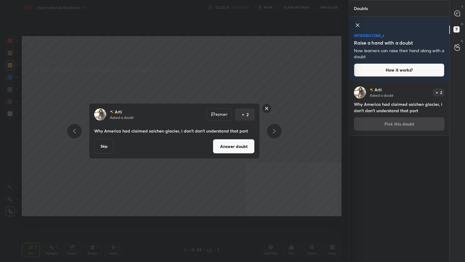
click at [242, 149] on button "Answer doubt" at bounding box center [234, 146] width 42 height 15
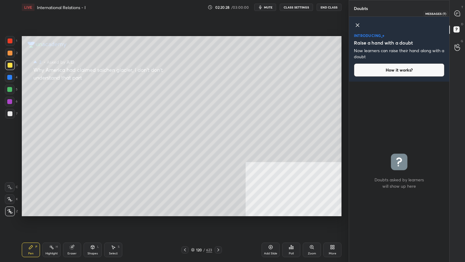
drag, startPoint x: 458, startPoint y: 11, endPoint x: 455, endPoint y: 13, distance: 3.2
click at [458, 11] on icon at bounding box center [457, 13] width 5 height 5
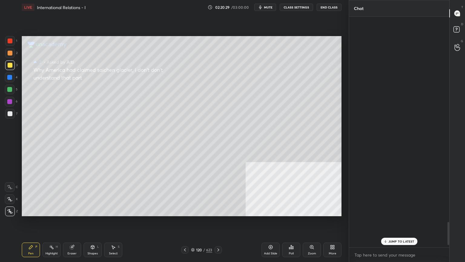
scroll to position [229, 98]
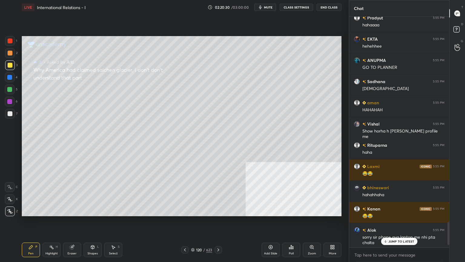
click at [396, 235] on p "JUMP TO LATEST" at bounding box center [402, 241] width 26 height 4
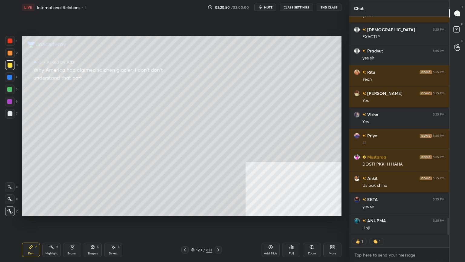
scroll to position [2561, 0]
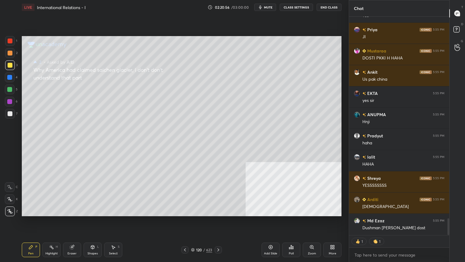
click at [192, 235] on icon at bounding box center [193, 250] width 4 height 4
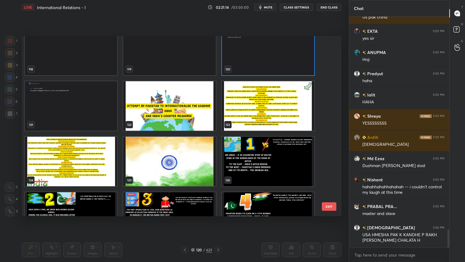
click at [195, 111] on img "grid" at bounding box center [169, 105] width 92 height 49
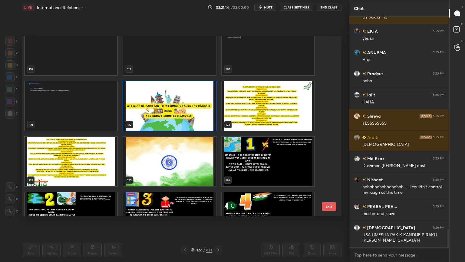
click at [197, 111] on img "grid" at bounding box center [169, 105] width 92 height 49
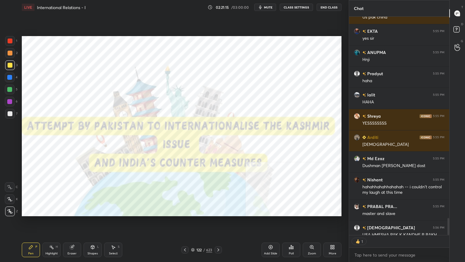
click at [197, 110] on img "grid" at bounding box center [169, 105] width 92 height 49
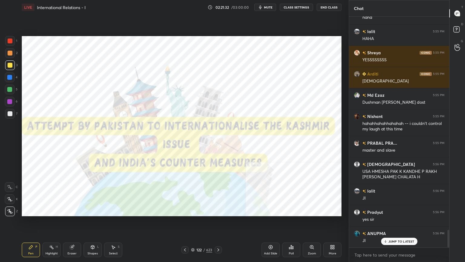
click at [219, 235] on icon at bounding box center [218, 249] width 2 height 3
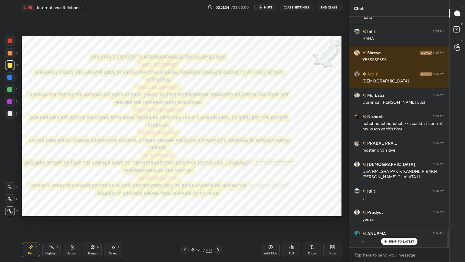
click at [8, 42] on div at bounding box center [10, 40] width 5 height 5
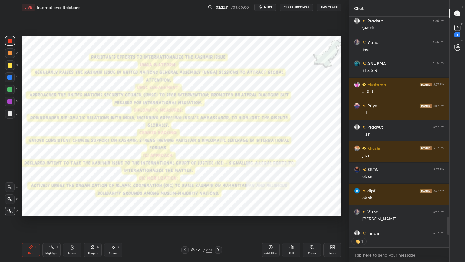
scroll to position [217, 98]
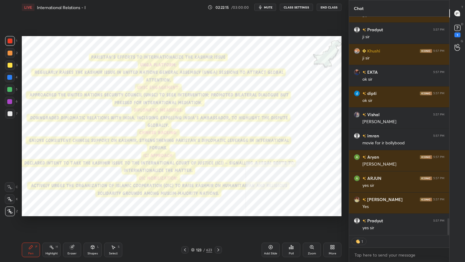
click at [221, 235] on div at bounding box center [218, 249] width 7 height 7
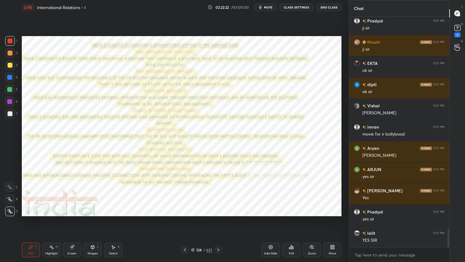
click at [8, 54] on div at bounding box center [10, 53] width 5 height 5
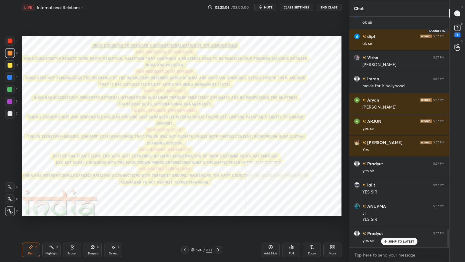
click at [460, 26] on rect at bounding box center [458, 28] width 6 height 6
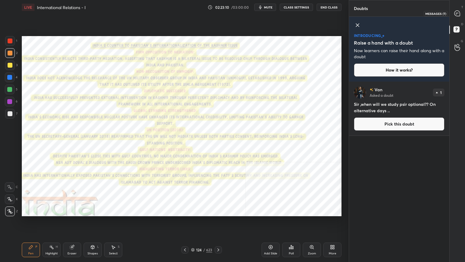
click at [457, 11] on icon at bounding box center [457, 13] width 5 height 5
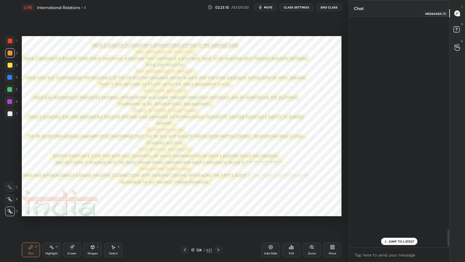
scroll to position [229, 98]
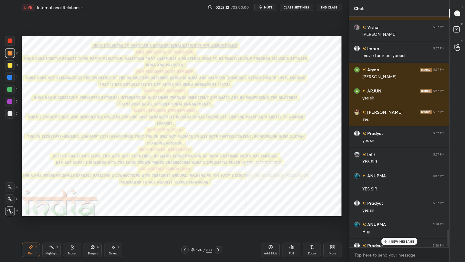
click at [397, 235] on p "1 NEW MESSAGE" at bounding box center [402, 241] width 26 height 4
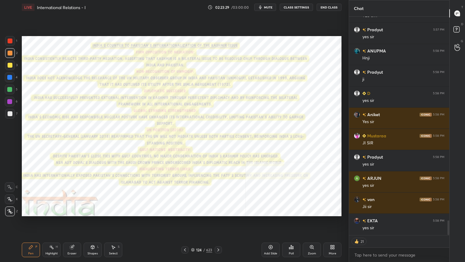
scroll to position [3090, 0]
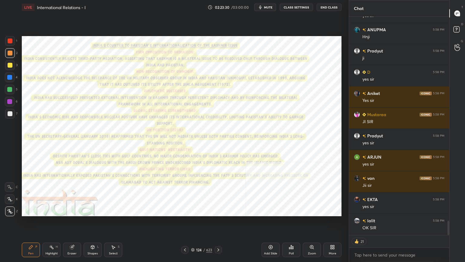
click at [194, 235] on icon at bounding box center [192, 250] width 3 height 1
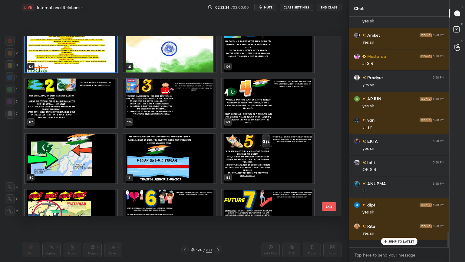
scroll to position [229, 98]
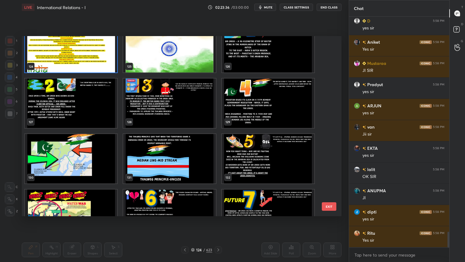
click at [99, 167] on img "grid" at bounding box center [71, 158] width 92 height 49
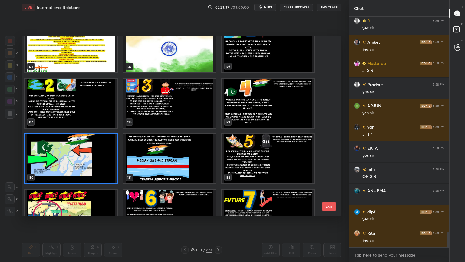
click at [100, 167] on img "grid" at bounding box center [71, 158] width 92 height 49
click at [100, 165] on img "grid" at bounding box center [71, 158] width 92 height 49
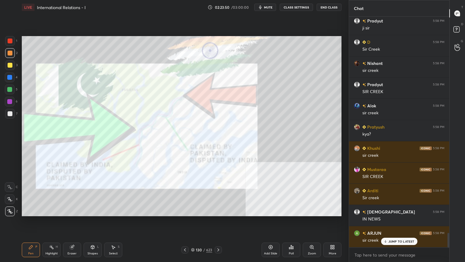
scroll to position [3416, 0]
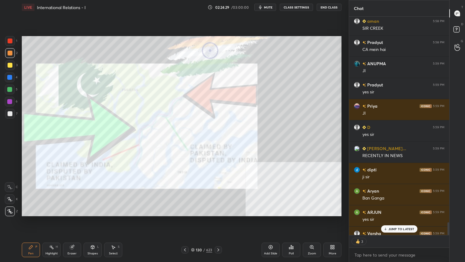
click at [273, 235] on div "Add Slide" at bounding box center [271, 249] width 18 height 15
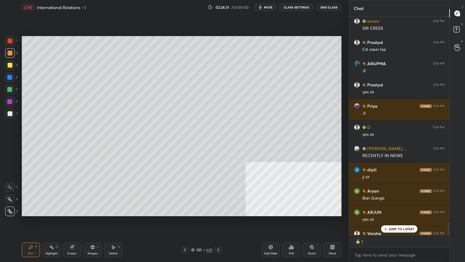
drag, startPoint x: 10, startPoint y: 111, endPoint x: 10, endPoint y: 115, distance: 3.3
click at [10, 111] on div at bounding box center [10, 113] width 5 height 5
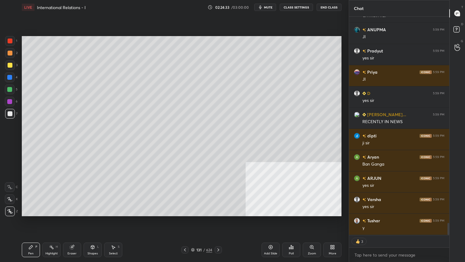
click at [93, 235] on icon at bounding box center [92, 246] width 5 height 5
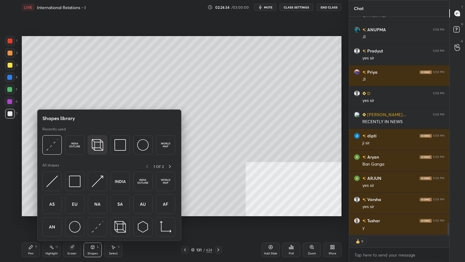
click at [94, 145] on img at bounding box center [98, 145] width 12 height 12
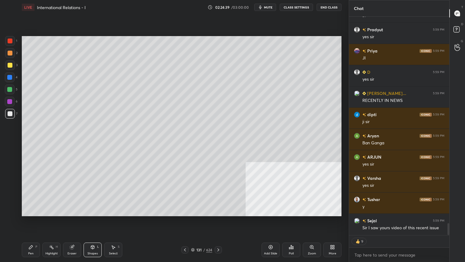
scroll to position [3789, 0]
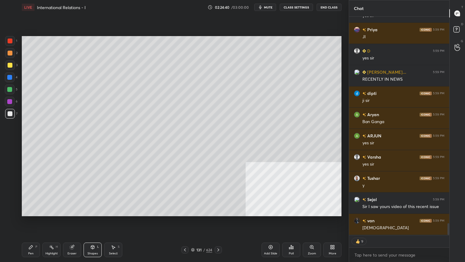
click at [33, 235] on icon at bounding box center [30, 246] width 5 height 5
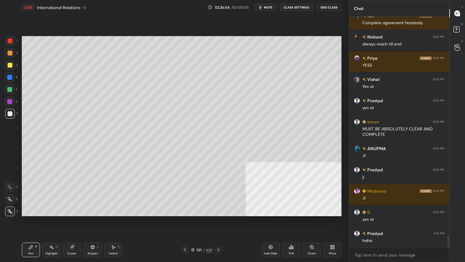
scroll to position [4270, 0]
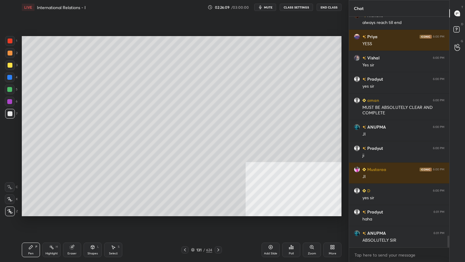
click at [269, 235] on icon at bounding box center [270, 246] width 5 height 5
click at [88, 235] on div "Shapes L" at bounding box center [93, 249] width 18 height 15
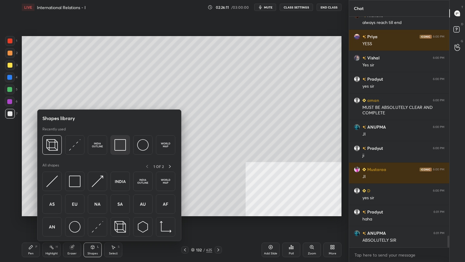
scroll to position [4291, 0]
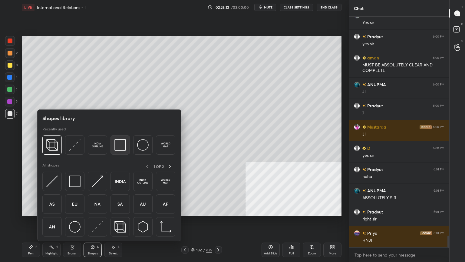
click at [120, 145] on img at bounding box center [120, 145] width 12 height 12
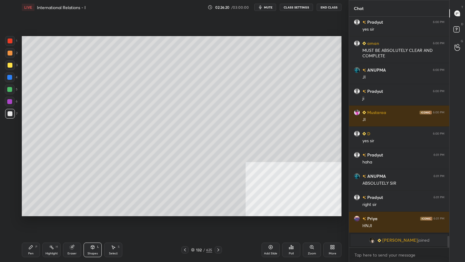
scroll to position [3696, 0]
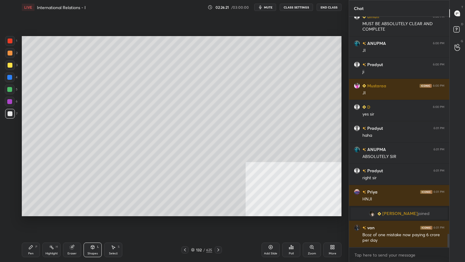
click at [24, 235] on div "Pen P" at bounding box center [31, 249] width 18 height 15
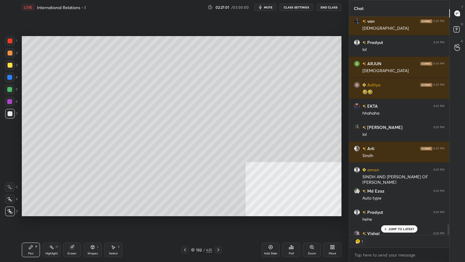
scroll to position [217, 98]
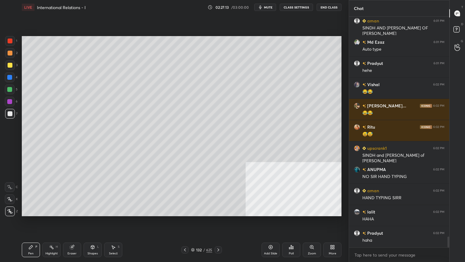
click at [10, 76] on div at bounding box center [9, 77] width 5 height 5
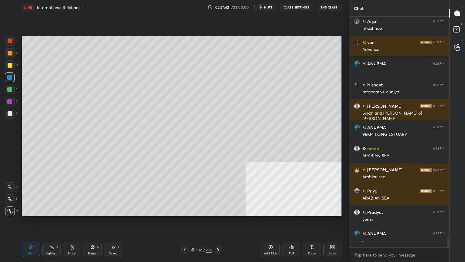
click at [9, 88] on div at bounding box center [9, 89] width 5 height 5
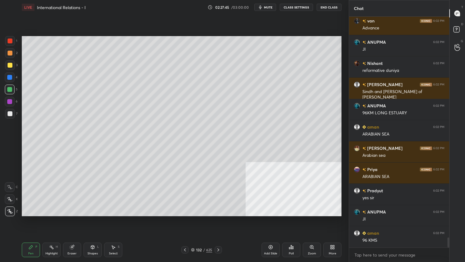
click at [8, 114] on div at bounding box center [10, 113] width 5 height 5
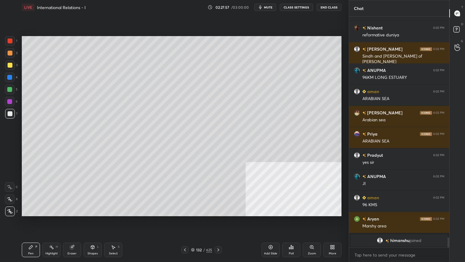
scroll to position [5067, 0]
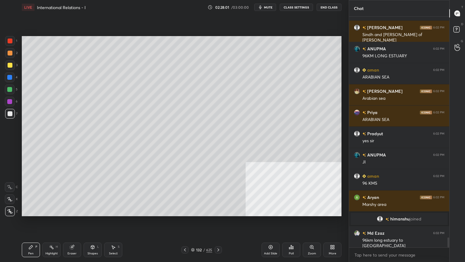
click at [8, 91] on div at bounding box center [9, 89] width 5 height 5
click at [12, 113] on div at bounding box center [10, 114] width 10 height 10
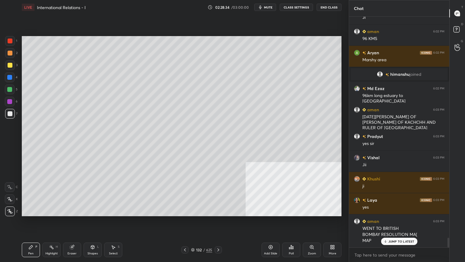
scroll to position [5233, 0]
click at [344, 112] on div "1 2 3 4 5 6 7 C X Z C X Z E E Erase all H H LIVE International Relations - I 02…" at bounding box center [174, 131] width 349 height 262
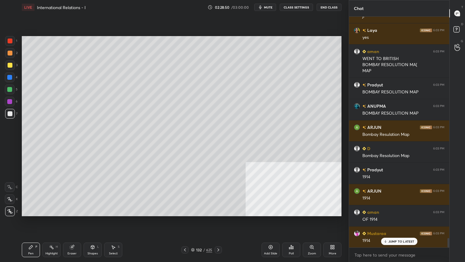
scroll to position [5402, 0]
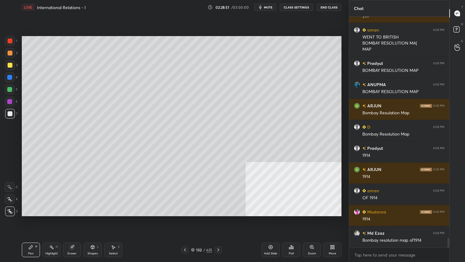
click at [10, 65] on div at bounding box center [10, 65] width 5 height 5
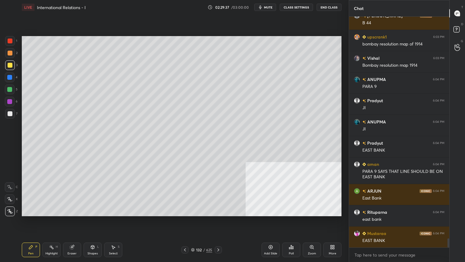
scroll to position [5683, 0]
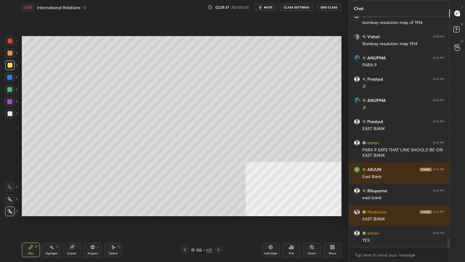
click at [8, 89] on div at bounding box center [9, 89] width 5 height 5
click at [10, 78] on div at bounding box center [9, 77] width 5 height 5
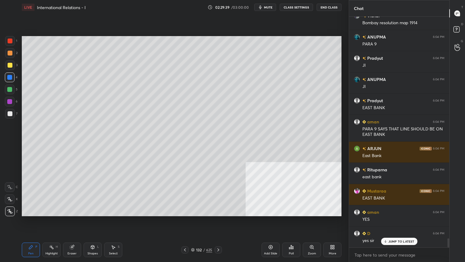
click at [9, 101] on div at bounding box center [9, 101] width 5 height 5
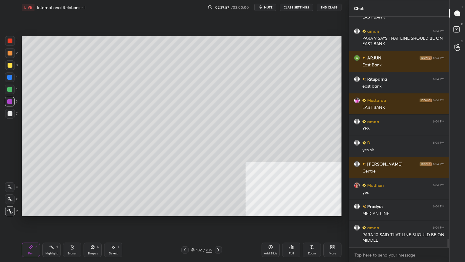
scroll to position [5816, 0]
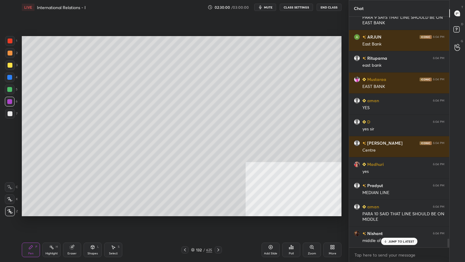
drag, startPoint x: 8, startPoint y: 111, endPoint x: 9, endPoint y: 118, distance: 7.0
click at [8, 111] on div at bounding box center [10, 113] width 5 height 5
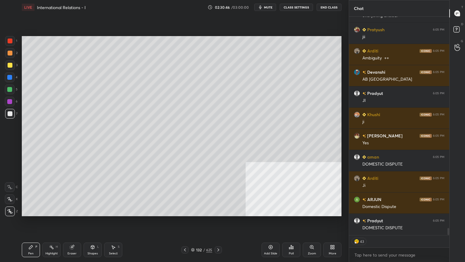
scroll to position [6507, 0]
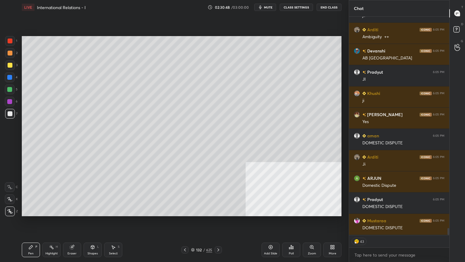
click at [9, 75] on div at bounding box center [9, 77] width 5 height 5
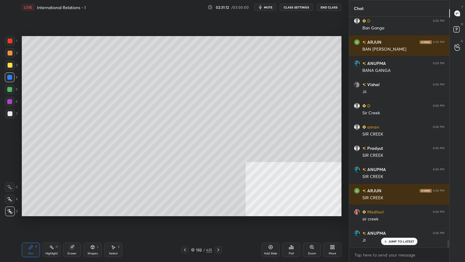
scroll to position [6833, 0]
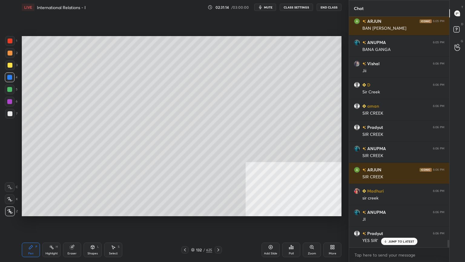
click at [9, 101] on div at bounding box center [9, 101] width 5 height 5
click at [10, 88] on div at bounding box center [9, 89] width 5 height 5
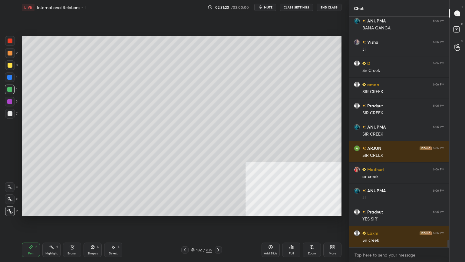
scroll to position [6876, 0]
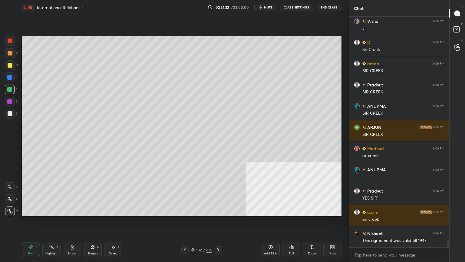
click at [11, 52] on div at bounding box center [10, 53] width 5 height 5
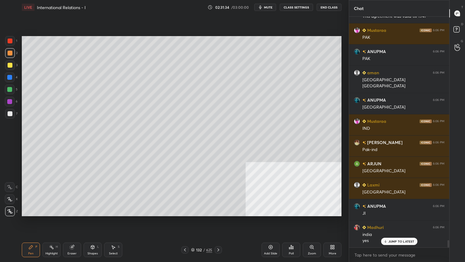
scroll to position [7121, 0]
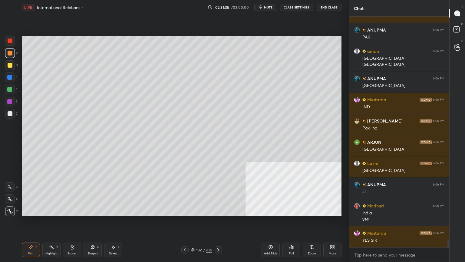
click at [193, 235] on icon at bounding box center [193, 250] width 4 height 4
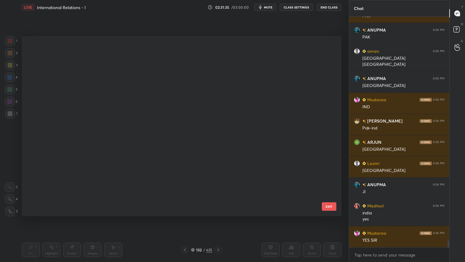
scroll to position [178, 317]
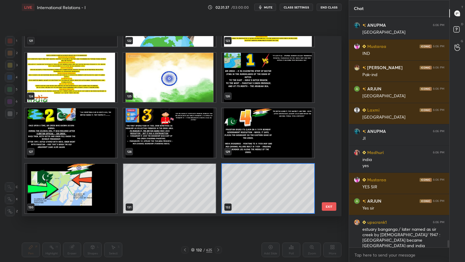
click at [99, 195] on img "grid" at bounding box center [71, 188] width 92 height 49
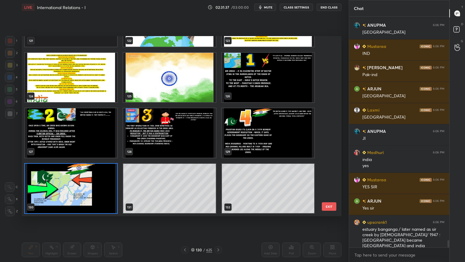
click at [99, 196] on img "grid" at bounding box center [71, 188] width 92 height 49
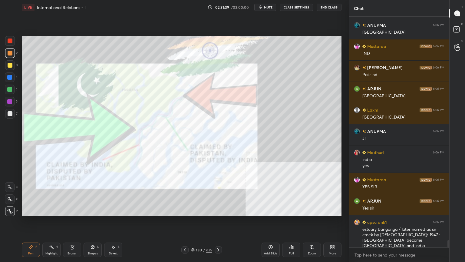
click at [8, 88] on div at bounding box center [9, 89] width 5 height 5
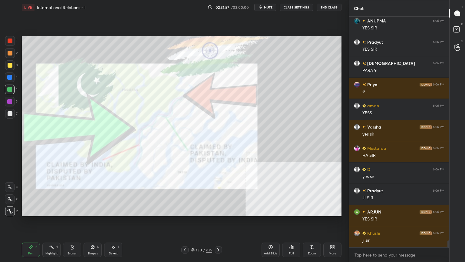
click at [9, 52] on div at bounding box center [10, 53] width 5 height 5
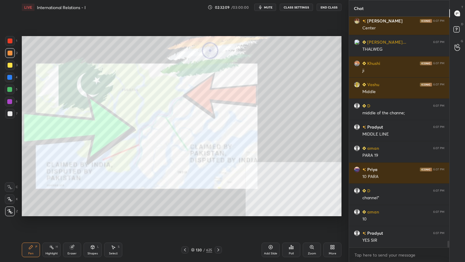
click at [11, 112] on div at bounding box center [10, 113] width 5 height 5
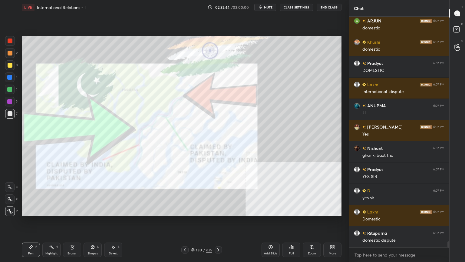
click at [273, 235] on div "Add Slide" at bounding box center [271, 249] width 18 height 15
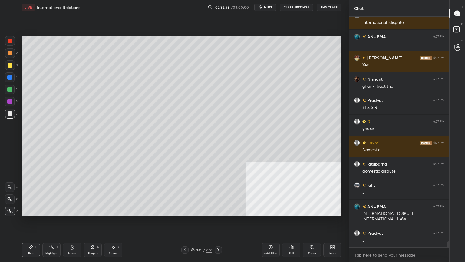
scroll to position [8521, 0]
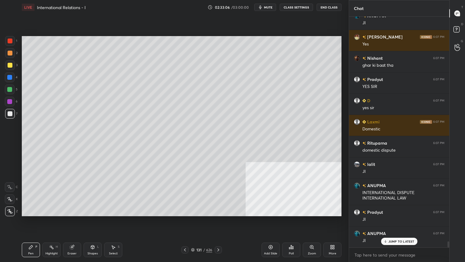
click at [11, 86] on div at bounding box center [10, 89] width 10 height 10
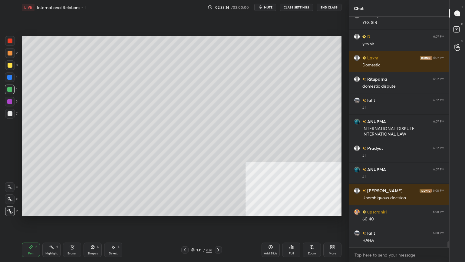
scroll to position [8605, 0]
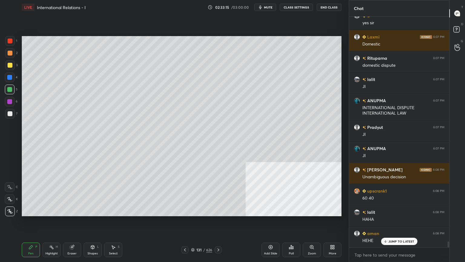
click at [8, 63] on div at bounding box center [10, 65] width 5 height 5
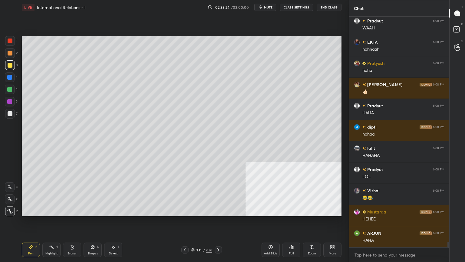
scroll to position [8902, 0]
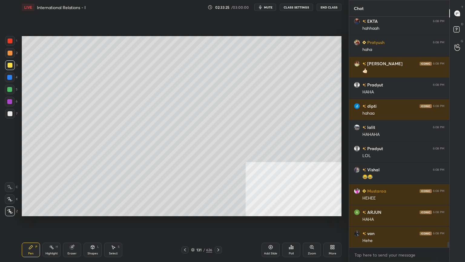
drag, startPoint x: 5, startPoint y: 113, endPoint x: 15, endPoint y: 111, distance: 9.9
click at [6, 113] on div at bounding box center [10, 114] width 10 height 10
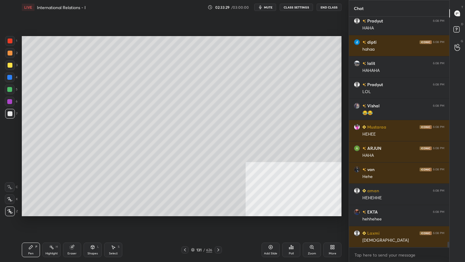
scroll to position [8987, 0]
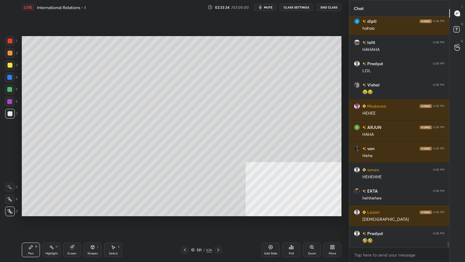
drag, startPoint x: 270, startPoint y: 247, endPoint x: 242, endPoint y: 243, distance: 27.8
click at [269, 235] on icon at bounding box center [270, 246] width 5 height 5
click at [10, 111] on div at bounding box center [10, 113] width 5 height 5
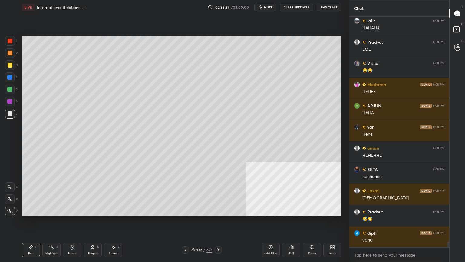
click at [95, 235] on div "Shapes L" at bounding box center [93, 249] width 18 height 15
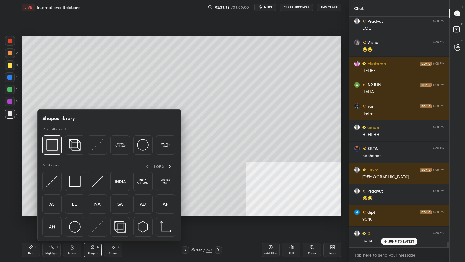
click at [49, 144] on img at bounding box center [52, 145] width 12 height 12
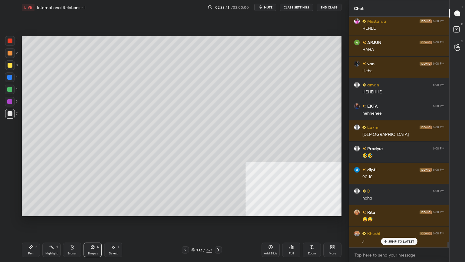
scroll to position [9093, 0]
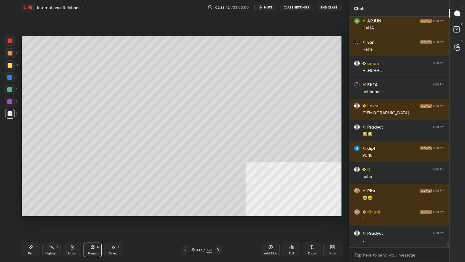
drag, startPoint x: 31, startPoint y: 251, endPoint x: 36, endPoint y: 243, distance: 8.7
click at [31, 235] on div "Pen P" at bounding box center [31, 249] width 18 height 15
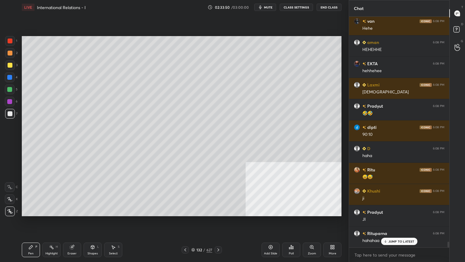
click at [217, 35] on div "Setting up your live class Poll for secs No correct answer Start poll" at bounding box center [181, 126] width 325 height 223
click at [8, 62] on div at bounding box center [10, 65] width 10 height 10
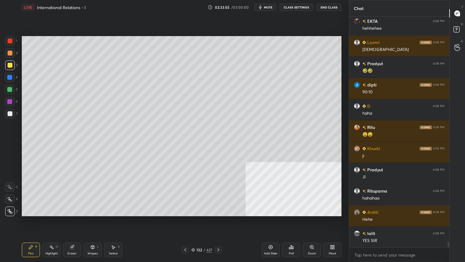
scroll to position [9178, 0]
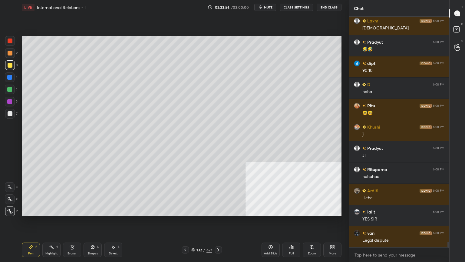
click at [10, 88] on div at bounding box center [9, 89] width 5 height 5
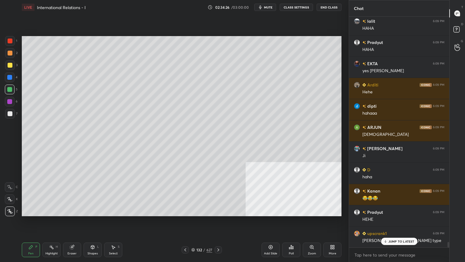
scroll to position [9729, 0]
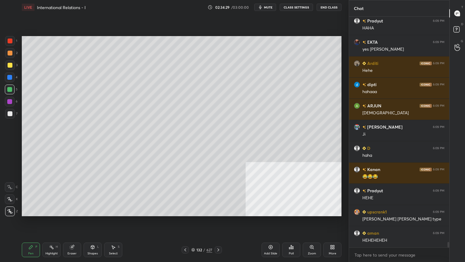
click at [9, 63] on div at bounding box center [10, 65] width 5 height 5
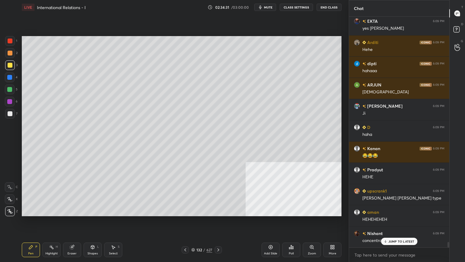
scroll to position [9772, 0]
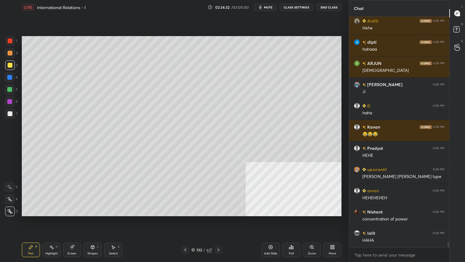
click at [193, 235] on icon at bounding box center [193, 250] width 4 height 4
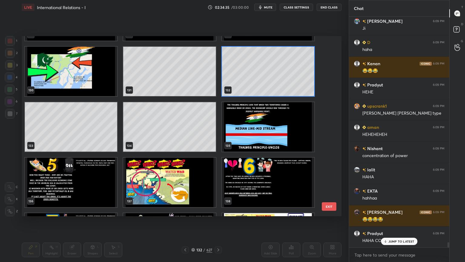
scroll to position [2413, 0]
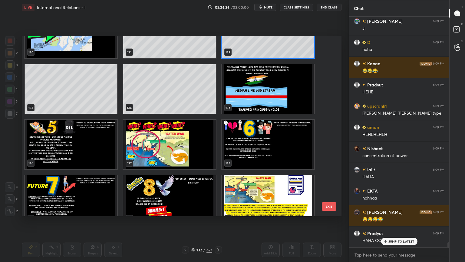
click at [263, 103] on img "grid" at bounding box center [268, 88] width 92 height 49
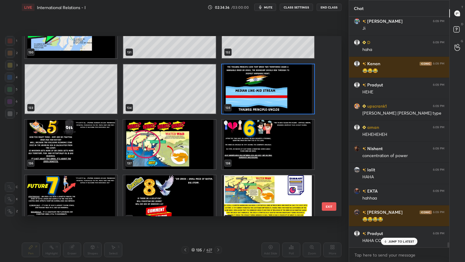
click at [263, 105] on img "grid" at bounding box center [268, 88] width 92 height 49
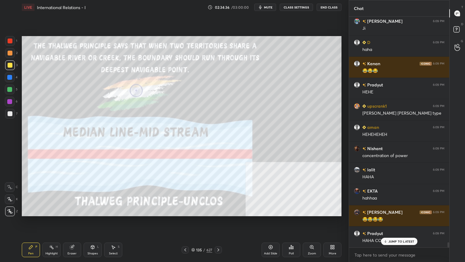
click at [263, 106] on img "grid" at bounding box center [268, 88] width 92 height 49
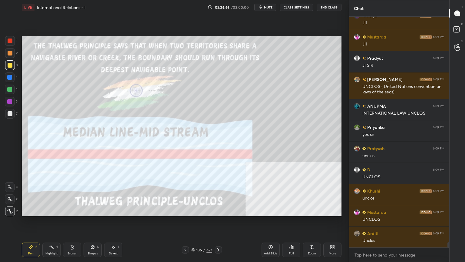
scroll to position [10095, 0]
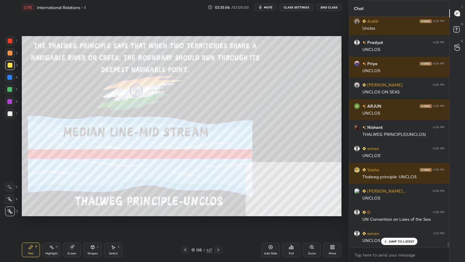
drag, startPoint x: 10, startPoint y: 115, endPoint x: 16, endPoint y: 116, distance: 6.1
click at [11, 115] on div at bounding box center [10, 113] width 5 height 5
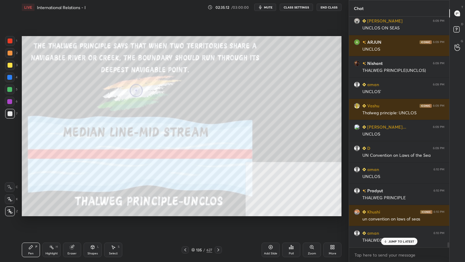
scroll to position [10370, 0]
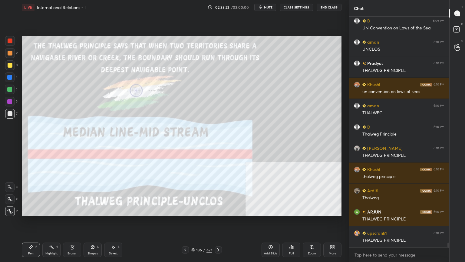
drag, startPoint x: 10, startPoint y: 74, endPoint x: 20, endPoint y: 79, distance: 11.5
click at [11, 74] on div at bounding box center [10, 77] width 10 height 10
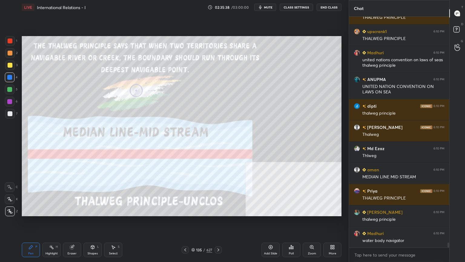
scroll to position [10711, 0]
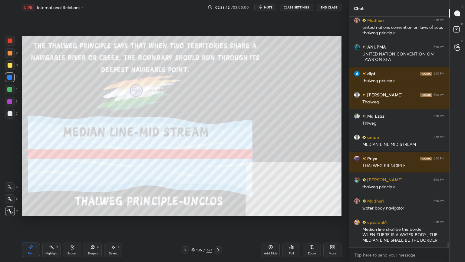
drag, startPoint x: 10, startPoint y: 40, endPoint x: 12, endPoint y: 44, distance: 3.8
click at [10, 41] on div at bounding box center [10, 40] width 5 height 5
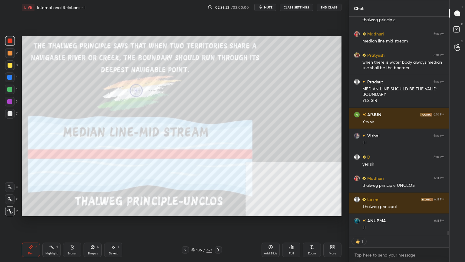
scroll to position [11021, 0]
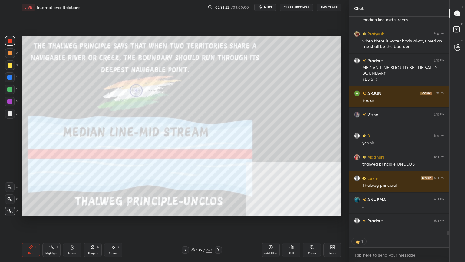
drag, startPoint x: 11, startPoint y: 111, endPoint x: 21, endPoint y: 110, distance: 9.8
click at [11, 111] on div at bounding box center [10, 114] width 10 height 10
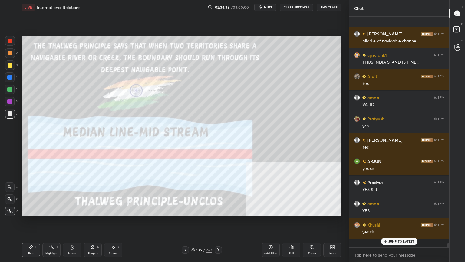
scroll to position [229, 98]
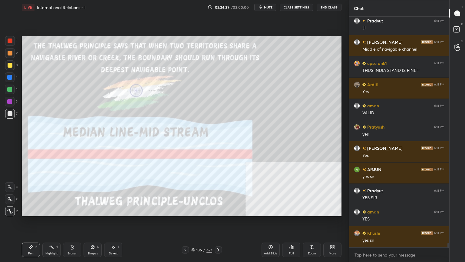
click at [273, 235] on div "Add Slide" at bounding box center [271, 249] width 18 height 15
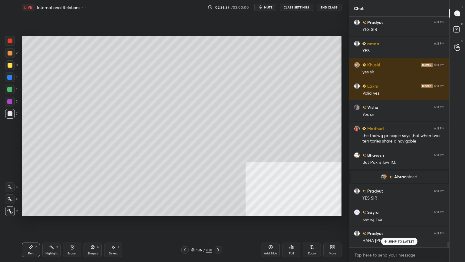
scroll to position [9126, 0]
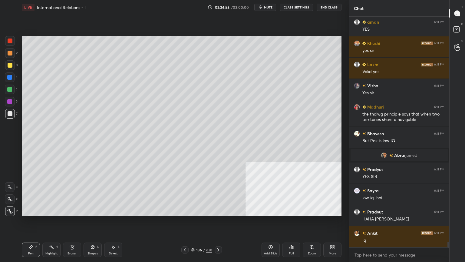
drag, startPoint x: 8, startPoint y: 75, endPoint x: 9, endPoint y: 80, distance: 5.0
click at [8, 75] on div at bounding box center [9, 77] width 5 height 5
click at [93, 235] on div "Shapes L" at bounding box center [93, 249] width 18 height 15
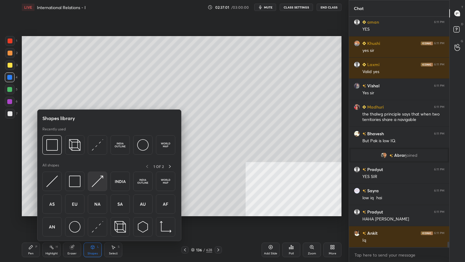
scroll to position [9147, 0]
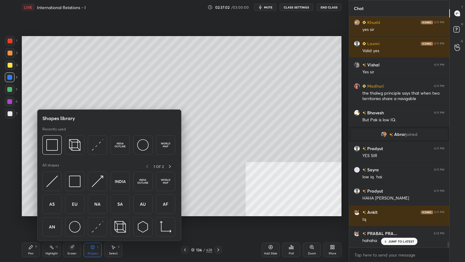
click at [11, 113] on div at bounding box center [10, 113] width 5 height 5
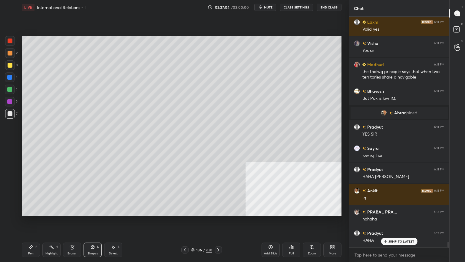
scroll to position [9189, 0]
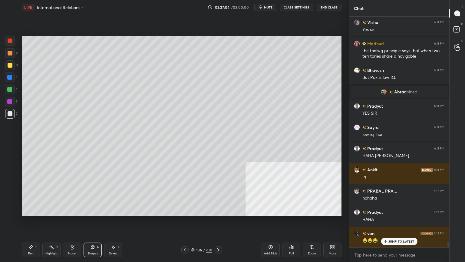
click at [32, 235] on div "Pen P" at bounding box center [31, 249] width 18 height 15
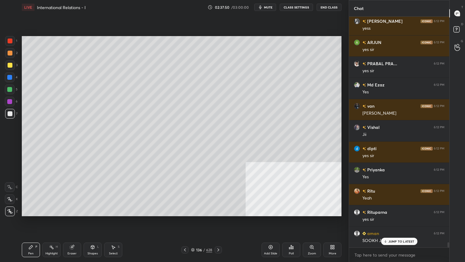
scroll to position [10144, 0]
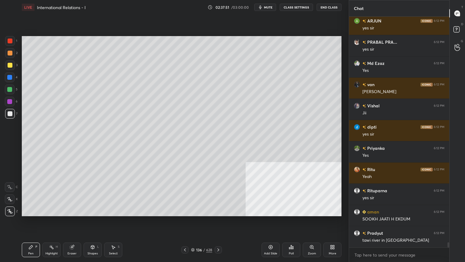
click at [8, 75] on div at bounding box center [9, 77] width 5 height 5
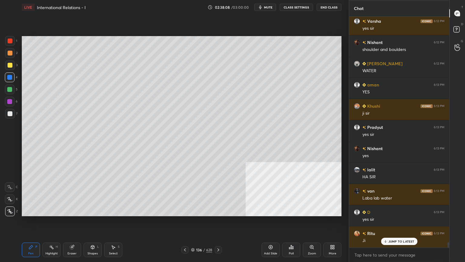
scroll to position [10398, 0]
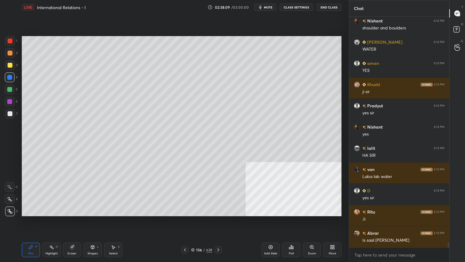
click at [8, 113] on div at bounding box center [10, 113] width 5 height 5
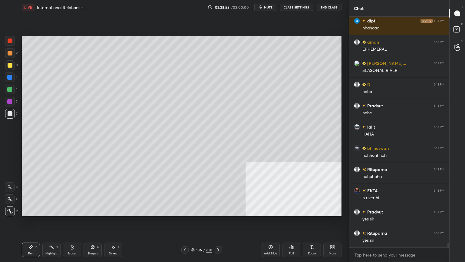
scroll to position [11366, 0]
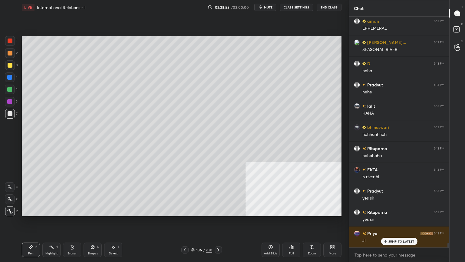
click at [8, 88] on div at bounding box center [9, 89] width 5 height 5
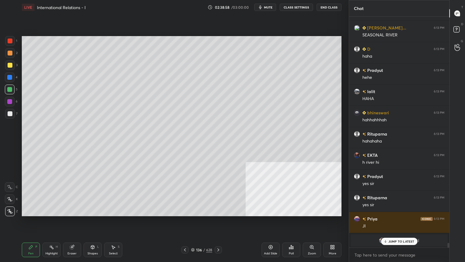
click at [266, 235] on div "Add Slide" at bounding box center [271, 249] width 18 height 15
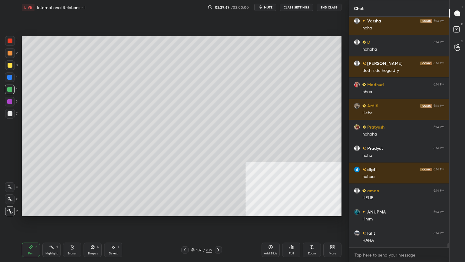
scroll to position [12144, 0]
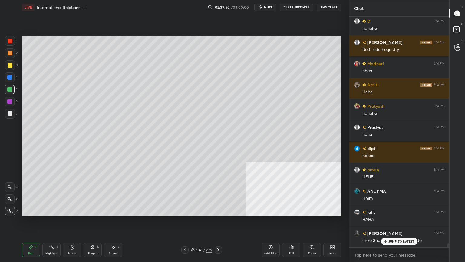
click at [9, 79] on div at bounding box center [9, 77] width 5 height 5
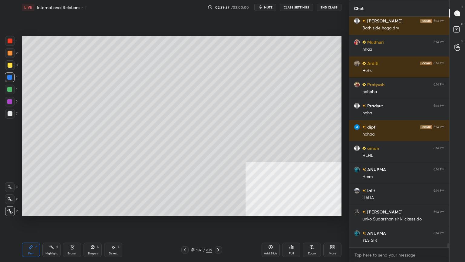
click at [10, 102] on div at bounding box center [9, 101] width 5 height 5
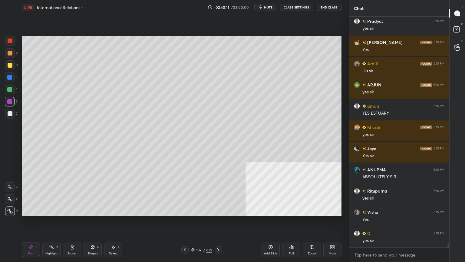
scroll to position [12420, 0]
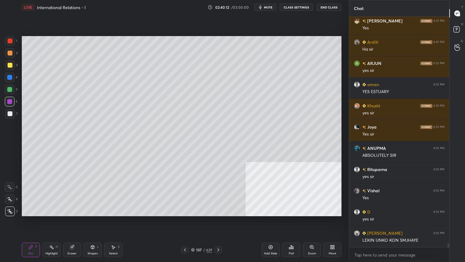
click at [194, 235] on div "137 / 629" at bounding box center [201, 249] width 21 height 5
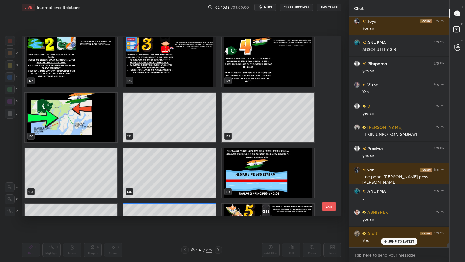
scroll to position [2253, 0]
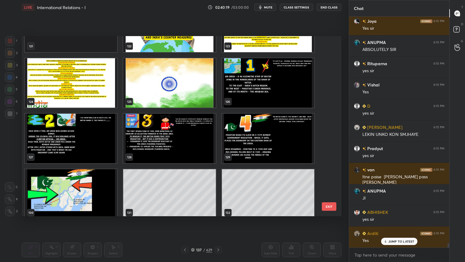
click at [263, 92] on img "grid" at bounding box center [268, 82] width 92 height 49
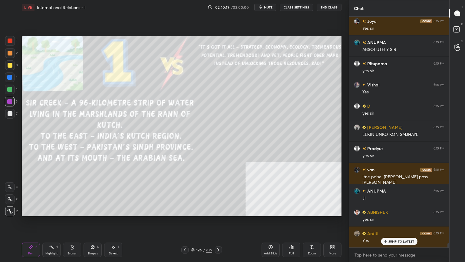
click at [263, 92] on img "grid" at bounding box center [268, 82] width 92 height 49
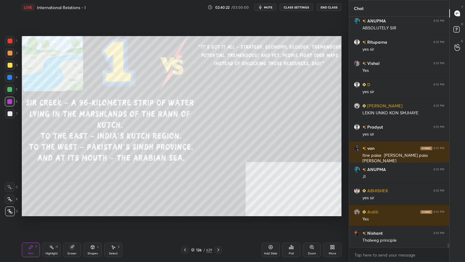
drag, startPoint x: 8, startPoint y: 40, endPoint x: 13, endPoint y: 45, distance: 6.6
click at [8, 40] on div at bounding box center [10, 40] width 5 height 5
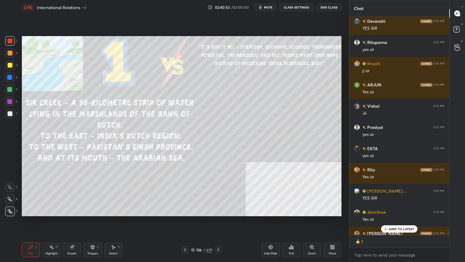
scroll to position [12883, 0]
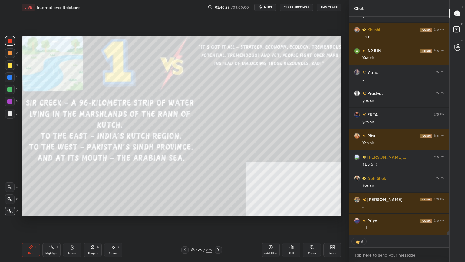
click at [220, 235] on icon at bounding box center [218, 249] width 5 height 5
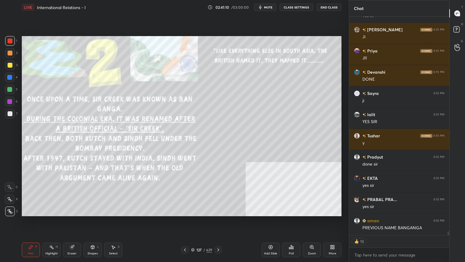
scroll to position [13074, 0]
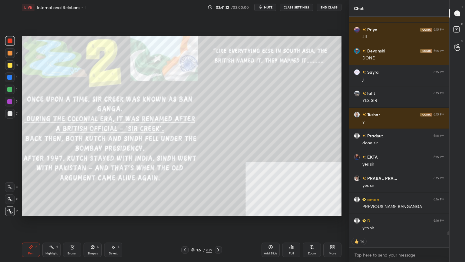
click at [9, 50] on div at bounding box center [10, 53] width 10 height 10
drag, startPoint x: 10, startPoint y: 86, endPoint x: 18, endPoint y: 107, distance: 22.3
click at [11, 87] on div at bounding box center [10, 89] width 10 height 10
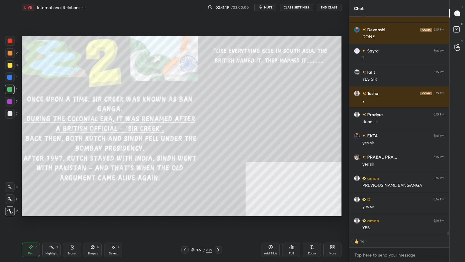
click at [8, 112] on div at bounding box center [10, 113] width 5 height 5
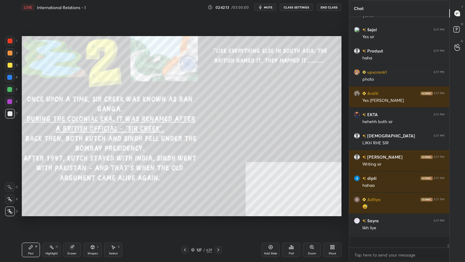
scroll to position [2, 2]
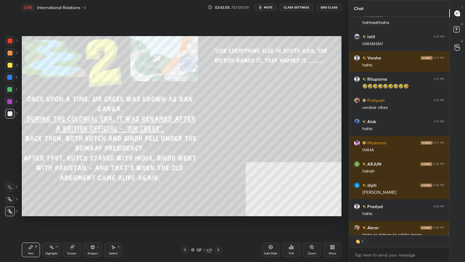
click at [219, 235] on icon at bounding box center [218, 249] width 5 height 5
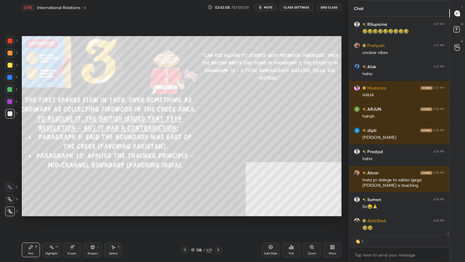
click at [9, 39] on div at bounding box center [10, 40] width 5 height 5
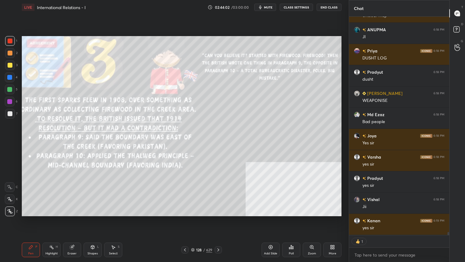
click at [219, 235] on icon at bounding box center [218, 249] width 5 height 5
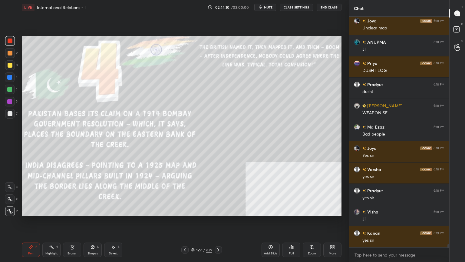
scroll to position [15725, 0]
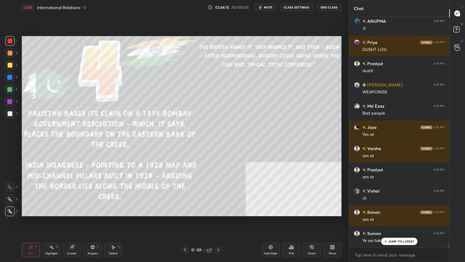
click at [9, 113] on div at bounding box center [10, 113] width 5 height 5
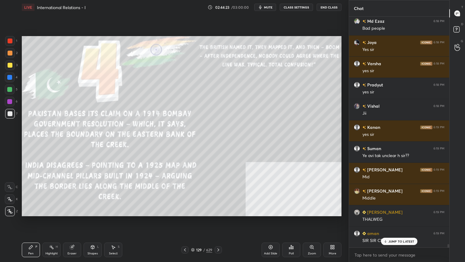
scroll to position [2, 2]
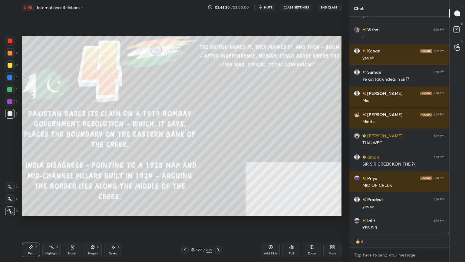
click at [218, 235] on icon at bounding box center [218, 249] width 5 height 5
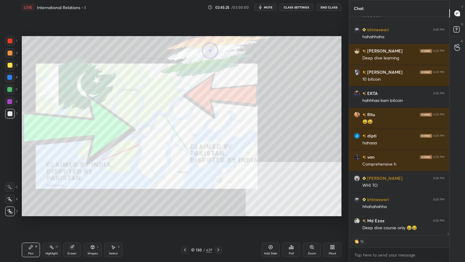
scroll to position [16992, 0]
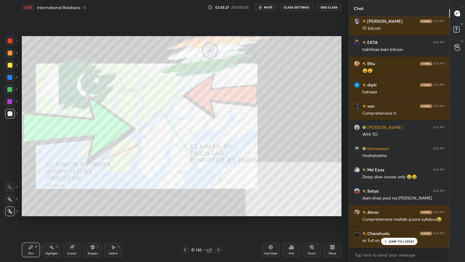
click at [74, 235] on icon at bounding box center [72, 246] width 5 height 5
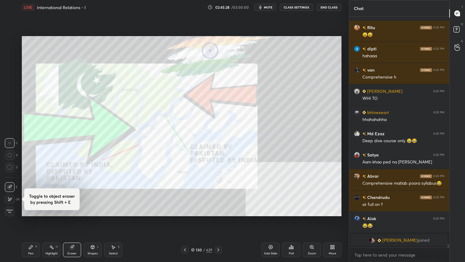
click at [10, 210] on span "Erase all" at bounding box center [9, 211] width 9 height 4
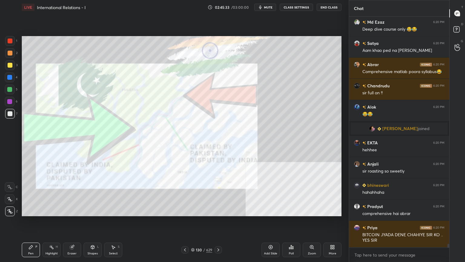
click at [219, 235] on icon at bounding box center [218, 249] width 2 height 3
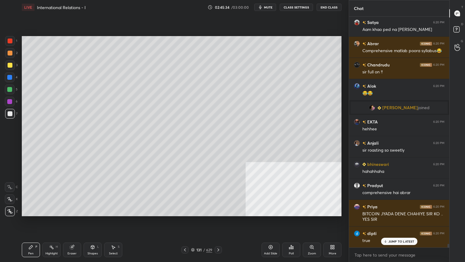
click at [219, 235] on icon at bounding box center [218, 249] width 5 height 5
click at [220, 235] on icon at bounding box center [218, 249] width 5 height 5
click at [221, 235] on div at bounding box center [218, 249] width 7 height 7
click at [222, 235] on div at bounding box center [218, 249] width 7 height 7
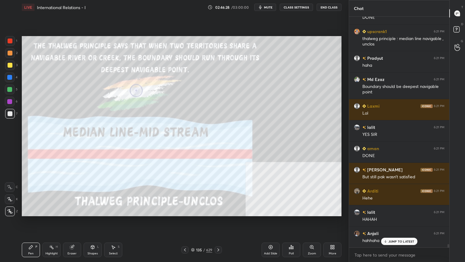
scroll to position [15516, 0]
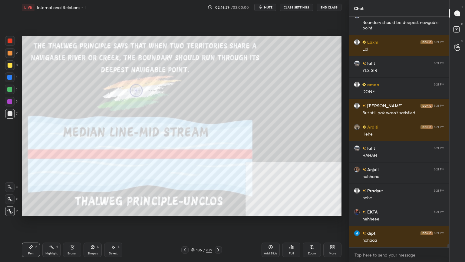
click at [218, 235] on icon at bounding box center [218, 249] width 5 height 5
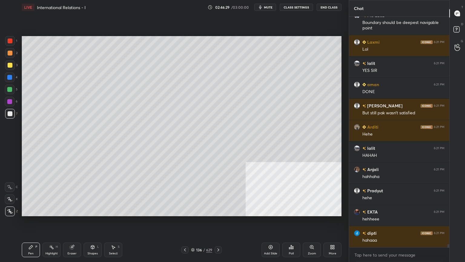
scroll to position [15558, 0]
click at [219, 235] on icon at bounding box center [218, 249] width 5 height 5
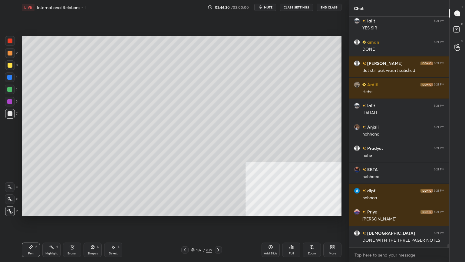
click at [220, 235] on icon at bounding box center [218, 249] width 5 height 5
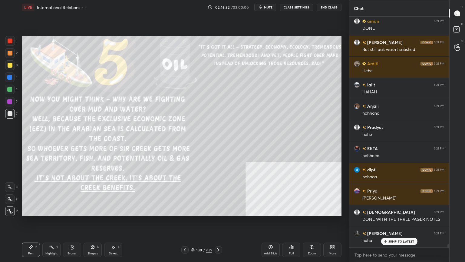
scroll to position [15622, 0]
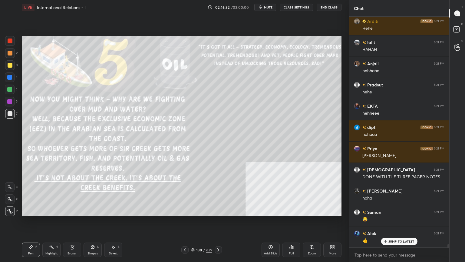
click at [193, 235] on icon at bounding box center [192, 250] width 3 height 1
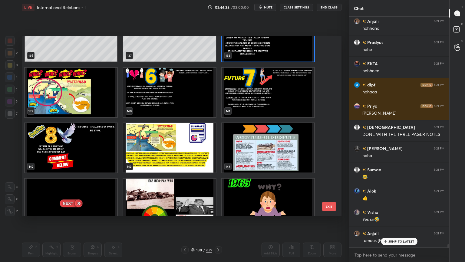
scroll to position [15702, 0]
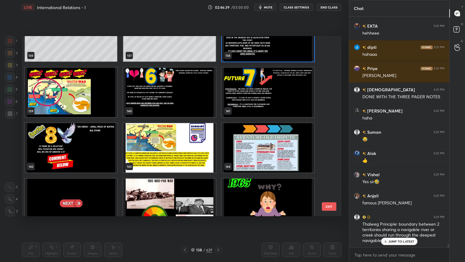
click at [90, 104] on img "grid" at bounding box center [71, 92] width 92 height 49
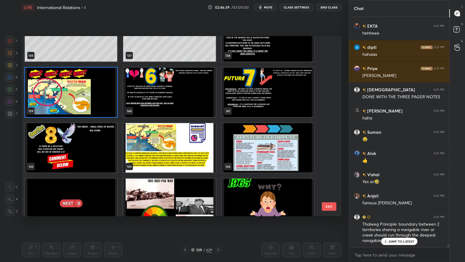
click at [90, 104] on img "grid" at bounding box center [71, 92] width 92 height 49
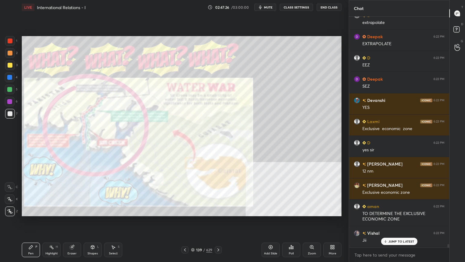
scroll to position [15916, 0]
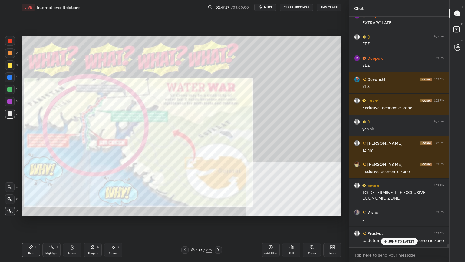
click at [316, 235] on div "Zoom" at bounding box center [312, 249] width 18 height 15
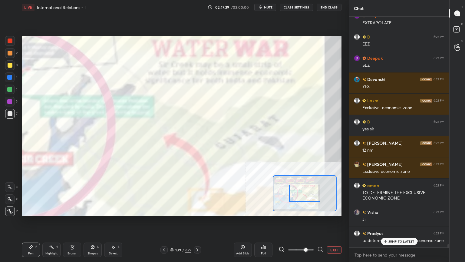
drag, startPoint x: 299, startPoint y: 248, endPoint x: 306, endPoint y: 247, distance: 7.3
click at [306, 235] on span at bounding box center [306, 250] width 4 height 4
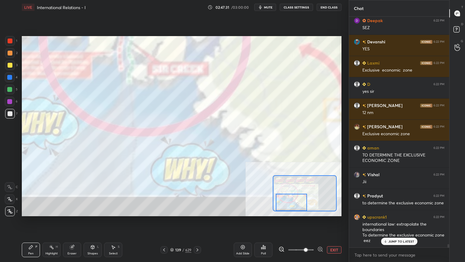
drag, startPoint x: 296, startPoint y: 193, endPoint x: 285, endPoint y: 202, distance: 14.4
click at [283, 204] on div at bounding box center [291, 202] width 31 height 17
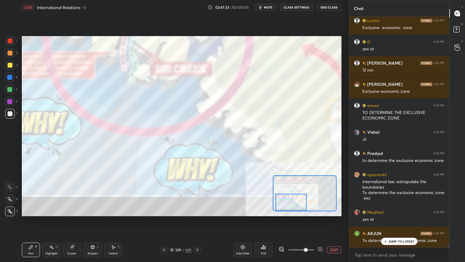
click at [8, 90] on div at bounding box center [9, 89] width 5 height 5
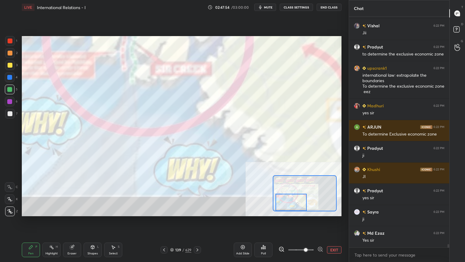
scroll to position [16123, 0]
click at [9, 76] on div at bounding box center [9, 77] width 5 height 5
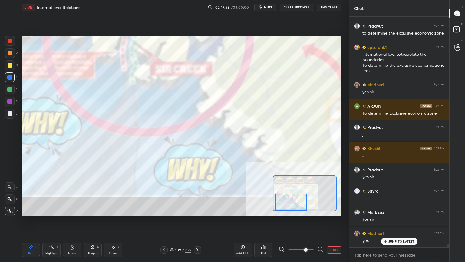
click at [10, 87] on div at bounding box center [9, 89] width 5 height 5
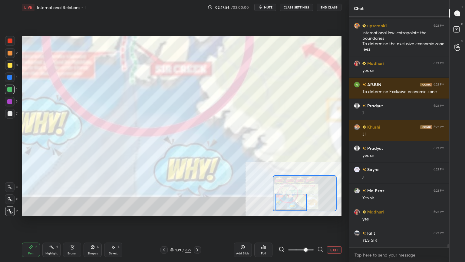
click at [54, 235] on div "Highlight H" at bounding box center [51, 249] width 18 height 15
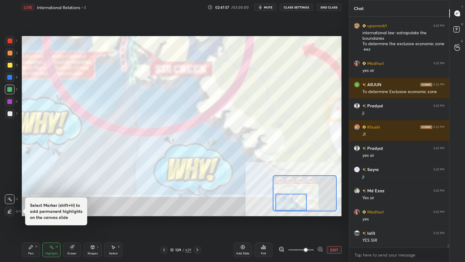
scroll to position [16166, 0]
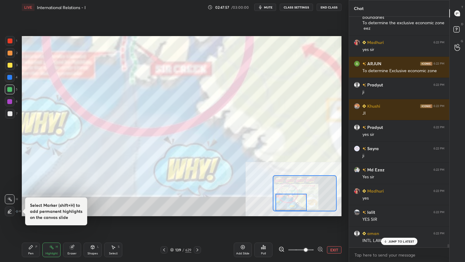
click at [9, 209] on icon at bounding box center [9, 211] width 5 height 5
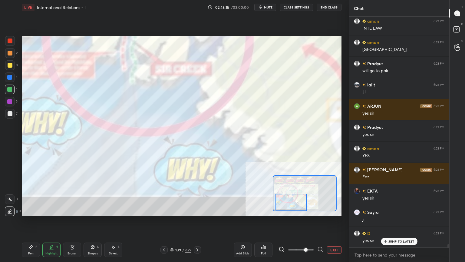
scroll to position [16399, 0]
click at [31, 235] on div "Pen P" at bounding box center [31, 249] width 18 height 15
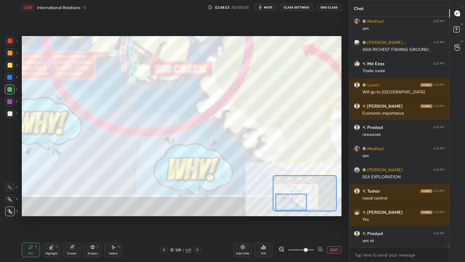
scroll to position [16792, 0]
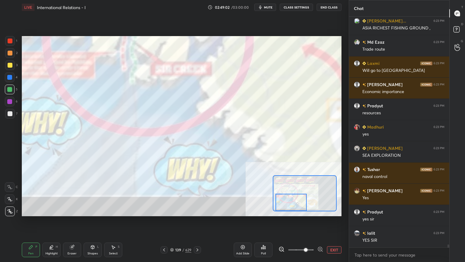
click at [335, 235] on button "EXIT" at bounding box center [334, 249] width 15 height 7
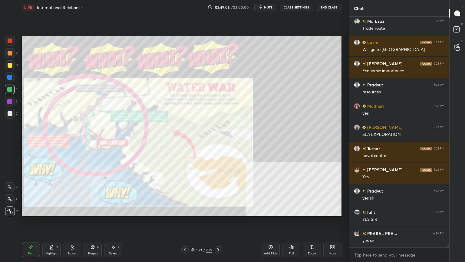
scroll to position [16834, 0]
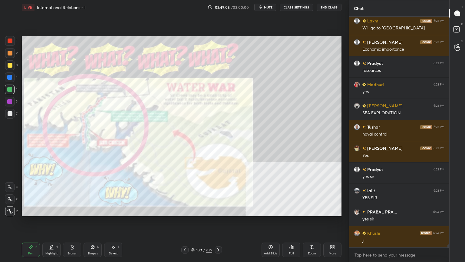
click at [185, 235] on icon at bounding box center [185, 249] width 5 height 5
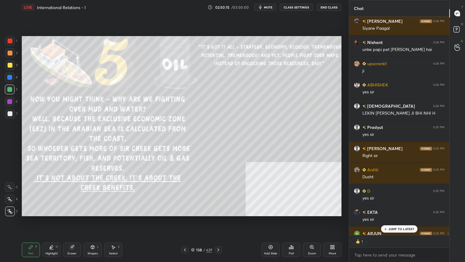
scroll to position [2, 2]
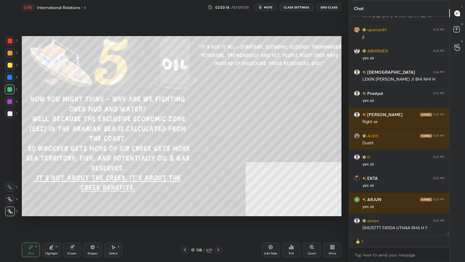
click at [218, 235] on icon at bounding box center [218, 249] width 5 height 5
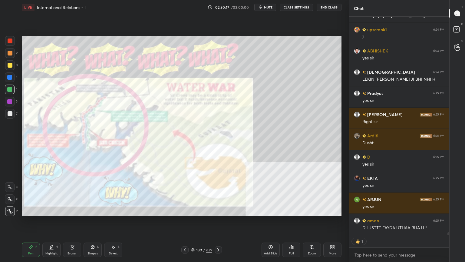
scroll to position [17186, 0]
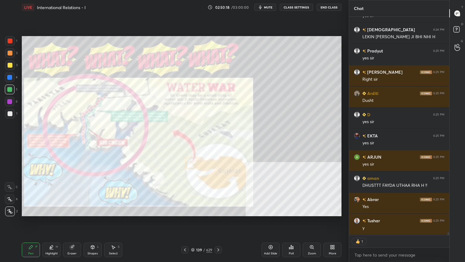
click at [220, 235] on icon at bounding box center [218, 249] width 5 height 5
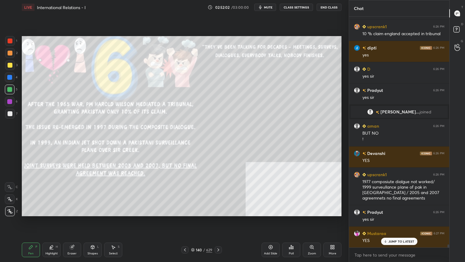
scroll to position [17471, 0]
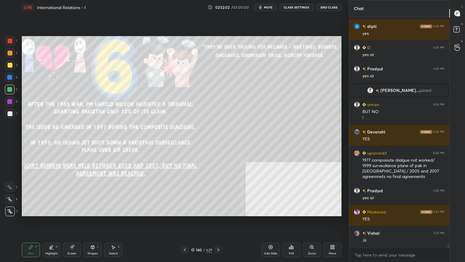
click at [271, 235] on icon at bounding box center [271, 247] width 2 height 2
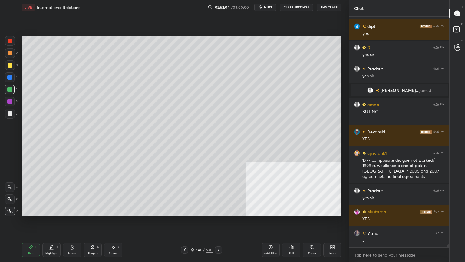
click at [11, 111] on div at bounding box center [10, 113] width 5 height 5
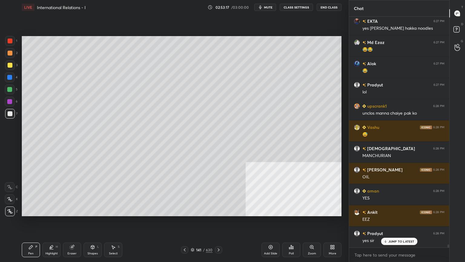
scroll to position [18204, 0]
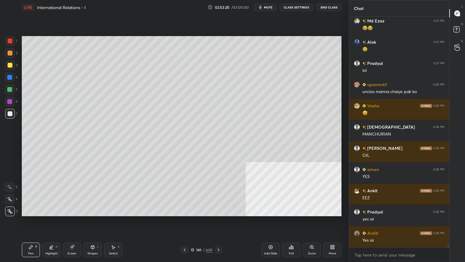
click at [193, 235] on icon at bounding box center [193, 250] width 4 height 4
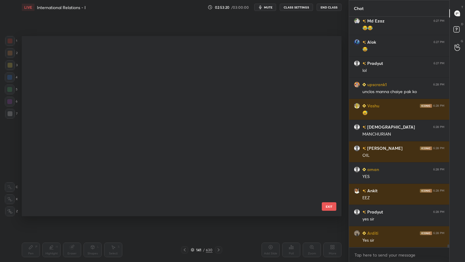
scroll to position [2, 3]
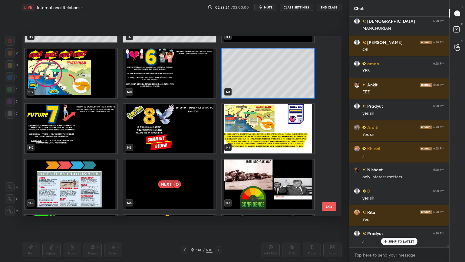
click at [81, 138] on img "grid" at bounding box center [71, 128] width 92 height 49
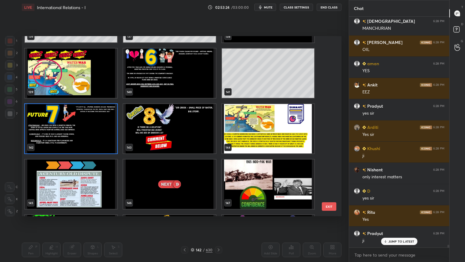
click at [82, 138] on img "grid" at bounding box center [71, 128] width 92 height 49
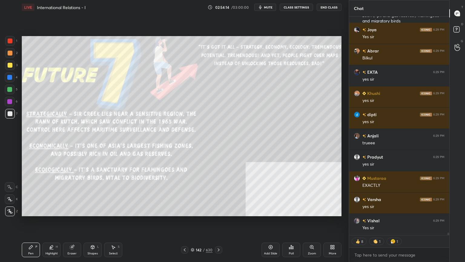
scroll to position [18516, 0]
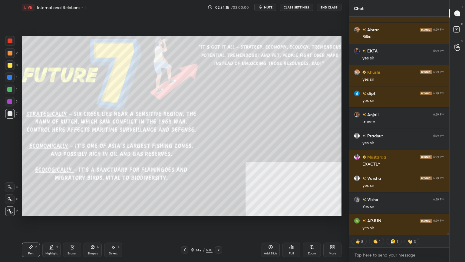
click at [193, 235] on div "142 / 630" at bounding box center [202, 249] width 22 height 5
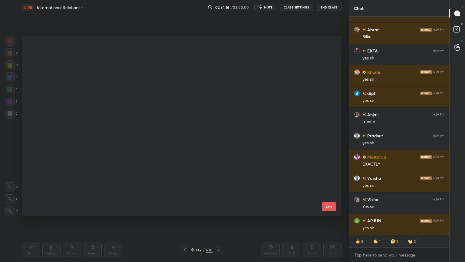
scroll to position [2, 3]
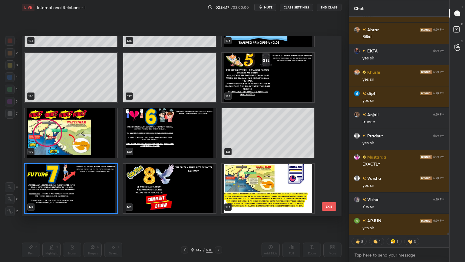
click at [265, 190] on img "grid" at bounding box center [268, 188] width 92 height 49
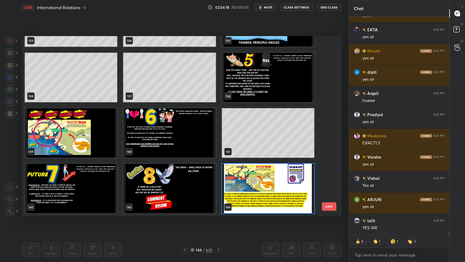
click at [266, 190] on img "grid" at bounding box center [268, 188] width 92 height 49
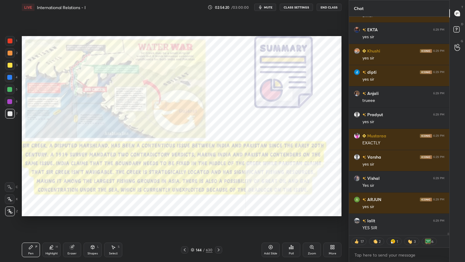
click at [10, 39] on div at bounding box center [10, 40] width 5 height 5
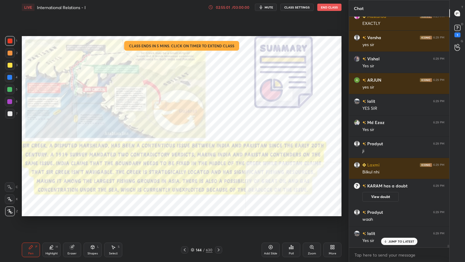
scroll to position [18526, 0]
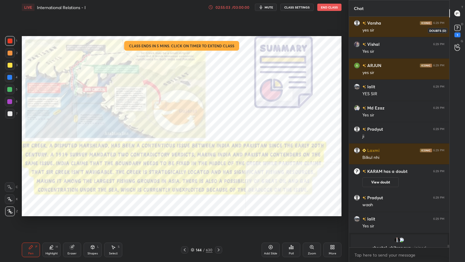
click at [461, 28] on icon at bounding box center [457, 27] width 9 height 9
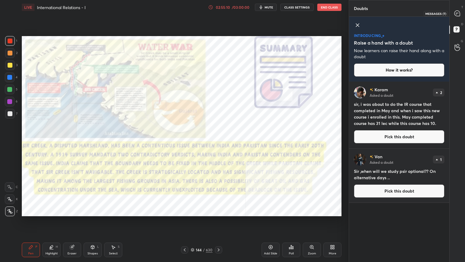
click at [457, 11] on icon at bounding box center [457, 13] width 5 height 5
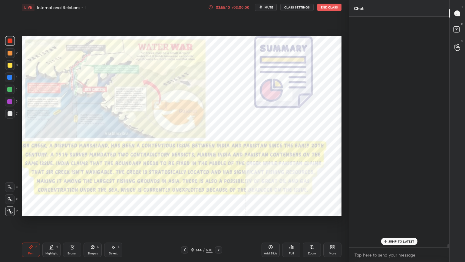
scroll to position [229, 98]
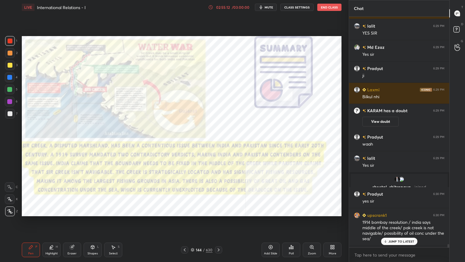
drag, startPoint x: 396, startPoint y: 243, endPoint x: 389, endPoint y: 247, distance: 8.3
click at [396, 235] on div "JUMP TO LATEST" at bounding box center [399, 240] width 36 height 7
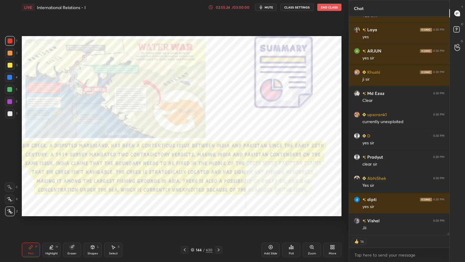
scroll to position [18783, 0]
click at [193, 235] on icon at bounding box center [193, 250] width 4 height 4
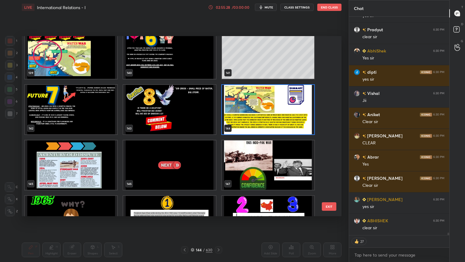
scroll to position [18910, 0]
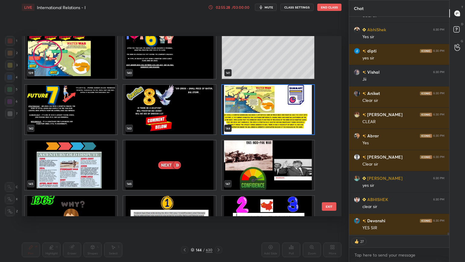
click at [95, 169] on img "grid" at bounding box center [71, 164] width 92 height 49
click at [96, 169] on img "grid" at bounding box center [71, 164] width 92 height 49
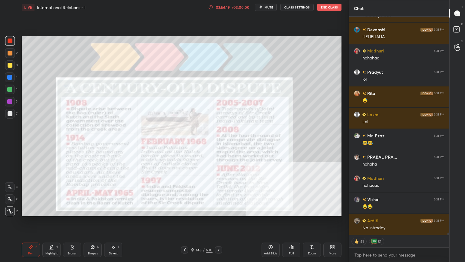
scroll to position [19609, 0]
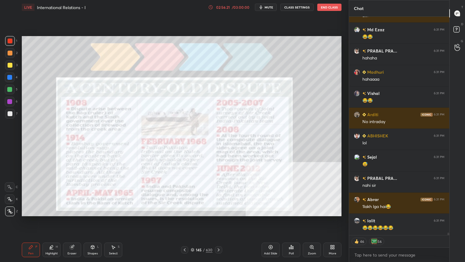
click at [195, 235] on div "145 / 630" at bounding box center [202, 249] width 22 height 5
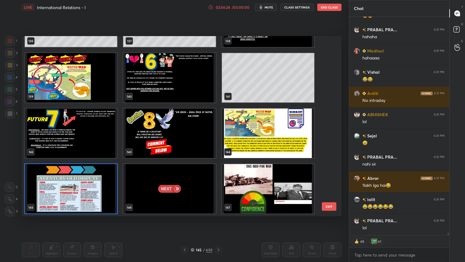
click at [179, 200] on img "grid" at bounding box center [169, 188] width 92 height 49
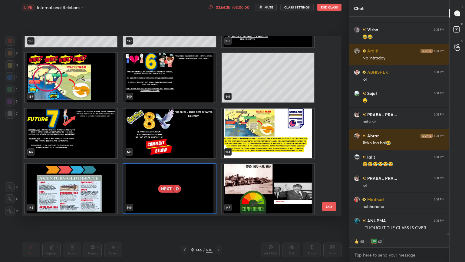
click at [189, 194] on img "grid" at bounding box center [169, 188] width 92 height 49
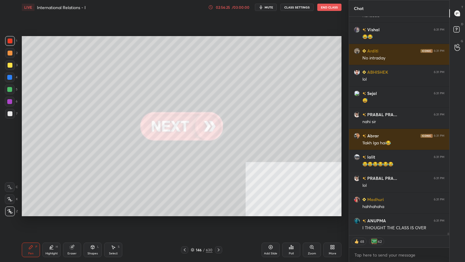
click at [188, 194] on img "grid" at bounding box center [169, 188] width 92 height 49
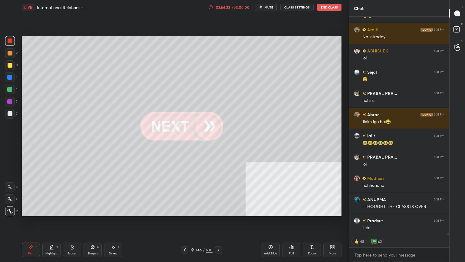
scroll to position [19821, 0]
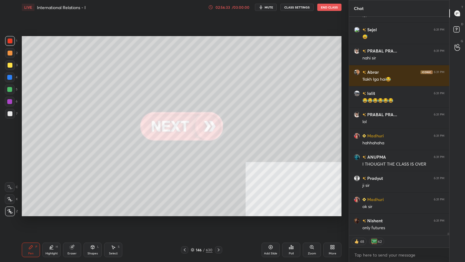
click at [219, 235] on icon at bounding box center [219, 249] width 2 height 3
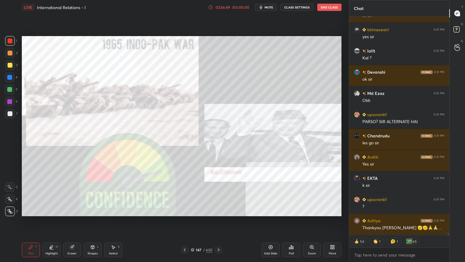
scroll to position [20076, 0]
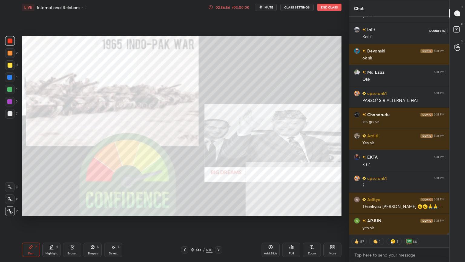
click at [458, 27] on rect at bounding box center [457, 30] width 6 height 6
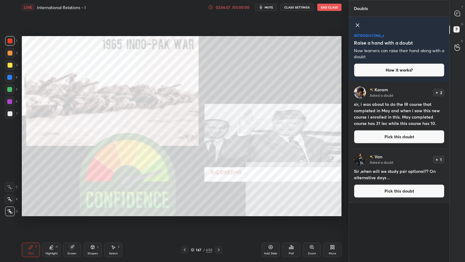
click at [375, 135] on button "Pick this doubt" at bounding box center [399, 136] width 91 height 13
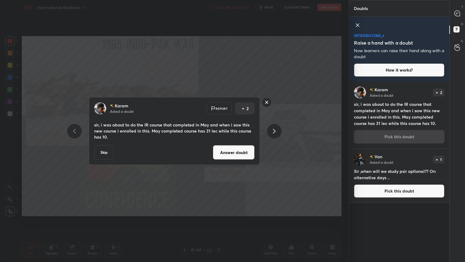
click at [244, 150] on button "Answer doubt" at bounding box center [234, 152] width 42 height 15
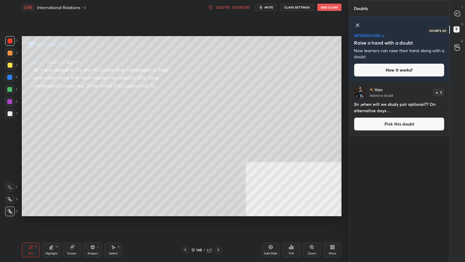
drag, startPoint x: 458, startPoint y: 28, endPoint x: 458, endPoint y: 15, distance: 13.3
click at [458, 28] on rect at bounding box center [457, 30] width 6 height 6
click at [458, 11] on icon at bounding box center [457, 13] width 5 height 5
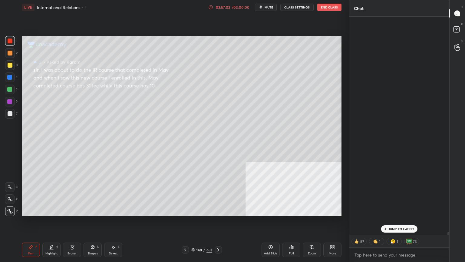
scroll to position [217, 98]
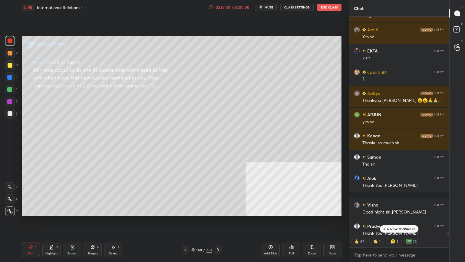
click at [396, 228] on p "6 NEW MESSAGES" at bounding box center [401, 229] width 28 height 4
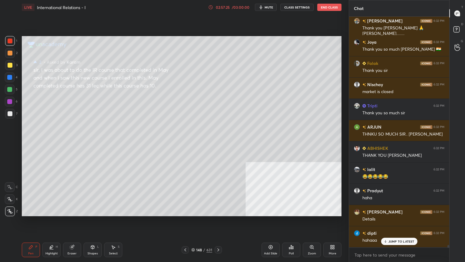
scroll to position [20978, 0]
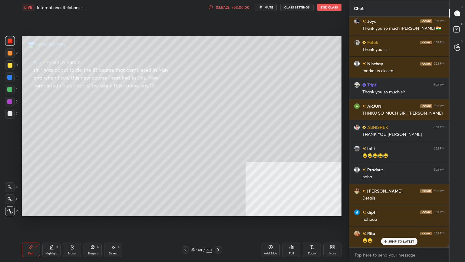
click at [192, 235] on icon at bounding box center [193, 250] width 4 height 4
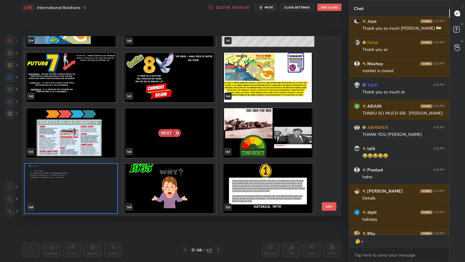
scroll to position [21012, 0]
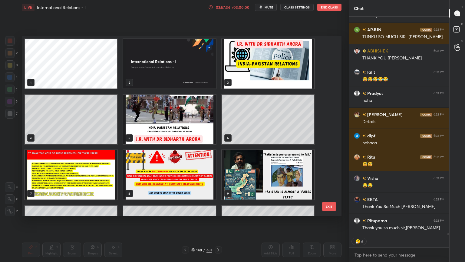
click at [333, 45] on div "1 2 3 4 5 6 7 8 9 10 11 12 EXIT" at bounding box center [182, 126] width 320 height 180
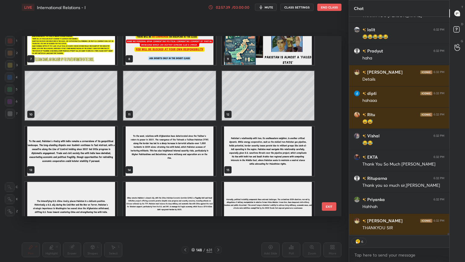
click at [281, 62] on img "grid" at bounding box center [268, 39] width 92 height 49
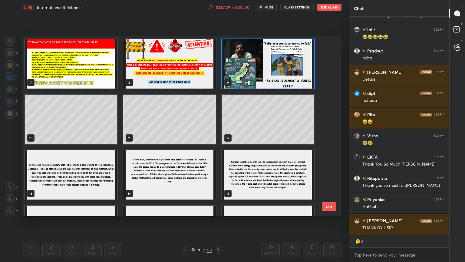
click at [281, 62] on div "7 8 9 10 11 12 13 14 15 16 17 18 19 20 21" at bounding box center [176, 126] width 309 height 180
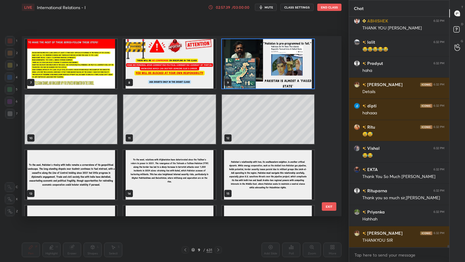
click at [281, 64] on img "grid" at bounding box center [268, 63] width 92 height 49
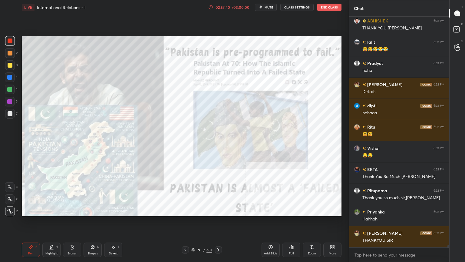
click at [282, 64] on img "grid" at bounding box center [268, 63] width 92 height 49
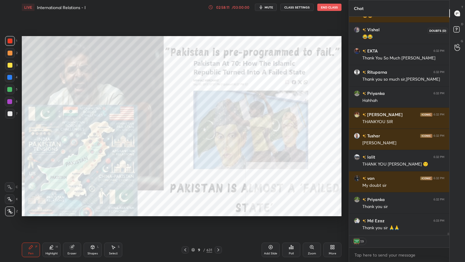
click at [457, 29] on icon at bounding box center [456, 29] width 2 height 2
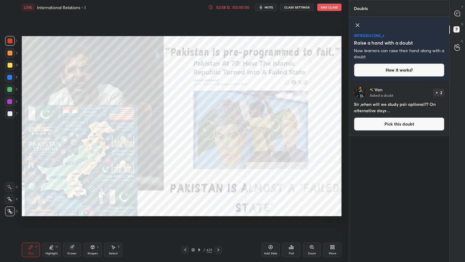
click at [385, 121] on button "Pick this doubt" at bounding box center [399, 123] width 91 height 13
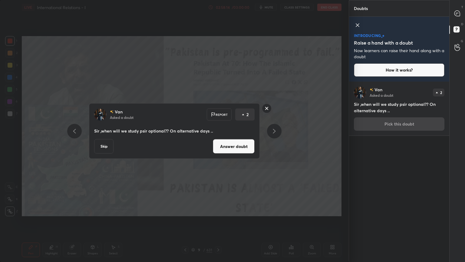
click at [246, 148] on button "Answer doubt" at bounding box center [234, 146] width 42 height 15
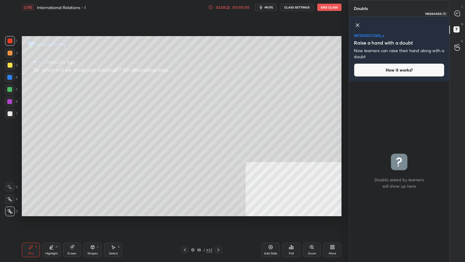
click at [461, 12] on div at bounding box center [458, 13] width 12 height 11
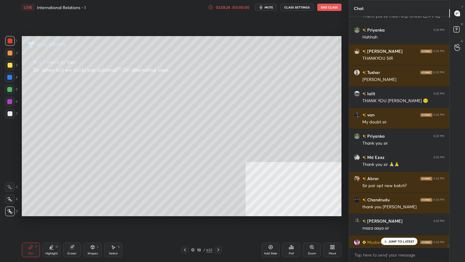
drag, startPoint x: 393, startPoint y: 240, endPoint x: 393, endPoint y: 236, distance: 4.2
click at [393, 235] on p "JUMP TO LATEST" at bounding box center [402, 241] width 26 height 4
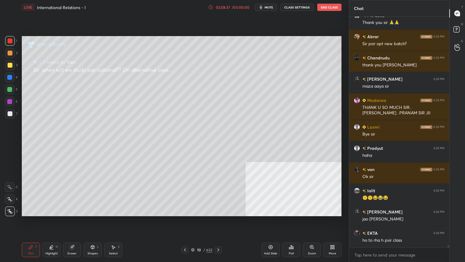
scroll to position [20818, 0]
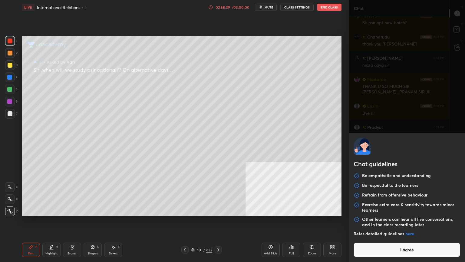
click at [372, 235] on body "1 2 3 4 5 6 7 C X Z C X Z E E Erase all H H LIVE International Relations - I 02…" at bounding box center [232, 131] width 465 height 262
click at [374, 235] on button "I agree" at bounding box center [407, 249] width 107 height 15
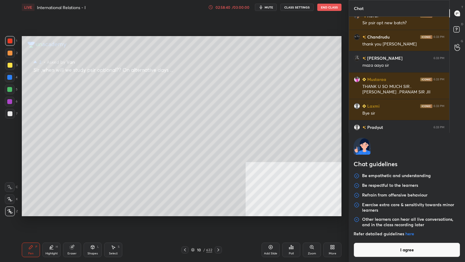
type textarea "x"
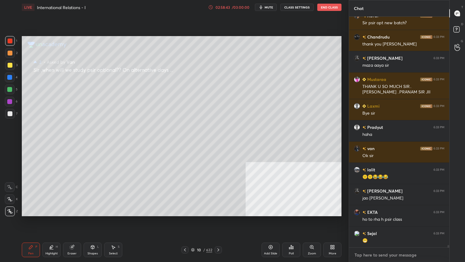
scroll to position [20840, 0]
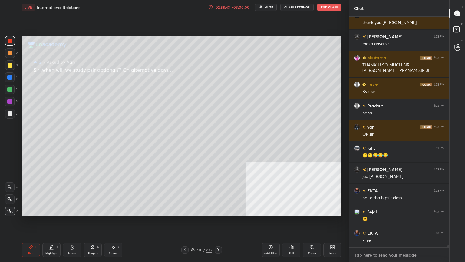
type textarea "G"
type textarea "x"
type textarea "GO"
type textarea "x"
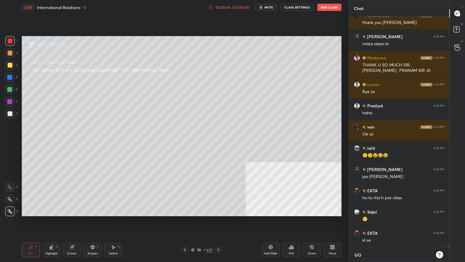
type textarea "GOD"
type textarea "x"
type textarea "GOD"
type textarea "x"
type textarea "GOD B"
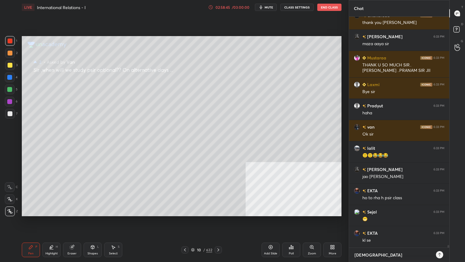
type textarea "x"
type textarea "GOD BL"
type textarea "x"
type textarea "GOD BLE"
type textarea "x"
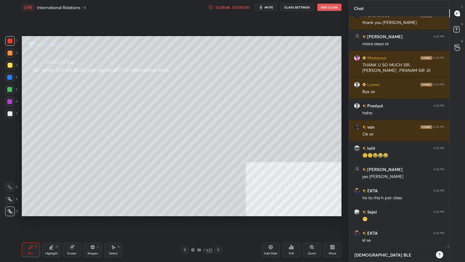
type textarea "GOD BLES"
type textarea "x"
type textarea "GOD BLESS"
type textarea "x"
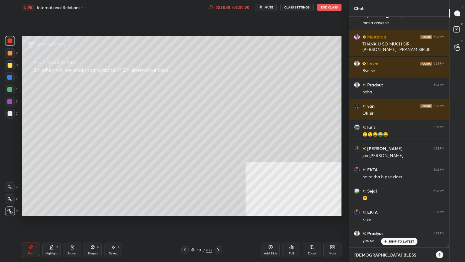
type textarea "GOD BLESS."
type textarea "x"
type textarea "GOD BLESS.J"
type textarea "x"
type textarea "GOD BLESS.JA"
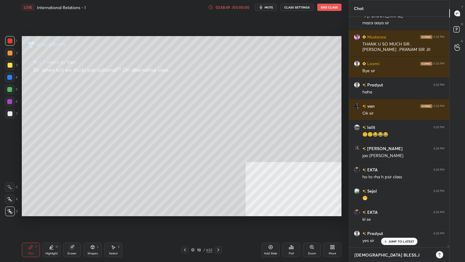
type textarea "x"
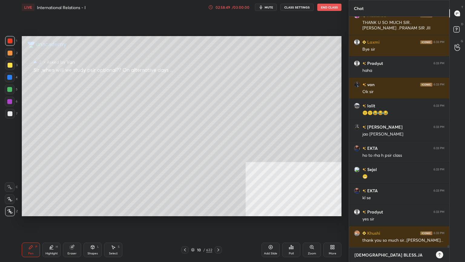
type textarea "GOD BLESS.JAI"
type textarea "x"
type textarea "GOD BLESS.JAI"
type textarea "x"
type textarea "GOD BLESS.JAI H"
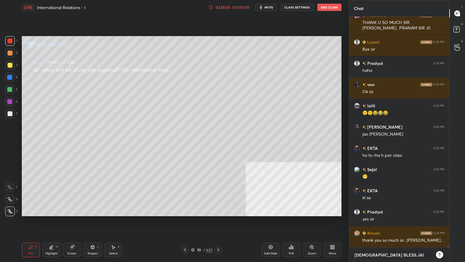
type textarea "x"
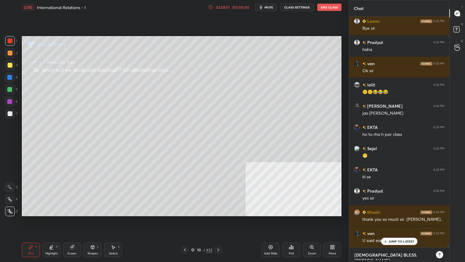
type textarea "GOD BLESS.JAI HI"
type textarea "x"
type textarea "GOD BLESS.JAI HIN"
type textarea "x"
type textarea "GOD BLESS.JAI HIND"
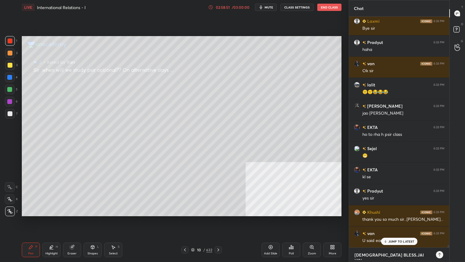
type textarea "x"
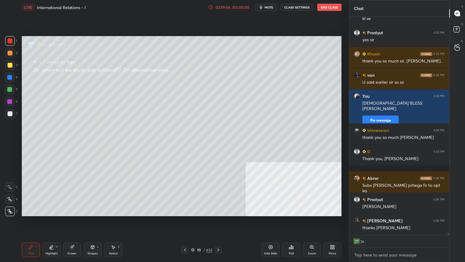
scroll to position [21082, 0]
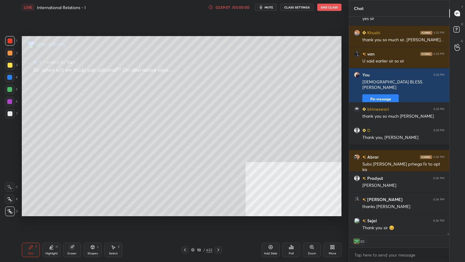
click at [193, 235] on icon at bounding box center [193, 250] width 4 height 4
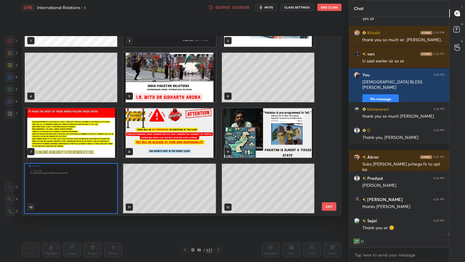
scroll to position [21104, 0]
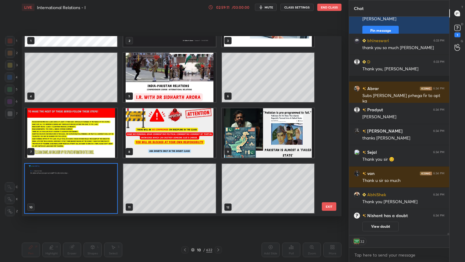
click at [100, 147] on img "grid" at bounding box center [71, 132] width 92 height 49
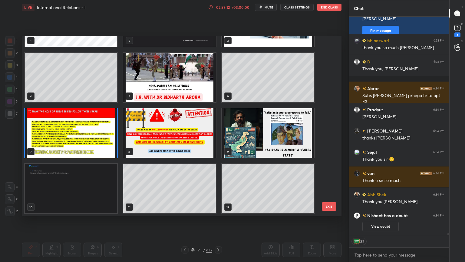
click at [100, 147] on img "grid" at bounding box center [71, 132] width 92 height 49
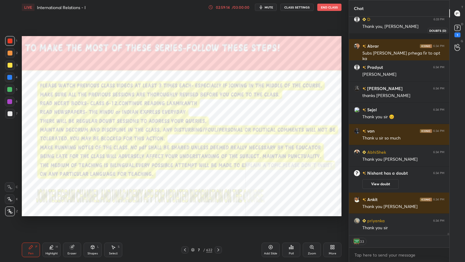
click at [458, 29] on rect at bounding box center [458, 28] width 6 height 6
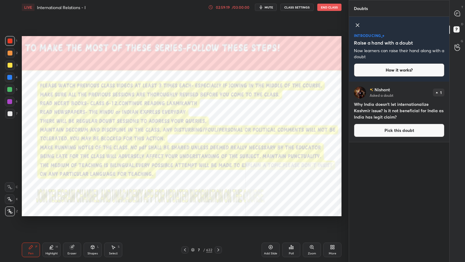
click at [388, 132] on button "Pick this doubt" at bounding box center [399, 130] width 91 height 13
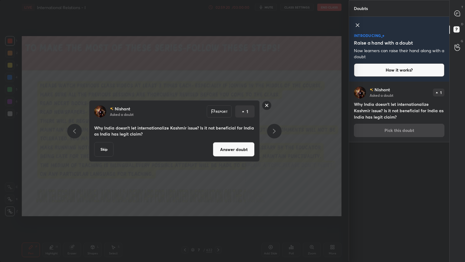
click at [231, 147] on button "Answer doubt" at bounding box center [234, 149] width 42 height 15
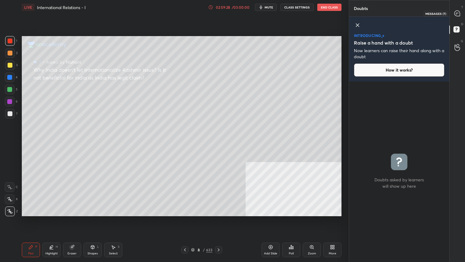
click at [457, 13] on icon at bounding box center [457, 13] width 5 height 5
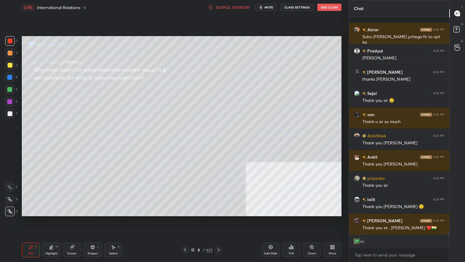
scroll to position [2, 2]
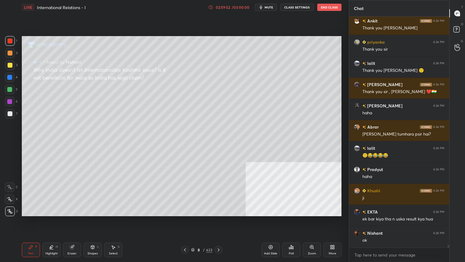
click at [392, 235] on div "AbhiShek 6:34 PM Thank you sir 🙏 JAI HIND Ankit 6:34 PM Thank you sir. JAI HIND…" at bounding box center [399, 132] width 100 height 230
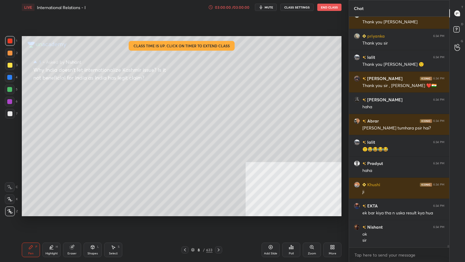
scroll to position [21198, 0]
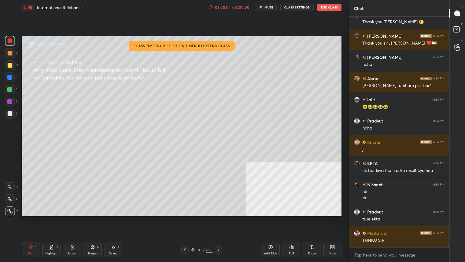
click at [326, 8] on button "End Class" at bounding box center [329, 7] width 24 height 7
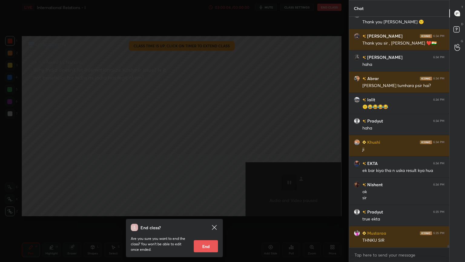
scroll to position [21240, 0]
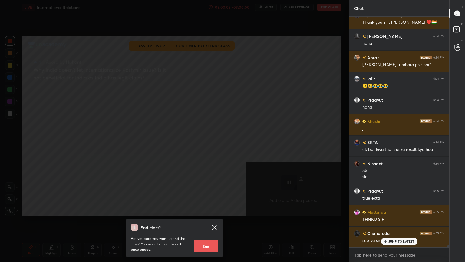
click at [204, 235] on button "End" at bounding box center [206, 246] width 24 height 12
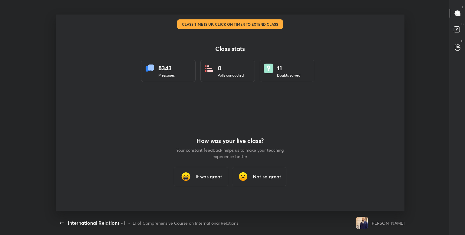
type textarea "x"
click at [216, 181] on div "It was great" at bounding box center [201, 176] width 55 height 19
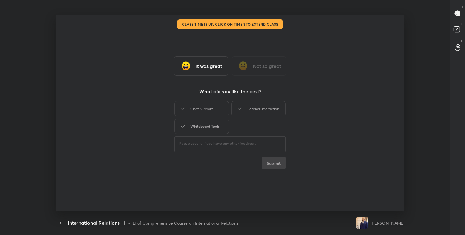
drag, startPoint x: 195, startPoint y: 125, endPoint x: 191, endPoint y: 116, distance: 9.4
click at [195, 125] on div "Whiteboard Tools" at bounding box center [201, 126] width 55 height 15
click at [274, 163] on button "Submit" at bounding box center [274, 163] width 24 height 12
